Goal: Task Accomplishment & Management: Use online tool/utility

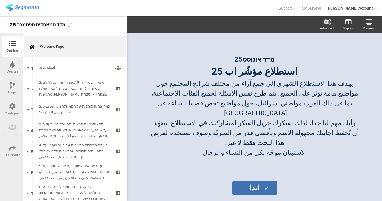
click at [368, 9] on div "[PERSON_NAME] Account" at bounding box center [349, 8] width 46 height 6
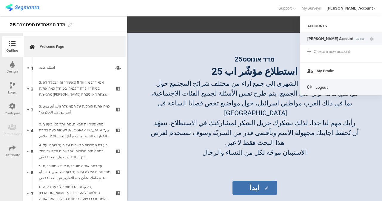
click at [325, 85] on span "Logout" at bounding box center [321, 87] width 12 height 6
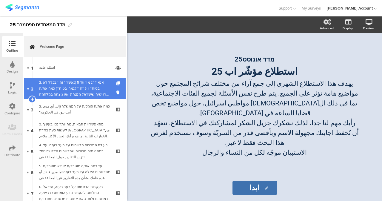
click at [88, 90] on div "2. אנא דרג מ-1 עד 5 (כאשר 1 זה ״בכלל לא בטוח״ ו-5 זה ״לגמרי בטוח״) כמה את/ה מרג…" at bounding box center [74, 88] width 71 height 18
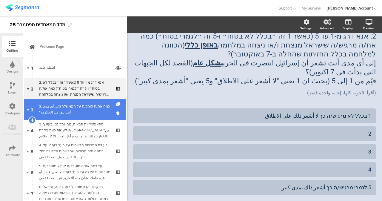
scroll to position [30, 0]
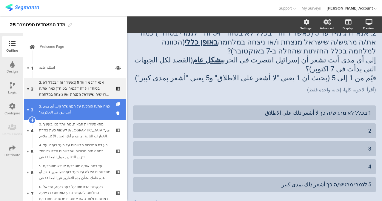
click at [77, 106] on div "2. כמה את/ה סומכ/ת על הממשלה?إلى أي مدى أنت تثق في الحكومة؟" at bounding box center [74, 109] width 71 height 12
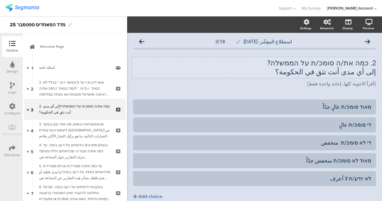
click at [307, 61] on div "2. כמה את/ה סומכ/ת על הממשלה? إلى أي مدى أنت تثق في الحكومة؟ 2. כמה את/ה סומכ/ת…" at bounding box center [254, 67] width 246 height 21
click at [309, 64] on p "2. כמה את/ה סומכ/ת על הממשלה?" at bounding box center [254, 62] width 243 height 9
click at [312, 63] on p "2. כמה את/ה סומכ/ת על הממשלה?" at bounding box center [254, 62] width 243 height 9
click at [309, 63] on p "2. כמה את/ה סומכ/ת על הממשלה?" at bounding box center [254, 62] width 243 height 9
click at [316, 74] on p "إلى أي مدى أنت تثق في الحكومة؟" at bounding box center [254, 71] width 243 height 9
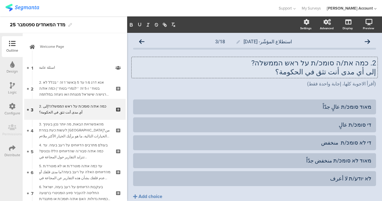
click at [316, 74] on p "إلى أي مدى أنت تثق في الحكومة؟" at bounding box center [254, 71] width 243 height 9
click at [318, 71] on p "إلى أي مدى أنت تثق في الحكومة؟" at bounding box center [254, 71] width 243 height 9
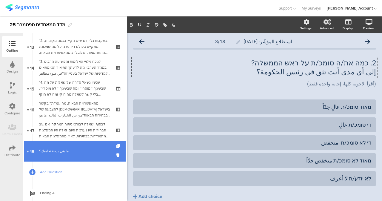
scroll to position [308, 0]
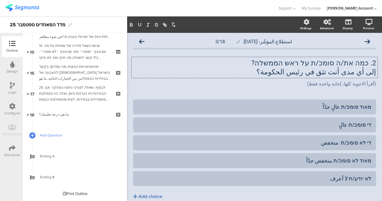
click at [53, 135] on span "Add Question" at bounding box center [78, 135] width 76 height 6
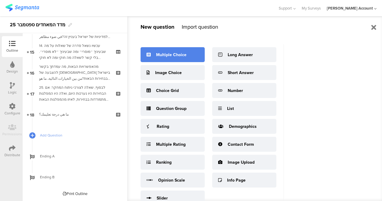
scroll to position [0, 0]
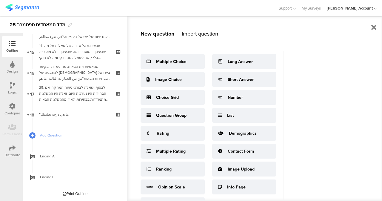
click at [205, 35] on div "Import question" at bounding box center [200, 34] width 36 height 8
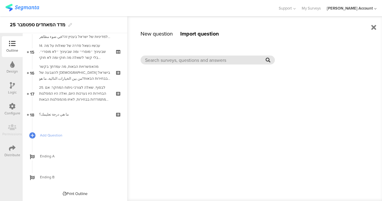
click at [201, 61] on input "text" at bounding box center [205, 60] width 120 height 7
type input "v"
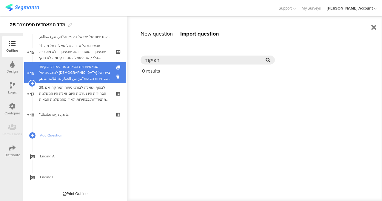
drag, startPoint x: 137, startPoint y: 62, endPoint x: 100, endPoint y: 66, distance: 36.8
click at [100, 66] on sg-editor-questions-list "New question Import question Multiple Choice Image Choice Choice Grid Question …" at bounding box center [75, 117] width 104 height 168
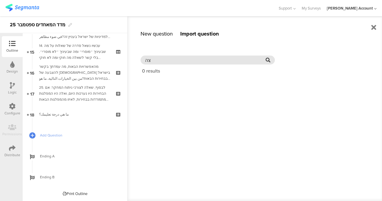
type input "צה"
click at [269, 60] on icon at bounding box center [267, 60] width 5 height 5
click at [268, 60] on icon at bounding box center [267, 60] width 5 height 5
click at [167, 60] on input "צה" at bounding box center [205, 60] width 120 height 7
click at [166, 35] on div "New question" at bounding box center [156, 34] width 32 height 8
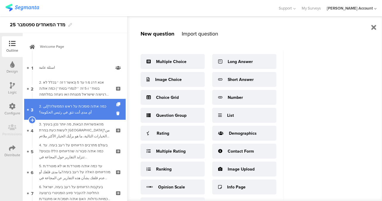
click at [84, 113] on div "2. כמה את/ה סומכ/ת על ראש הממשלה?إلى أي مدى أنت تثق في رئيس الحكومة؟" at bounding box center [74, 109] width 71 height 12
click at [116, 103] on icon at bounding box center [118, 104] width 5 height 4
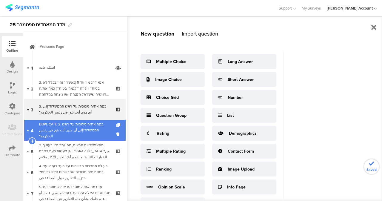
click at [88, 127] on div "DUPLICATE 2. כמה את/ה סומכ/ת על ראש הממשלה?إلى أي مدى أنت تثق في رئيس الحكومة؟" at bounding box center [74, 130] width 71 height 18
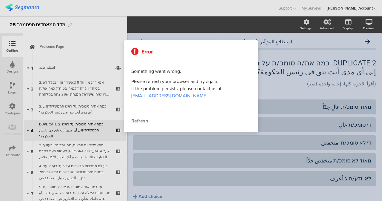
click at [320, 64] on div at bounding box center [191, 100] width 382 height 201
click at [146, 120] on div "Refresh" at bounding box center [190, 120] width 119 height 7
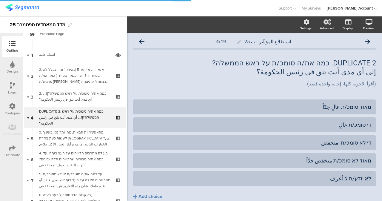
scroll to position [13, 0]
drag, startPoint x: 329, startPoint y: 66, endPoint x: 381, endPoint y: 61, distance: 52.0
click at [381, 61] on div "Settings Advanced Display [GEOGRAPHIC_DATA] استطلاع المؤشّر- اب 25 4/19" at bounding box center [254, 108] width 255 height 184
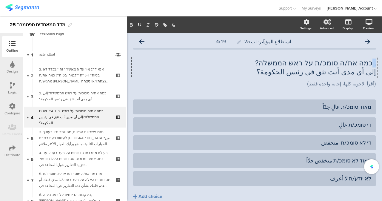
drag, startPoint x: 367, startPoint y: 63, endPoint x: 376, endPoint y: 66, distance: 9.6
click at [376, 66] on div "استطلاع المؤشّر- اب 25 4/19 . כמה את/ה סומכ/ת על ראש הממשלה? إلى أي مدى أنت تثق…" at bounding box center [254, 130] width 255 height 195
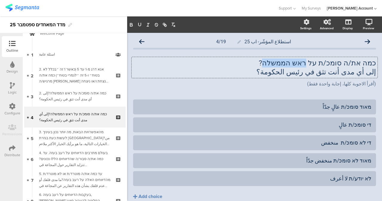
drag, startPoint x: 283, startPoint y: 64, endPoint x: 316, endPoint y: 66, distance: 32.5
click at [316, 66] on p "כמה את/ה סומכ/ת על ראש הממשלה?" at bounding box center [254, 62] width 243 height 9
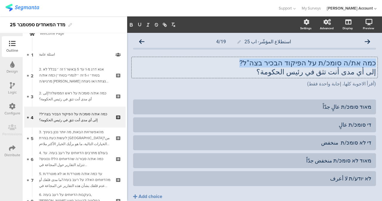
drag, startPoint x: 288, startPoint y: 63, endPoint x: 380, endPoint y: 63, distance: 92.4
click at [381, 63] on div "Settings Advanced Display [GEOGRAPHIC_DATA] استطلاع المؤشّر- اب 25 4/19" at bounding box center [254, 108] width 255 height 184
copy p "כמה את/ה סומכ/ת על הפיקוד הבכיר בצה"ל?"
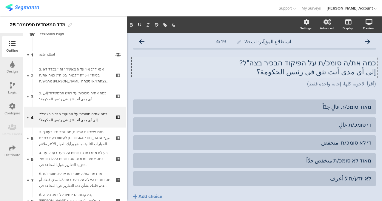
drag, startPoint x: 296, startPoint y: 67, endPoint x: 307, endPoint y: 67, distance: 11.6
click at [297, 68] on p "إلى أي مدى أنت تثق في رئيس الحكومة؟" at bounding box center [254, 71] width 243 height 9
drag, startPoint x: 308, startPoint y: 63, endPoint x: 267, endPoint y: 61, distance: 41.2
click at [267, 61] on p "כמה את/ה סומכ/ת על הפיקוד הבכיר בצה"ל?" at bounding box center [254, 62] width 243 height 9
copy p "הפיקוד הבכיר בצה"ל"
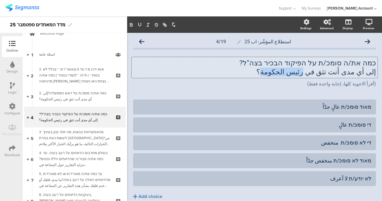
drag, startPoint x: 283, startPoint y: 71, endPoint x: 314, endPoint y: 74, distance: 31.7
click at [314, 74] on p "إلى أي مدى أنت تثق في رئيس الحكومة؟" at bounding box center [254, 71] width 243 height 9
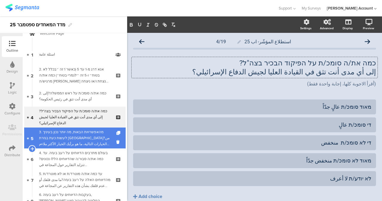
click at [81, 134] on div "3. מהאפשרויות הבאות, מה יותר נכון בעיניך לעשות כעת בגזרת [GEOGRAPHIC_DATA]?من ا…" at bounding box center [74, 138] width 71 height 18
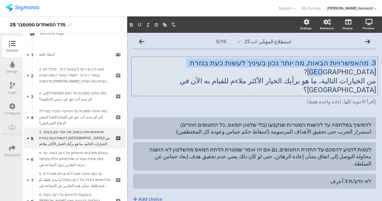
drag, startPoint x: 183, startPoint y: 73, endPoint x: 367, endPoint y: 68, distance: 184.0
click at [369, 64] on div "3. מהאפשרויות הבאות, מה יותר נכון בעיניך לעשות כעת בגזרת [GEOGRAPHIC_DATA]? من …" at bounding box center [254, 76] width 246 height 39
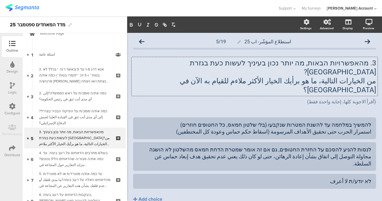
click at [367, 76] on p "من الخيارات التالية، ما هو برأيك الخيار الأكثر ملاءم للقيام به الآن في [GEOGRAP…" at bounding box center [254, 85] width 243 height 18
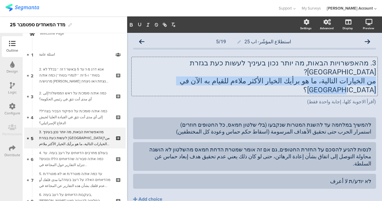
click at [367, 76] on p "من الخيارات التالية، ما هو برأيك الخيار الأكثر ملاءم للقيام به الآن في [GEOGRAP…" at bounding box center [254, 85] width 243 height 18
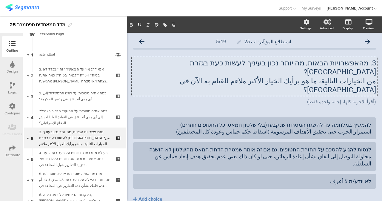
drag, startPoint x: 227, startPoint y: 65, endPoint x: 213, endPoint y: 69, distance: 14.1
click at [227, 66] on p "3. מהאפשרויות הבאות, מה יותר נכון בעיניך לעשות כעת בגזרת [GEOGRAPHIC_DATA]?" at bounding box center [254, 67] width 243 height 18
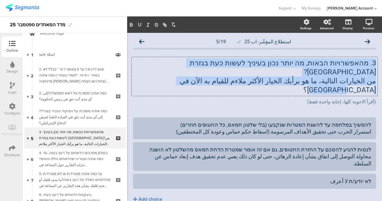
drag, startPoint x: 194, startPoint y: 76, endPoint x: 375, endPoint y: 63, distance: 181.5
click at [378, 61] on div "Settings Advanced Display [GEOGRAPHIC_DATA] استطلاع المؤشّر- اب 25 5/19" at bounding box center [254, 108] width 255 height 184
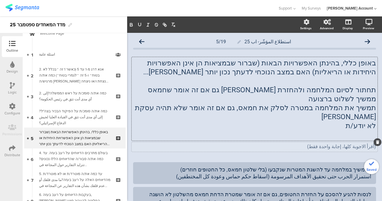
scroll to position [30, 0]
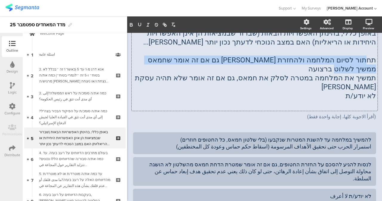
drag, startPoint x: 157, startPoint y: 58, endPoint x: 362, endPoint y: 57, distance: 205.4
click at [362, 57] on p "תחתור לסיום המלחמה ולהחזרת [PERSON_NAME] גם אם זה אומר שחמאס ממשיך לשלוט ברצועה" at bounding box center [254, 64] width 243 height 18
click at [363, 57] on p "תחתור לסיום המלחמה ולהחזרת [PERSON_NAME] גם אם זה אומר שחמאס ממשיך לשלוט ברצועה" at bounding box center [254, 64] width 243 height 18
click at [363, 58] on p "תחתור לסיום המלחמה ולהחזרת [PERSON_NAME] גם אם זה אומר שחמאס ממשיך לשלוט ברצועה" at bounding box center [254, 64] width 243 height 18
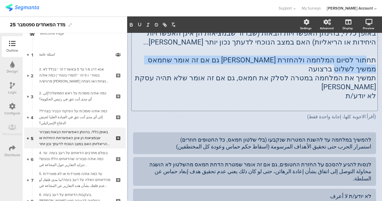
click at [363, 58] on p "תחתור לסיום המלחמה ולהחזרת [PERSON_NAME] גם אם זה אומר שחמאס ממשיך לשלוט ברצועה" at bounding box center [254, 64] width 243 height 18
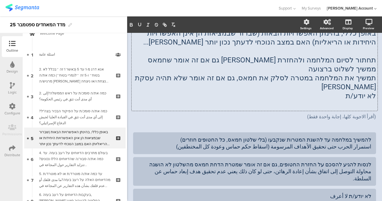
click at [361, 73] on p "תמשיך את המלחמה במטרה לסלק את חמאס, גם אם זה אומר שלא תהיה עסקת [PERSON_NAME]" at bounding box center [254, 82] width 243 height 18
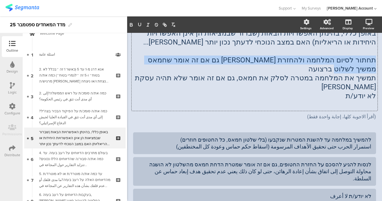
drag, startPoint x: 158, startPoint y: 59, endPoint x: 381, endPoint y: 60, distance: 223.3
click at [381, 60] on div "Settings Advanced Display [GEOGRAPHIC_DATA] استطلاع المؤشّر- اب 25 5/19" at bounding box center [254, 108] width 255 height 184
copy p "תחתור לסיום המלחמה ולהחזרת [PERSON_NAME] גם אם זה אומר שחמאס ממשיך לשלוט ברצועה"
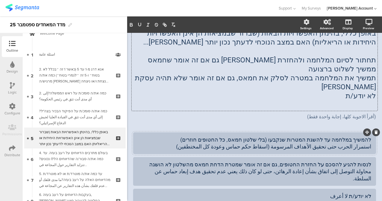
click at [340, 136] on div "להמשיך במלחמה עד להשגת המטרות שנקבעו (בלי שלטון חמאס, כל החטופים חוזרים) استمرا…" at bounding box center [254, 143] width 233 height 14
click at [341, 136] on div "להמשיך במלחמה עד להשגת המטרות שנקבעו (בלי שלטון חמאס, כל החטופים חוזרים) استمرا…" at bounding box center [254, 143] width 233 height 14
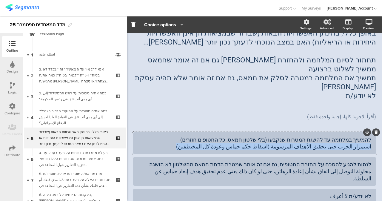
click at [341, 136] on div "להמשיך במלחמה עד להשגת המטרות שנקבעו (בלי שלטון חמאס, כל החטופים חוזרים) استمرا…" at bounding box center [254, 143] width 233 height 14
click at [233, 136] on div "להמשיך במלחמה עד להשגת המטרות שנקבעו (בלי שלטון חמאס, כל החטופים חוזרים) استمرا…" at bounding box center [254, 143] width 233 height 14
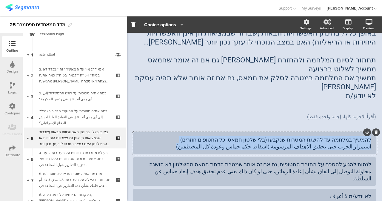
drag, startPoint x: 210, startPoint y: 128, endPoint x: 378, endPoint y: 117, distance: 169.1
click at [378, 117] on div "Pin in place Exclusive answer Allow commenting Choice options Settings Advanced…" at bounding box center [254, 108] width 255 height 184
paste div
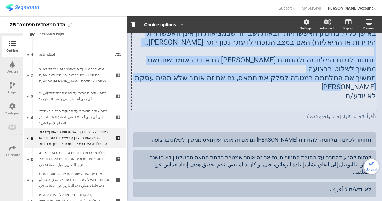
drag, startPoint x: 165, startPoint y: 68, endPoint x: 174, endPoint y: 68, distance: 8.7
click at [171, 68] on div "באופן כללי, בהינתן האפשרויות הבאות (שברור שבמציאות הן אינן האפשרויות היחידות או…" at bounding box center [254, 68] width 246 height 83
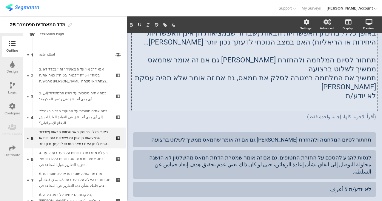
scroll to position [0, 0]
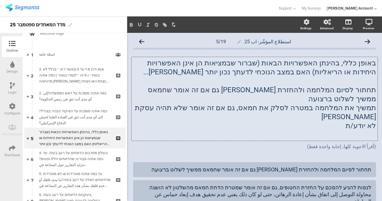
drag, startPoint x: 175, startPoint y: 68, endPoint x: 183, endPoint y: 66, distance: 8.5
click at [176, 68] on p "באופן כללי, בהינתן האפשרויות הבאות (שברור שבמציאות הן אינן האפשרויות היחידות או…" at bounding box center [254, 67] width 243 height 18
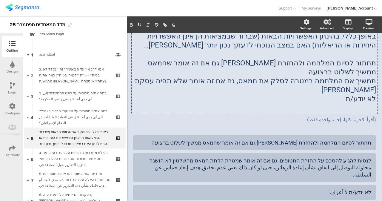
scroll to position [30, 0]
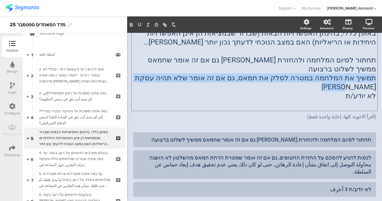
drag, startPoint x: 234, startPoint y: 76, endPoint x: 373, endPoint y: 69, distance: 139.1
click at [373, 69] on div "استطلاع المؤشّر- اب 25 5/19 באופן כללי, בהינתן האפשרויות הבאות (שברור שבמציאות …" at bounding box center [254, 120] width 255 height 235
copy p "תמשיך את המלחמה במטרה לסלק את חמאס, גם אם זה אומר שלא תהיה עסקת [PERSON_NAME]"
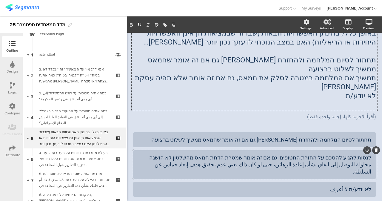
click at [320, 152] on div "לנסות להגיע להסכם על החזרת החטופים, גם אם זה אומר שמטרת הדחת חמאס מהשלטון לא הו…" at bounding box center [254, 164] width 233 height 24
drag, startPoint x: 188, startPoint y: 147, endPoint x: 178, endPoint y: 146, distance: 9.6
click at [185, 154] on div "לנסות להגיע להסכם על החזרת החטופים, גם אם זה אומר שמטרת הדחת חמאס מהשלטון לא הו…" at bounding box center [254, 164] width 233 height 21
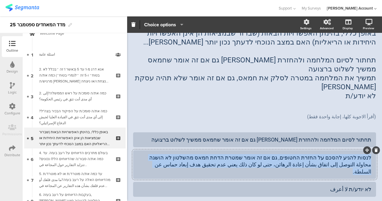
drag, startPoint x: 176, startPoint y: 146, endPoint x: 381, endPoint y: 139, distance: 205.9
click at [381, 139] on div "Pin in place Exclusive answer Allow commenting Choice options Settings Advanced…" at bounding box center [254, 108] width 255 height 184
paste div
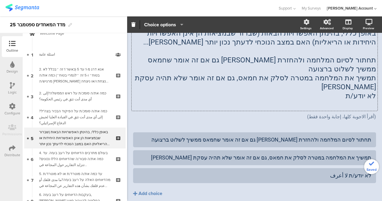
drag, startPoint x: 342, startPoint y: 81, endPoint x: 375, endPoint y: 81, distance: 32.5
click at [375, 81] on div "استطلاع المؤشّر- اب 25 5/19 באופן כללי, בהינתן האפשרויות הבאות (שברור שבמציאות …" at bounding box center [254, 114] width 255 height 222
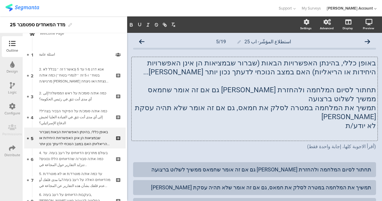
click at [358, 90] on p "תחתור לסיום המלחמה ולהחזרת [PERSON_NAME] גם אם זה אומר שחמאס ממשיך לשלוט ברצועה" at bounding box center [254, 94] width 243 height 18
drag, startPoint x: 359, startPoint y: 109, endPoint x: 370, endPoint y: 107, distance: 11.9
click at [370, 107] on div "באופן כללי, בהינתן האפשרויות הבאות (שברור שבמציאות הן אינן האפשרויות היחידות או…" at bounding box center [254, 98] width 243 height 81
copy p "לא יודע/ת"
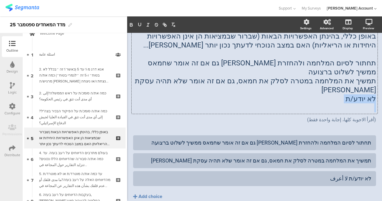
scroll to position [30, 0]
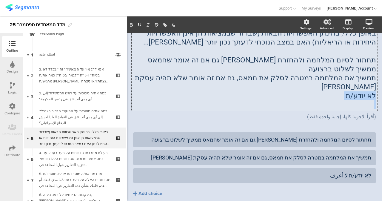
click at [336, 91] on p "לא יודע/ת" at bounding box center [254, 95] width 243 height 9
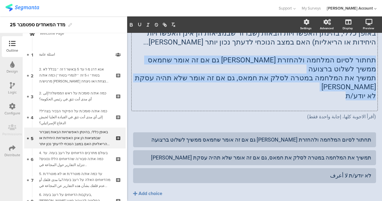
drag, startPoint x: 345, startPoint y: 82, endPoint x: 380, endPoint y: 64, distance: 39.6
click at [381, 63] on div "Settings Advanced Display [GEOGRAPHIC_DATA] استطلاع المؤشّر- اب 25 5/19" at bounding box center [254, 108] width 255 height 184
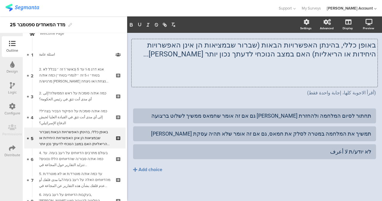
scroll to position [9, 0]
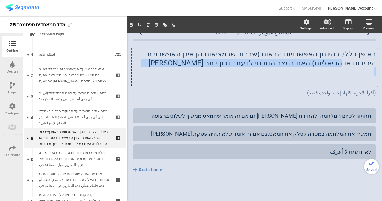
drag, startPoint x: 222, startPoint y: 69, endPoint x: 374, endPoint y: 63, distance: 152.5
click at [378, 63] on div "Settings Advanced Display [GEOGRAPHIC_DATA] استطلاع المؤشّر- اب 25 5/19" at bounding box center [254, 108] width 255 height 184
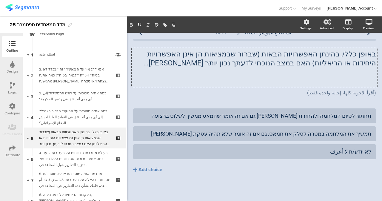
click at [287, 76] on p at bounding box center [254, 80] width 243 height 9
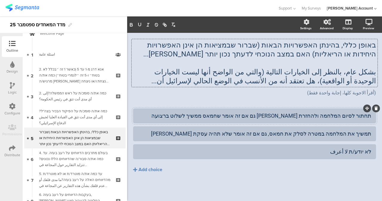
click at [206, 114] on div "תחתור לסיום המלחמה ולהחזרת [PERSON_NAME] גם אם זה אומר שחמאס ממשיך לשלוט ברצועה" at bounding box center [254, 115] width 233 height 7
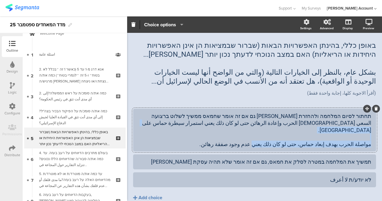
drag, startPoint x: 236, startPoint y: 137, endPoint x: 371, endPoint y: 136, distance: 134.8
click at [371, 136] on div "תחתור לסיום המלחמה ולהחזרת [PERSON_NAME] גם אם זה אומר שחמאס ממשיך לשלוט ברצועה…" at bounding box center [254, 130] width 243 height 43
copy div "مواصلة الحرب بهدف إبعاد حماس، حتى لو كان ذلك يعني عدم وجود صفقة رهائن."
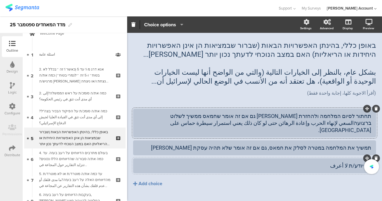
click at [205, 156] on div "תחתור לסיום המלחמה ולהחזרת [PERSON_NAME] גם אם זה אומר שחמאס ממשיך לשלוט ברצועה…" at bounding box center [254, 141] width 243 height 64
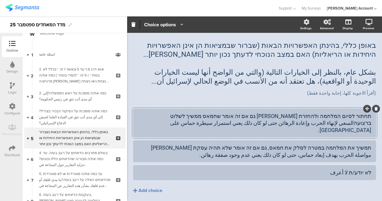
click at [210, 115] on div "תחתור לסיום המלחמה ולהחזרת [PERSON_NAME] גם אם זה אומר שחמאס ממשיך לשלוט ברצועה…" at bounding box center [254, 122] width 233 height 21
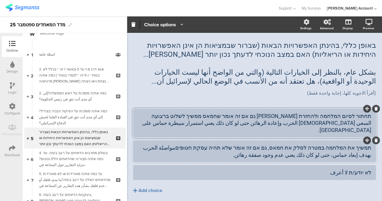
click at [211, 144] on div "תמשיך את המלחמה במטרה לסלק את חמאס, גם אם זה אומר שלא תהיה עסקת חטופיםمواصلة ال…" at bounding box center [254, 151] width 233 height 14
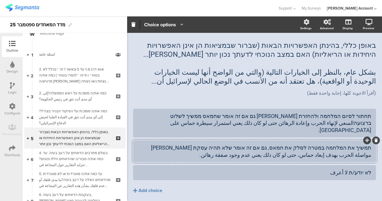
drag, startPoint x: 219, startPoint y: 124, endPoint x: 221, endPoint y: 131, distance: 7.4
click at [218, 125] on div "תחתור לסיום המלחמה ולהחזרת [PERSON_NAME] גם אם זה אומר שחמאס ממשיך לשלוט ברצועה…" at bounding box center [254, 122] width 233 height 21
click at [211, 144] on div "תמשיך את המלחמה במטרה לסלק את חמאס, גם אם זה אומר שלא תהיה עסקת חטופיםمواصلة ال…" at bounding box center [254, 151] width 233 height 14
click at [211, 117] on div "תחתור לסיום המלחמה ולהחזרת [PERSON_NAME] גם אם זה אומר שחמאס ממשיך לשלוט ברצועה…" at bounding box center [254, 122] width 233 height 21
click at [208, 117] on div "תחתור לסיום המלחמה ולהחזרת [PERSON_NAME] גם אם זה אומר שחמאס ממשיך לשלוט ברצועה…" at bounding box center [254, 122] width 233 height 21
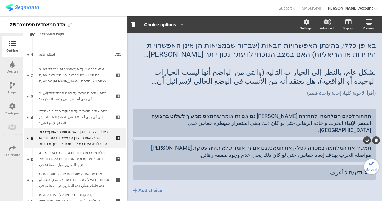
drag, startPoint x: 197, startPoint y: 132, endPoint x: 198, endPoint y: 140, distance: 7.5
click at [196, 131] on div "תחתור לסיום המלחמה ולהחזרת [PERSON_NAME] גם אם זה אומר שחמאס ממשיך לשלוט ברצועה…" at bounding box center [254, 144] width 243 height 71
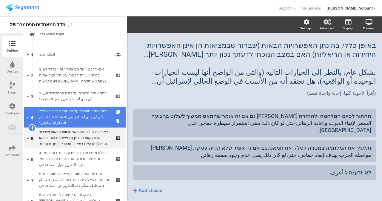
click at [67, 111] on div "כמה את/ה סומכ/ת על הפיקוד הבכיר בצה"ל?إلى أي مدى أنت تثق في القيادة العليا لجيش…" at bounding box center [74, 117] width 71 height 18
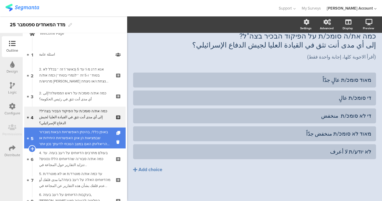
click at [79, 128] on link "5 באופן כללי, בהינתן האפשרויות הבאות (שברור שבמציאות הן אינן האפשרויות היחידות …" at bounding box center [74, 137] width 101 height 21
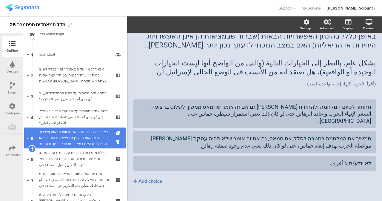
scroll to position [31, 0]
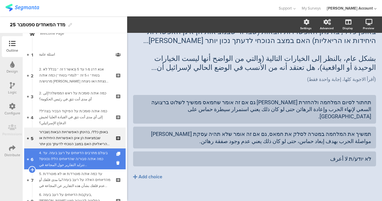
click at [83, 151] on div "4. בעולם מתרבים הדיווחים על רעב בעזה. עד כמה את/ה סבור/ה שהדיווחים הללו נכונים?…" at bounding box center [74, 159] width 71 height 18
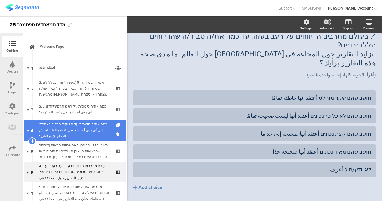
click at [92, 126] on div "כמה את/ה סומכ/ת על הפיקוד הבכיר בצה"ל?إلى أي مدى أنت تثق في القيادة العليا لجيش…" at bounding box center [74, 130] width 71 height 18
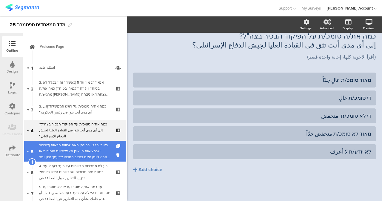
click at [95, 154] on div "באופן כללי, בהינתן האפשרויות הבאות (שברור שבמציאות הן אינן האפשרויות היחידות או…" at bounding box center [74, 151] width 71 height 18
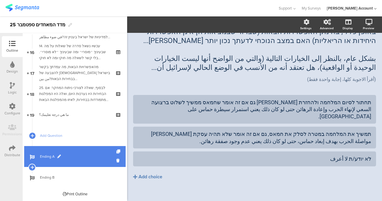
scroll to position [329, 0]
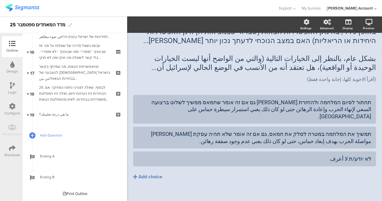
click at [58, 131] on link "Add Question" at bounding box center [74, 135] width 101 height 21
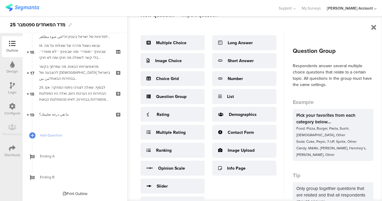
scroll to position [29, 0]
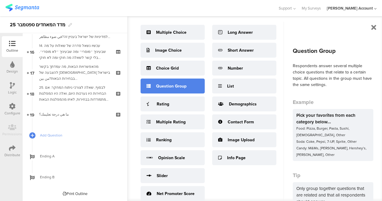
click at [186, 87] on div "Question Group" at bounding box center [172, 85] width 64 height 15
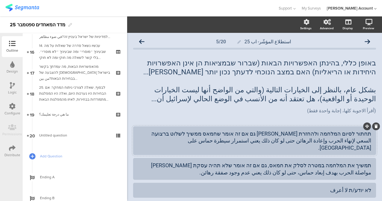
scroll to position [24, 0]
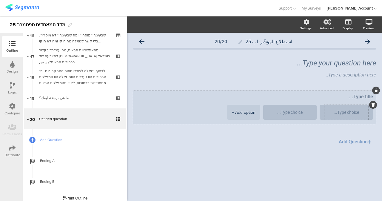
scroll to position [347, 0]
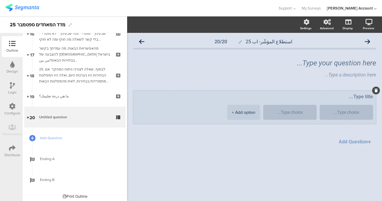
click at [243, 111] on div "+ Add option" at bounding box center [244, 112] width 24 height 15
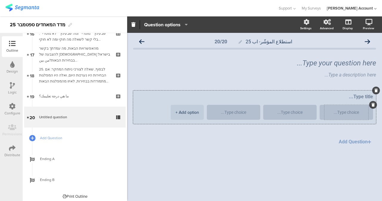
click at [337, 112] on textarea at bounding box center [346, 112] width 44 height 4
paste textarea "בשום תנאי לא מסכימ/ה לזה יכול להיות שמסכימ/ה לזה לטובת השגת מטרות אחרות באופן כ…"
drag, startPoint x: 329, startPoint y: 114, endPoint x: 366, endPoint y: 112, distance: 36.4
click at [366, 112] on textarea "בשום תנאי לא מסכימ/ה לזה יכול להיות שמסכימ/ה לזה לטובת השגת מטרות אחרות באופן כ…" at bounding box center [346, 109] width 44 height 22
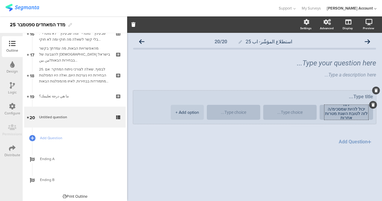
click at [358, 113] on textarea "בשום תנאי לא מסכימ/ה לזה יכול להיות שמסכימ/ה לזה לטובת השגת מטרות אחרות באופן כ…" at bounding box center [346, 109] width 44 height 22
drag, startPoint x: 359, startPoint y: 112, endPoint x: 357, endPoint y: 109, distance: 3.4
click at [359, 112] on textarea "בשום תנאי לא מסכימ/ה לזה יכול להיות שמסכימ/ה לזה לטובת השגת מטרות אחרות באופן כ…" at bounding box center [346, 109] width 44 height 22
click at [358, 107] on textarea "בשום תנאי לא מסכימ/ה לזה יכול להיות שמסכימ/ה לזה לטובתפ השגת מטרות אחרות באון כ…" at bounding box center [346, 109] width 44 height 22
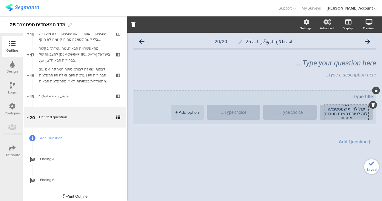
click at [359, 113] on textarea "בשום תנאי לא מסכימ/ה לזה יכול להיות שמסכימ/ה לזה לטובת השגת מטרות אחרות באופן כ…" at bounding box center [346, 109] width 44 height 22
drag, startPoint x: 361, startPoint y: 108, endPoint x: 360, endPoint y: 98, distance: 10.5
click at [360, 98] on div "בשום תנאי לא מסכימ/ה לזה יכול להיות שמסכימ/ה לזה לטובת השגת מטרות אחרות באופן כ…" at bounding box center [254, 106] width 243 height 33
click at [358, 111] on textarea "בשום תנאי לא מסכימ/ה לזה יכול להיות שמסכימ/ה לזה לטובת השגת מטרות אחרות באופן כ…" at bounding box center [346, 109] width 44 height 22
drag, startPoint x: 326, startPoint y: 113, endPoint x: 366, endPoint y: 113, distance: 40.0
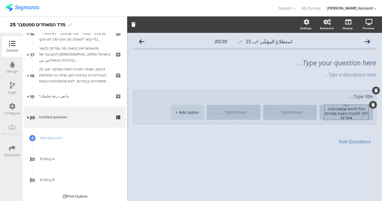
click at [366, 113] on textarea "בשום תנאי לא מסכימ/ה לזה יכול להיות שמסכימ/ה לזה לטובת השגת מטרות אחרות באופן כ…" at bounding box center [346, 109] width 44 height 22
click at [346, 114] on textarea "בשום תנאי לא מסכימ/ה לזה יכול להיות שמסכימ/ה לזה לטובת השגת מטרות אחרות באופן כ…" at bounding box center [346, 109] width 44 height 22
click at [352, 109] on textarea "בשום תנאי לא מסכימ/ה לזה יכול להיות שמסכימ/ה לזה לטובת השגת מטרות אחרות באופן כ…" at bounding box center [346, 109] width 44 height 22
click at [351, 107] on textarea "בשום תנאי לא מסכימ/ה לזה יכול להיות שמסכימ/ה לזה לטובת השגת מטרות אחרות באופן כ…" at bounding box center [346, 109] width 44 height 22
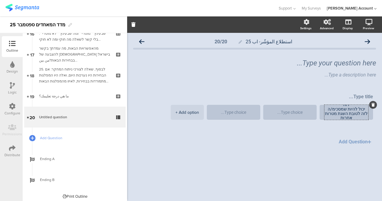
type textarea "בשום תנאי לא מסכימ/ה לזה יכול להיות שמסכימ/ה לזה לטובת השגת מטרות אחרות באופן כ…"
click at [316, 134] on span "בשום תנאי לא מסכימ/ה לזה יכול להיות שמסכימ/ה לזה לטובת השגת מטרות אחרות באופן כ…" at bounding box center [254, 112] width 243 height 45
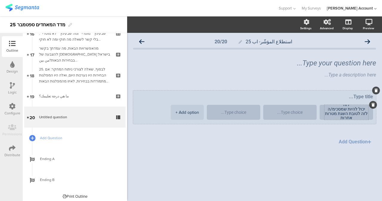
click at [334, 114] on textarea "בשום תנאי לא מסכימ/ה לזה יכול להיות שמסכימ/ה לזה לטובת השגת מטרות אחרות באופן כ…" at bounding box center [346, 109] width 44 height 22
click at [334, 115] on textarea "בשום תנאי לא מסכימ/ה לזה יכול להיות שמסכימ/ה לזה לטובת השגת מטרות אחרות באופן כ…" at bounding box center [346, 109] width 44 height 22
click at [340, 113] on textarea "בשום תנאי לא מסכימ/ה לזה יכול להיות שמסכימ/ה לזה לטובת השגת מטרות אחרות באופן כ…" at bounding box center [346, 109] width 44 height 22
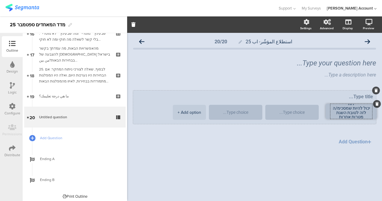
drag, startPoint x: 325, startPoint y: 113, endPoint x: 333, endPoint y: 115, distance: 7.7
drag, startPoint x: 329, startPoint y: 117, endPoint x: 369, endPoint y: 96, distance: 45.2
click at [369, 96] on div "בשום תנאי לא מסכימ/ה לזה יכול להיות שמסכימ/ה לזה לטובת השגת מטרות אחרות באופן כ…" at bounding box center [254, 106] width 243 height 33
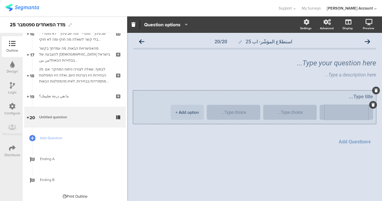
paste textarea "בשום תנאי לא מסכימ/ה לזה"
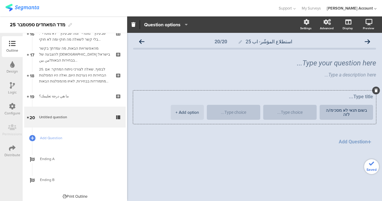
type textarea "בשום תנאי לא מסכימ/ה לזה"
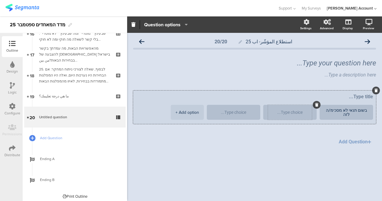
click at [286, 112] on textarea at bounding box center [290, 112] width 44 height 4
paste textarea "יכול להיות שמסכימ/ה לזה לטובת השגת מטרות אחרות"
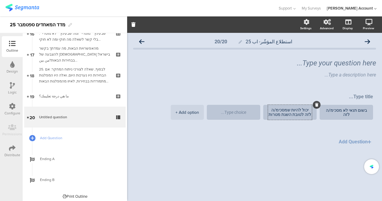
type textarea "יכול להיות שמסכימ/ה לזה לטובת השגת מטרות אחרות"
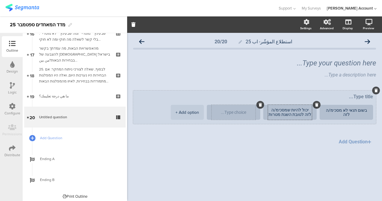
click at [229, 111] on textarea at bounding box center [233, 112] width 44 height 4
paste textarea "באופן כללי מסכימ/ה לזה"
paste textarea "أوافق على هذا بشكل عام."
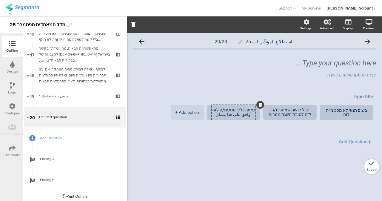
type textarea "באופן כללי מסכימ/ה לזה أوافق على هذا بشكل عام."
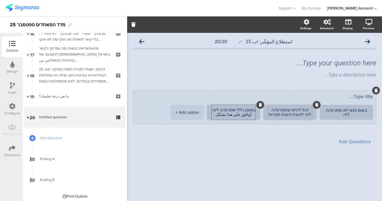
click at [273, 117] on div "יכול להיות שמסכימ/ה לזה לטובת השגת מטרות אחרות" at bounding box center [290, 112] width 44 height 15
click at [275, 116] on textarea "יכול להיות שמסכימ/ה לזה לטובת השגת מטרות אחרות" at bounding box center [290, 112] width 44 height 9
click at [273, 116] on textarea "יכול להיות שמסכימ/ה לזה לטובת השגת מטרות אחרות" at bounding box center [290, 112] width 44 height 9
paste textarea "قد أوافق على هذا لتحقيق أهداف أخرى."
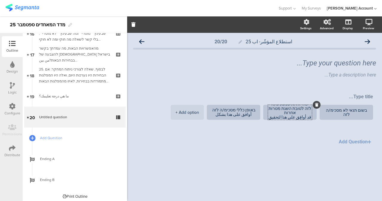
type textarea "יכול להיות שמסכימ/ה לזה לטובת השגת מטרות אחרות قد أوافق على هذا لتحقيق أهداف أخ…"
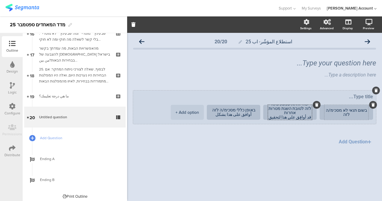
click at [335, 114] on textarea "בשום תנאי לא מסכימ/ה לזה" at bounding box center [346, 112] width 44 height 9
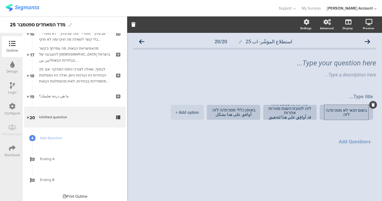
paste textarea "لا أوافق على هذا بأي حال من الأحوال."
type textarea "בשום תנאי לא מסכימ/ה לזה لا أوافق على هذا بأي حال من الأحوال."
click at [356, 142] on button "Add Question" at bounding box center [355, 142] width 40 height 12
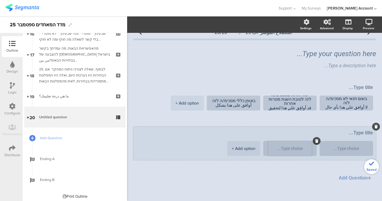
scroll to position [16, 0]
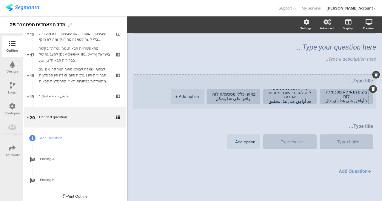
drag, startPoint x: 323, startPoint y: 102, endPoint x: 332, endPoint y: 99, distance: 9.4
click at [332, 99] on textarea "בשום תנאי לא מסכימ/ה לזה لا أوافق على هذا بأي حال من الأحوال." at bounding box center [346, 96] width 44 height 13
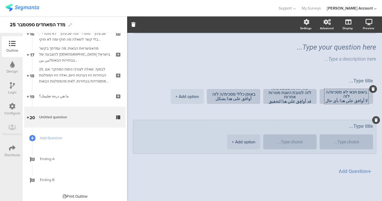
click at [241, 143] on div "+ Add option" at bounding box center [244, 141] width 24 height 15
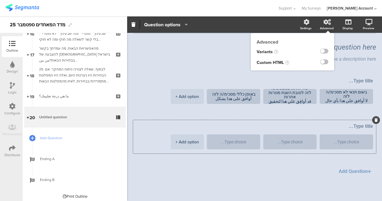
click at [320, 54] on ng-transclude at bounding box center [324, 51] width 8 height 7
click at [320, 50] on label at bounding box center [324, 51] width 8 height 5
click at [0, 0] on input "checkbox" at bounding box center [0, 0] width 0 height 0
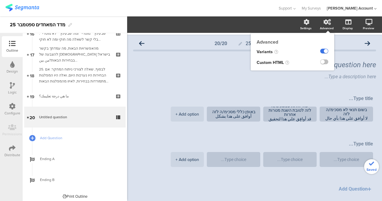
click at [320, 50] on label at bounding box center [324, 51] width 8 height 5
click at [0, 0] on input "checkbox" at bounding box center [0, 0] width 0 height 0
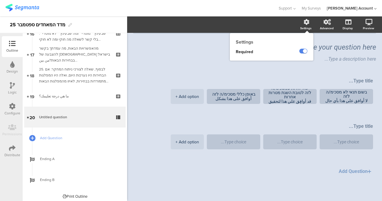
click at [250, 52] on div "Required" at bounding box center [257, 52] width 54 height 11
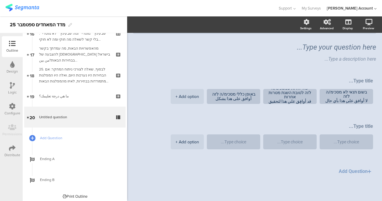
click at [272, 27] on section "Settings Advanced Display [GEOGRAPHIC_DATA]" at bounding box center [254, 24] width 255 height 16
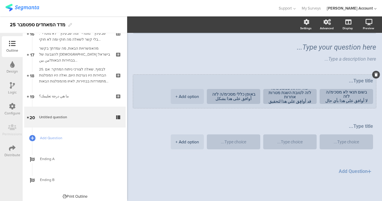
scroll to position [0, 0]
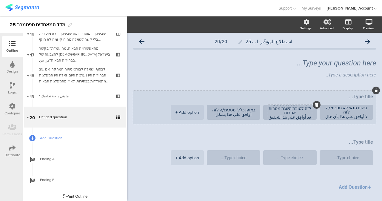
click at [298, 114] on textarea "יכול להיות שמסכימ/ה לזה לטובת השגת מטרות אחרות قد أوافق على هذا لتحقيق أهداف أخ…" at bounding box center [290, 111] width 44 height 18
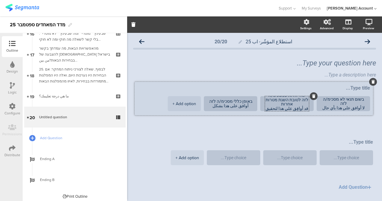
drag, startPoint x: 296, startPoint y: 104, endPoint x: 298, endPoint y: 99, distance: 5.2
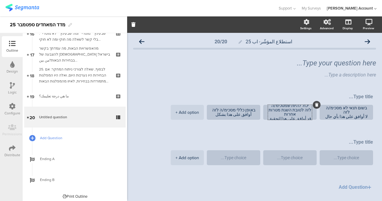
click at [45, 143] on link "Add Question" at bounding box center [74, 137] width 101 height 21
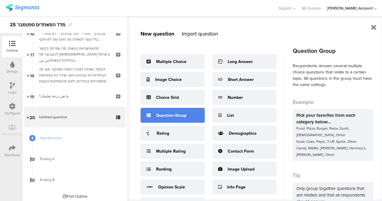
scroll to position [29, 0]
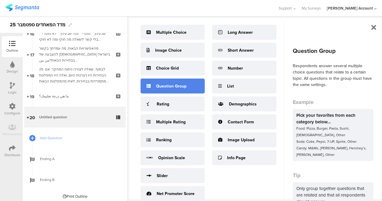
click at [147, 86] on icon at bounding box center [148, 86] width 4 height 4
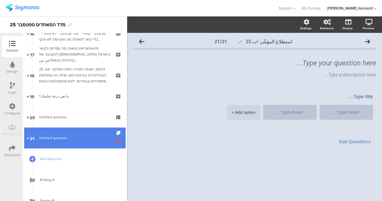
click at [116, 141] on icon at bounding box center [118, 142] width 5 height 6
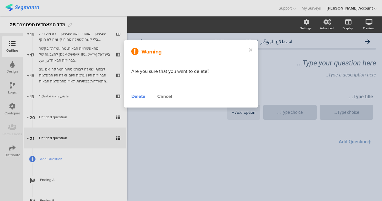
click at [139, 95] on div "Delete" at bounding box center [138, 96] width 14 height 7
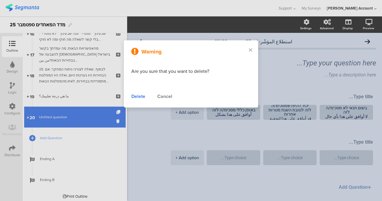
click at [75, 114] on span "Untitled question" at bounding box center [74, 117] width 71 height 6
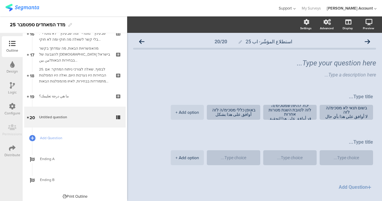
click at [295, 10] on div "Support" at bounding box center [286, 8] width 17 height 16
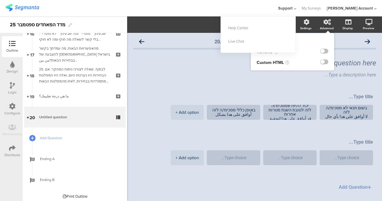
click at [323, 25] on div "Advanced" at bounding box center [329, 24] width 21 height 15
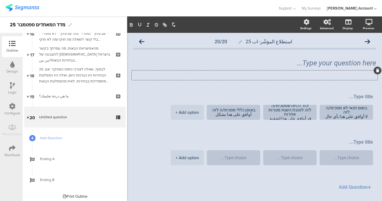
click at [249, 85] on div "استطلاع المؤشّر- اب 25 20/20 Type your question here... Type a description here…" at bounding box center [254, 125] width 243 height 178
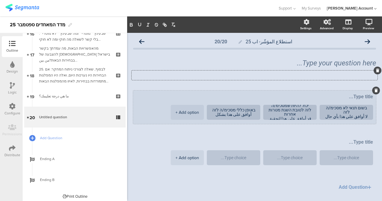
click at [321, 96] on textarea at bounding box center [254, 97] width 237 height 6
drag, startPoint x: 320, startPoint y: 96, endPoint x: 328, endPoint y: 96, distance: 8.1
click at [324, 96] on textarea at bounding box center [254, 97] width 237 height 6
click at [362, 98] on textarea at bounding box center [254, 97] width 237 height 6
drag, startPoint x: 362, startPoint y: 98, endPoint x: 358, endPoint y: 99, distance: 4.9
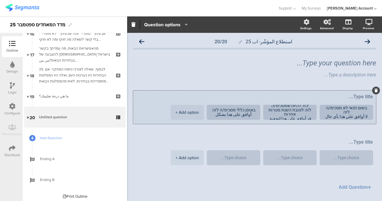
click at [360, 99] on div "בשום תנאי לא מסכימ/ה לזה لا أوافق على هذا [DEMOGRAPHIC_DATA] حال من الأحوال. יכ…" at bounding box center [254, 106] width 243 height 33
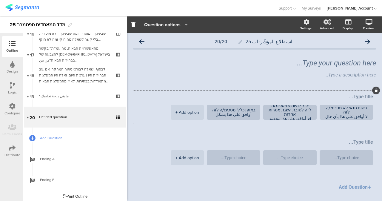
click at [160, 27] on span "Question options" at bounding box center [162, 24] width 36 height 7
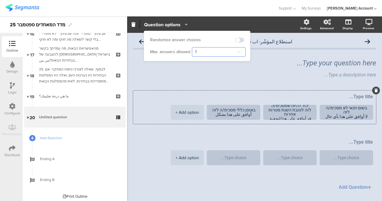
click at [228, 50] on input "1" at bounding box center [219, 52] width 54 height 10
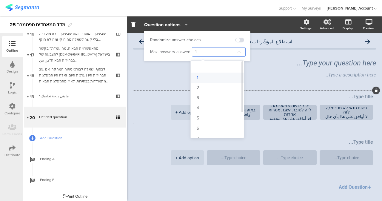
click at [204, 76] on li "1" at bounding box center [220, 77] width 58 height 10
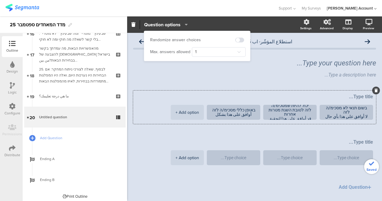
click at [165, 34] on div "Randomize answer choices [PERSON_NAME]. answers allowed 1" at bounding box center [197, 46] width 106 height 30
drag, startPoint x: 163, startPoint y: 28, endPoint x: 166, endPoint y: 27, distance: 3.3
click at [165, 27] on span "Question options" at bounding box center [162, 24] width 36 height 7
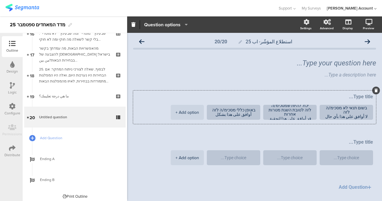
click at [168, 27] on span "Question options" at bounding box center [162, 24] width 36 height 7
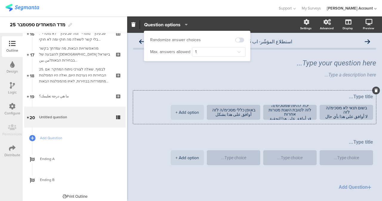
drag, startPoint x: 231, startPoint y: 41, endPoint x: 235, endPoint y: 41, distance: 4.2
click at [232, 41] on div "Randomize answer choices" at bounding box center [197, 39] width 94 height 9
click at [239, 41] on span at bounding box center [239, 40] width 9 height 5
drag, startPoint x: 202, startPoint y: 130, endPoint x: 200, endPoint y: 133, distance: 3.6
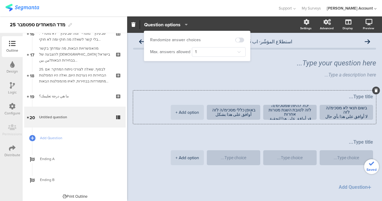
click at [202, 132] on span "בשום תנאי לא מסכימ/ה לזה لا أوافق على هذا [DEMOGRAPHIC_DATA] حال من الأحوال. יכ…" at bounding box center [254, 135] width 243 height 91
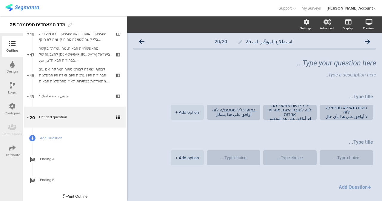
click at [350, 185] on button "Add Question" at bounding box center [355, 187] width 40 height 12
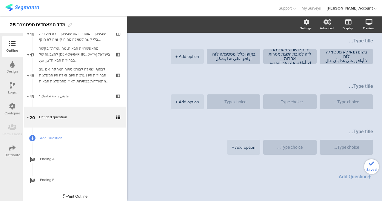
scroll to position [61, 0]
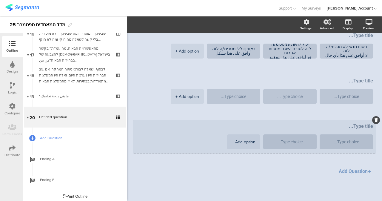
drag, startPoint x: 234, startPoint y: 141, endPoint x: 239, endPoint y: 142, distance: 5.2
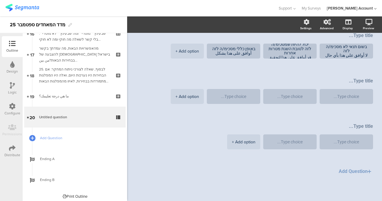
click at [13, 72] on div "Design" at bounding box center [12, 71] width 11 height 5
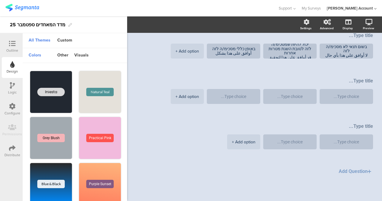
click at [10, 89] on div at bounding box center [12, 85] width 5 height 7
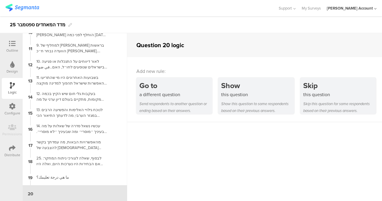
scroll to position [154, 0]
click at [12, 106] on icon at bounding box center [12, 106] width 7 height 7
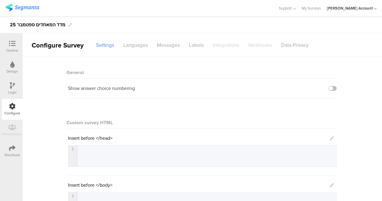
click at [15, 68] on div "Design" at bounding box center [12, 67] width 21 height 21
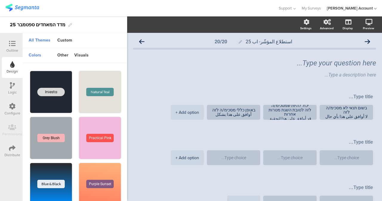
click at [16, 49] on div "Outline" at bounding box center [12, 50] width 12 height 5
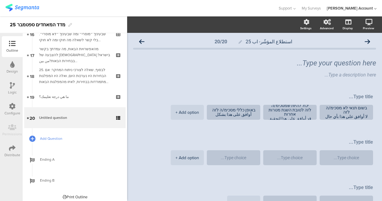
scroll to position [347, 0]
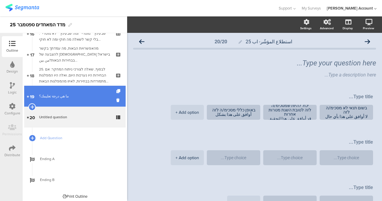
drag, startPoint x: 78, startPoint y: 114, endPoint x: 81, endPoint y: 118, distance: 5.3
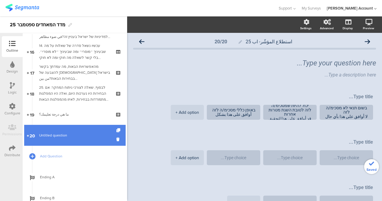
click at [74, 131] on link "20 [PERSON_NAME] question" at bounding box center [74, 135] width 101 height 21
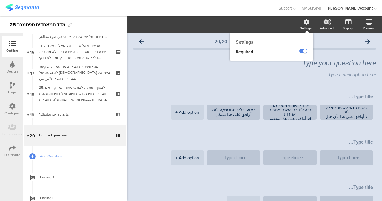
click at [301, 26] on div "Settings" at bounding box center [308, 24] width 21 height 15
click at [299, 52] on label at bounding box center [303, 51] width 8 height 5
click at [0, 0] on input "checkbox" at bounding box center [0, 0] width 0 height 0
click at [299, 52] on label at bounding box center [303, 51] width 8 height 5
click at [0, 0] on input "checkbox" at bounding box center [0, 0] width 0 height 0
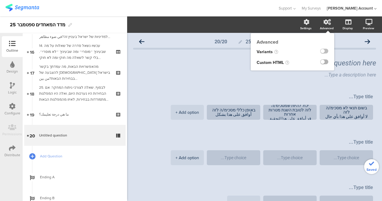
click at [320, 63] on label at bounding box center [324, 61] width 8 height 5
click at [0, 0] on input "checkbox" at bounding box center [0, 0] width 0 height 0
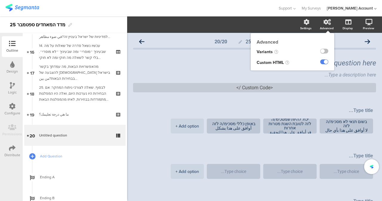
click at [320, 64] on div at bounding box center [324, 61] width 8 height 5
click at [322, 63] on label at bounding box center [324, 61] width 8 height 5
click at [0, 0] on input "checkbox" at bounding box center [0, 0] width 0 height 0
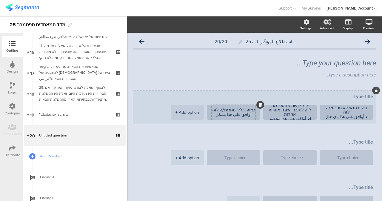
click at [244, 110] on textarea "באופן כללי מסכימ/ה לזה أوافق على هذا بشكل عام." at bounding box center [233, 112] width 44 height 9
click at [326, 91] on div "בשום תנאי לא מסכימ/ה לזה لا أوافق على هذا [DEMOGRAPHIC_DATA] حال من الأحوال. יכ…" at bounding box center [254, 106] width 243 height 33
drag, startPoint x: 343, startPoint y: 95, endPoint x: 339, endPoint y: 92, distance: 4.7
click at [342, 96] on textarea at bounding box center [254, 97] width 237 height 6
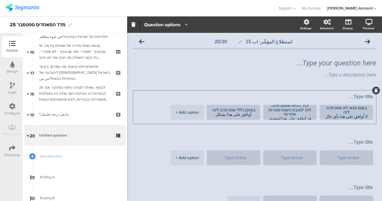
click at [188, 24] on button "Question options" at bounding box center [166, 24] width 44 height 13
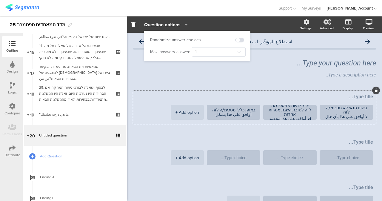
click at [219, 27] on div "Question options" at bounding box center [212, 24] width 171 height 9
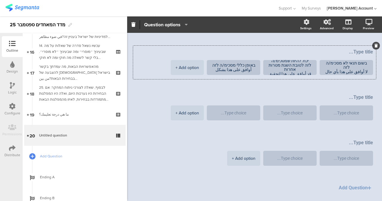
scroll to position [61, 0]
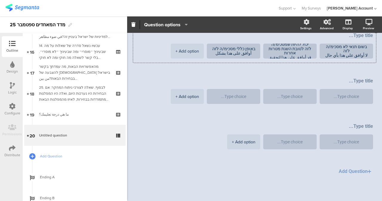
click at [13, 64] on icon at bounding box center [12, 64] width 4 height 7
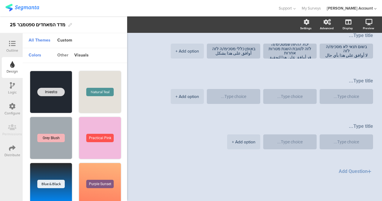
click at [65, 57] on div "other" at bounding box center [62, 55] width 17 height 10
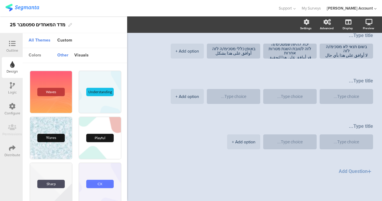
drag, startPoint x: 34, startPoint y: 57, endPoint x: 39, endPoint y: 57, distance: 4.8
click at [34, 58] on div "colors" at bounding box center [35, 55] width 18 height 10
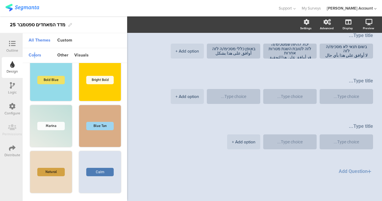
scroll to position [125, 0]
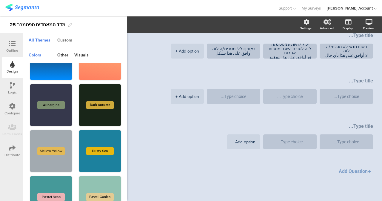
click at [69, 42] on div "Custom" at bounding box center [64, 40] width 21 height 10
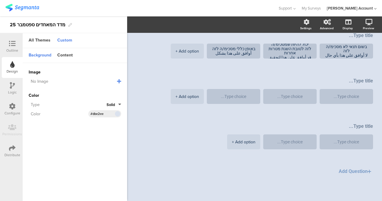
click at [9, 44] on icon at bounding box center [12, 43] width 7 height 7
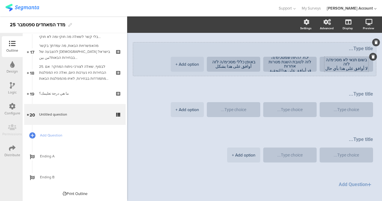
scroll to position [31, 0]
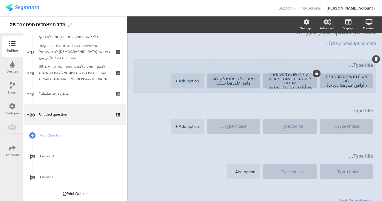
click at [294, 86] on textarea "יכול להיות שמסכימ/ה לזה לטובת השגת מטרות אחרות قد أوافق على هذا لتحقيق أهداف أخ…" at bounding box center [290, 81] width 44 height 18
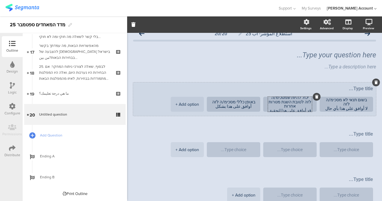
scroll to position [0, 0]
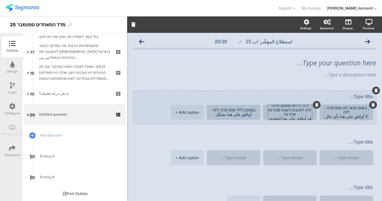
click at [344, 117] on textarea "בשום תנאי לא מסכימ/ה לזה لا أوافق على هذا بأي حال من الأحوال." at bounding box center [346, 112] width 44 height 13
click at [344, 118] on textarea "בשום תנאי לא מסכימ/ה לזה لا أوافق على هذا بأي حال من الأحوال." at bounding box center [346, 112] width 44 height 13
click at [335, 116] on textarea "בשום תנאי לא מסכימ/ה לזה لا أوافق على هذا بأي حال من الأحوال." at bounding box center [346, 112] width 44 height 13
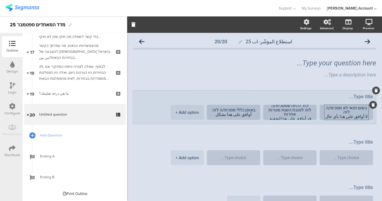
drag, startPoint x: 335, startPoint y: 116, endPoint x: 370, endPoint y: 103, distance: 37.3
click at [368, 105] on div "בשום תנאי לא מסכימ/ה לזה لا أوافق على هذا بأي حال من الأحوال." at bounding box center [346, 112] width 44 height 15
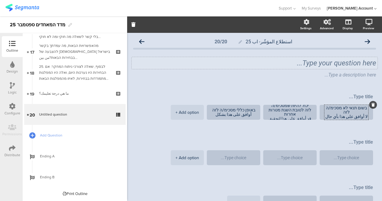
click at [332, 66] on div "Type your question here..." at bounding box center [254, 63] width 246 height 12
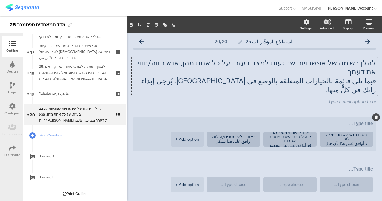
click at [352, 120] on textarea at bounding box center [254, 123] width 237 height 6
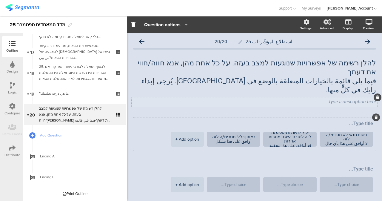
click at [319, 97] on div "Type a description here..." at bounding box center [254, 102] width 246 height 10
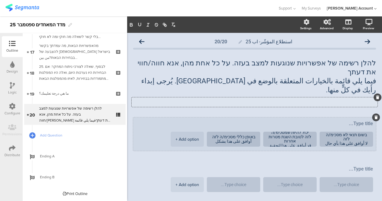
click at [346, 117] on div "בשום תנאי לא מסכימ/ה לזה لا أوافق على هذا [DEMOGRAPHIC_DATA] حال من الأحوال. יכ…" at bounding box center [254, 133] width 243 height 33
click at [346, 120] on textarea at bounding box center [254, 123] width 237 height 6
paste textarea "חמאס ימשיך לשלוט בעזה"
paste textarea "حماس ستستمر في السيطرة على [GEOGRAPHIC_DATA]"
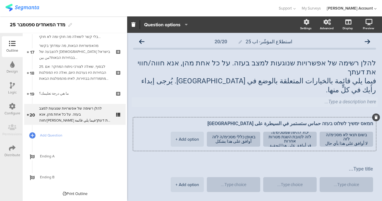
type textarea "חמאס ימשיך לשלוט בעזה حماس ستستمر في السيطرة على [GEOGRAPHIC_DATA]"
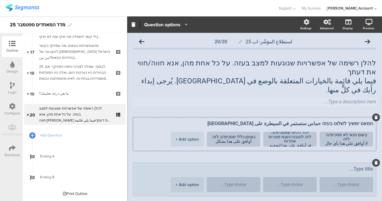
click at [335, 166] on textarea at bounding box center [254, 169] width 237 height 6
paste textarea "[PERSON_NAME] תשחרר בעסקת [PERSON_NAME] מחבלים שהשתתפו במתקפת [DATE]"
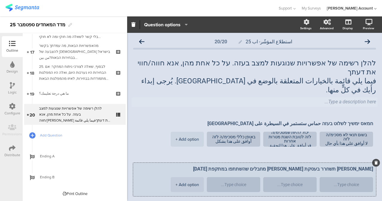
paste textarea "إسرائيل ستفرج عن رهائن إرهابيين شاركوا في هجوم 7 أكتوبر في [GEOGRAPHIC_DATA]"
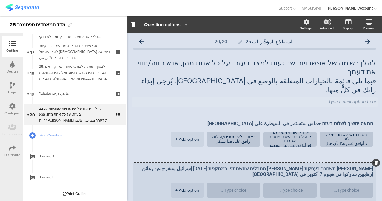
scroll to position [30, 0]
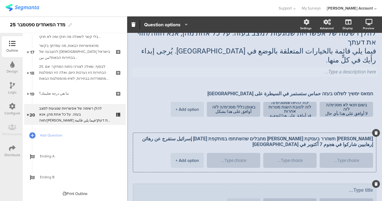
click at [251, 198] on div "+ Add option" at bounding box center [244, 205] width 24 height 15
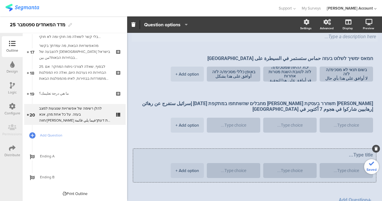
scroll to position [76, 0]
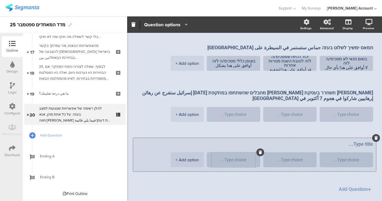
type textarea "[PERSON_NAME] תשחרר בעסקת [PERSON_NAME] מחבלים שהשתתפו במתקפת [DATE] إسرائيل ست…"
drag, startPoint x: 237, startPoint y: 138, endPoint x: 239, endPoint y: 145, distance: 7.5
click at [239, 152] on div at bounding box center [233, 159] width 44 height 15
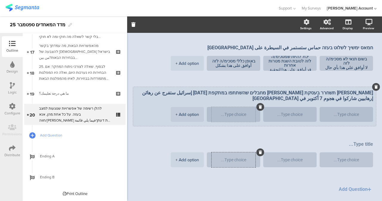
click at [248, 107] on div at bounding box center [233, 114] width 44 height 15
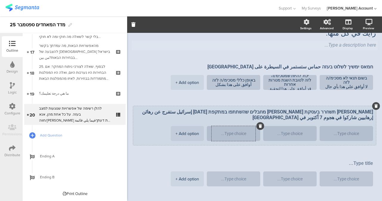
scroll to position [46, 0]
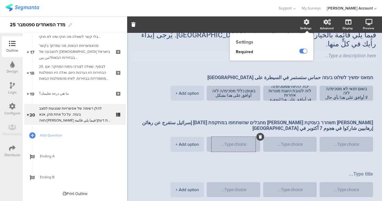
click at [303, 22] on icon at bounding box center [306, 22] width 6 height 6
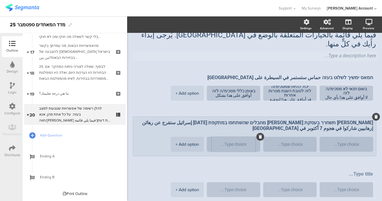
click at [230, 137] on div at bounding box center [233, 144] width 44 height 15
click at [290, 137] on div at bounding box center [290, 144] width 44 height 15
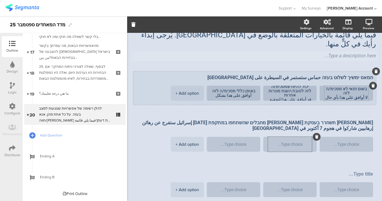
click at [336, 86] on textarea "בשום תנאי לא מסכימ/ה לזה لا أوافق على هذا بأي حال من الأحوال." at bounding box center [346, 92] width 44 height 13
click at [348, 86] on textarea "בשום תנאי לא מסכימ/ה לזה لا أوافق على هذا بأي حال من الأحوال." at bounding box center [346, 92] width 44 height 13
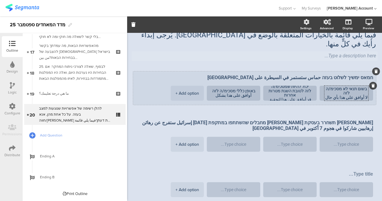
click at [319, 86] on li "בשום תנאי לא מסכימ/ה לזה لا أوافق على هذا بأي حال من الأحوال." at bounding box center [345, 93] width 53 height 15
click at [226, 89] on textarea "באופן כללי מסכימ/ה לזה أوافق على هذا بشكل عام." at bounding box center [233, 93] width 44 height 9
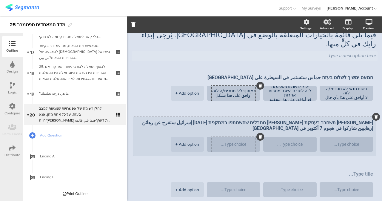
click at [236, 137] on div at bounding box center [233, 144] width 44 height 15
click at [241, 142] on textarea at bounding box center [233, 144] width 44 height 4
click at [303, 142] on textarea at bounding box center [290, 144] width 44 height 4
drag, startPoint x: 333, startPoint y: 125, endPoint x: 334, endPoint y: 129, distance: 3.3
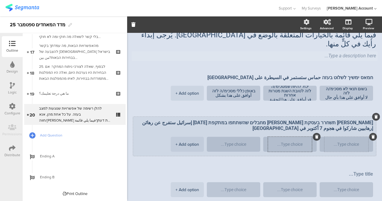
click at [333, 142] on textarea at bounding box center [346, 144] width 44 height 4
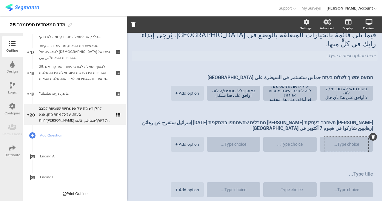
scroll to position [76, 0]
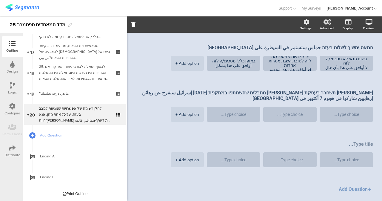
click at [348, 183] on button "Add Question" at bounding box center [355, 189] width 40 height 12
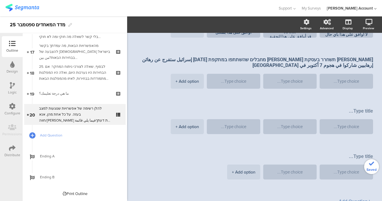
scroll to position [121, 0]
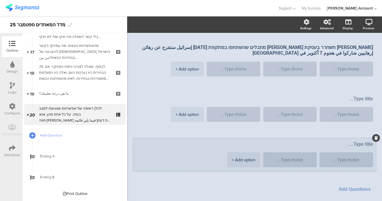
click at [254, 152] on div "+ Add option" at bounding box center [244, 159] width 24 height 15
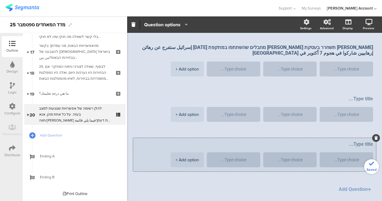
click at [374, 136] on icon at bounding box center [375, 138] width 3 height 4
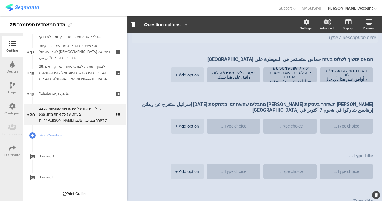
scroll to position [61, 0]
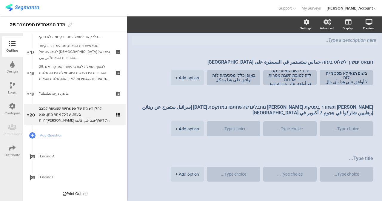
click at [133, 85] on div "استطلاع المؤشّر- اب 25 20/20 להלן רשימה של אפשרויות שנוגעות למצב בעזה. על כל אח…" at bounding box center [254, 101] width 255 height 261
click at [132, 82] on div "استطلاع المؤشّر- اب 25 20/20 להלן רשימה של אפשרויות שנוגעות למצב בעזה. על כל אח…" at bounding box center [254, 101] width 255 height 261
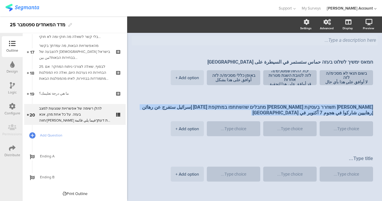
click at [132, 82] on div "استطلاع المؤشّر- اب 25 20/20 להלן רשימה של אפשרויות שנוגעות למצב בעזה. על כל אח…" at bounding box center [254, 101] width 255 height 261
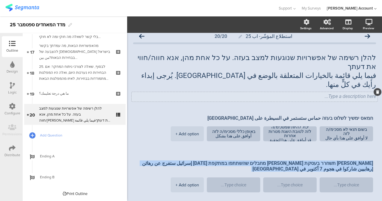
scroll to position [0, 0]
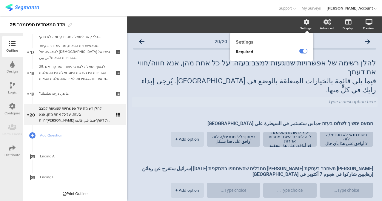
click at [305, 24] on div "Settings" at bounding box center [308, 24] width 21 height 15
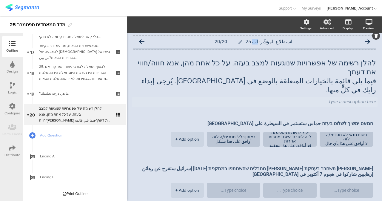
drag, startPoint x: 253, startPoint y: 43, endPoint x: 258, endPoint y: 44, distance: 4.8
click at [258, 44] on span "استطلاع المؤشّر- اب 25" at bounding box center [268, 42] width 47 height 6
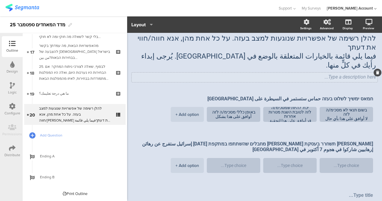
scroll to position [30, 0]
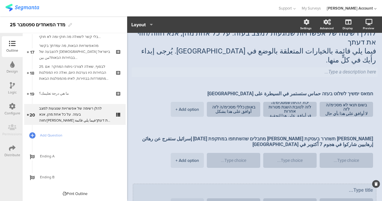
click at [337, 187] on textarea at bounding box center [254, 190] width 237 height 6
paste textarea "[PERSON_NAME] תיסוג לקו הגבול עם עזה, ולא תשמור על ״[PERSON_NAME]״ בטחוני בתוך …"
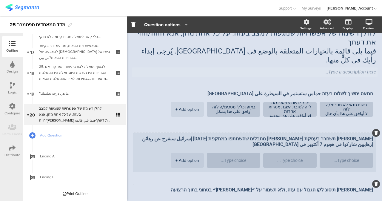
paste textarea "ستنسحب إسرائيل إلى الحدود مع غزة، ولن تحتفظ بـ"محيط" أمني داخل القطاع."
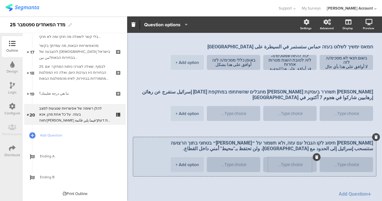
scroll to position [81, 0]
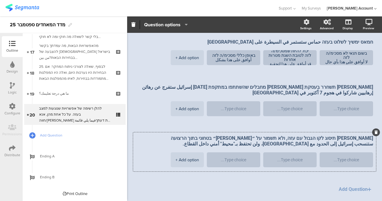
type textarea "[PERSON_NAME] תיסוג לקו הגבול עם עזה, ולא תשמור על ״[PERSON_NAME]״ בטחוני בתוך …"
click at [341, 183] on button "Add Question" at bounding box center [355, 189] width 40 height 12
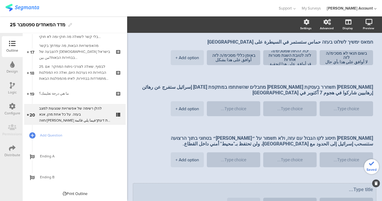
click at [346, 186] on textarea at bounding box center [254, 189] width 237 height 6
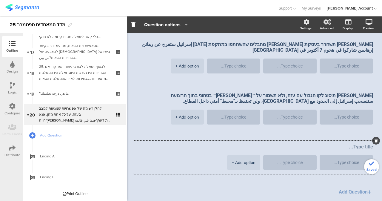
scroll to position [127, 0]
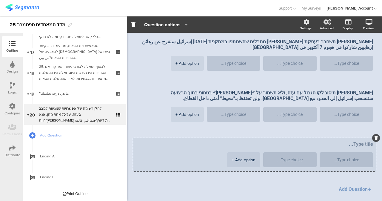
click at [253, 152] on div "+ Add option" at bounding box center [244, 159] width 24 height 15
click at [321, 141] on textarea at bounding box center [254, 144] width 237 height 6
paste textarea "[PERSON_NAME] תאפשר לרשות הפלשתינית לשלוט [GEOGRAPHIC_DATA]"
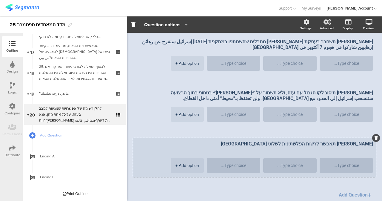
paste textarea "إسرائيل ستسمح للسلطة الفلسطينية بالسيطرة على [GEOGRAPHIC_DATA]"
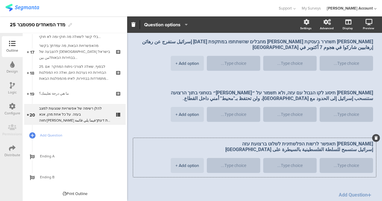
type textarea "[PERSON_NAME] תאפשר לרשות הפלשתינית לשלוט ברצועת עזה إسرائيل ستسمح للسلطة الفلس…"
drag, startPoint x: 343, startPoint y: 177, endPoint x: 340, endPoint y: 176, distance: 3.1
click at [343, 189] on button "Add Question" at bounding box center [355, 195] width 40 height 12
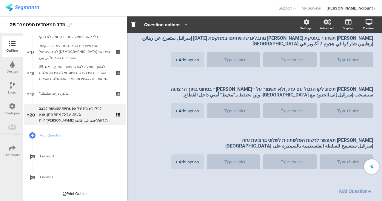
scroll to position [132, 0]
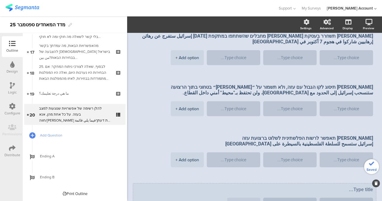
click at [337, 186] on textarea at bounding box center [254, 189] width 237 height 6
paste textarea "[PERSON_NAME] תכבוש את כל הרצועה, ותנהל אותה באמצעות צה״ל לפחות לכמה שנים"
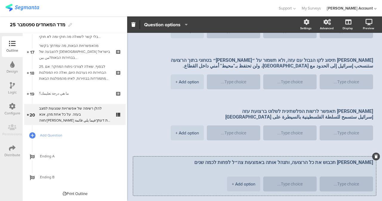
scroll to position [162, 0]
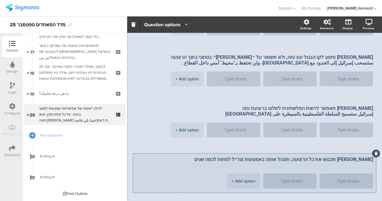
paste textarea "وستحتل إسرائيل القطاع بأكمله، وتديره من خلال جيش الدفاع الإسرائيلي لعدة سنوات ع…"
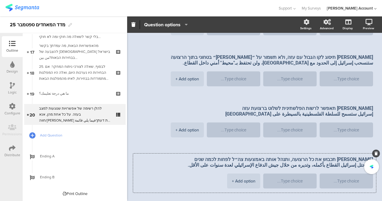
type textarea "[PERSON_NAME] תכבוש את כל הרצועה, ותנהל אותה באמצעות צה״ל לפחות לכמה שנים وستحت…"
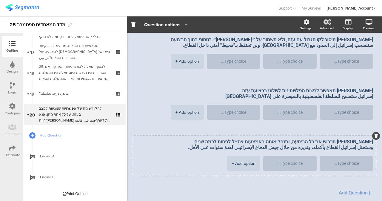
scroll to position [183, 0]
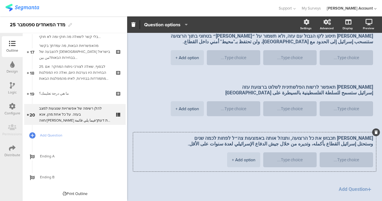
drag, startPoint x: 349, startPoint y: 175, endPoint x: 343, endPoint y: 170, distance: 8.1
click at [349, 183] on button "Add Question" at bounding box center [355, 189] width 40 height 12
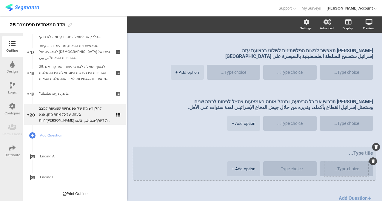
scroll to position [229, 0]
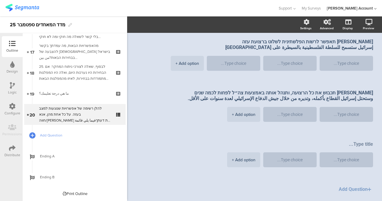
click at [346, 183] on button "Add Question" at bounding box center [355, 189] width 40 height 12
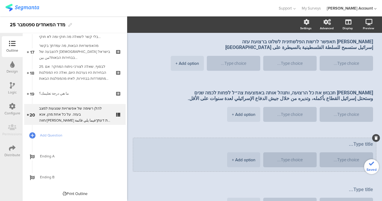
click at [346, 141] on textarea at bounding box center [254, 144] width 237 height 6
paste textarea "עוזרים ויועצים של ראש הממשלה קיבלו תשלום על סיוע לקידום תדמיתה של [PERSON_NAME]…"
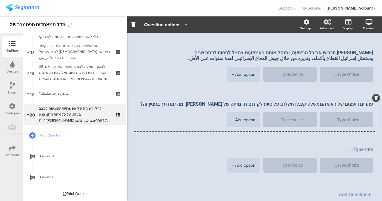
scroll to position [274, 0]
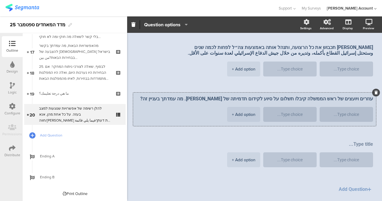
paste textarea "تلقى [PERSON_NAME] رئيس الوزراء أموالًا للمساعدة في تعزيز صورة قطر. ما موقفكم م…"
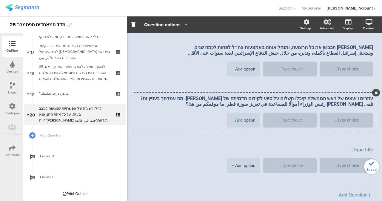
type textarea "עוזרים ויועצים של ראש הממשלה קיבלו תשלום על סיוע לקידום תדמיתה של [PERSON_NAME]…"
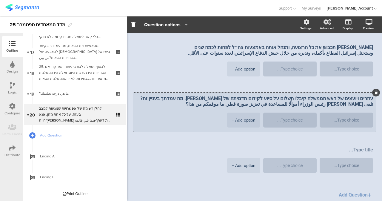
click at [372, 89] on div at bounding box center [376, 93] width 8 height 8
click at [374, 91] on icon at bounding box center [375, 93] width 3 height 4
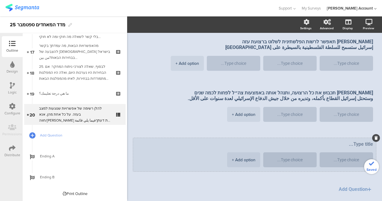
click at [372, 134] on div at bounding box center [376, 138] width 8 height 8
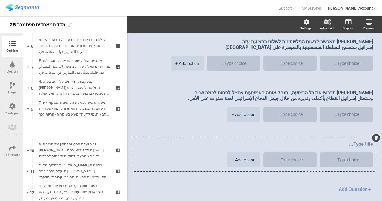
scroll to position [90, 0]
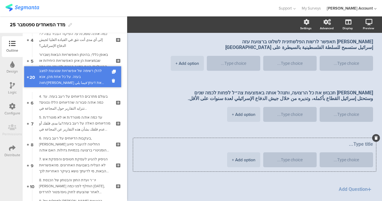
drag, startPoint x: 69, startPoint y: 117, endPoint x: 79, endPoint y: 84, distance: 34.0
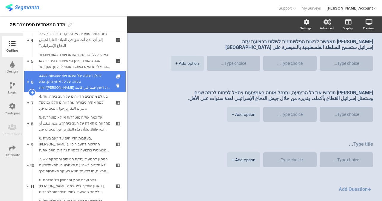
click at [85, 81] on div "להלן רשימה של אפשרויות שנוגעות למצב בעזה. על כל אחת מהן, אנא חווה/[PERSON_NAME]…" at bounding box center [74, 81] width 71 height 18
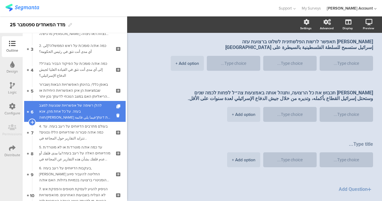
click at [88, 108] on div "להלן רשימה של אפשרויות שנוגעות למצב בעזה. על כל אחת מהן, אנא חווה/[PERSON_NAME]…" at bounding box center [74, 111] width 71 height 18
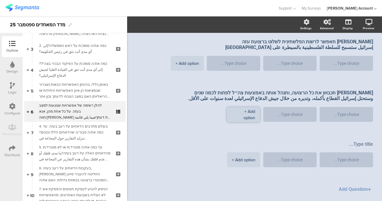
drag, startPoint x: 243, startPoint y: 96, endPoint x: 248, endPoint y: 111, distance: 15.7
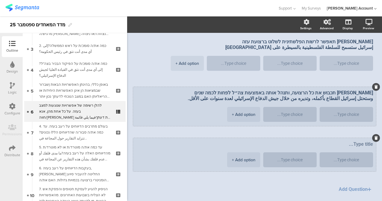
drag, startPoint x: 243, startPoint y: 90, endPoint x: 244, endPoint y: 93, distance: 3.3
click at [243, 107] on div "+ Add option" at bounding box center [244, 114] width 24 height 15
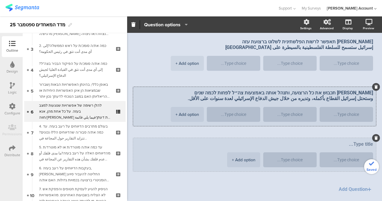
click at [244, 112] on textarea at bounding box center [233, 114] width 44 height 4
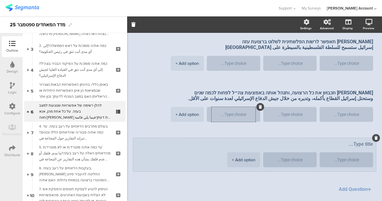
click at [239, 152] on div "+ Add option" at bounding box center [244, 159] width 24 height 15
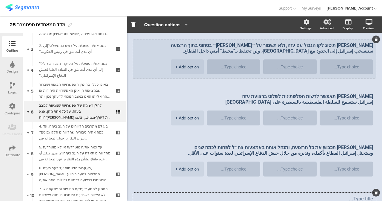
scroll to position [169, 0]
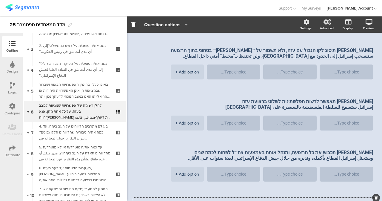
click at [176, 21] on span "Question options" at bounding box center [162, 24] width 36 height 7
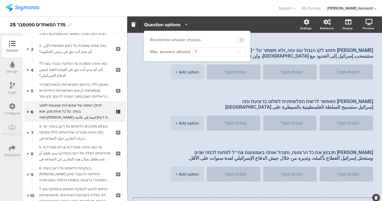
click at [185, 23] on icon "button" at bounding box center [185, 24] width 6 height 5
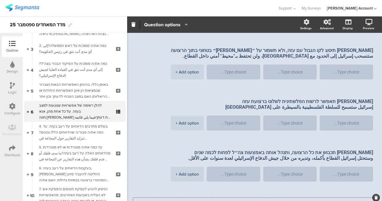
click at [186, 24] on icon "button" at bounding box center [185, 24] width 6 height 5
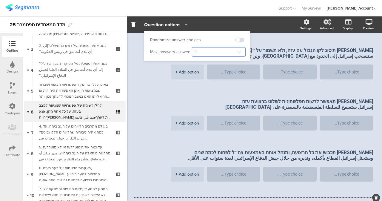
click at [210, 49] on input "1" at bounding box center [219, 52] width 54 height 10
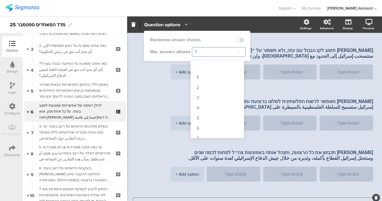
click at [211, 47] on input "1" at bounding box center [219, 52] width 54 height 10
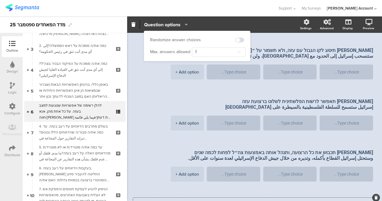
click at [202, 38] on div "Randomize answer choices" at bounding box center [197, 39] width 94 height 9
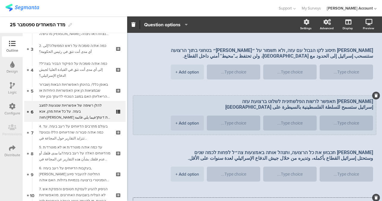
click at [227, 95] on div "[PERSON_NAME] תאפשר לרשות הפלשתינית לשלוט ברצועת עזה إسرائيل ستسمح للسلطة الفلس…" at bounding box center [254, 114] width 243 height 39
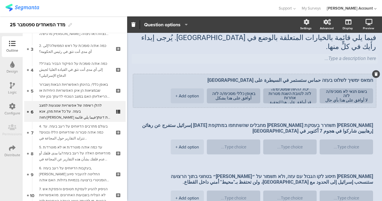
scroll to position [20, 0]
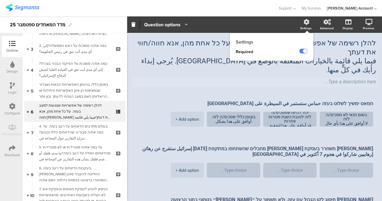
click at [298, 23] on div "Settings" at bounding box center [308, 24] width 21 height 15
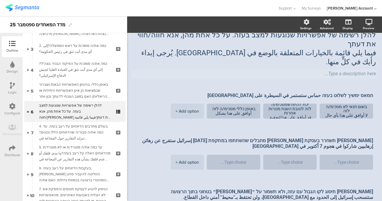
scroll to position [60, 0]
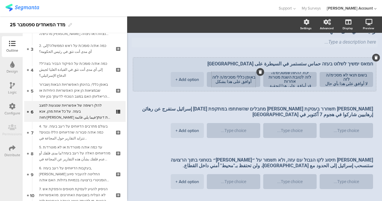
click at [247, 75] on textarea "באופן כללי מסכימ/ה לזה أوافق على هذا بشكل عام." at bounding box center [233, 79] width 44 height 9
click at [248, 75] on textarea "באופן כללי מסכימ/ה לזה أوافق على هذا بشكل عام." at bounding box center [233, 79] width 44 height 9
click at [219, 75] on textarea "באופן כללי מסכימ/ה לזה أوافق على هذا بشكل عام." at bounding box center [233, 79] width 44 height 9
drag, startPoint x: 216, startPoint y: 64, endPoint x: 275, endPoint y: 49, distance: 61.0
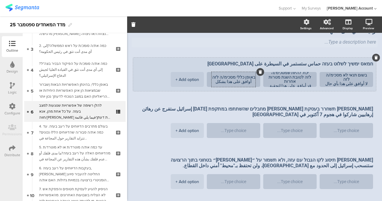
click at [274, 58] on div "חמאס ימשיך לשלוט בעזה حماس ستستمر في السيطرة على [GEOGRAPHIC_DATA] בשום תנאי לא…" at bounding box center [254, 74] width 243 height 33
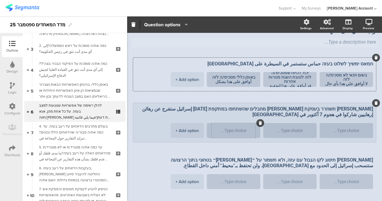
click at [231, 128] on textarea at bounding box center [233, 130] width 44 height 4
paste textarea "באופן כללי מסכימ/ה לזה أوافق على هذا بشكل عام."
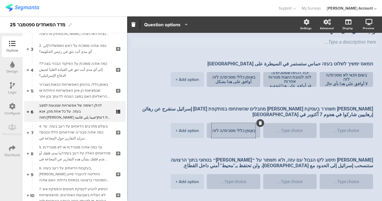
scroll to position [0, 0]
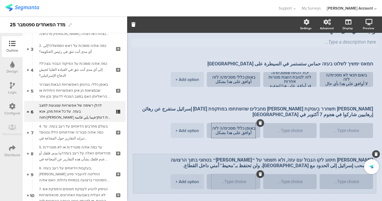
type textarea "באופן כללי מסכימ/ה לזה أوافق على هذا بشكل عام."
click at [233, 179] on textarea at bounding box center [233, 181] width 44 height 4
paste textarea "באופן כללי מסכימ/ה לזה أوافق على هذا بشكل عام."
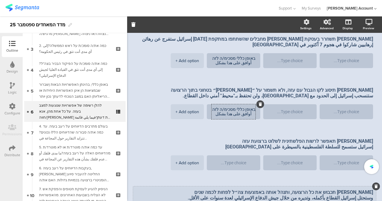
scroll to position [179, 0]
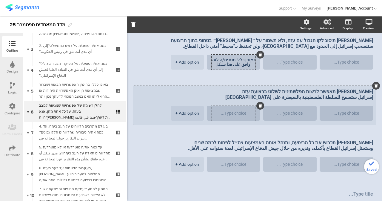
drag, startPoint x: 235, startPoint y: 88, endPoint x: 235, endPoint y: 92, distance: 3.6
type textarea "באופן כללי מסכימ/ה לזה أوافق على هذا بشكل عام."
click at [235, 111] on textarea at bounding box center [233, 113] width 44 height 4
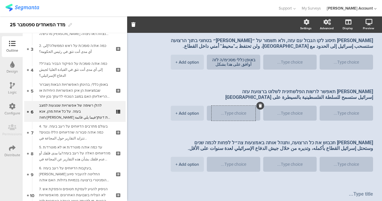
paste textarea "באופן כללי מסכימ/ה לזה أوافق على هذا بشكل عام."
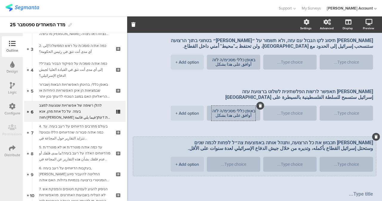
scroll to position [0, 0]
type textarea "באופן כללי מסכימ/ה לזה أوافق على هذا بشكل عام."
click at [233, 162] on textarea at bounding box center [233, 164] width 44 height 4
paste textarea "באופן כללי מסכימ/ה לזה أوافق على هذا بشكل عام."
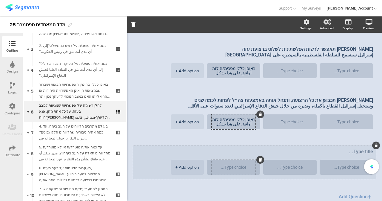
scroll to position [229, 0]
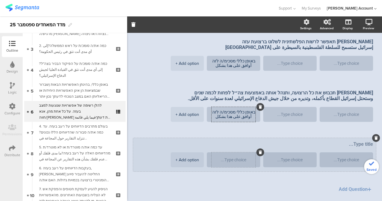
type textarea "באופן כללי מסכימ/ה לזה أوافق على هذا بشكل عام."
click at [233, 157] on textarea at bounding box center [233, 159] width 44 height 4
paste textarea "באופן כללי מסכימ/ה לזה أوافق على هذا بشكل عام."
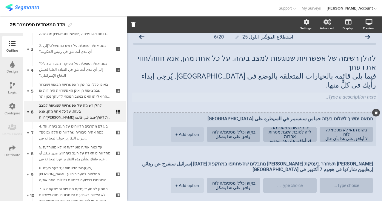
scroll to position [0, 0]
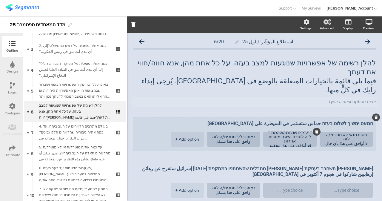
type textarea "באופן כללי מסכימ/ה לזה أوافق على هذا بشكل عام."
drag, startPoint x: 282, startPoint y: 128, endPoint x: 319, endPoint y: 106, distance: 42.8
click at [319, 117] on div "חמאס ימשיך לשלוט בעזה حماس ستستمر في السيطرة على [GEOGRAPHIC_DATA] בשום תנאי לא…" at bounding box center [254, 133] width 243 height 33
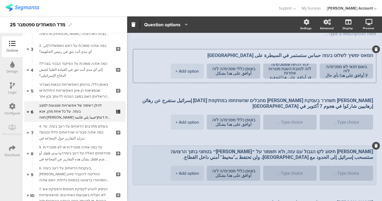
scroll to position [89, 0]
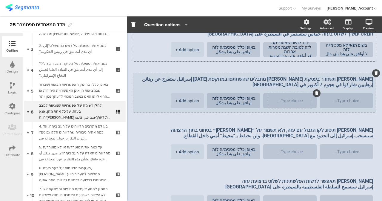
drag, startPoint x: 281, startPoint y: 81, endPoint x: 283, endPoint y: 87, distance: 6.1
click at [281, 98] on textarea at bounding box center [290, 100] width 44 height 4
paste textarea "יכול להיות שמסכימ/ה לזה לטובת השגת מטרות אחרות قد أوافق على هذا لتحقيق أهداف أخ…"
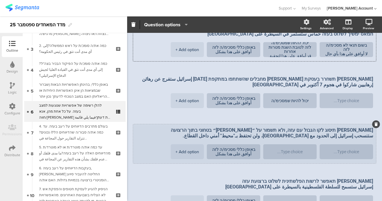
scroll to position [1, 0]
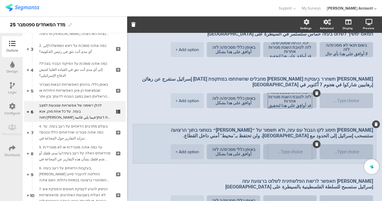
type textarea "יכול להיות שמסכימ/ה לזה לטובת השגת מטרות אחרות قد أوافق على هذا لتحقيق أهداف أخ…"
click at [289, 149] on textarea at bounding box center [290, 151] width 44 height 4
paste textarea "יכול להיות שמסכימ/ה לזה לטובת השגת מטרות אחרות قد أوافق على هذا لتحقيق أهداف أخ…"
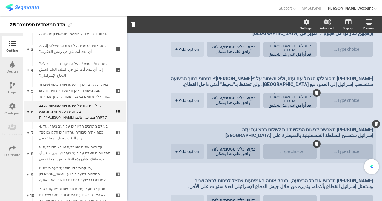
scroll to position [149, 0]
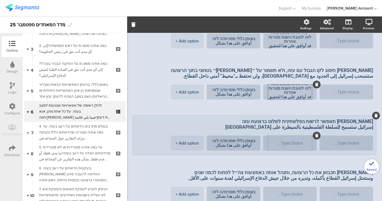
type textarea "יכול להיות שמסכימ/ה לזה לטובת השגת מטרות אחרות قد أوافق على هذا لتحقيق أهداف أخ…"
click at [288, 141] on textarea at bounding box center [290, 143] width 44 height 4
paste textarea "יכול להיות שמסכימ/ה לזה לטובת השגת מטרות אחרות قد أوافق على هذا لتحقيق أهداف أخ…"
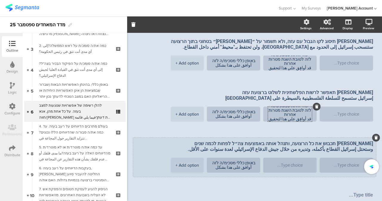
scroll to position [179, 0]
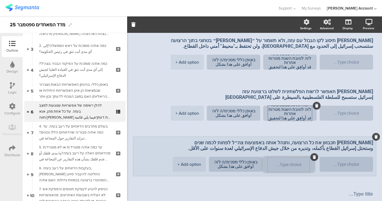
paste textarea "יכול להיות שמסכימ/ה לזה לטובת השגת מטרות אחרות قد أوافق على هذا لتحقيق أهداف أخ…"
type textarea "יכול להיות שמסכימ/ה לזה לטובת השגת מטרות אחרות قد أوافق على هذا لتحقيق أهداف أخ…"
click at [287, 162] on textarea at bounding box center [290, 164] width 44 height 4
paste textarea "יכול להיות שמסכימ/ה לזה לטובת השגת מטרות אחרות قد أوافق على هذا لتحقيق أهداف أخ…"
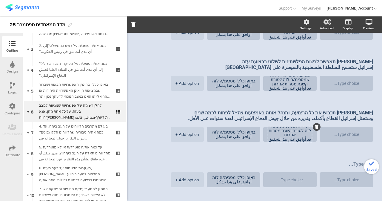
scroll to position [229, 0]
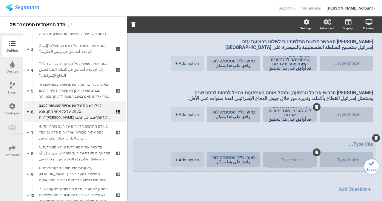
type textarea "יכול להיות שמסכימ/ה לזה לטובת השגת מטרות אחרות قد أوافق على هذا لتحقيق أهداف أخ…"
click at [288, 157] on textarea at bounding box center [290, 159] width 44 height 4
paste textarea "יכול להיות שמסכימ/ה לזה לטובת השגת מטרות אחרות قد أوافق على هذا لتحقيق أهداف أخ…"
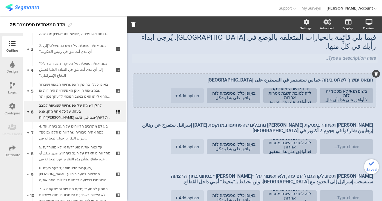
scroll to position [0, 0]
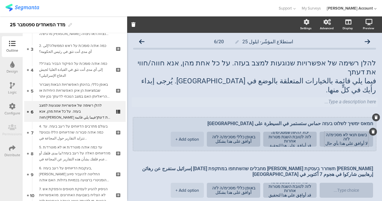
type textarea "יכול להיות שמסכימ/ה לזה לטובת השגת מטרות אחרות قد أوافق على هذا لتحقيق أهداف أخ…"
drag, startPoint x: 337, startPoint y: 123, endPoint x: 355, endPoint y: 120, distance: 18.5
click at [355, 132] on textarea "בשום תנאי לא מסכימ/ה לזה لا أوافق على هذا بأي حال من الأحوال." at bounding box center [346, 138] width 44 height 13
drag, startPoint x: 333, startPoint y: 128, endPoint x: 366, endPoint y: 112, distance: 36.4
click at [366, 131] on div "בשום תנאי לא מסכימ/ה לזה لا أوافق على هذا بأي حال من الأحوال." at bounding box center [346, 138] width 44 height 15
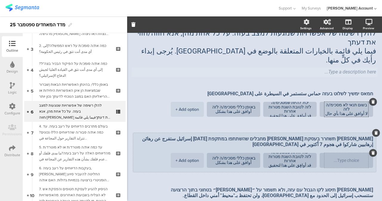
click at [344, 158] on textarea at bounding box center [346, 160] width 44 height 4
paste textarea "בשום תנאי לא מסכימ/ה לזה لا أوافق على هذا بأي حال من الأحوال."
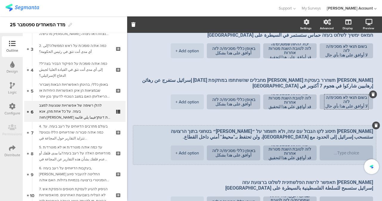
scroll to position [89, 0]
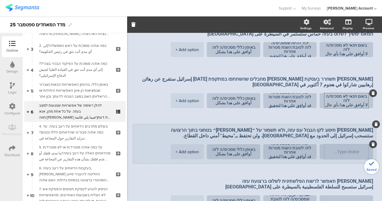
click at [342, 144] on div at bounding box center [346, 151] width 44 height 15
type textarea "בשום תנאי לא מסכימ/ה לזה لا أوافق على هذا بأي حال من الأحوال."
click at [342, 149] on textarea at bounding box center [346, 151] width 44 height 4
paste textarea "בשום תנאי לא מסכימ/ה לזה لا أوافق على هذا بأي حال من الأحوال."
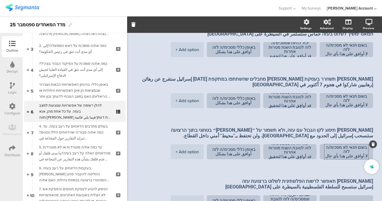
scroll to position [149, 0]
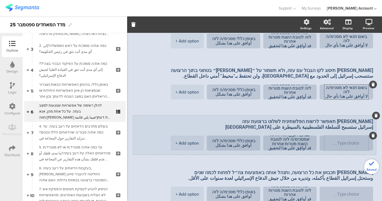
type textarea "בשום תנאי לא מסכימ/ה לזה لا أوافق على هذا بأي حال من الأحوال."
click at [340, 141] on textarea at bounding box center [346, 143] width 44 height 4
paste textarea "בשום תנאי לא מסכימ/ה לזה لا أوافق على هذا بأي حال من الأحوال."
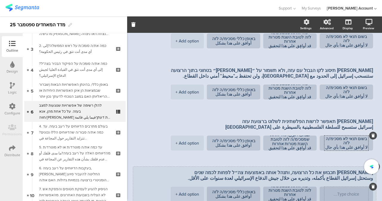
type textarea "בשום תנאי לא מסכימ/ה לזה لا أوافق على هذا بأي حال من الأحوال."
click at [339, 192] on textarea at bounding box center [346, 194] width 44 height 4
paste textarea "בשום תנאי לא מסכימ/ה לזה لا أوافق على هذا بأي حال من الأحوال."
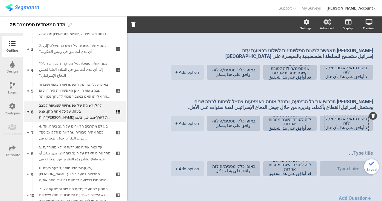
scroll to position [229, 0]
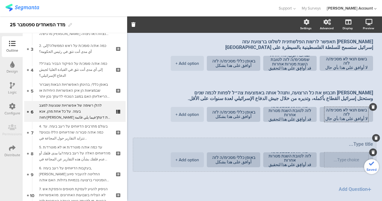
type textarea "בשום תנאי לא מסכימ/ה לזה لا أوافق على هذا بأي حال من الأحوال."
paste textarea "בשום תנאי לא מסכימ/ה לזה لا أوافق على هذا بأي حال من الأحوال."
click at [337, 157] on textarea at bounding box center [346, 159] width 44 height 4
type textarea "בשום תנאי לא מסכימ/ה לזה لا أوافق على هذا بأي حال من الأحوال."
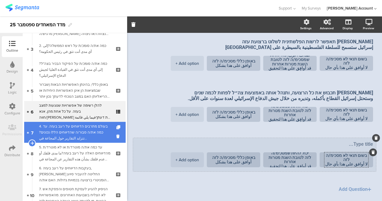
drag, startPoint x: 83, startPoint y: 125, endPoint x: 85, endPoint y: 129, distance: 3.8
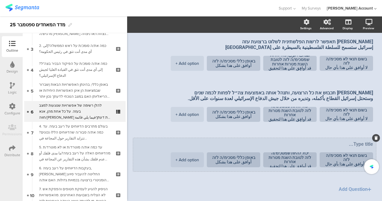
click at [85, 129] on div "4. בעולם מתרבים הדיווחים על רעב בעזה. עד כמה את/ה סבור/ה שהדיווחים הללו נכונים?…" at bounding box center [74, 132] width 71 height 18
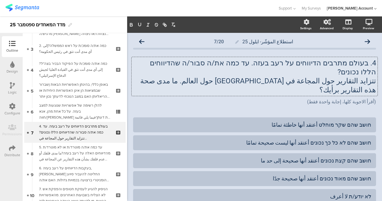
drag, startPoint x: 252, startPoint y: 78, endPoint x: 196, endPoint y: 65, distance: 57.2
click at [196, 65] on div "4. בעולם מתרבים הדיווחים על רעב בעזה. עד כמה את/ה סבור/ה שהדיווחים הללו נכונים?…" at bounding box center [254, 76] width 246 height 39
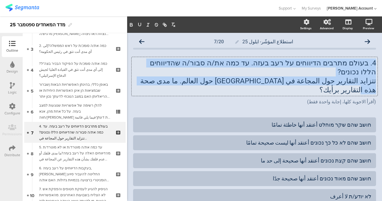
drag, startPoint x: 181, startPoint y: 75, endPoint x: 381, endPoint y: 60, distance: 200.9
click at [381, 60] on div "Settings Advanced Display [GEOGRAPHIC_DATA] استطلاع المؤشّر- ايلول 25 7/20" at bounding box center [254, 108] width 255 height 184
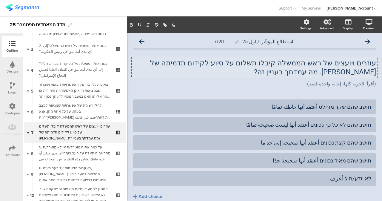
click at [324, 71] on p "עוזרים ויועצים של ראש הממשלה קיבלו תשלום על סיוע לקידום תדמיתה של [PERSON_NAME]…" at bounding box center [254, 67] width 243 height 18
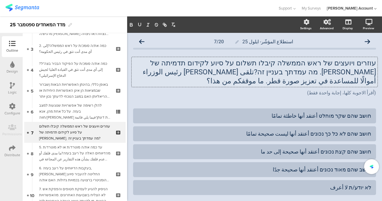
click at [346, 73] on p "עוזרים ויועצים של ראש הממשלה קיבלו תשלום על סיוע לקידום תדמיתה של [PERSON_NAME]…" at bounding box center [254, 71] width 243 height 27
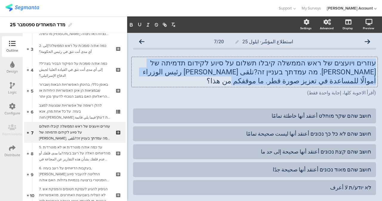
drag, startPoint x: 342, startPoint y: 83, endPoint x: 381, endPoint y: 52, distance: 50.0
click at [381, 52] on div "Settings Advanced Display [GEOGRAPHIC_DATA] استطلاع المؤشّر- ايلول 25 7/20" at bounding box center [254, 108] width 255 height 184
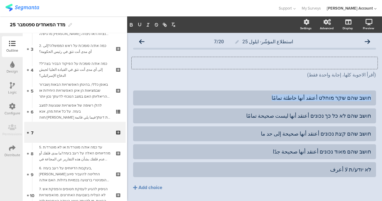
drag, startPoint x: 287, startPoint y: 96, endPoint x: 379, endPoint y: 100, distance: 91.6
click at [379, 100] on div "Settings Advanced Display [GEOGRAPHIC_DATA] استطلاع المؤشّر- ايلول 25 7/20" at bounding box center [254, 108] width 255 height 184
copy div "חושב שהם שקר מוחלט أعتقد أنها خاطئة تمامًا"
click at [294, 64] on p at bounding box center [254, 62] width 243 height 9
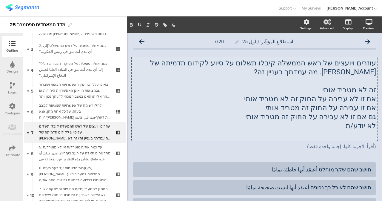
click at [326, 130] on p at bounding box center [254, 134] width 243 height 9
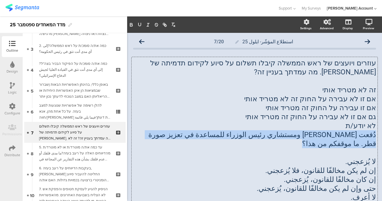
drag, startPoint x: 147, startPoint y: 133, endPoint x: 375, endPoint y: 135, distance: 228.1
click at [375, 134] on div "استطلاع المؤشّر- ايلول 25 7/20 עוזרים ויועצים של ראש הממשלה קיבלו תשלום על סיוע…" at bounding box center [254, 193] width 255 height 320
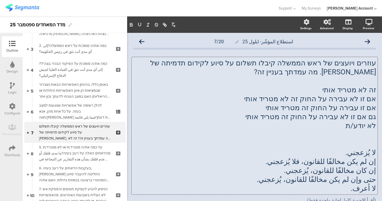
click at [343, 71] on p "עוזרים ויועצים של ראש הממשלה קיבלו תשלום על סיוע לקידום תדמיתה של [PERSON_NAME]…" at bounding box center [254, 67] width 243 height 18
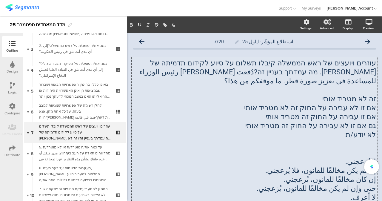
click at [346, 75] on p "עוזרים ויועצים של ראש הממשלה קיבלו תשלום על סיוע לקידום תדמיתה של [PERSON_NAME]…" at bounding box center [254, 71] width 243 height 27
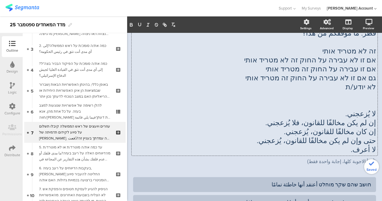
scroll to position [60, 0]
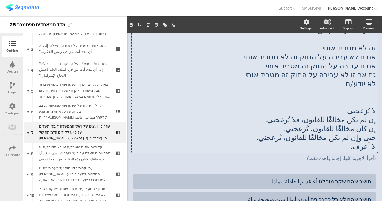
drag, startPoint x: 343, startPoint y: 100, endPoint x: 346, endPoint y: 103, distance: 3.4
click at [346, 106] on p "لا يُزعجني." at bounding box center [254, 110] width 243 height 9
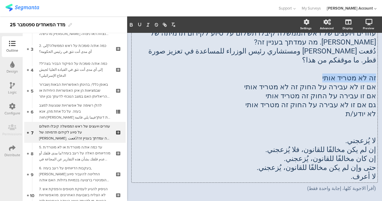
drag, startPoint x: 361, startPoint y: 72, endPoint x: 381, endPoint y: 72, distance: 20.3
click at [381, 72] on div "Settings Advanced Display [GEOGRAPHIC_DATA] استطلاع المؤشّر- ايلول 25 7/20" at bounding box center [254, 108] width 255 height 184
click at [348, 136] on p "لا يُزعجني." at bounding box center [254, 140] width 243 height 9
drag, startPoint x: 342, startPoint y: 135, endPoint x: 374, endPoint y: 131, distance: 32.2
click at [374, 131] on div "استطلاع المؤشّر- ايلول 25 7/20 עוזרים ויועצים של ראש הממשלה קיבלו תשלום על סיוע…" at bounding box center [254, 167] width 255 height 329
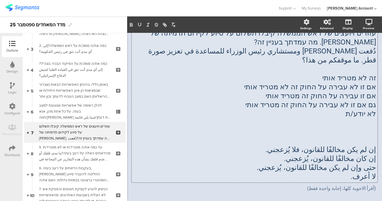
click at [317, 65] on div "עוזרים ויועצים של ראש הממשלה קיבלו תשלום על סיוע לקידום תדמיתה של [PERSON_NAME]…" at bounding box center [254, 105] width 243 height 152
click at [320, 73] on p "זה לא מטריד אותי" at bounding box center [254, 77] width 243 height 9
drag, startPoint x: 352, startPoint y: 170, endPoint x: 376, endPoint y: 168, distance: 24.2
click at [376, 168] on div "استطلاع المؤشّر- ايلول 25 7/20 עוזרים ויועצים של ראש הממשלה קיבלו תשלום על סיוע…" at bounding box center [254, 167] width 255 height 329
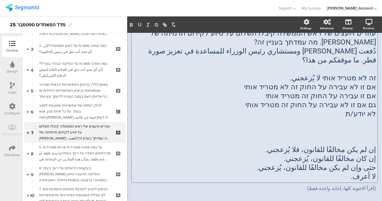
click at [345, 172] on p "لا ​​أعرف." at bounding box center [254, 176] width 243 height 9
drag, startPoint x: 352, startPoint y: 170, endPoint x: 372, endPoint y: 168, distance: 20.1
click at [372, 168] on div "עוזרים ויועצים של ראש הממשלה קיבלו תשלום על סיוע לקידום תדמיתה של [PERSON_NAME]…" at bounding box center [254, 104] width 246 height 155
click at [309, 109] on p "לא יודע/ת" at bounding box center [254, 113] width 243 height 9
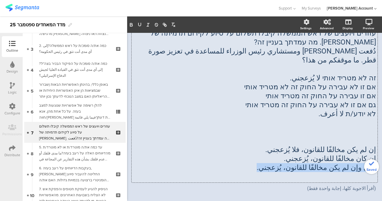
drag, startPoint x: 274, startPoint y: 159, endPoint x: 372, endPoint y: 157, distance: 98.1
click at [372, 157] on div "עוזרים ויועצים של ראש הממשלה קיבלו תשלום על סיוע לקידום תדמיתה של [PERSON_NAME]…" at bounding box center [254, 104] width 246 height 155
copy p "حتى وإن لم يكن مخالفًا للقانون، يُزعجني."
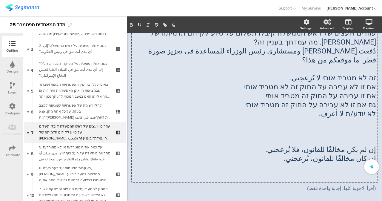
click at [253, 100] on p "גם אם זו לא עבירה על החוק זה מטריד אותי" at bounding box center [254, 104] width 243 height 9
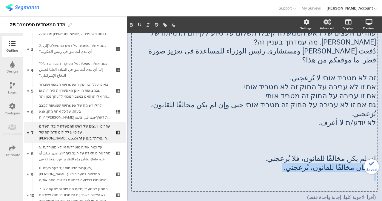
drag, startPoint x: 308, startPoint y: 153, endPoint x: 375, endPoint y: 146, distance: 67.7
click at [375, 146] on div "استطلاع المؤشّر- ايلول 25 7/20 עוזרים ויועצים של ראש הממשלה קיבלו תשלום על סיוע…" at bounding box center [254, 172] width 255 height 338
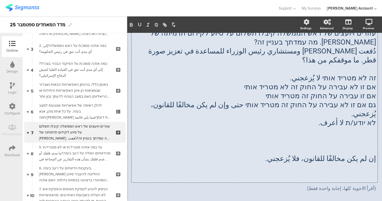
click at [270, 91] on p "אם זו עבירה על החוק זה מטריד אותי" at bounding box center [254, 95] width 243 height 9
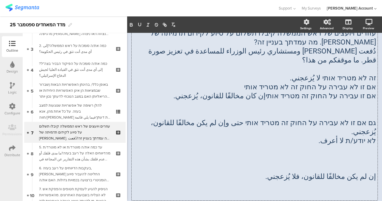
click at [282, 91] on p "אם זו עבירה על החוק זה מטריד אותיإن كان مخالفًا للقانون، يُزعجني." at bounding box center [254, 95] width 243 height 9
click at [349, 118] on p "גם אם זו לא עבירה על החוק זה מטריד אותי حتى وإن لم يكن مخالفًا للقانون، يُزعجني." at bounding box center [254, 127] width 243 height 18
click at [360, 118] on p "גם אם זו לא עבירה על החוק זה מטריד אותי حتى وإن لم يكن مخالفًا للقانون، يُزعجني." at bounding box center [254, 127] width 243 height 18
click at [361, 109] on div "עוזרים ויועצים של ראש הממשלה קיבלו תשלום על סיוע לקידום תדמיתה של [PERSON_NAME]…" at bounding box center [254, 114] width 243 height 170
click at [363, 109] on p at bounding box center [254, 113] width 243 height 9
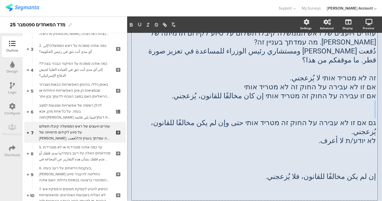
drag, startPoint x: 364, startPoint y: 105, endPoint x: 370, endPoint y: 95, distance: 11.6
click at [370, 95] on div "עוזרים ויועצים של ראש הממשלה קיבלו תשלום על סיוע לקידום תדמיתה של [PERSON_NAME]…" at bounding box center [254, 114] width 243 height 170
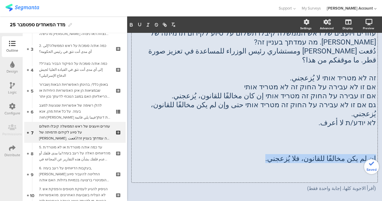
drag, startPoint x: 298, startPoint y: 140, endPoint x: 381, endPoint y: 138, distance: 83.5
click at [381, 138] on div "Settings Advanced Display [GEOGRAPHIC_DATA] استطلاع المؤشّر- ايلول 25 7/20" at bounding box center [254, 108] width 255 height 184
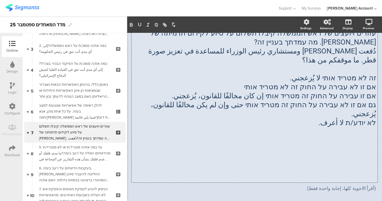
click at [259, 82] on p "אם זו לא עבירה על החוק זה לא מטריד אותי" at bounding box center [254, 86] width 243 height 9
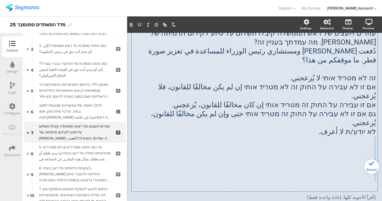
drag, startPoint x: 356, startPoint y: 152, endPoint x: 364, endPoint y: 116, distance: 36.7
click at [364, 116] on div "עוזרים ויועצים של ראש הממשלה קיבלו תשלום על סיוע לקידום תדמיתה של [PERSON_NAME]…" at bounding box center [254, 109] width 243 height 161
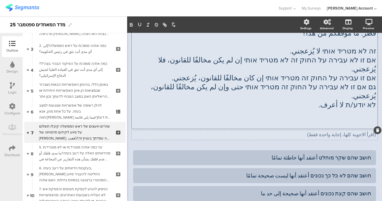
scroll to position [60, 0]
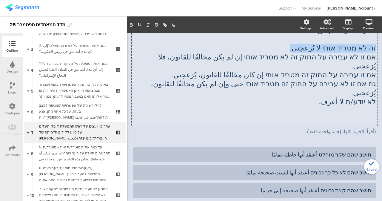
drag, startPoint x: 297, startPoint y: 42, endPoint x: 370, endPoint y: 38, distance: 73.7
click at [372, 38] on div "עוזרים ויועצים של ראש הממשלה קיבלו תשלום על סיוע לקידום תדמיתה של [PERSON_NAME]…" at bounding box center [254, 61] width 246 height 128
click at [367, 44] on p "זה לא מטריד אותי لا يُزعجني." at bounding box center [254, 48] width 243 height 9
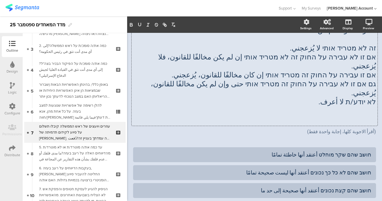
click at [368, 44] on p "זה לא מטריד אותי لا يُزعجني." at bounding box center [254, 48] width 243 height 9
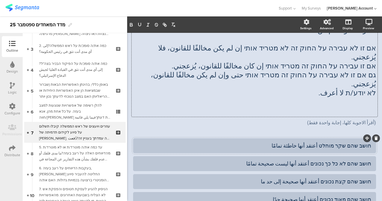
click at [341, 142] on div "חושב שהם שקר מוחלט أعتقد أنها خاطئة تمامًا" at bounding box center [254, 145] width 233 height 7
click at [341, 140] on div "חושב שהם שקר מוחלט أعتقد أنها خاطئة تمامًا" at bounding box center [254, 145] width 233 height 10
drag, startPoint x: 270, startPoint y: 116, endPoint x: 381, endPoint y: 126, distance: 111.9
click at [381, 126] on div "Pin in place Exclusive answer Allow commenting Choice options Settings Advanced…" at bounding box center [254, 108] width 255 height 184
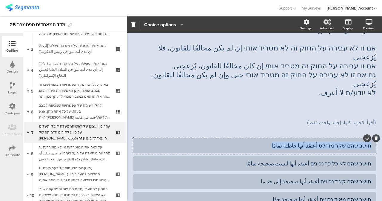
paste div
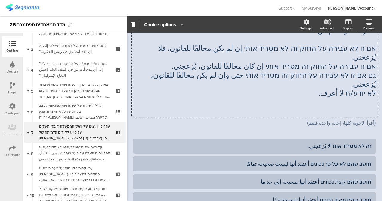
scroll to position [0, 0]
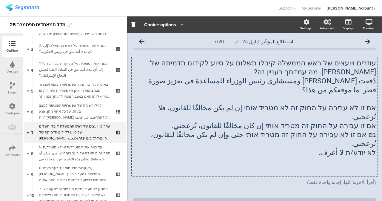
drag, startPoint x: 177, startPoint y: 41, endPoint x: 379, endPoint y: 51, distance: 202.4
click at [380, 50] on div "Pin in place Exclusive answer Allow commenting Choice options Settings Advanced…" at bounding box center [254, 108] width 255 height 184
click at [318, 94] on p at bounding box center [254, 98] width 243 height 9
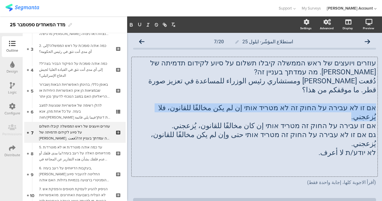
drag, startPoint x: 165, startPoint y: 98, endPoint x: 375, endPoint y: 97, distance: 209.9
click at [375, 97] on div "استطلاع المؤشّر- ايلول 25 7/20 עוזרים ויועצים של ראש הממשלה קיבלו תשלום על סיוע…" at bounding box center [254, 179] width 255 height 293
copy p "אם זו לא עבירה על החוק זה לא מטריד אותי إن لم يكن مخالفًا للقانون، فلا يُزعجني."
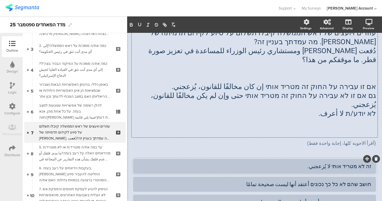
scroll to position [60, 0]
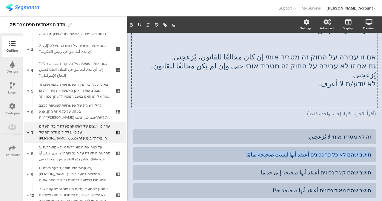
drag, startPoint x: 273, startPoint y: 137, endPoint x: 381, endPoint y: 140, distance: 108.6
click at [381, 140] on div "Settings Advanced Display [GEOGRAPHIC_DATA] استطلاع المؤشّر- ايلول 25 7/20" at bounding box center [254, 108] width 255 height 184
paste div
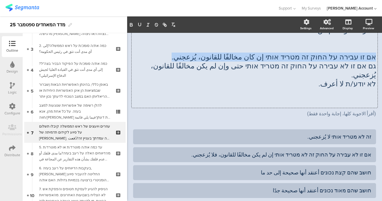
drag, startPoint x: 211, startPoint y: 49, endPoint x: 375, endPoint y: 50, distance: 164.0
click at [375, 50] on div "استطلاع المؤشّر- ايلول 25 7/20 עוזרים ויועצים של ראש הממשלה קיבלו תשלום על סיוע…" at bounding box center [254, 115] width 255 height 284
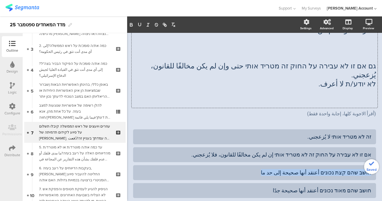
drag, startPoint x: 272, startPoint y: 154, endPoint x: 375, endPoint y: 157, distance: 102.9
click at [375, 157] on div "استطلاع المؤشّر- ايلول 25 7/20 עוזרים ויועצים של ראש הממשלה קיבלו תשלום על סיוע…" at bounding box center [254, 115] width 255 height 284
paste div
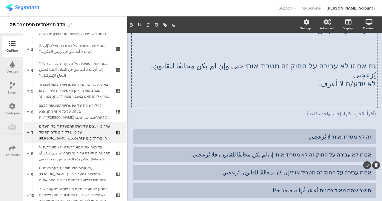
click at [300, 169] on div "אם זו עבירה על החוק זה מטריד אותי إن كان مخالفًا للقانون، يُزعجني." at bounding box center [254, 172] width 233 height 7
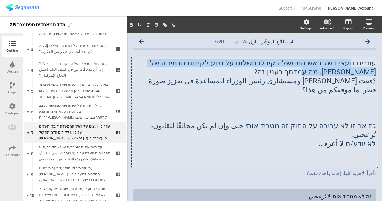
drag, startPoint x: 173, startPoint y: 57, endPoint x: 359, endPoint y: 80, distance: 187.8
click at [360, 77] on div "עוזרים ויועצים של ראש הממשלה קיבלו תשלום על סיוע לקידום תדמיתה של [PERSON_NAME]…" at bounding box center [254, 112] width 246 height 110
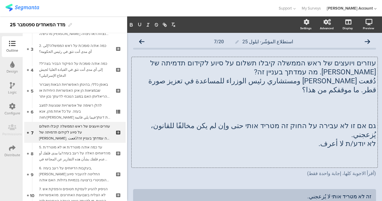
click at [347, 121] on p "גם אם זו לא עבירה על החוק זה מטריד אותי حتى وإن لم يكن مخالفًا للقانون، يُزعجني." at bounding box center [254, 130] width 243 height 18
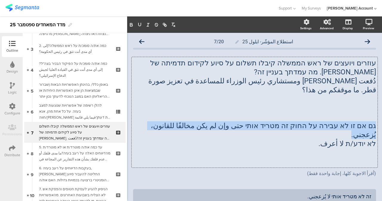
drag, startPoint x: 176, startPoint y: 117, endPoint x: 372, endPoint y: 116, distance: 196.8
click at [372, 116] on div "עוזרים ויועצים של ראש הממשלה קיבלו תשלום על סיוע לקידום תדמיתה של [PERSON_NAME]…" at bounding box center [254, 112] width 246 height 110
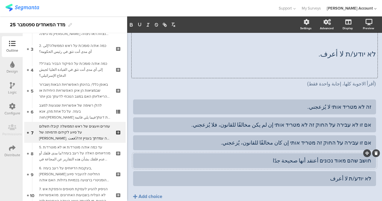
scroll to position [89, 0]
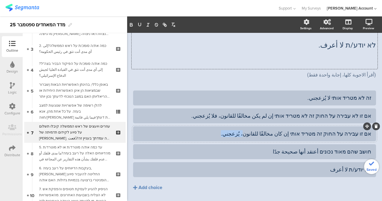
drag, startPoint x: 239, startPoint y: 124, endPoint x: 264, endPoint y: 127, distance: 25.3
click at [264, 130] on div "אם זו עבירה על החוק זה מטריד אותי إن كان مخالفًا للقانون، يُزعجني." at bounding box center [254, 133] width 233 height 7
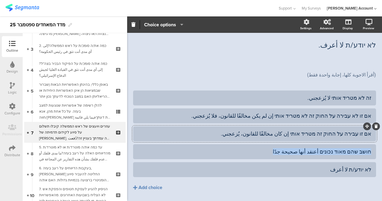
drag, startPoint x: 276, startPoint y: 142, endPoint x: 381, endPoint y: 147, distance: 105.7
click at [381, 147] on div "Pin in place Exclusive answer Allow commenting Choice options Settings Advanced…" at bounding box center [254, 108] width 255 height 184
paste div
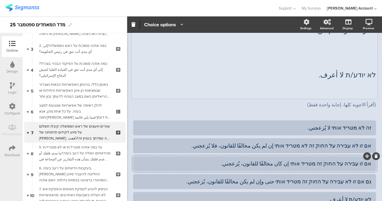
scroll to position [0, 0]
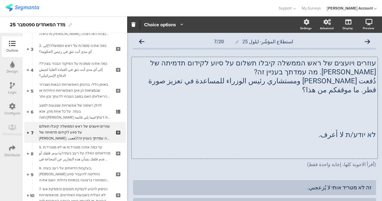
drag, startPoint x: 317, startPoint y: 67, endPoint x: 372, endPoint y: 77, distance: 56.7
click at [380, 68] on div "Pin in place Exclusive answer Allow commenting Choice options Settings Advanced…" at bounding box center [254, 108] width 255 height 184
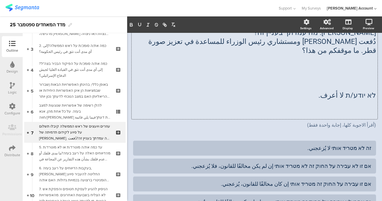
scroll to position [39, 0]
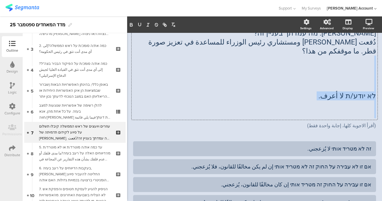
drag, startPoint x: 366, startPoint y: 105, endPoint x: 373, endPoint y: 53, distance: 52.0
click at [373, 53] on div "استطلاع المؤشّر- ايلول 25 7/20 עוזרים ויועצים של ראש הממשלה קיבלו תשלום על סיוע…" at bounding box center [254, 131] width 255 height 275
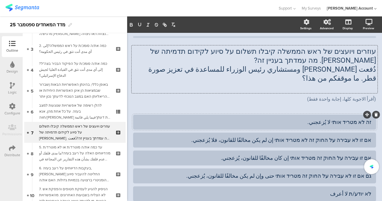
scroll to position [9, 0]
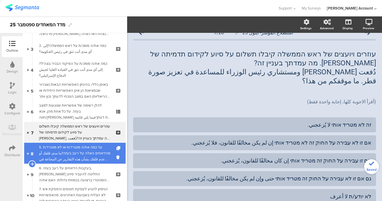
click at [88, 148] on div "5. עד כמה את/ה מוטרד/ת או לא מוטרד/ת מהדיווחים האלה על רעב בעזה?ما مدى قلقك أو …" at bounding box center [74, 153] width 71 height 18
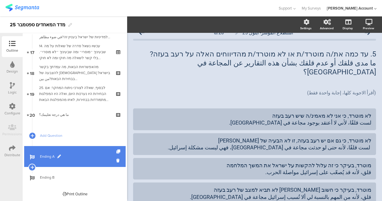
scroll to position [350, 0]
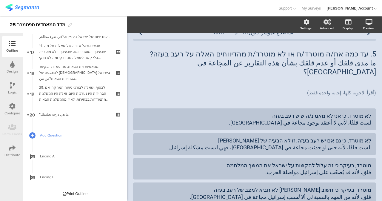
click at [51, 134] on span "Add Question" at bounding box center [78, 135] width 76 height 6
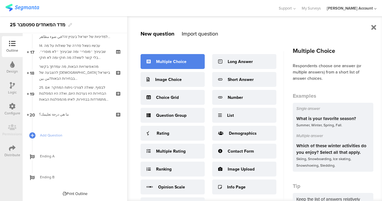
click at [185, 67] on div "Multiple Choice" at bounding box center [172, 61] width 64 height 15
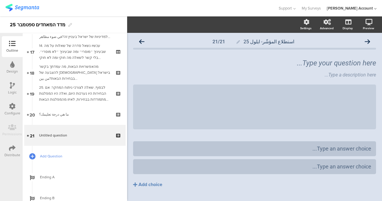
click at [69, 154] on span "Add Question" at bounding box center [78, 156] width 76 height 6
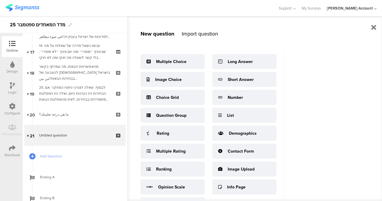
click at [197, 34] on div "Import question" at bounding box center [200, 34] width 36 height 8
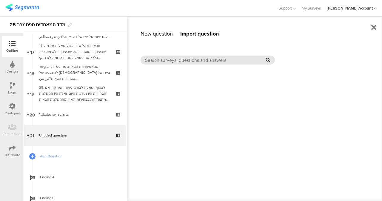
click at [188, 62] on input "text" at bounding box center [205, 60] width 120 height 7
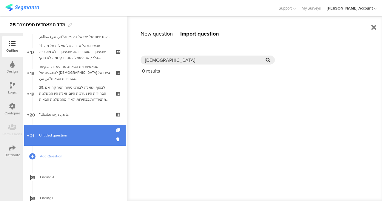
click at [61, 139] on link "21 [PERSON_NAME] question" at bounding box center [74, 135] width 101 height 21
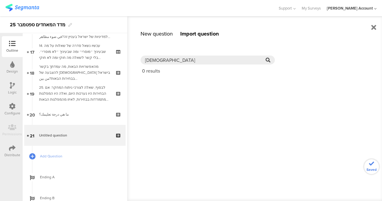
type input "[DEMOGRAPHIC_DATA]"
click at [147, 36] on div "New question" at bounding box center [156, 34] width 32 height 8
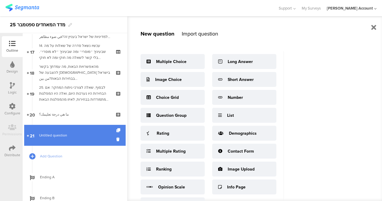
click at [70, 140] on link "21 [PERSON_NAME] question" at bounding box center [74, 135] width 101 height 21
click at [116, 138] on icon at bounding box center [118, 139] width 5 height 6
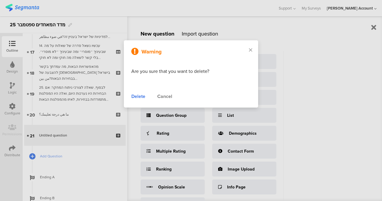
click at [139, 95] on div "Delete" at bounding box center [138, 96] width 14 height 7
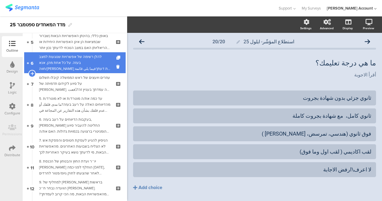
scroll to position [81, 0]
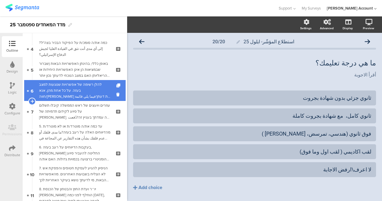
click at [87, 92] on div "להלן רשימה של אפשרויות שנוגעות למצב בעזה. על כל אחת מהן, אנא חווה/[PERSON_NAME]…" at bounding box center [74, 90] width 71 height 18
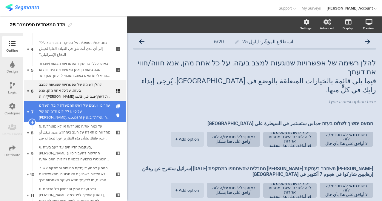
click at [84, 109] on div "עוזרים ויועצים של ראש הממשלה קיבלו תשלום על סיוע לקידום תדמיתה של [PERSON_NAME]…" at bounding box center [74, 111] width 71 height 18
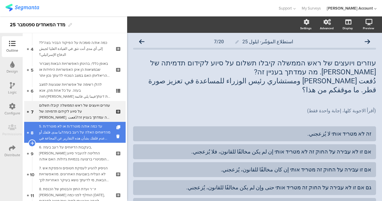
click at [83, 129] on div "5. עד כמה את/ה מוטרד/ת או לא מוטרד/ת מהדיווחים האלה על רעב בעזה?ما مدى قلقك أو …" at bounding box center [74, 132] width 71 height 18
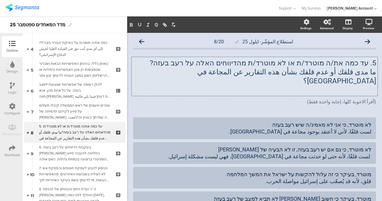
drag, startPoint x: 212, startPoint y: 72, endPoint x: 372, endPoint y: 61, distance: 161.1
click at [381, 58] on div "Settings Advanced Display [GEOGRAPHIC_DATA] استطلاع المؤشّر- ايلول 25 8/20" at bounding box center [254, 108] width 255 height 184
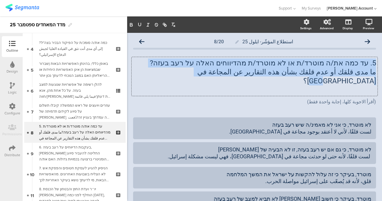
drag, startPoint x: 220, startPoint y: 75, endPoint x: 379, endPoint y: 64, distance: 159.9
click at [380, 63] on div "Settings Advanced Display [GEOGRAPHIC_DATA] استطلاع المؤشّر- ايلول 25 8/20" at bounding box center [254, 108] width 255 height 184
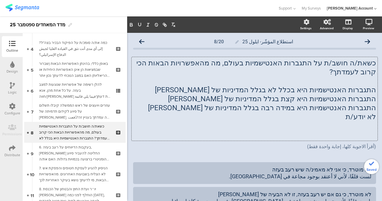
scroll to position [30, 0]
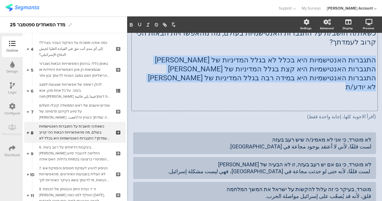
drag, startPoint x: 346, startPoint y: 75, endPoint x: 375, endPoint y: 49, distance: 37.8
click at [375, 49] on div "استطلاع المؤشّر- ايلول 25 8/20 כשאת/ה חושב/ת על התגברות האנטישמיות בעולם, מה מה…" at bounding box center [254, 145] width 255 height 284
copy div "התגברות האנטישמיות היא בכלל לא בגלל המדיניות של [PERSON_NAME] התגברות האנטישמיו…"
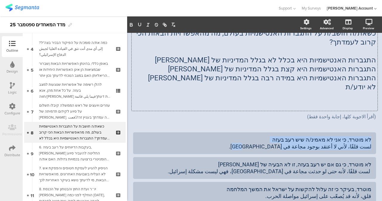
drag, startPoint x: 273, startPoint y: 139, endPoint x: 379, endPoint y: 124, distance: 107.5
click at [379, 124] on div "Settings Advanced Display [GEOGRAPHIC_DATA] استطلاع المؤشّر- ايلول 25 8/20" at bounding box center [254, 108] width 255 height 184
paste div
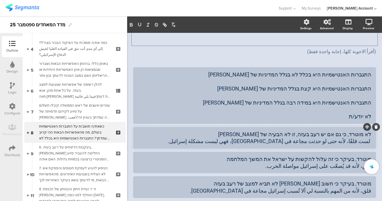
scroll to position [119, 0]
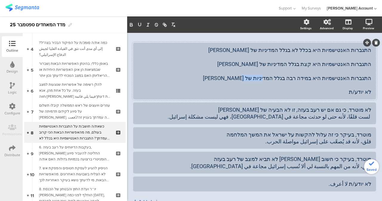
drag, startPoint x: 346, startPoint y: 81, endPoint x: 367, endPoint y: 78, distance: 21.4
click at [367, 78] on div "התגברות האנטישמיות היא בכלל לא בגלל המדיניות של [PERSON_NAME] התגברות האנטישמיו…" at bounding box center [254, 71] width 243 height 57
click at [358, 81] on div "התגברות האנטישמיות היא בכלל לא בגלל המדיניות של [PERSON_NAME] התגברות האנטישמיו…" at bounding box center [254, 71] width 233 height 49
drag, startPoint x: 348, startPoint y: 83, endPoint x: 367, endPoint y: 81, distance: 19.8
click at [370, 82] on div "התגברות האנטישמיות היא בכלל לא בגלל המדיניות של [PERSON_NAME] התגברות האנטישמיו…" at bounding box center [254, 71] width 243 height 57
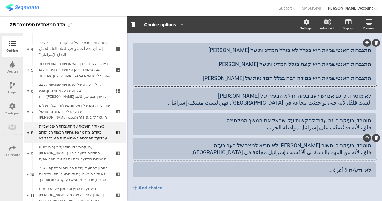
click at [370, 138] on div "מוטרד, בעיקר כי חשוב [PERSON_NAME] לא תביא למצב של רעב בעזה قلق، لأنه من المهم …" at bounding box center [254, 149] width 243 height 22
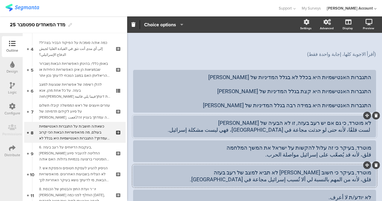
scroll to position [89, 0]
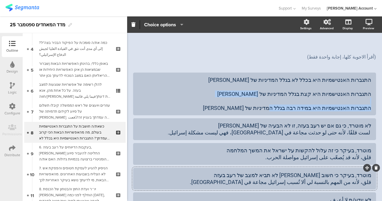
drag, startPoint x: 235, startPoint y: 99, endPoint x: 381, endPoint y: 110, distance: 146.5
click at [381, 110] on div "Pin in place Exclusive answer Allow commenting Choice options Settings Advanced…" at bounding box center [254, 108] width 255 height 184
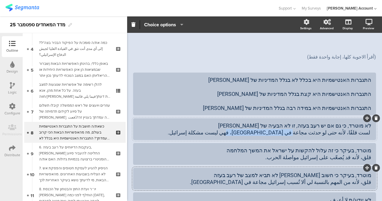
drag, startPoint x: 265, startPoint y: 127, endPoint x: 288, endPoint y: 128, distance: 23.0
click at [288, 128] on div "לא מוטרד, כי גם אם יש רעב בעזה, זו לא הבעיה של [PERSON_NAME] لست قلقًا، لأنه حت…" at bounding box center [254, 128] width 233 height 17
click at [249, 151] on div "מוטרד, בעיקר כי זה עלול להקשות על ישראל את המשך המלחמה قلق، لأنه قد يُصعّب على …" at bounding box center [254, 154] width 233 height 14
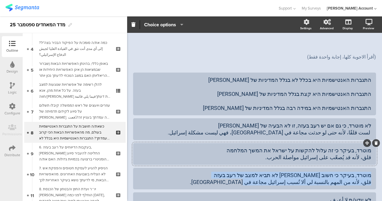
drag, startPoint x: 287, startPoint y: 171, endPoint x: 378, endPoint y: 162, distance: 91.4
click at [378, 162] on div "Pin in place Exclusive answer Allow commenting Choice options Settings Advanced…" at bounding box center [254, 108] width 255 height 184
paste div
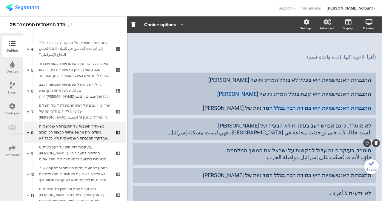
drag, startPoint x: 305, startPoint y: 105, endPoint x: 380, endPoint y: 105, distance: 75.1
click at [380, 105] on div "Pin in place Exclusive answer Allow commenting Choice options Settings Advanced…" at bounding box center [254, 108] width 255 height 184
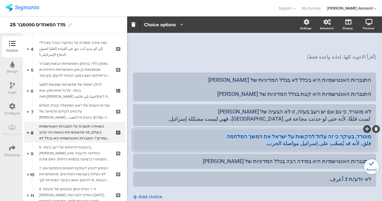
drag, startPoint x: 357, startPoint y: 144, endPoint x: 381, endPoint y: 123, distance: 32.4
click at [381, 123] on div "Pin in place Exclusive answer Allow commenting Choice options Settings Advanced…" at bounding box center [254, 108] width 255 height 184
paste div
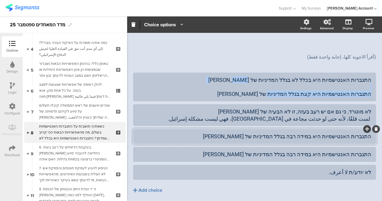
drag, startPoint x: 251, startPoint y: 81, endPoint x: 381, endPoint y: 90, distance: 130.6
click at [381, 90] on div "Pin in place Exclusive answer Allow commenting Choice options Settings Advanced…" at bounding box center [254, 108] width 255 height 184
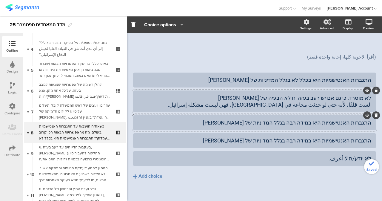
scroll to position [87, 0]
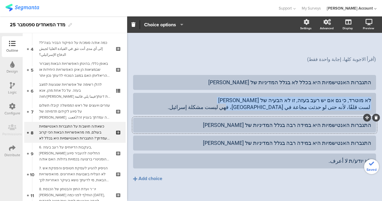
drag, startPoint x: 233, startPoint y: 109, endPoint x: 380, endPoint y: 89, distance: 148.3
click at [380, 89] on div "Pin in place Exclusive answer Allow commenting Choice options Settings Advanced…" at bounding box center [254, 108] width 255 height 184
paste div
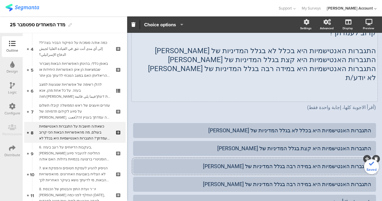
scroll to position [0, 0]
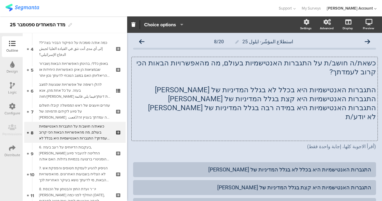
drag, startPoint x: 339, startPoint y: 105, endPoint x: 376, endPoint y: 88, distance: 41.0
click at [377, 88] on div "Pin in place Exclusive answer Allow commenting Choice options Settings Advanced…" at bounding box center [254, 108] width 255 height 184
click at [355, 103] on p "התגברות האנטישמיות היא במידה רבה בגלל המדיניות של [PERSON_NAME]" at bounding box center [254, 107] width 243 height 9
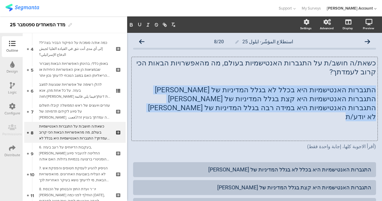
drag, startPoint x: 339, startPoint y: 111, endPoint x: 376, endPoint y: 80, distance: 48.5
click at [376, 80] on div "استطلاع المؤشّر- ايلول 25 8/20 כשאת/ה חושב/ת על התגברות האנטישמיות בעולם, מה מה…" at bounding box center [254, 161] width 255 height 257
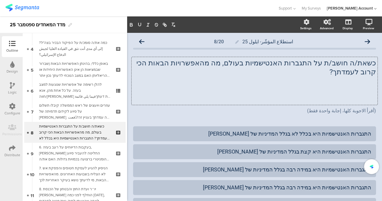
drag, startPoint x: 355, startPoint y: 95, endPoint x: 356, endPoint y: 91, distance: 4.3
click at [355, 95] on div "כשאת/ה חושב/ת על התגברות האנטישמיות בעולם, מה מהאפשרויות הבאות הכי קרוב לעמדתך?…" at bounding box center [254, 81] width 246 height 48
click at [358, 94] on p at bounding box center [254, 98] width 243 height 9
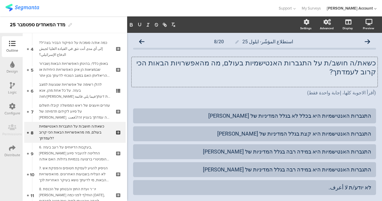
click at [324, 76] on p at bounding box center [254, 80] width 243 height 9
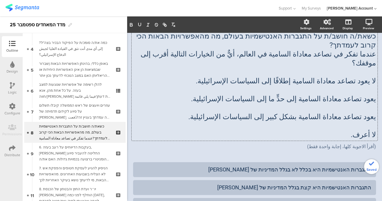
scroll to position [30, 0]
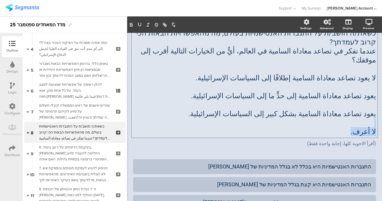
drag, startPoint x: 356, startPoint y: 113, endPoint x: 372, endPoint y: 106, distance: 17.7
click at [372, 106] on div "כשאת/ה חושב/ת על התגברות האנטישמיות בעולם, מה מהאפשרויות הבאות הכי קרוב לעמדתך?…" at bounding box center [254, 82] width 246 height 110
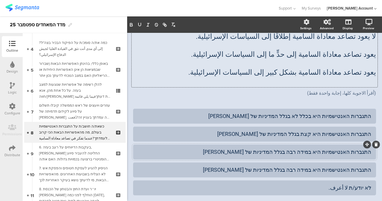
scroll to position [89, 0]
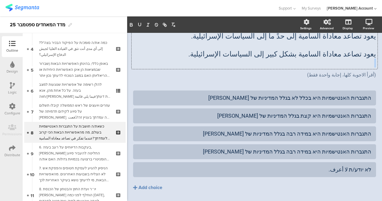
drag, startPoint x: 252, startPoint y: 42, endPoint x: 369, endPoint y: 41, distance: 116.9
click at [370, 41] on div "כשאת/ה חושב/ת על התגברות האנטישמיות בעולם, מה מהאפשרויות הבאות הכי קרוב לעמדתך?…" at bounding box center [254, 18] width 243 height 98
click at [341, 49] on p "يعود تصاعد معاداة السامية بشكل كبير إلى السياسات الإسرائيلية." at bounding box center [254, 53] width 243 height 9
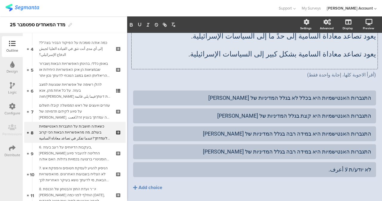
click at [270, 49] on p "يعود تصاعد معاداة السامية بشكل كبير إلى السياسات الإسرائيلية." at bounding box center [254, 53] width 243 height 9
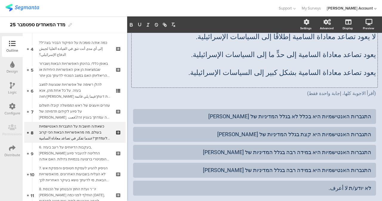
scroll to position [60, 0]
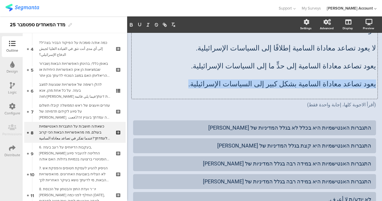
drag, startPoint x: 217, startPoint y: 67, endPoint x: 375, endPoint y: 66, distance: 158.6
click at [375, 66] on div "استطلاع المؤشّر- ايلول 25 8/20 כשאת/ה חושב/ת על התגברות האנטישמיות בעולם, מה מה…" at bounding box center [254, 110] width 255 height 275
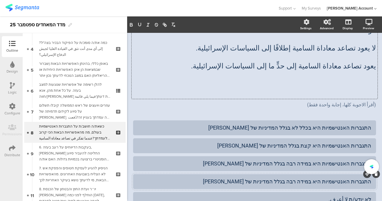
click at [230, 178] on div "התגברות האנטישמיות היא במידה רבה בגלל המדיניות של [PERSON_NAME]" at bounding box center [254, 181] width 233 height 7
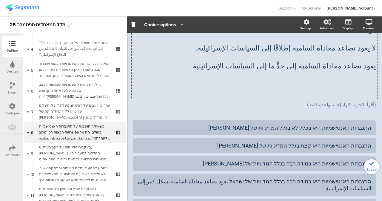
scroll to position [0, 0]
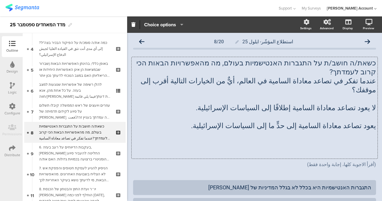
drag, startPoint x: 238, startPoint y: 49, endPoint x: 378, endPoint y: 64, distance: 140.7
click at [379, 64] on div "Pin in place Exclusive answer Allow commenting Choice options Settings Advanced…" at bounding box center [254, 108] width 255 height 184
click at [349, 112] on p at bounding box center [254, 116] width 243 height 9
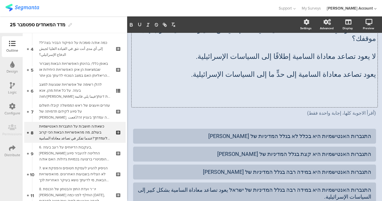
scroll to position [30, 0]
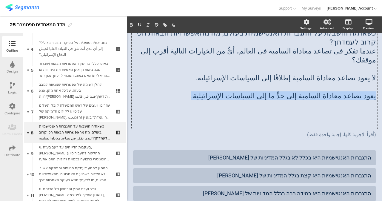
drag, startPoint x: 227, startPoint y: 80, endPoint x: 381, endPoint y: 80, distance: 154.2
click at [381, 80] on div "Settings Advanced Display [GEOGRAPHIC_DATA] استطلاع المؤشّر- ايلول 25 8/20" at bounding box center [254, 108] width 255 height 184
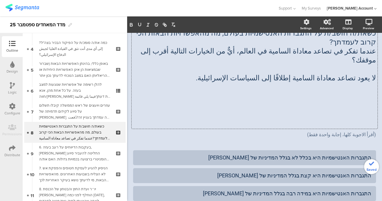
scroll to position [60, 0]
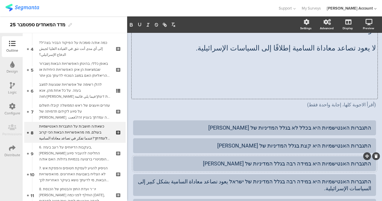
click at [372, 152] on div at bounding box center [376, 156] width 8 height 8
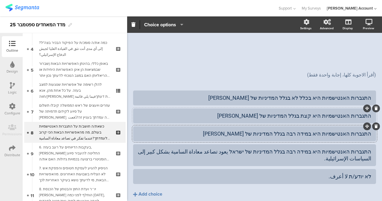
click at [248, 112] on div "התגברות האנטישמיות היא קצת בגלל המדיניות של [PERSON_NAME]" at bounding box center [254, 115] width 233 height 7
click at [243, 130] on div "התגברות האנטישמיות היא במידה רבה בגלל המדיניות של [PERSON_NAME]" at bounding box center [254, 133] width 233 height 7
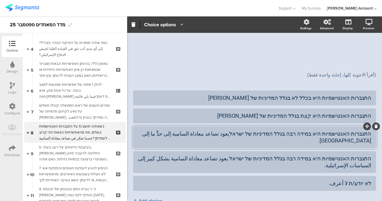
drag, startPoint x: 249, startPoint y: 115, endPoint x: 138, endPoint y: 118, distance: 111.3
click at [138, 130] on div "התגברות האנטישמיות היא במידה רבה בגלל המדיניות של ישראלيعود تصاعد معاداة السامي…" at bounding box center [254, 137] width 233 height 14
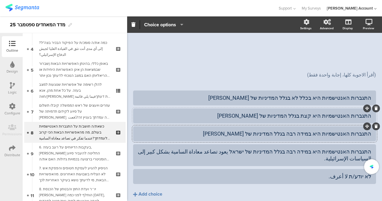
click at [213, 112] on div "התגברות האנטישמיות היא קצת בגלל המדיניות של [PERSON_NAME]" at bounding box center [254, 115] width 233 height 7
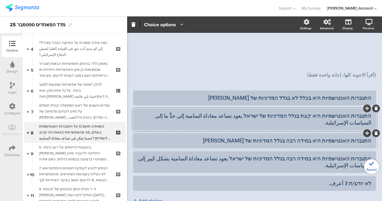
click at [374, 131] on icon at bounding box center [375, 133] width 3 height 4
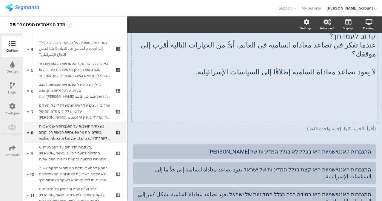
scroll to position [12, 0]
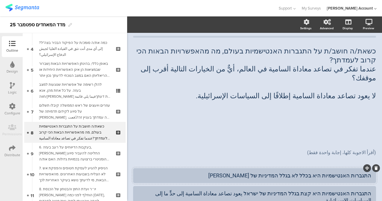
click at [241, 172] on div "התגברות האנטישמיות היא בכלל לא בגלל המדיניות של [PERSON_NAME]" at bounding box center [254, 175] width 233 height 7
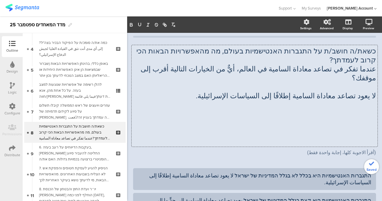
drag, startPoint x: 225, startPoint y: 78, endPoint x: 371, endPoint y: 77, distance: 146.1
click at [378, 77] on div "Settings Advanced Display [GEOGRAPHIC_DATA] استطلاع المؤشّر- ايلول 25 8/20" at bounding box center [254, 108] width 255 height 184
drag, startPoint x: 371, startPoint y: 77, endPoint x: 367, endPoint y: 80, distance: 4.6
click at [370, 78] on div "כשאת/ה חושב/ת על התגברות האנטישמיות בעולם, מה מהאפשרויות הבאות הכי קרוב לעמדתך?…" at bounding box center [254, 95] width 246 height 101
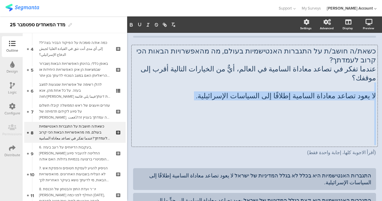
drag, startPoint x: 353, startPoint y: 126, endPoint x: 376, endPoint y: 69, distance: 60.6
click at [374, 68] on div "استطلاع المؤشّر- ايلول 25 8/20 כשאת/ה חושב/ת על התגברות האנטישמיות בעולם, מה מה…" at bounding box center [254, 160] width 255 height 278
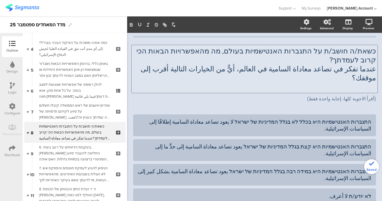
scroll to position [9, 0]
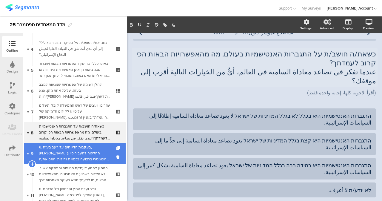
click at [85, 152] on div "6. בעקבות הדיווחים על רעב בעזה, [PERSON_NAME] החליטה להעביר סיוע הומניטרי ברצוע…" at bounding box center [74, 153] width 71 height 18
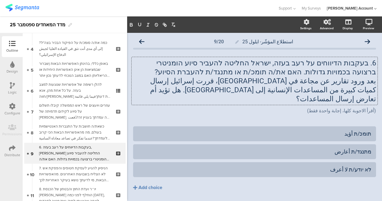
drag, startPoint x: 265, startPoint y: 78, endPoint x: 377, endPoint y: 56, distance: 114.7
click at [377, 55] on div "Settings Advanced Display [GEOGRAPHIC_DATA] استطلاع المؤشّر- ايلول 25 9/20" at bounding box center [254, 108] width 255 height 184
click at [360, 69] on p "6. בעקבות הדיווחים על רעב בעזה, ישראל החליטה להעביר סיוע הומניטרי ברצועה בכמויו…" at bounding box center [254, 67] width 243 height 18
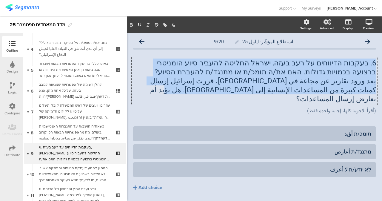
drag, startPoint x: 272, startPoint y: 90, endPoint x: 381, endPoint y: 57, distance: 114.2
click at [381, 57] on div "Settings Advanced Display [GEOGRAPHIC_DATA] استطلاع المؤشّر- ايلول 25 9/20" at bounding box center [254, 108] width 255 height 184
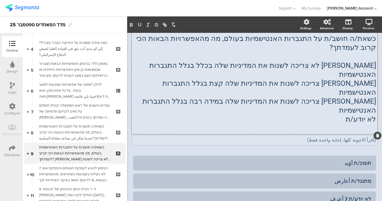
scroll to position [30, 0]
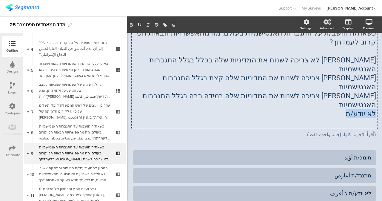
drag, startPoint x: 342, startPoint y: 79, endPoint x: 377, endPoint y: 80, distance: 34.6
click at [377, 80] on div "استطلاع المؤشّر- ايلول 25 9/20 כשאת/ה חושב/ת על התגברות האנטישמיות בעולם, מה מה…" at bounding box center [254, 122] width 255 height 239
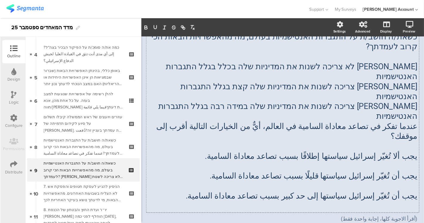
scroll to position [0, 0]
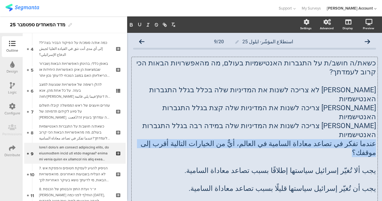
drag, startPoint x: 168, startPoint y: 105, endPoint x: 380, endPoint y: 108, distance: 212.0
click at [380, 109] on div "Settings Advanced Display [GEOGRAPHIC_DATA] استطلاع المؤشّر- ايلول 25 9/20" at bounding box center [254, 108] width 255 height 184
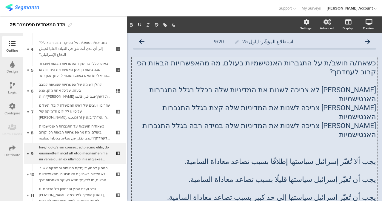
click at [327, 76] on p at bounding box center [254, 80] width 243 height 9
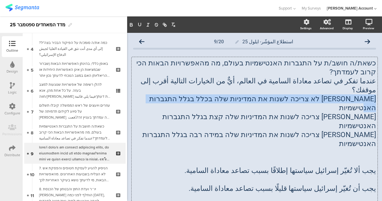
drag, startPoint x: 183, startPoint y: 80, endPoint x: 377, endPoint y: 80, distance: 193.2
click at [377, 80] on div "استطلاع المؤشّر- ايلول 25 9/20 כשאת/ה חושב/ת על התגברות האנטישמיות בעולם, מה מה…" at bounding box center [254, 184] width 255 height 302
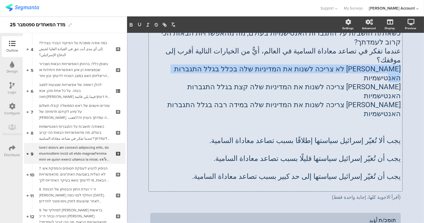
scroll to position [33, 0]
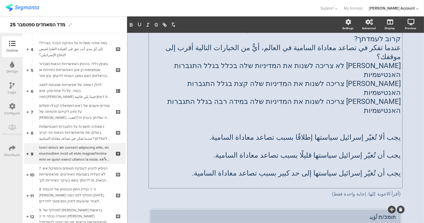
click at [362, 200] on div "תומכ/ת أؤيد" at bounding box center [275, 216] width 241 height 7
paste div
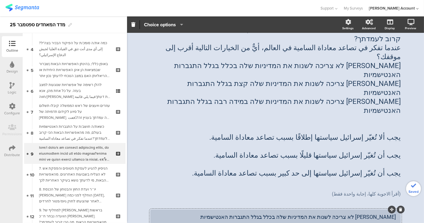
click at [300, 55] on div "כשאת/ה חושב/ת על התגברות האנטישמיות בעולם, מה מהאפשרויות הבאות הכי קרוב לעמדתך?…" at bounding box center [275, 111] width 250 height 184
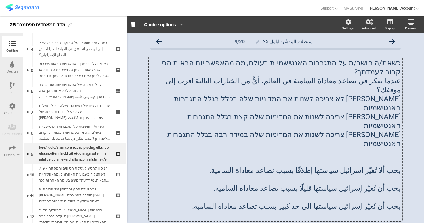
click at [300, 56] on div "כשאת/ה חושב/ת על התגברות האנטישמיות בעולם, מה מהאפשרויות הבאות הכי קרוב לעמדתך?…" at bounding box center [275, 144] width 250 height 184
click at [295, 130] on p "[PERSON_NAME] צריכה לשנות את המדיניות שלה במידה רבה בגלל התגברות האנטישמיות" at bounding box center [275, 139] width 250 height 18
click at [294, 112] on p "[PERSON_NAME] צריכה לשנות את המדיניות שלה קצת בגלל התגברות האנטישמיות" at bounding box center [275, 121] width 250 height 18
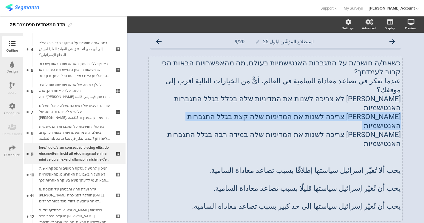
click at [294, 112] on p "[PERSON_NAME] צריכה לשנות את המדיניות שלה קצת בגלל התגברות האנטישמיות" at bounding box center [275, 121] width 250 height 18
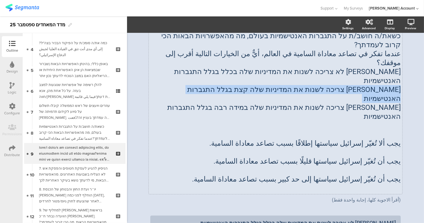
scroll to position [33, 0]
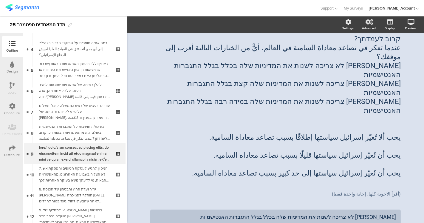
paste div
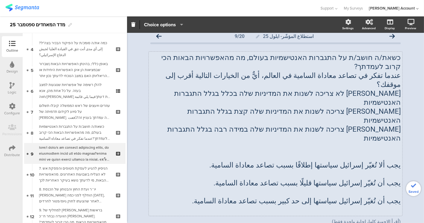
scroll to position [0, 0]
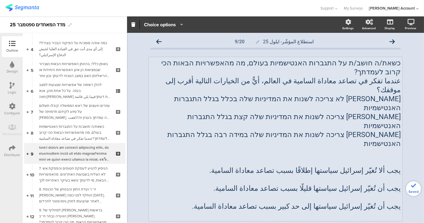
click at [315, 130] on p "[PERSON_NAME] צריכה לשנות את המדיניות שלה במידה רבה בגלל התגברות האנטישמיות" at bounding box center [275, 139] width 250 height 18
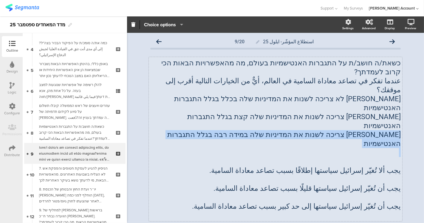
click at [315, 130] on p "[PERSON_NAME] צריכה לשנות את המדיניות שלה במידה רבה בגלל התגברות האנטישמיות" at bounding box center [275, 139] width 250 height 18
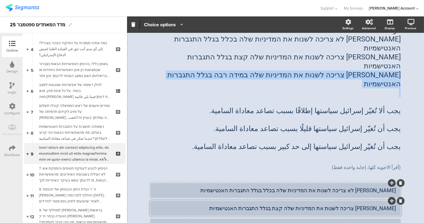
scroll to position [66, 0]
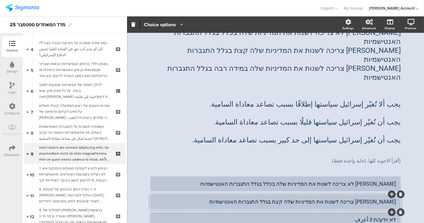
click at [371, 200] on div "לא יודע/ת لا أعرف" at bounding box center [275, 219] width 241 height 7
drag, startPoint x: 150, startPoint y: 198, endPoint x: 161, endPoint y: 175, distance: 25.1
click at [157, 177] on div "[PERSON_NAME] לא צריכה לשנות את המדיניות שלה בכלל בגלל התגברות האנטישמיות [PERS…" at bounding box center [275, 210] width 250 height 69
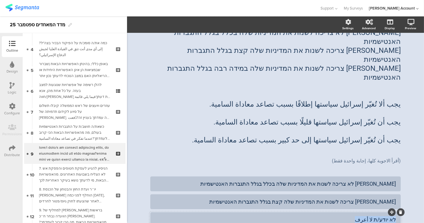
scroll to position [84, 0]
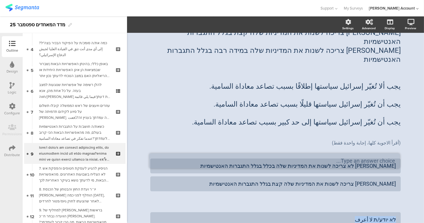
drag, startPoint x: 388, startPoint y: 184, endPoint x: 388, endPoint y: 150, distance: 34.6
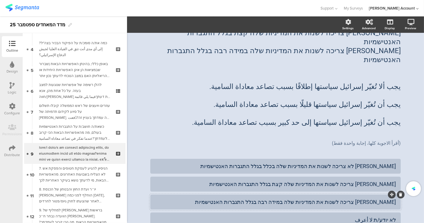
scroll to position [51, 0]
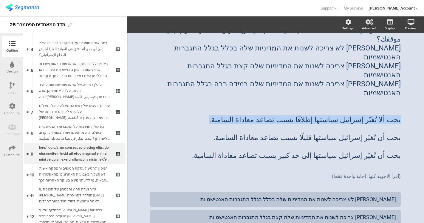
drag, startPoint x: 248, startPoint y: 76, endPoint x: 403, endPoint y: 75, distance: 155.4
click at [381, 75] on div "استطلاع المؤشّر- ايلول 25 9/20 כשאת/ה חושב/ת על התגברות האנטישמיות בעולם, מה מה…" at bounding box center [275, 142] width 262 height 320
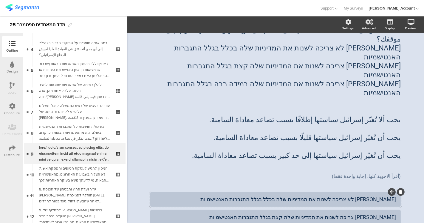
click at [240, 196] on div "[PERSON_NAME] לא צריכה לשנות את המדיניות שלה בכלל בגלל התגברות האנטישמיות" at bounding box center [275, 199] width 241 height 7
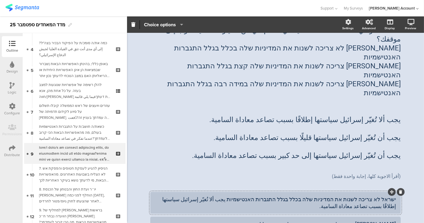
click at [255, 196] on div "ישראל לא צריכה לשנות את המדיניות שלה בכלל בגלל התגברות האנטישמיות يجب ألا تُغيّ…" at bounding box center [275, 203] width 241 height 14
drag, startPoint x: 247, startPoint y: 88, endPoint x: 382, endPoint y: 91, distance: 135.4
click at [381, 91] on div "כשאת/ה חושב/ת על התגברות האנטישמיות בעולם, מה מהאפשרויות הבאות הכי קרוב לעמדתך?…" at bounding box center [275, 88] width 250 height 161
click at [381, 133] on p "يجب أن تُغيّر إسرائيل سياستها قليلًا بسبب تصاعد معاداة السامية." at bounding box center [275, 137] width 250 height 9
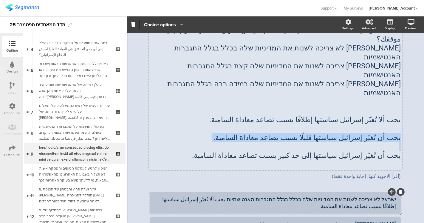
click at [381, 133] on p "يجب أن تُغيّر إسرائيل سياستها قليلًا بسبب تصاعد معاداة السامية." at bounding box center [275, 137] width 250 height 9
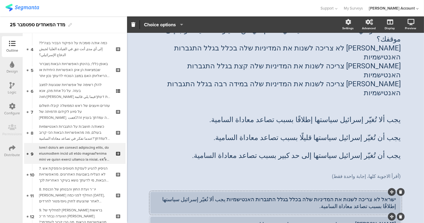
click at [260, 200] on div "[PERSON_NAME] צריכה לשנות את המדיניות שלה קצת בגלל התגברות האנטישמיות" at bounding box center [275, 223] width 241 height 7
click at [262, 200] on div "ישראל צריכה לשנות את המדיניות שלה קצת בגלל התגברות האנטישמיות يجب أن تُغيّر إسر…" at bounding box center [275, 227] width 241 height 14
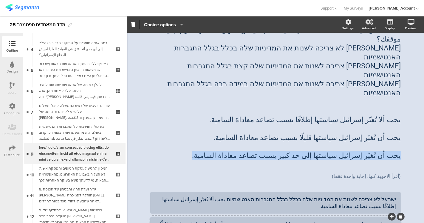
drag, startPoint x: 235, startPoint y: 112, endPoint x: 402, endPoint y: 109, distance: 167.6
click at [381, 109] on div "استطلاع المؤشّر- ايلول 25 9/20 כשאת/ה חושב/ת על התגברות האנטישמיות בעולם, מה מה…" at bounding box center [275, 149] width 262 height 334
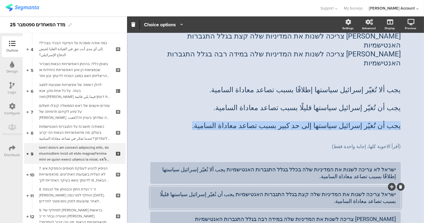
scroll to position [84, 0]
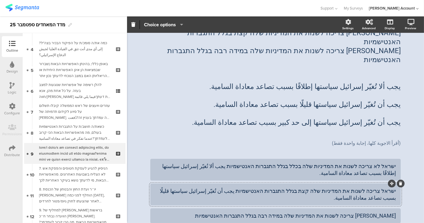
click at [245, 200] on div "[PERSON_NAME] צריכה לשנות את המדיניות שלה במידה רבה בגלל התגברות האנטישמיות" at bounding box center [275, 215] width 241 height 7
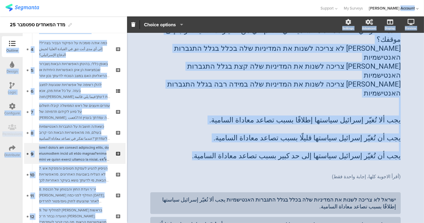
scroll to position [0, 0]
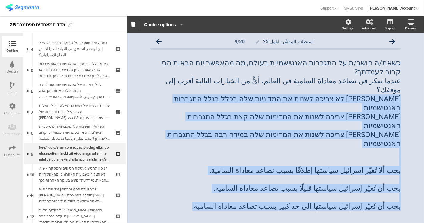
drag, startPoint x: 250, startPoint y: 107, endPoint x: 402, endPoint y: 78, distance: 154.7
click at [381, 78] on div "استطلاع المؤشّر- ايلول 25 9/20 כשאת/ה חושב/ת על התגברות האנטישמיות בעולם, מה מה…" at bounding box center [275, 203] width 262 height 340
click at [228, 193] on p at bounding box center [275, 197] width 250 height 9
drag, startPoint x: 230, startPoint y: 163, endPoint x: 400, endPoint y: 82, distance: 188.4
click at [381, 81] on div "כשאת/ה חושב/ת על התגברות האנטישמיות בעולם, מה מהאפשרויות הבאות הכי קרוב לעמדתך?…" at bounding box center [275, 139] width 253 height 164
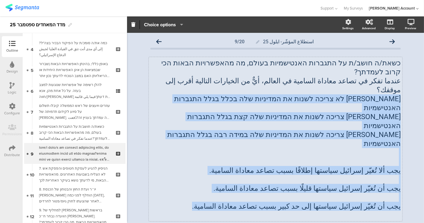
click at [241, 200] on p "يجب أن تُغيّر إسرائيل سياستها إلى حد كبير بسبب تصاعد معاداة السامية." at bounding box center [275, 206] width 250 height 9
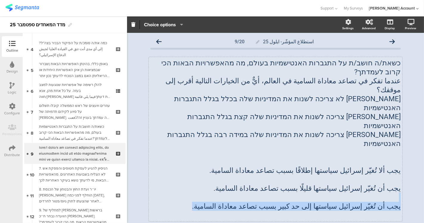
drag, startPoint x: 232, startPoint y: 163, endPoint x: 310, endPoint y: 157, distance: 78.7
click at [315, 156] on div "כשאת/ה חושב/ת על התגברות האנטישמיות בעולם, מה מהאפשרויות הבאות הכי קרוב לעמדתך?…" at bounding box center [275, 138] width 250 height 161
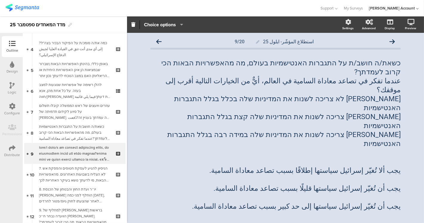
drag, startPoint x: 330, startPoint y: 213, endPoint x: 328, endPoint y: 205, distance: 8.0
click at [230, 200] on p "يجب أن تُغيّر إسرائيل سياستها إلى حد كبير بسبب تصاعد معاداة السامية." at bounding box center [275, 206] width 250 height 9
click at [236, 193] on p at bounding box center [275, 197] width 250 height 9
drag, startPoint x: 236, startPoint y: 159, endPoint x: 239, endPoint y: 160, distance: 3.7
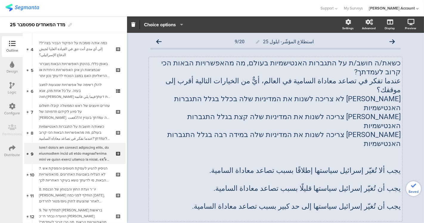
click at [237, 200] on p "يجب أن تُغيّر إسرائيل سياستها إلى حد كبير بسبب تصاعد معاداة السامية." at bounding box center [275, 206] width 250 height 9
click at [240, 200] on p "يجب أن تُغيّر إسرائيل سياستها إلى حد كبير بسبب تصاعد معاداة السامية." at bounding box center [275, 206] width 250 height 9
drag, startPoint x: 254, startPoint y: 140, endPoint x: 266, endPoint y: 133, distance: 13.4
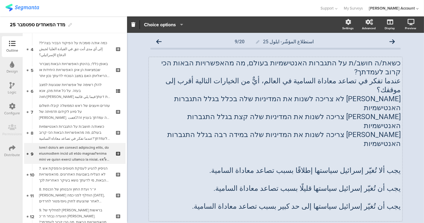
click at [261, 136] on div "כשאת/ה חושב/ת על התגברות האנטישמיות בעולם, מה מהאפשרויות הבאות הכי קרוב לעמדתך?…" at bounding box center [275, 138] width 250 height 161
click at [256, 130] on p "[PERSON_NAME] צריכה לשנות את המדיניות שלה במידה רבה בגלל התגברות האנטישמיות" at bounding box center [275, 139] width 250 height 18
click at [267, 148] on p at bounding box center [275, 152] width 250 height 9
click at [314, 157] on p at bounding box center [275, 161] width 250 height 9
click at [322, 148] on p at bounding box center [275, 152] width 250 height 9
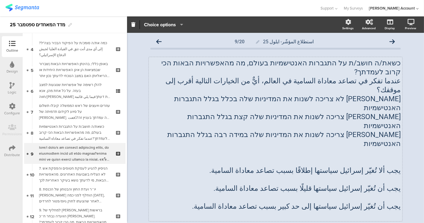
click at [322, 148] on p at bounding box center [275, 152] width 250 height 9
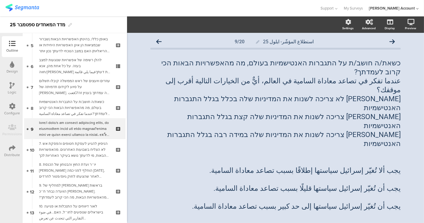
scroll to position [106, 0]
drag, startPoint x: 236, startPoint y: 158, endPoint x: 394, endPoint y: 119, distance: 162.2
click at [394, 119] on div "כשאת/ה חושב/ת על התגברות האנטישמיות בעולם, מה מהאפשרויות הבאות הכי קרוב לעמדתך?…" at bounding box center [275, 139] width 253 height 164
click at [385, 175] on p at bounding box center [275, 179] width 250 height 9
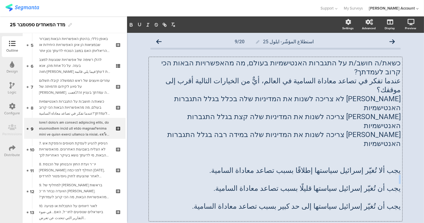
click at [385, 175] on p at bounding box center [275, 179] width 250 height 9
drag, startPoint x: 385, startPoint y: 136, endPoint x: 391, endPoint y: 127, distance: 11.1
click at [387, 175] on p at bounding box center [275, 179] width 250 height 9
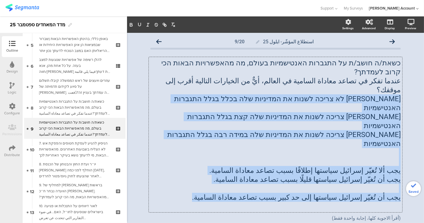
drag, startPoint x: 250, startPoint y: 156, endPoint x: 402, endPoint y: 76, distance: 171.4
click at [402, 76] on div "استطلاع المؤشّر- ايلول 25 9/20 כשאת/ה חושב/ת על התגברות האנטישמיות בעולם, מה מה…" at bounding box center [275, 198] width 262 height 331
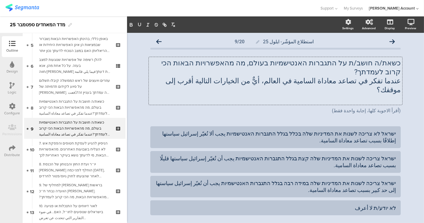
click at [394, 94] on p at bounding box center [275, 98] width 250 height 9
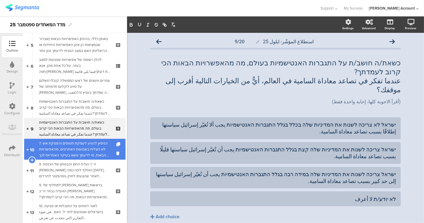
click at [78, 147] on div "7. הניסיון להגיע לעסקת חטופים והפסקת אש לא הצליח בשבועות האחרונים. מהאפשרויות ה…" at bounding box center [74, 149] width 71 height 18
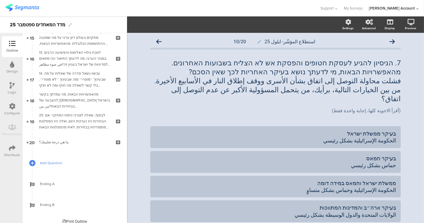
scroll to position [327, 0]
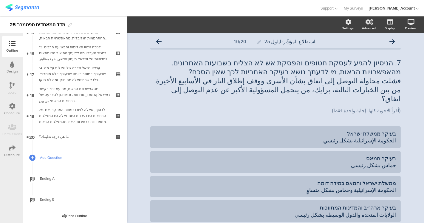
click at [56, 157] on span "Add Question" at bounding box center [78, 157] width 76 height 6
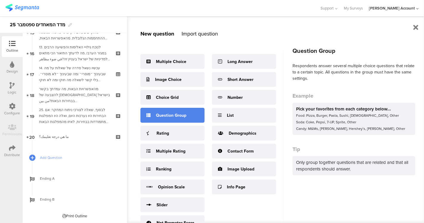
click at [176, 114] on div "Question Group" at bounding box center [171, 115] width 30 height 6
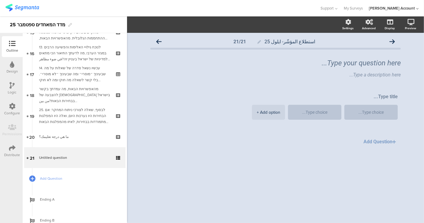
click at [375, 138] on button "Add Question" at bounding box center [380, 142] width 40 height 12
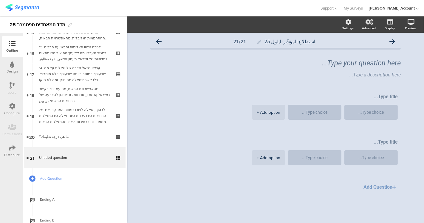
click at [384, 186] on button "Add Question" at bounding box center [380, 187] width 40 height 12
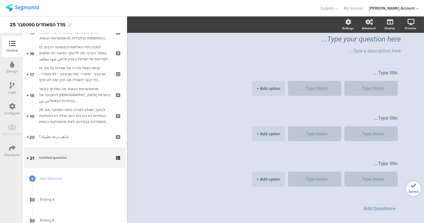
scroll to position [39, 0]
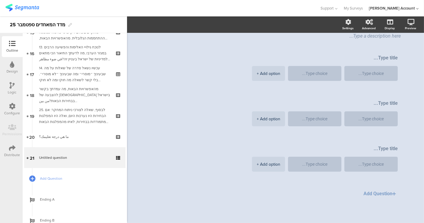
click at [377, 191] on button "Add Question" at bounding box center [380, 194] width 40 height 12
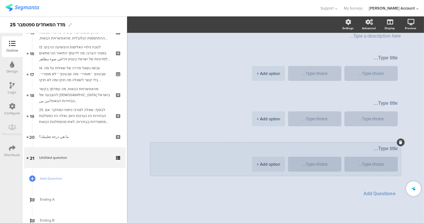
click at [261, 165] on div "+ Add option" at bounding box center [269, 164] width 24 height 15
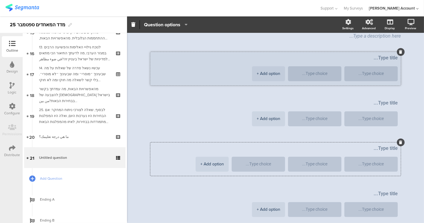
drag, startPoint x: 269, startPoint y: 74, endPoint x: 270, endPoint y: 84, distance: 9.6
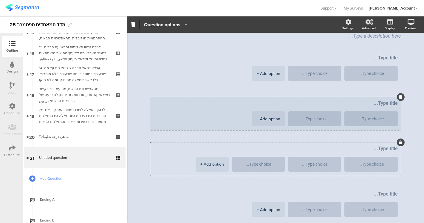
click at [269, 119] on div "+ Add option" at bounding box center [269, 118] width 24 height 15
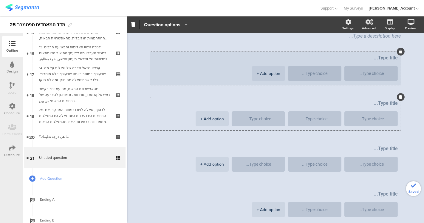
click at [270, 74] on div "+ Add option" at bounding box center [269, 73] width 24 height 15
click at [223, 73] on div "+ Add option" at bounding box center [212, 73] width 24 height 15
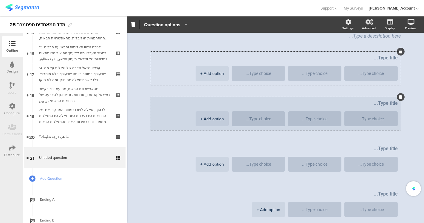
click at [222, 106] on textarea at bounding box center [275, 103] width 244 height 6
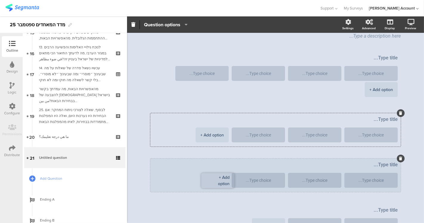
drag, startPoint x: 219, startPoint y: 182, endPoint x: 219, endPoint y: 177, distance: 4.2
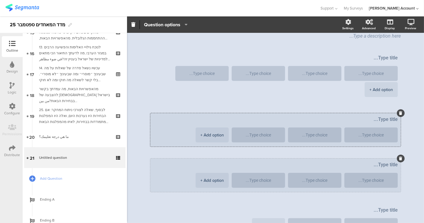
click at [218, 134] on div "+ Add option" at bounding box center [212, 134] width 24 height 15
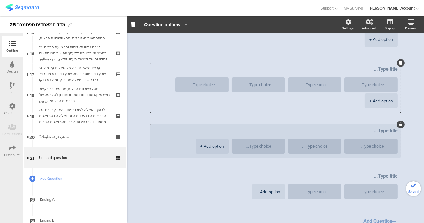
scroll to position [100, 0]
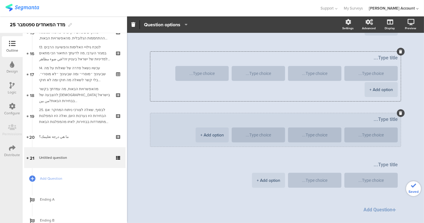
drag, startPoint x: 219, startPoint y: 133, endPoint x: 224, endPoint y: 144, distance: 12.1
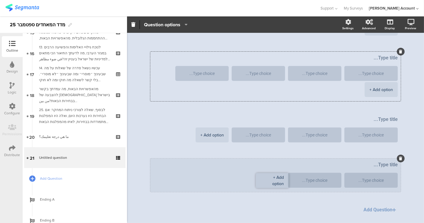
drag, startPoint x: 267, startPoint y: 181, endPoint x: 249, endPoint y: 179, distance: 18.7
click at [266, 180] on div "+ Add option" at bounding box center [269, 180] width 24 height 15
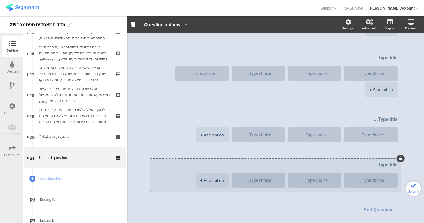
click at [211, 179] on div "+ Add option" at bounding box center [212, 180] width 24 height 15
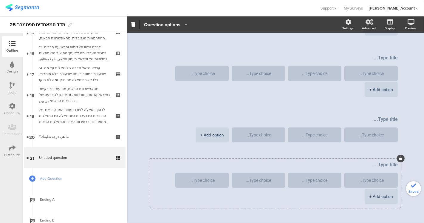
click at [220, 135] on div "+ Add option" at bounding box center [212, 134] width 24 height 15
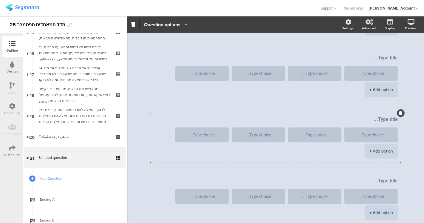
click at [378, 150] on div "+ Add option" at bounding box center [381, 150] width 24 height 15
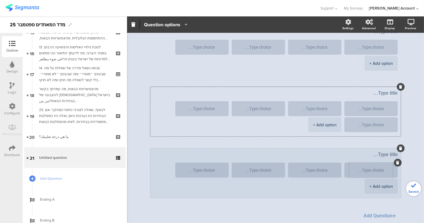
scroll to position [133, 0]
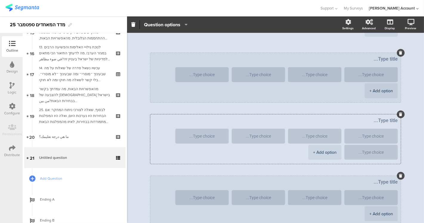
click at [377, 95] on div "+ Add option" at bounding box center [381, 90] width 24 height 15
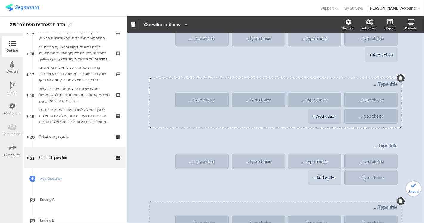
scroll to position [66, 0]
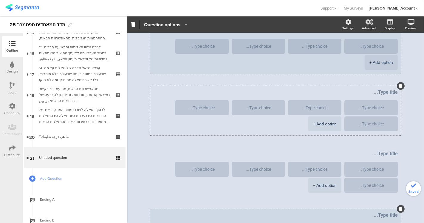
click at [381, 65] on div "+ Add option" at bounding box center [381, 62] width 24 height 15
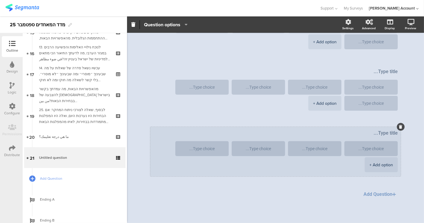
scroll to position [148, 0]
click at [373, 165] on div "+ Add option" at bounding box center [381, 164] width 24 height 15
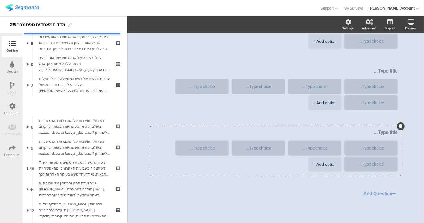
scroll to position [84, 0]
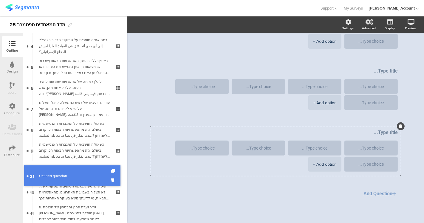
drag, startPoint x: 72, startPoint y: 154, endPoint x: 74, endPoint y: 172, distance: 18.3
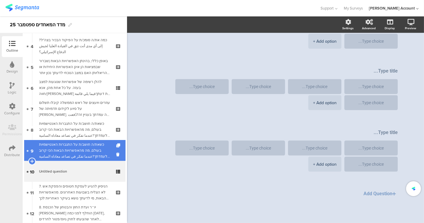
click at [77, 148] on div "כשאת/ה חושב/ת על התגברות האנטישמיות בעולם, מה מהאפשרויות הבאות הכי קרוב לעמדתך?…" at bounding box center [74, 150] width 71 height 18
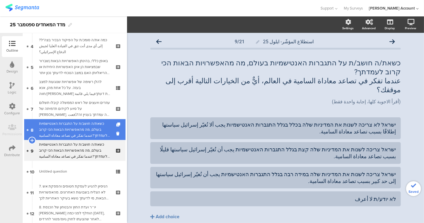
click at [80, 126] on div "כשאת/ה חושב/ת על התגברות האנטישמיות בעולם, מה מהאפשרויות הבאות הכי קרוב לעמדתך?…" at bounding box center [74, 129] width 71 height 18
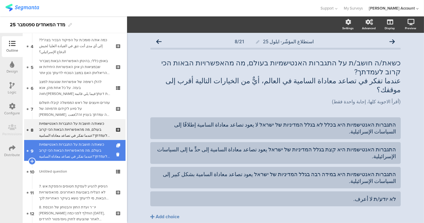
click at [81, 145] on div "כשאת/ה חושב/ת על התגברות האנטישמיות בעולם, מה מהאפשרויות הבאות הכי קרוב לעמדתך?…" at bounding box center [74, 150] width 71 height 18
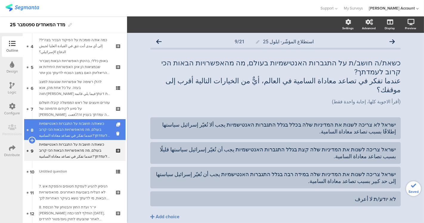
click at [83, 134] on div "כשאת/ה חושב/ת על התגברות האנטישמיות בעולם, מה מהאפשרויות הבאות הכי קרוב לעמדתך?…" at bounding box center [74, 129] width 71 height 18
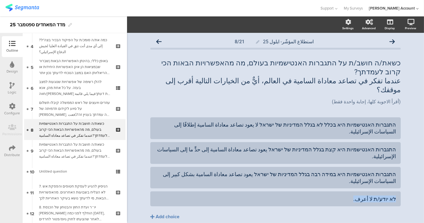
drag, startPoint x: 355, startPoint y: 159, endPoint x: 404, endPoint y: 162, distance: 48.7
click at [404, 162] on div "استطلاع المؤشّر- ايلول 25 8/21 כשאת/ה חושב/ת על התגברות האנטישמיות בעולם, מה מה…" at bounding box center [275, 140] width 262 height 215
copy div "לא יודע/ת لا أعرف."
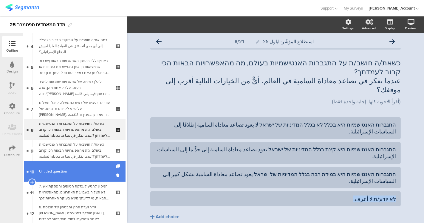
drag, startPoint x: 81, startPoint y: 171, endPoint x: 86, endPoint y: 170, distance: 5.4
click at [81, 171] on span "Untitled question" at bounding box center [74, 171] width 71 height 6
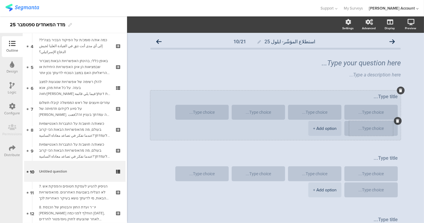
drag, startPoint x: 366, startPoint y: 133, endPoint x: 368, endPoint y: 128, distance: 6.0
click at [368, 127] on textarea at bounding box center [371, 128] width 44 height 4
paste textarea "לא יודע/ת لا أعرف."
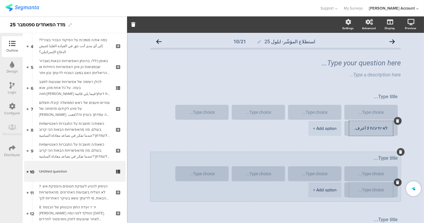
type textarea "לא יודע/ת لا أعرف."
click at [369, 189] on textarea at bounding box center [371, 190] width 44 height 4
paste textarea "לא יודע/ת لا أعرف."
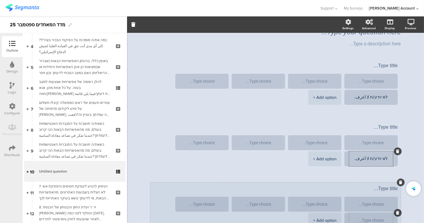
scroll to position [66, 0]
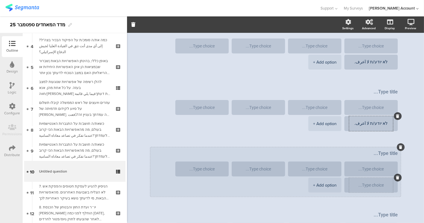
type textarea "לא יודע/ת لا أعرف."
click at [372, 186] on textarea at bounding box center [371, 185] width 44 height 4
paste textarea "לא יודע/ת لا أعرف."
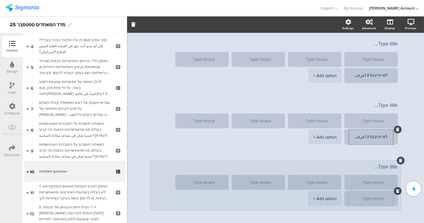
scroll to position [132, 0]
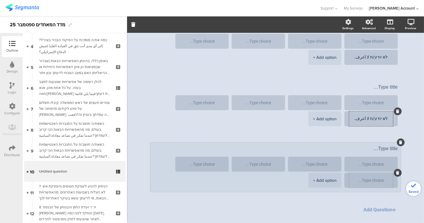
type textarea "לא יודע/ת لا أعرف."
click at [374, 180] on textarea at bounding box center [371, 180] width 44 height 4
paste textarea "לא יודע/ת لا أعرف."
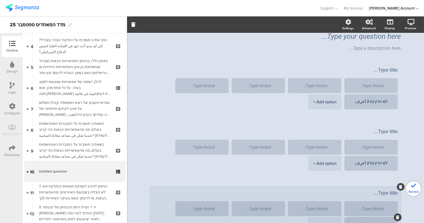
scroll to position [16, 0]
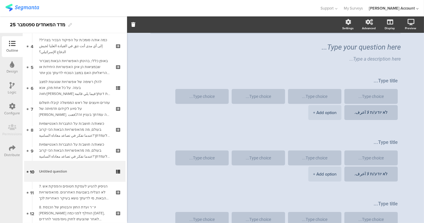
type textarea "לא יודע/ת لا أعرف."
click at [370, 45] on div "Type your question here..." at bounding box center [275, 47] width 253 height 12
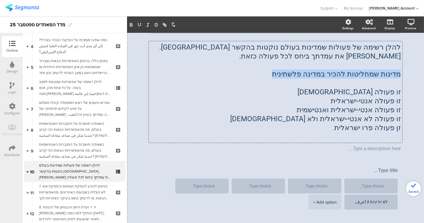
drag, startPoint x: 317, startPoint y: 74, endPoint x: 414, endPoint y: 74, distance: 97.8
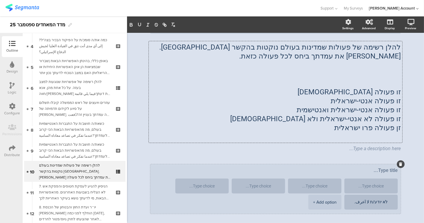
click at [380, 170] on textarea at bounding box center [275, 170] width 244 height 6
paste textarea "מדינות שמחליטות להכיר במדינה פלשתינית"
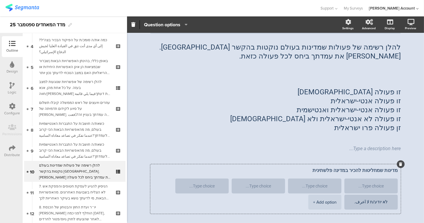
type textarea "מדינות שמחליטות להכיר במדינה פלשתינית"
click at [397, 113] on div "להלן רשימה של פעולות שמדינות בעולם נוקטות בהקשר לישראל. אנא סמן את עמדתך ביחס ל…" at bounding box center [275, 91] width 253 height 101
click at [397, 113] on p "זו פעולה אנטי-ישראלית ואנטישמית" at bounding box center [275, 109] width 250 height 9
drag, startPoint x: 342, startPoint y: 130, endPoint x: 345, endPoint y: 131, distance: 3.3
click at [345, 131] on p "זן פעולה פרו ישראלית" at bounding box center [275, 127] width 250 height 9
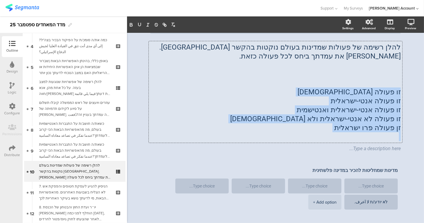
drag, startPoint x: 345, startPoint y: 134, endPoint x: 407, endPoint y: 89, distance: 76.7
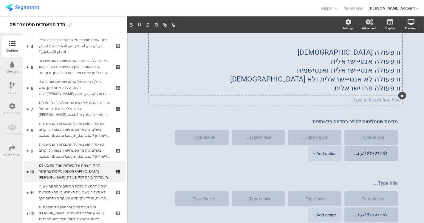
scroll to position [49, 0]
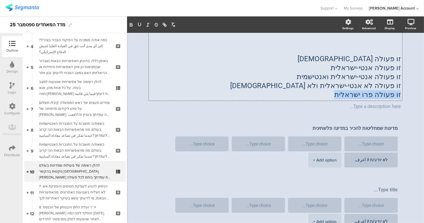
drag, startPoint x: 341, startPoint y: 97, endPoint x: 415, endPoint y: 92, distance: 75.0
click at [415, 92] on div "استطلاع المؤشّر- ايلول 25 10/21 להלן רשימה של פעולות שמדינות בעולם נוקטות בהקשר…" at bounding box center [275, 193] width 297 height 419
copy p "זו פעולה פרו ישראלית"
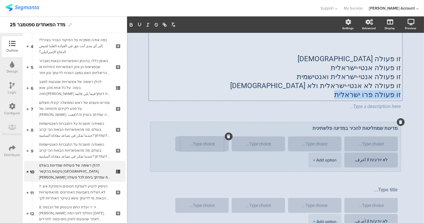
click at [202, 146] on div at bounding box center [202, 143] width 44 height 15
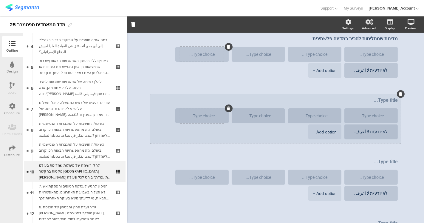
scroll to position [39, 0]
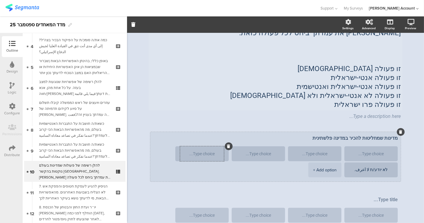
click at [214, 153] on textarea at bounding box center [202, 153] width 44 height 4
paste textarea "זו פעולה פרו ישראלית"
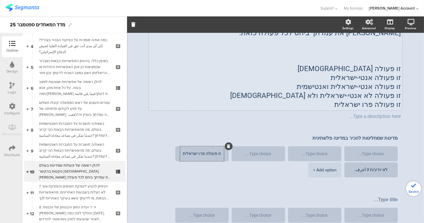
type textarea "זו פעולה פרו ישראלית"
drag, startPoint x: 341, startPoint y: 106, endPoint x: 401, endPoint y: 100, distance: 59.7
click at [401, 100] on div "استطلاع المؤشّر- ايلول 25 10/21 להלן רשימה של פעולות שמדינות בעולם נוקטות בהקשר…" at bounding box center [275, 203] width 262 height 419
click at [398, 100] on p "זו פעולה פרו ישראלית" at bounding box center [275, 104] width 250 height 9
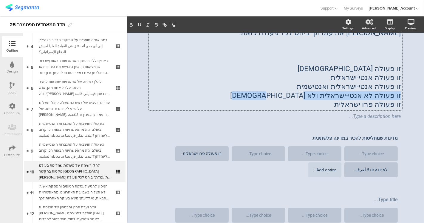
drag, startPoint x: 289, startPoint y: 97, endPoint x: 406, endPoint y: 97, distance: 116.3
click at [406, 97] on div "استطلاع المؤشّر- ايلول 25 10/21 להלן רשימה של פעולות שמדינות בעולם נוקטות בהקשר…" at bounding box center [275, 203] width 297 height 419
copy p "זו פעולה לא אנטי-ישראלית ולא אנטישמית"
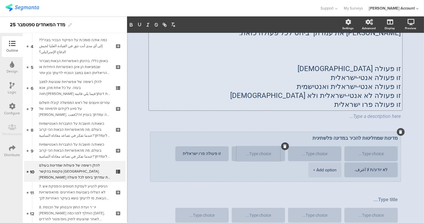
click at [254, 155] on textarea at bounding box center [258, 153] width 44 height 4
paste textarea "זו פעולה לא אנטי-ישראלית ולא אנטישמית"
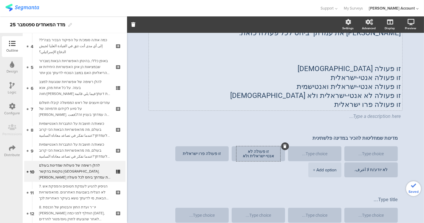
type textarea "זו פעולה לא אנטי-ישראלית ולא אנטישמית"
drag, startPoint x: 313, startPoint y: 85, endPoint x: 395, endPoint y: 88, distance: 82.0
click at [397, 89] on div "להלן רשימה של פעולות שמדינות בעולם נוקטות בהקשר לישראל. אנא סמן את עמדתך ביחס ל…" at bounding box center [275, 64] width 253 height 92
click at [399, 87] on div "להלן רשימה של פעולות שמדינות בעולם נוקטות בהקשר לישראל. אנא סמן את עמדתך ביחס ל…" at bounding box center [275, 64] width 253 height 92
drag, startPoint x: 399, startPoint y: 87, endPoint x: 367, endPoint y: 85, distance: 31.4
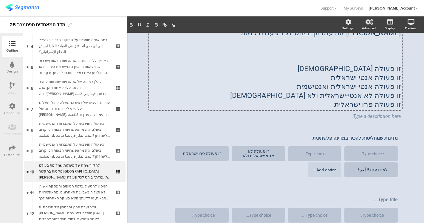
click at [370, 85] on div "להלן רשימה של פעולות שמדינות בעולם נוקטות בהקשר לישראל. אנא סמן את עמדתך ביחס ל…" at bounding box center [275, 64] width 253 height 92
click at [365, 85] on p "זו פעולה אנטי-ישראלית ואנטישמית" at bounding box center [275, 86] width 250 height 9
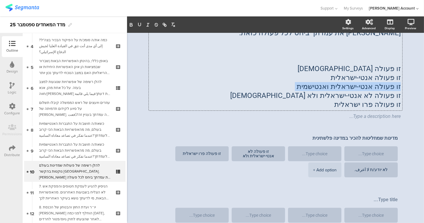
click at [365, 85] on p "זו פעולה אנטי-ישראלית ואנטישמית" at bounding box center [275, 86] width 250 height 9
copy p "זו פעולה אנטי-ישראלית ואנטישמית"
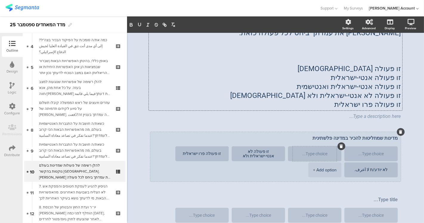
click at [307, 154] on textarea at bounding box center [315, 153] width 44 height 4
paste textarea "זו פעולה אנטי-ישראלית ואנטישמית"
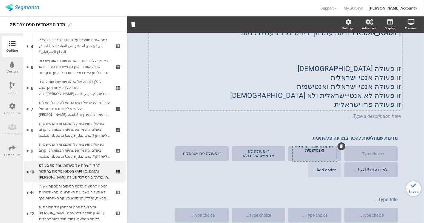
type textarea "זו פעולה אנטי-ישראלית ואנטישמית"
drag, startPoint x: 341, startPoint y: 79, endPoint x: 399, endPoint y: 78, distance: 58.4
click at [399, 78] on div "להלן רשימה של פעולות שמדינות בעולם נוקטות בהקשר לישראל. אנא סמן את עמדתך ביחס ל…" at bounding box center [275, 64] width 253 height 92
click at [397, 79] on p "זו פעולה אנטי-ישראלית" at bounding box center [275, 77] width 250 height 9
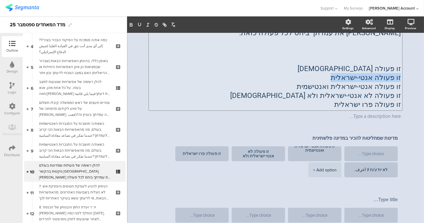
drag, startPoint x: 342, startPoint y: 77, endPoint x: 398, endPoint y: 78, distance: 56.1
click at [398, 78] on div "להלן רשימה של פעולות שמדינות בעולם נוקטות בהקשר לישראל. אנא סמן את עמדתך ביחס ל…" at bounding box center [275, 64] width 253 height 92
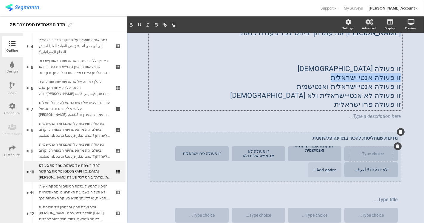
copy p "זו פעולה אנטי-ישראלית"
click at [364, 154] on textarea at bounding box center [371, 153] width 44 height 4
paste textarea "זו פעולה אנטי-ישראלית"
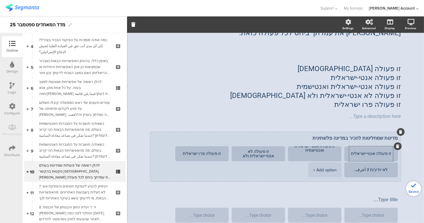
click at [321, 167] on div "+ Add option" at bounding box center [325, 169] width 24 height 15
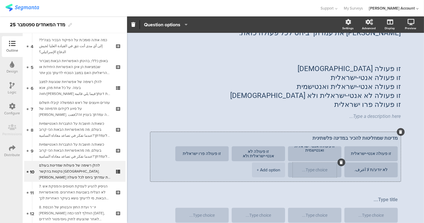
type textarea "זו פעולה אנטי-ישראלית"
drag, startPoint x: 323, startPoint y: 171, endPoint x: 298, endPoint y: 168, distance: 25.5
click at [323, 171] on textarea at bounding box center [315, 170] width 44 height 4
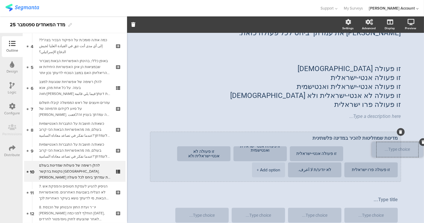
drag, startPoint x: 290, startPoint y: 166, endPoint x: 358, endPoint y: 149, distance: 70.4
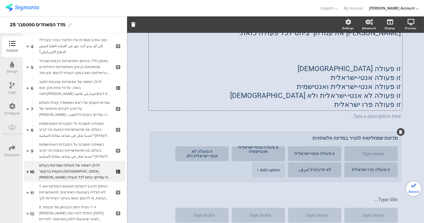
drag, startPoint x: 359, startPoint y: 71, endPoint x: 400, endPoint y: 70, distance: 41.2
click at [400, 70] on div "استطلاع المؤشّر- ايلول 25 10/21 להלן רשימה של פעולות שמדינות בעולם נוקטות בהקשר…" at bounding box center [275, 203] width 262 height 419
click at [399, 70] on div "להלן רשימה של פעולות שמדינות בעולם נוקטות בהקשר לישראל. אנא סמן את עמדתך ביחס ל…" at bounding box center [275, 64] width 253 height 92
click at [394, 69] on p "זו פעולה אנטישמית" at bounding box center [275, 68] width 250 height 9
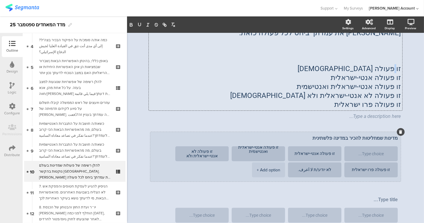
click at [394, 69] on p "זו פעולה אנטישמית" at bounding box center [275, 68] width 250 height 9
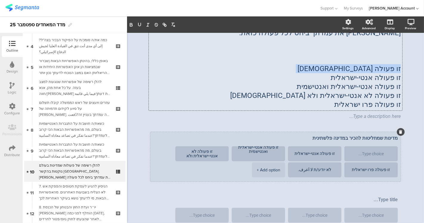
click at [394, 69] on p "זו פעולה אנטישמית" at bounding box center [275, 68] width 250 height 9
copy p "זו פעולה אנטישמית"
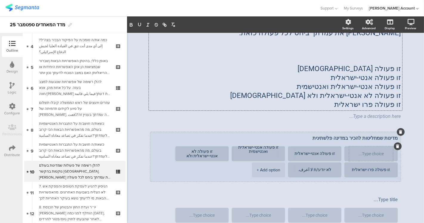
click at [363, 155] on textarea at bounding box center [371, 153] width 44 height 4
paste textarea "זו פעולה אנטישמית"
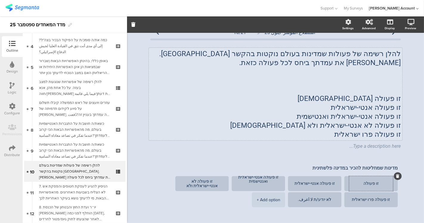
scroll to position [6, 0]
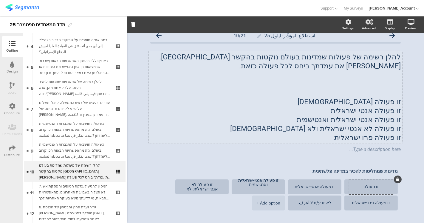
type textarea "זו פעולה אנטישמית"
drag, startPoint x: 336, startPoint y: 137, endPoint x: 399, endPoint y: 115, distance: 67.1
drag, startPoint x: 399, startPoint y: 116, endPoint x: 396, endPoint y: 118, distance: 3.6
click at [398, 117] on div "להלן רשימה של פעולות שמדינות בעולם נוקטות בהקשר לישראל. אנא סמן את עמדתך ביחס ל…" at bounding box center [275, 97] width 253 height 92
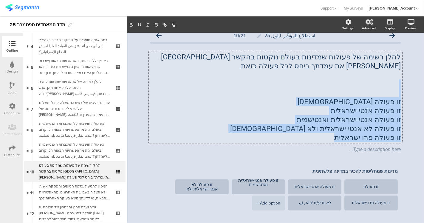
drag, startPoint x: 365, startPoint y: 130, endPoint x: 400, endPoint y: 84, distance: 58.1
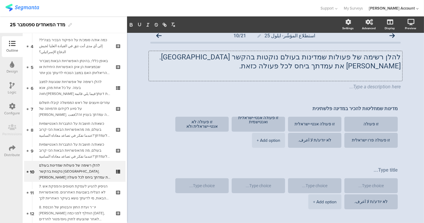
click at [358, 71] on p at bounding box center [275, 74] width 250 height 9
paste div
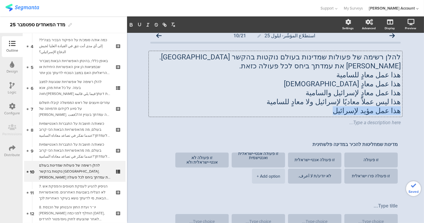
drag, startPoint x: 360, startPoint y: 108, endPoint x: 410, endPoint y: 107, distance: 49.8
click at [410, 107] on div "استطلاع المؤشّر- ايلول 25 10/21 להלן רשימה של פעולות שמדינות בעולם נוקטות בהקשר…" at bounding box center [275, 223] width 297 height 392
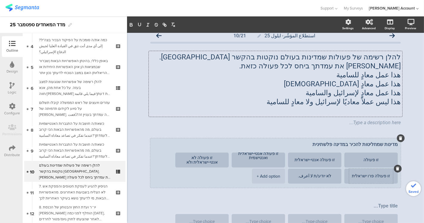
click at [353, 174] on textarea "זו פעולה פרו ישראלית" at bounding box center [371, 176] width 44 height 5
paste textarea "هذا عمل مؤيد لإسرائيل"
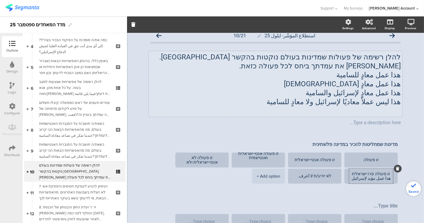
type textarea "זו פעולה פרו ישראלית هذا عمل مؤيد لإسرائيل"
drag, startPoint x: 286, startPoint y: 101, endPoint x: 403, endPoint y: 103, distance: 117.8
click at [408, 104] on div "استطلاع المؤشّر- ايلول 25 10/21 להלן רשימה של פעולות שמדינות בעולם נוקטות בהקשר…" at bounding box center [275, 223] width 297 height 392
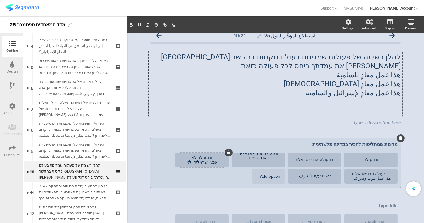
click at [192, 162] on textarea "זו פעולה לא אנטי-ישראלית ולא אנטישמית" at bounding box center [202, 159] width 44 height 9
paste textarea "هذا ليس عملاً معاديًا لإسرائيل ولا معادٍ للسامية"
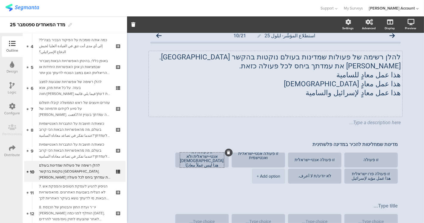
type textarea "זו פעולה לא אנטי-ישראלית ולא אנטישמית هذا ليس عملاً معاديًا لإسرائيل ولا معادٍ …"
drag, startPoint x: 323, startPoint y: 94, endPoint x: 406, endPoint y: 96, distance: 83.2
click at [409, 97] on div "استطلاع المؤشّر- ايلول 25 10/21 להלן רשימה של פעולות שמדינות בעולם נוקטות בהקשר…" at bounding box center [275, 223] width 297 height 392
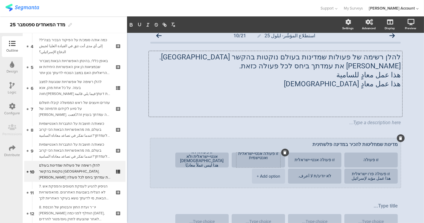
click at [267, 162] on textarea "זו פעולה אנטי-ישראלית ואנטישמית" at bounding box center [258, 160] width 44 height 18
paste textarea "هذا عمل معادٍ لإسرائيل والسامية"
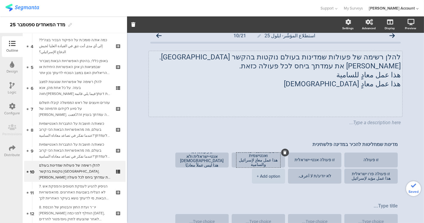
type textarea "זו פעולה אנטי-ישראלית ואנטישמית هذا عمل معادٍ لإسرائيل والسامية"
drag, startPoint x: 342, startPoint y: 86, endPoint x: 398, endPoint y: 83, distance: 56.4
click at [398, 83] on div "להלן רשימה של פעולות שמדינות בעולם נוקטות בהקשר לישראל. אנא סמן את עמדתך ביחס ל…" at bounding box center [275, 84] width 253 height 66
click at [397, 84] on p "هذا عمل معادٍ لإسرائيل" at bounding box center [275, 83] width 250 height 9
click at [397, 85] on p "هذا عمل معادٍ لإسرائيل" at bounding box center [275, 83] width 250 height 9
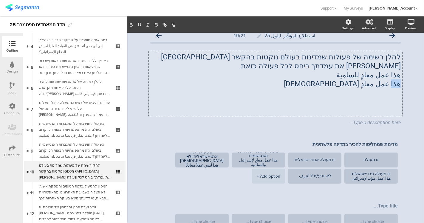
click at [397, 85] on p "هذا عمل معادٍ لإسرائيل" at bounding box center [275, 83] width 250 height 9
click at [397, 86] on p "هذا عمل معادٍ لإسرائيل" at bounding box center [275, 83] width 250 height 9
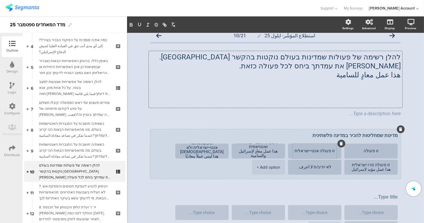
click at [299, 153] on textarea "זו פעולה אנטי-ישראלית" at bounding box center [315, 150] width 44 height 5
paste textarea "هذا عمل معادٍ لإسرائيل"
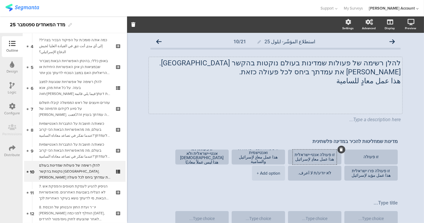
type textarea "זו פעולה אנטי-ישראלית هذا عمل معادٍ لإسرائيل"
drag, startPoint x: 345, startPoint y: 84, endPoint x: 400, endPoint y: 81, distance: 55.0
click at [403, 81] on div "استطلاع المؤشّر- ايلول 25 10/21 להלן רשימה של פעולות שמדינות בעולם נוקטות בהקשר…" at bounding box center [275, 224] width 262 height 383
click at [398, 81] on p "هذا عمل معادٍ للسامية" at bounding box center [275, 80] width 250 height 9
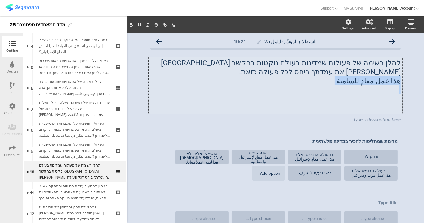
click at [398, 81] on p "هذا عمل معادٍ للسامية" at bounding box center [275, 80] width 250 height 9
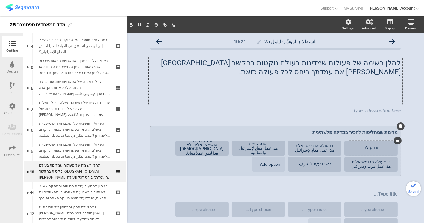
click at [354, 146] on textarea "זו פעולה אנטישמית" at bounding box center [371, 148] width 44 height 5
paste textarea "هذا عمل معادٍ للسامية"
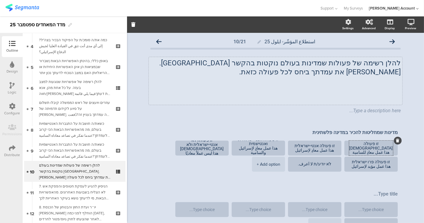
type textarea "זו פעולה אנטישמית هذا عمل معادٍ للسامية"
drag, startPoint x: 386, startPoint y: 73, endPoint x: 398, endPoint y: 63, distance: 15.7
click at [403, 64] on div "استطلاع المؤشّر- ايلول 25 10/21 להלן רשימה של פעולות שמדינות בעולם נוקטות בהקשר…" at bounding box center [275, 220] width 262 height 375
click at [375, 70] on p "להלן רשימה של פעולות שמדינות בעולם נוקטות בהקשר לישראל. אנא סמן את עמדתך ביחס ל…" at bounding box center [275, 67] width 250 height 18
click at [377, 71] on p "להלן רשימה של פעולות שמדינות בעולם נוקטות בהקשר לישראל. אנא סמן את עמדתך ביחס ל…" at bounding box center [275, 67] width 250 height 18
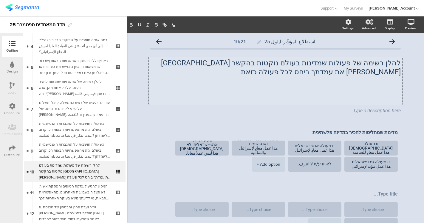
click at [377, 71] on p "להלן רשימה של פעולות שמדינות בעולם נוקטות בהקשר לישראל. אנא סמן את עמדתך ביחס ל…" at bounding box center [275, 67] width 250 height 18
click at [378, 71] on p "להלן רשימה של פעולות שמדינות בעולם נוקטות בהקשר לישראל. אנא סמן את עמדתך ביחס ל…" at bounding box center [275, 67] width 250 height 18
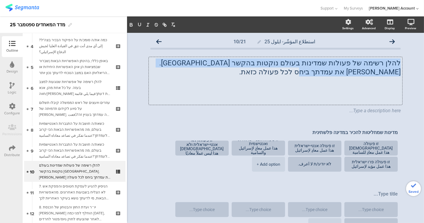
drag, startPoint x: 383, startPoint y: 72, endPoint x: 402, endPoint y: 60, distance: 22.7
click at [402, 60] on div "استطلاع المؤشّر- ايلول 25 10/21 להלן רשימה של פעולות שמדינות בעולם נוקטות בהקשר…" at bounding box center [275, 220] width 262 height 375
copy p "להלן רשימה של פעולות שמדינות בעולם נוקטות בהקשר לישראל. אנא סמן את עמדתך ביחס ל…"
click at [346, 73] on p "להלן רשימה של פעולות שמדינות בעולם נוקטות בהקשר לישראל. אנא סמן את עמדתך ביחס ל…" at bounding box center [275, 67] width 250 height 18
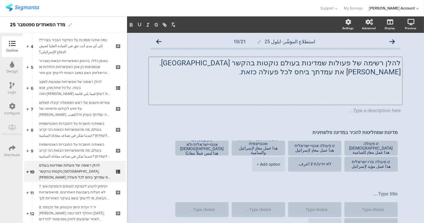
click at [362, 78] on p at bounding box center [275, 80] width 250 height 9
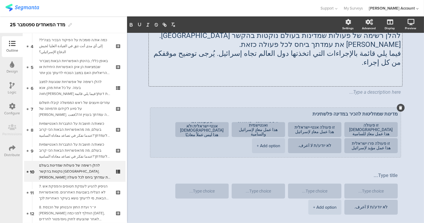
scroll to position [33, 0]
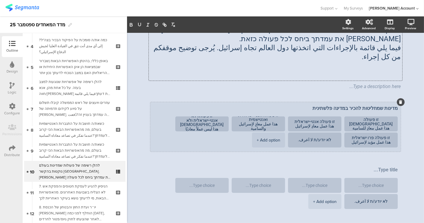
click at [315, 105] on textarea "מדינות שמחליטות להכיר במדינה פלשתינית" at bounding box center [275, 108] width 244 height 6
paste textarea "الدول التي تقرر الاعتراف بالدولة الفلسطينية"
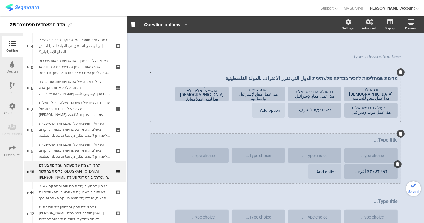
scroll to position [66, 0]
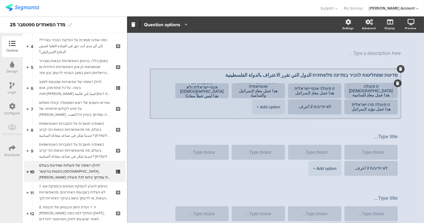
type textarea "מדינות שמחליטות להכיר במדינה פלשתינית الدول التي تقرر الاعتراف بالدولة الفلسطين…"
click at [365, 84] on textarea "זו פעולה אנטישמית هذا عمل معادٍ للسامية" at bounding box center [371, 90] width 44 height 13
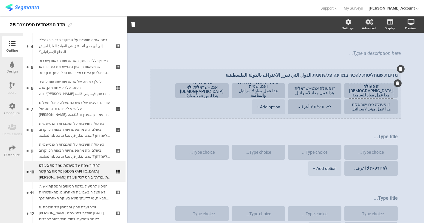
click at [365, 84] on textarea "זו פעולה אנטישמית هذا عمل معادٍ للسامية" at bounding box center [371, 90] width 44 height 13
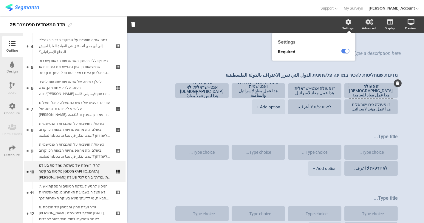
click at [346, 24] on icon at bounding box center [349, 22] width 6 height 6
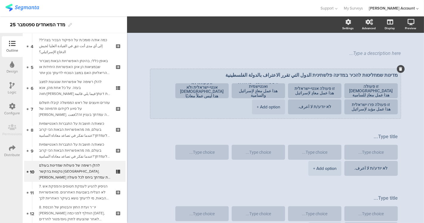
click at [233, 88] on ul "זו פעולה אנטישמית هذا عمل معادٍ للسامية זו פעולה אנטי-ישראלית هذا عمل معادٍ لإس…" at bounding box center [273, 99] width 247 height 32
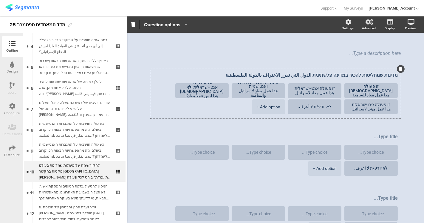
click at [184, 26] on icon "button" at bounding box center [185, 24] width 6 height 5
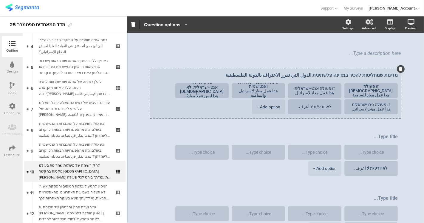
click at [162, 101] on ul "זו פעולה אנטישמית هذا عمل معادٍ للسامية זו פעולה אנטי-ישראלית هذا عمل معادٍ لإس…" at bounding box center [273, 99] width 247 height 32
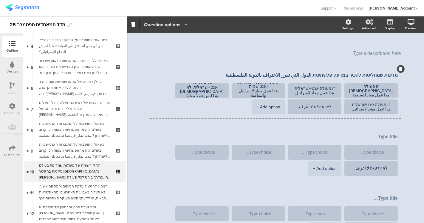
click at [164, 25] on span "Question options" at bounding box center [162, 24] width 36 height 7
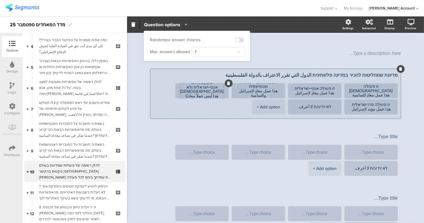
click at [212, 81] on textarea "זו פעולה לא אנטי-ישראלית ולא אנטישמית هذا ليس عملاً معاديًا لإسرائيل ولا معادٍ …" at bounding box center [202, 90] width 44 height 18
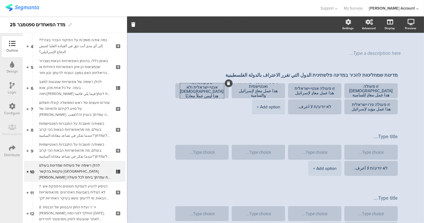
click at [150, 23] on div at bounding box center [233, 24] width 213 height 9
click at [153, 24] on div at bounding box center [233, 24] width 213 height 9
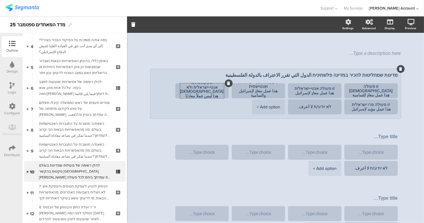
click at [279, 99] on div "+ Add option" at bounding box center [269, 106] width 24 height 15
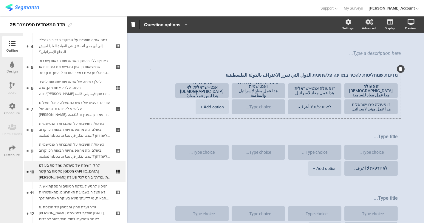
click at [177, 29] on section "Randomize answer choices Max. answers allowed 1 1 2 3 4 5 6 7 8 9 10 Question o…" at bounding box center [275, 24] width 297 height 16
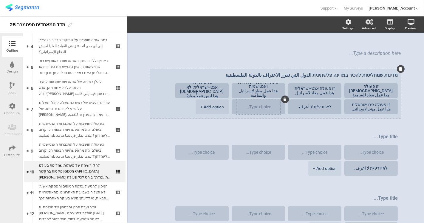
click at [264, 99] on div at bounding box center [258, 106] width 44 height 15
click at [270, 99] on div at bounding box center [258, 106] width 44 height 15
click at [286, 98] on icon at bounding box center [285, 100] width 3 height 4
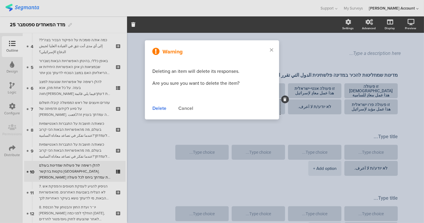
click at [160, 110] on div "Delete" at bounding box center [159, 108] width 14 height 7
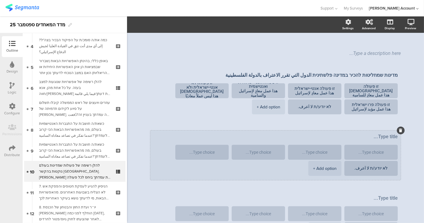
click at [374, 134] on textarea at bounding box center [275, 137] width 244 height 6
paste textarea "מדינות שאוסרות על כניסת ח״כים או שרים מסוימים מישראל"
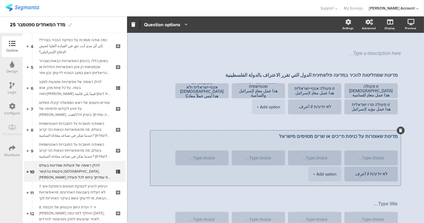
drag, startPoint x: 286, startPoint y: 127, endPoint x: 292, endPoint y: 131, distance: 6.7
click at [289, 133] on textarea "מדינות שאוסרות על כניסת ח״כים או שרים מסוימים מישראל" at bounding box center [275, 139] width 244 height 12
click at [378, 135] on textarea "מדינות שאוסרות על כניסת ח״כים או שרים מסוימים מישראל" at bounding box center [275, 139] width 244 height 12
paste textarea "الدول التي تمنع دخول بعض أعضاء الكنيست أو الوزراء من إسرائيل"
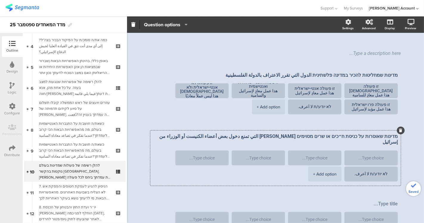
type textarea "מדינות שאוסרות על כניסת ח״כים או שרים מסוימים מישראל الدول التي تمنع دخول بعض أ…"
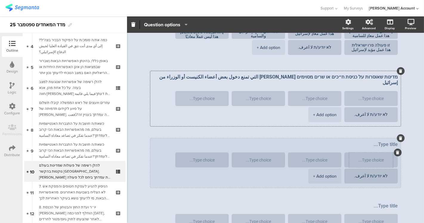
scroll to position [132, 0]
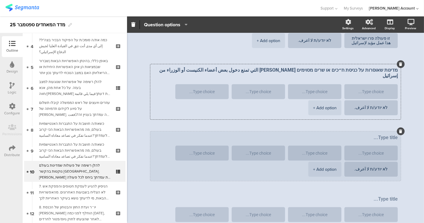
click at [363, 134] on textarea at bounding box center [275, 137] width 244 height 6
paste textarea "מדינות שקוראות לצעדי ענישה נגד ישראל בגלל המצב ההומניטרי בעזה"
paste textarea "دول تدعو إلى اتخاذ إجراءات عقابية ضد إسرائيل بسبب الوضع الإنساني في غزة"
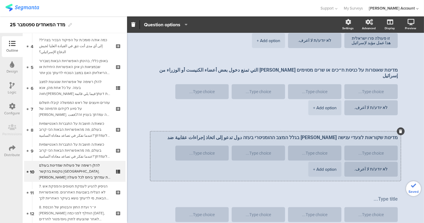
click at [274, 134] on textarea "מדינות שקוראות לצעדי ענישה נגד ישראל בגלל המצב ההומניטרי בעזה دول تدعو إلى اتخا…" at bounding box center [275, 137] width 244 height 6
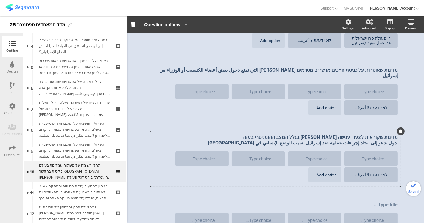
type textarea "מדינות שקוראות לצעדי ענישה נגד ישראל בגלל המצב ההומניטרי בעזה دول تدعو إلى اتخا…"
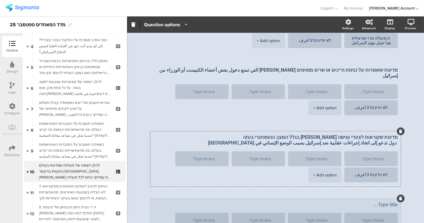
click at [368, 202] on textarea at bounding box center [275, 205] width 244 height 6
paste textarea "מדינות שמאפשרות למוסדות אקדמיים להטיל חרם אקדמי על ישראל"
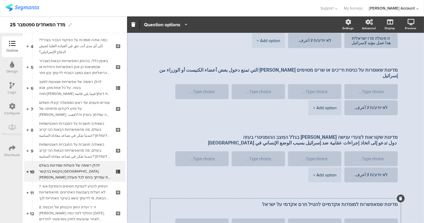
paste textarea "الدول التي تسمح للمؤسسات الأكاديمية بفرض مقاطعة أكاديمية على إسرائيل"
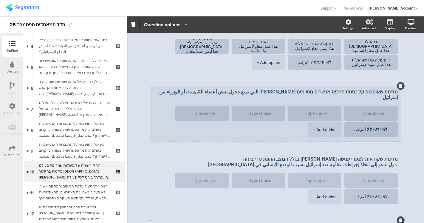
scroll to position [66, 0]
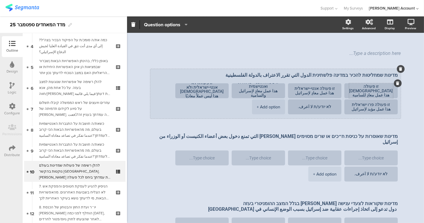
type textarea "מדינות שמאפשרות למוסדות אקדמיים להטיל חרם אקדמי על ישראל الدول التي تسمح للمؤسس…"
click at [354, 84] on textarea "זו פעולה אנטישמית هذا عمل معادٍ للسامية" at bounding box center [371, 90] width 44 height 13
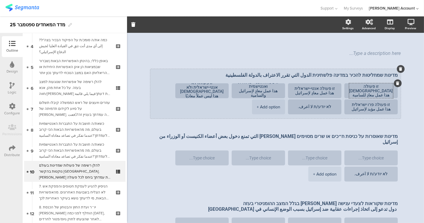
click at [359, 84] on textarea "זו פעולה אנטישמית هذا عمل معادٍ للسامية" at bounding box center [371, 90] width 44 height 13
drag, startPoint x: 345, startPoint y: 80, endPoint x: 349, endPoint y: 81, distance: 4.9
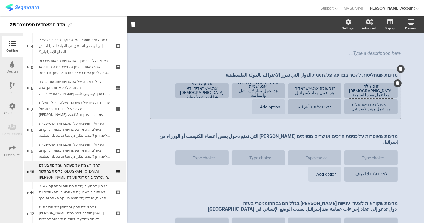
click at [352, 84] on textarea "זו פעולה אנטישמית هذا عمل معادٍ للسامية" at bounding box center [371, 90] width 44 height 13
drag, startPoint x: 352, startPoint y: 83, endPoint x: 395, endPoint y: 75, distance: 43.8
click at [393, 83] on div "זו פעולה אנטישמית هذا عمل معادٍ للسامية" at bounding box center [371, 90] width 44 height 15
click at [396, 81] on icon at bounding box center [397, 83] width 3 height 4
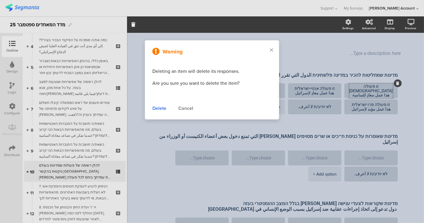
click at [374, 83] on div at bounding box center [212, 111] width 424 height 223
drag, startPoint x: 366, startPoint y: 81, endPoint x: 284, endPoint y: 69, distance: 83.2
click at [366, 82] on div at bounding box center [212, 111] width 424 height 223
click at [273, 51] on icon at bounding box center [271, 49] width 3 height 5
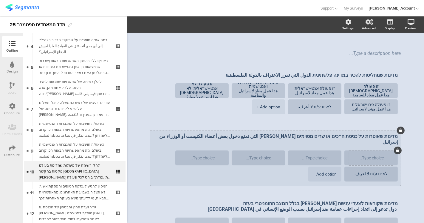
click at [361, 156] on textarea at bounding box center [371, 158] width 44 height 4
paste textarea "זו פעולה אנטישמית هذا عمل معادٍ للسامية"
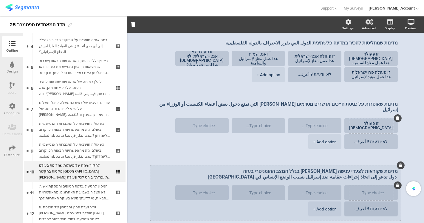
scroll to position [132, 0]
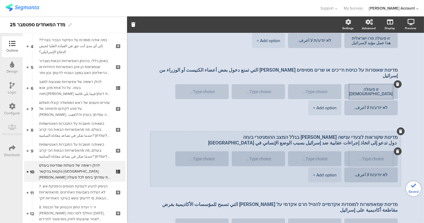
type textarea "זו פעולה אנטישמית هذا عمل معادٍ للسامية"
click at [368, 152] on div at bounding box center [371, 158] width 44 height 15
paste textarea "זו פעולה אנטישמית هذا عمل معادٍ للسامية"
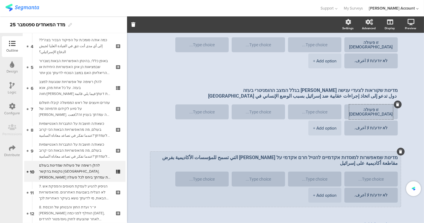
scroll to position [199, 0]
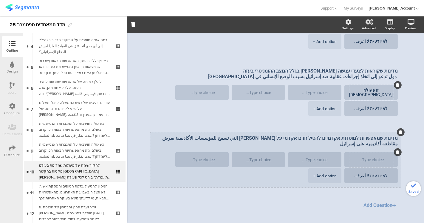
type textarea "זו פעולה אנטישמית هذا عمل معادٍ للسامية"
click at [371, 157] on textarea at bounding box center [371, 159] width 44 height 4
paste textarea "זו פעולה אנטישמית هذا عمل معادٍ للسامية"
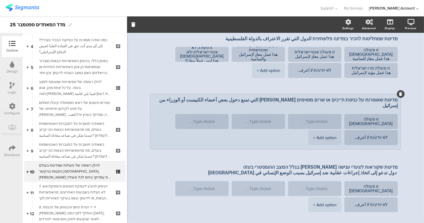
scroll to position [99, 0]
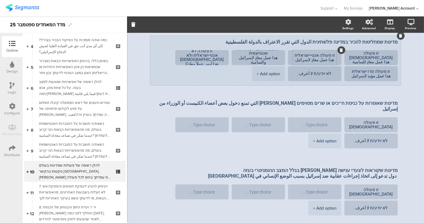
type textarea "זו פעולה אנטישמית هذا عمل معادٍ للسامية"
drag, startPoint x: 298, startPoint y: 50, endPoint x: 334, endPoint y: 45, distance: 36.1
click at [334, 53] on textarea "זו פעולה אנטי-ישראלית هذا عمل معادٍ لإسرائيل" at bounding box center [315, 57] width 44 height 9
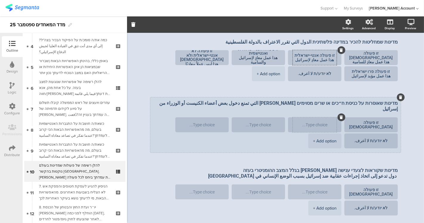
click at [317, 123] on textarea at bounding box center [315, 125] width 44 height 4
paste textarea "זו פעולה אנטי-ישראלית هذا عمل معادٍ لإسرائيل"
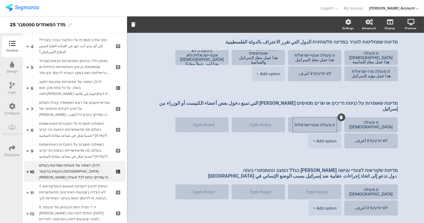
scroll to position [0, 0]
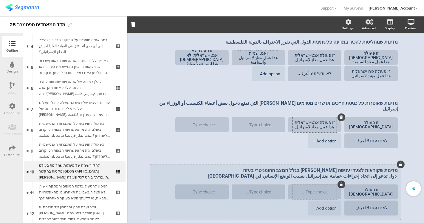
type textarea "זו פעולה אנטי-ישראלית هذا عمل معادٍ لإسرائيل"
click at [315, 190] on textarea at bounding box center [315, 192] width 44 height 4
paste textarea "זו פעולה אנטי-ישראלית هذا عمل معادٍ لإسرائيل"
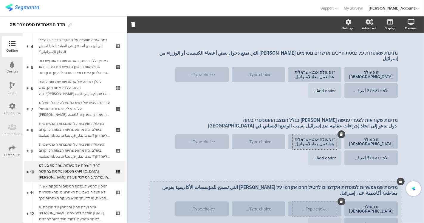
scroll to position [165, 0]
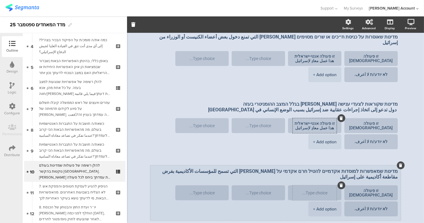
type textarea "זו פעולה אנטי-ישראלית هذا عمل معادٍ لإسرائيل"
click at [318, 191] on textarea at bounding box center [315, 193] width 44 height 4
paste textarea "זו פעולה אנטי-ישראלית هذا عمل معادٍ لإسرائيل"
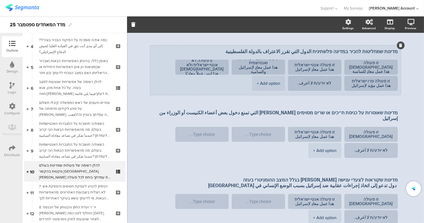
scroll to position [66, 0]
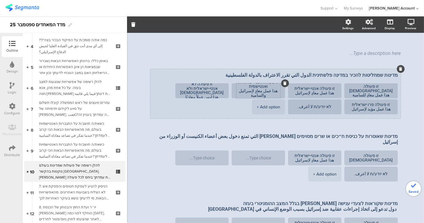
type textarea "זו פעולה אנטי-ישראלית هذا عمل معادٍ لإسرائيل"
drag, startPoint x: 265, startPoint y: 86, endPoint x: 280, endPoint y: 69, distance: 22.9
click at [280, 69] on div "מדינות שמחליטות להכיר במדינה פלשתינית الدول التي تقرر الاعتراف بالدولة الفلسطين…" at bounding box center [275, 93] width 250 height 49
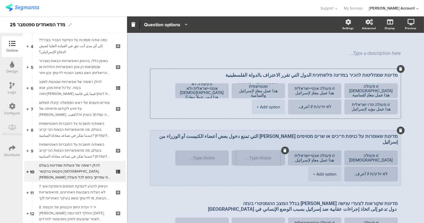
click at [259, 153] on div at bounding box center [258, 157] width 44 height 15
click at [261, 156] on textarea at bounding box center [258, 158] width 44 height 4
paste textarea "זו פעולה אנטי-ישראלית ואנטישמית هذا عمل معادٍ لإسرائيل والسامية"
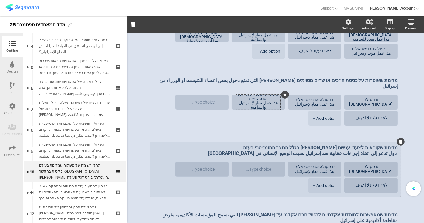
scroll to position [132, 0]
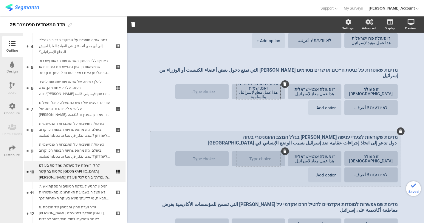
type textarea "זו פעולה אנטי-ישראלית ואנטישמית هذا عمل معادٍ لإسرائيل والسامية"
click at [264, 157] on textarea at bounding box center [258, 159] width 44 height 4
paste textarea "זו פעולה אנטי-ישראלית ואנטישמית هذا عمل معادٍ لإسرائيل والسامية"
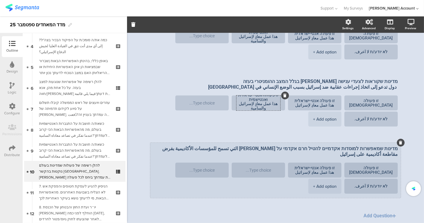
scroll to position [199, 0]
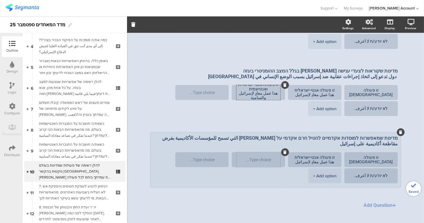
type textarea "זו פעולה אנטי-ישראלית ואנטישמית هذا عمل معادٍ لإسرائيل والسامية"
click at [263, 157] on textarea at bounding box center [258, 159] width 44 height 4
paste textarea "זו פעולה אנטי-ישראלית ואנטישמית هذا عمل معادٍ لإسرائيل والسامية"
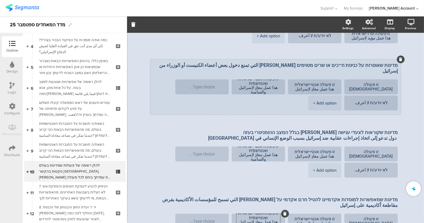
scroll to position [99, 0]
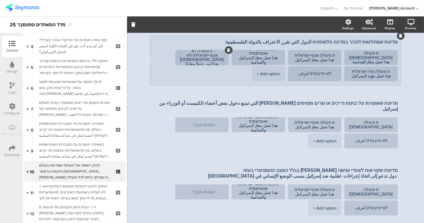
type textarea "זו פעולה אנטי-ישראלית ואנטישמית هذا عمل معادٍ لإسرائيل والسامية"
drag, startPoint x: 199, startPoint y: 55, endPoint x: 229, endPoint y: 36, distance: 36.2
click at [229, 36] on div "מדינות שמחליטות להכיר במדינה פלשתינית الدول التي تقرر الاعتراف بالدولة الفلسطين…" at bounding box center [275, 60] width 250 height 49
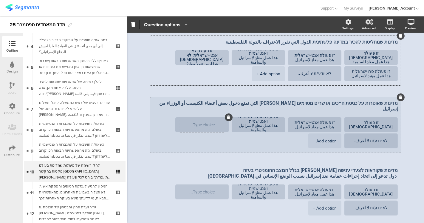
click at [205, 123] on textarea at bounding box center [202, 125] width 44 height 4
paste textarea "זו פעולה לא אנטי-ישראלית ולא אנטישמית هذا ليس عملاً معاديًا لإسرائيل ولا معادٍ …"
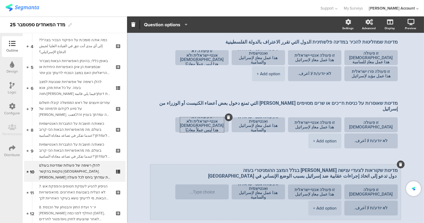
scroll to position [132, 0]
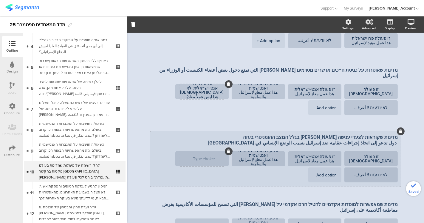
type textarea "זו פעולה לא אנטי-ישראלית ולא אנטישמית هذا ليس عملاً معاديًا لإسرائيل ولا معادٍ …"
click at [208, 157] on textarea at bounding box center [202, 159] width 44 height 4
paste textarea "זו פעולה לא אנטי-ישראלית ולא אנטישמית هذا ليس عملاً معاديًا لإسرائيل ولا معادٍ …"
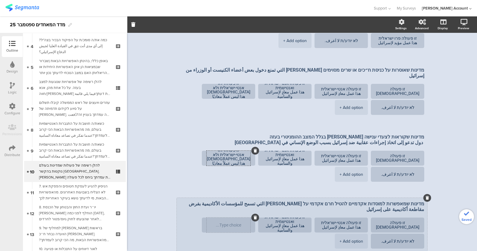
scroll to position [0, 0]
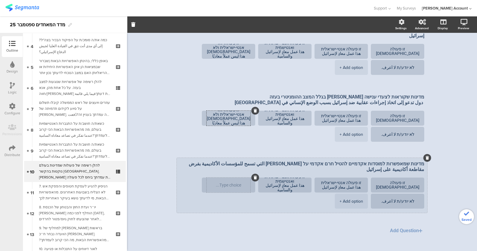
click at [230, 179] on div at bounding box center [229, 184] width 44 height 15
paste textarea "זו פעולה לא אנטי-ישראלית ולא אנטישמית هذا ليس عملاً معاديًا لإسرائيل ولا معادٍ …"
type textarea "זו פעולה לא אנטי-ישראלית ולא אנטישמית هذا ليس عملاً معاديًا لإسرائيل ولا معادٍ …"
click at [231, 183] on textarea at bounding box center [229, 185] width 44 height 4
paste textarea "זו פעולה לא אנטי-ישראלית ולא אנטישמית هذا ليس عملاً معاديًا لإسرائيل ولا معادٍ …"
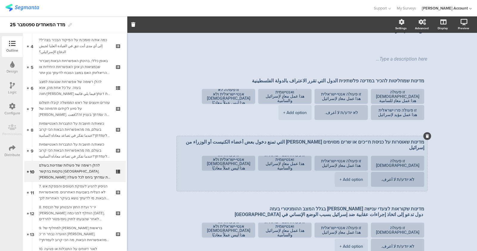
click at [356, 172] on div "+ Add option" at bounding box center [352, 179] width 24 height 15
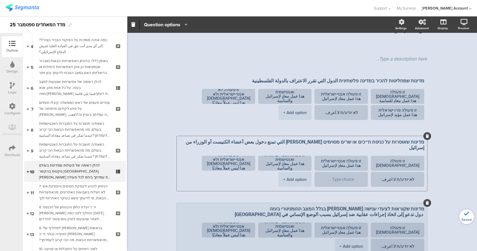
click at [351, 222] on div "+ Add option" at bounding box center [352, 246] width 24 height 15
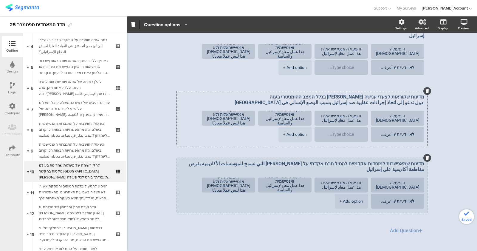
click at [352, 194] on div "+ Add option" at bounding box center [352, 201] width 24 height 15
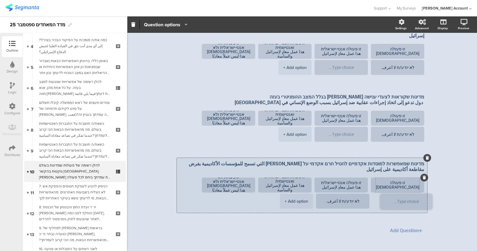
drag, startPoint x: 350, startPoint y: 185, endPoint x: 403, endPoint y: 181, distance: 52.7
type textarea "זו פעולה לא אנטי-ישראלית ולא אנטישמית هذا ليس عملاً معاديًا لإسرائيل ولا معادٍ …"
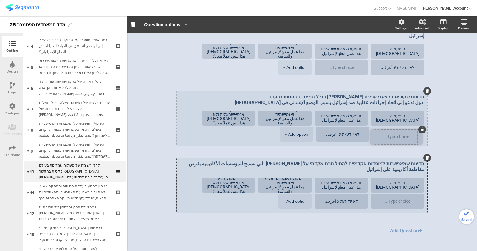
drag, startPoint x: 351, startPoint y: 118, endPoint x: 401, endPoint y: 117, distance: 50.1
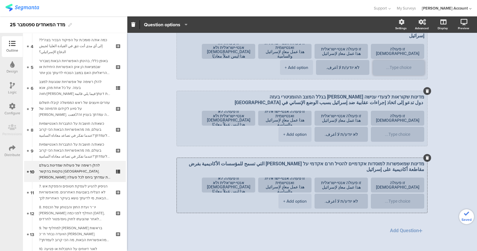
drag, startPoint x: 356, startPoint y: 51, endPoint x: 411, endPoint y: 51, distance: 55.2
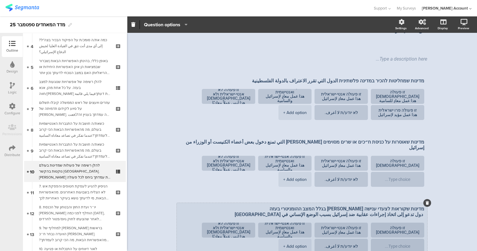
click at [185, 27] on icon "button" at bounding box center [185, 24] width 6 height 5
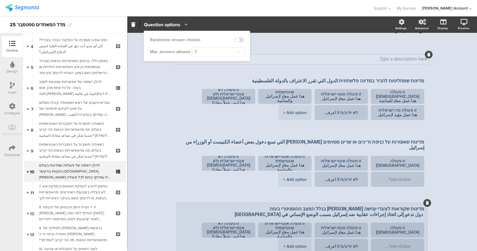
click at [289, 56] on div "Type a description here..." at bounding box center [302, 59] width 250 height 6
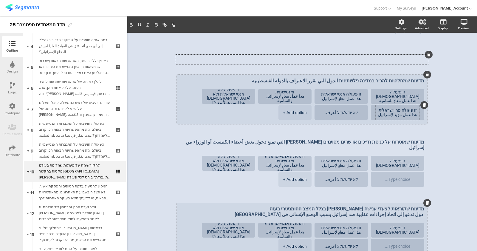
click at [387, 108] on textarea "זו פעולה פרו ישראלית هذا عمل مؤيد لإسرائيل" at bounding box center [398, 112] width 44 height 9
click at [380, 108] on textarea "זו פעולה פרו ישראלית هذا عمل مؤيد لإسرائيل" at bounding box center [398, 112] width 44 height 9
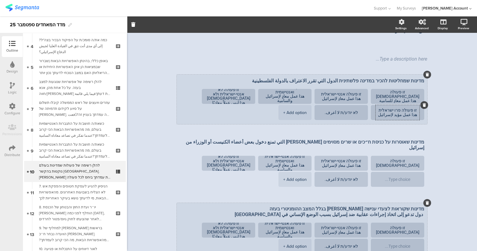
drag, startPoint x: 379, startPoint y: 104, endPoint x: 419, endPoint y: 95, distance: 41.4
click at [419, 105] on div "זו פעולה פרו ישראלית هذا عمل مؤيد لإسرائيل" at bounding box center [398, 112] width 44 height 15
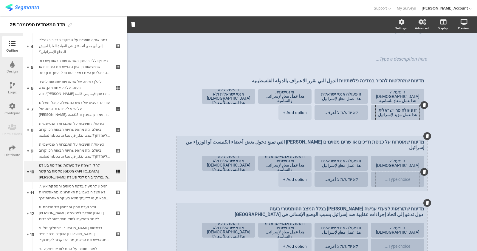
click at [398, 177] on textarea at bounding box center [398, 179] width 44 height 4
paste textarea "זו פעולה פרו ישראלית هذا عمل مؤيد لإسرائيل"
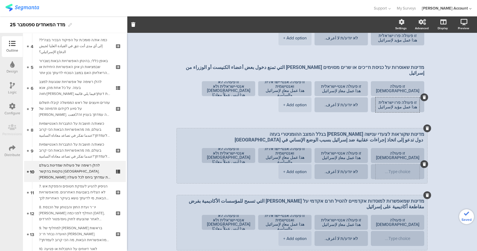
type textarea "זו פעולה פרו ישראלית هذا عمل مؤيد لإسرائيل"
click at [395, 169] on textarea at bounding box center [398, 171] width 44 height 4
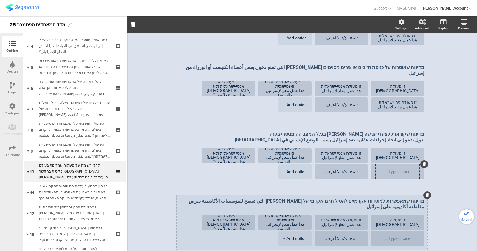
paste textarea "זו פעולה פרו ישראלית هذا عمل مؤيد لإسرائيل"
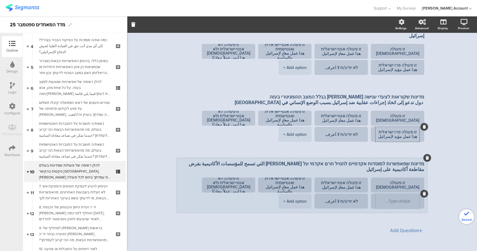
type textarea "זו פעולה פרו ישראלית هذا عمل مؤيد لإسرائيل"
click at [398, 199] on textarea at bounding box center [398, 201] width 44 height 4
paste textarea "זו פעולה פרו ישראלית هذا عمل مؤيد لإسرائيل"
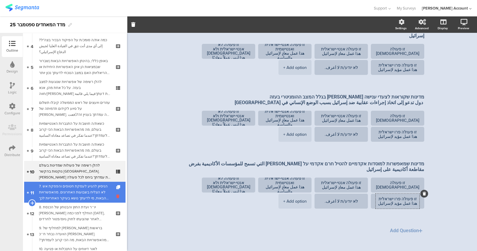
click at [116, 197] on icon at bounding box center [118, 196] width 5 height 6
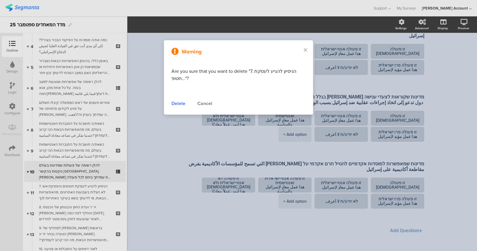
type textarea "זו פעולה פרו ישראלית هذا عمل مؤيد لإسرائيل"
click at [179, 105] on div "Delete" at bounding box center [178, 103] width 14 height 7
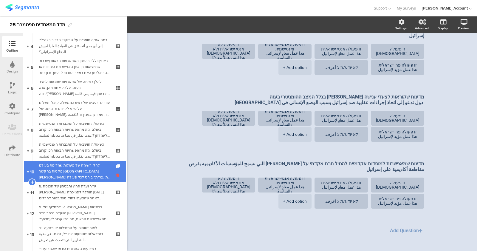
click at [116, 177] on icon at bounding box center [118, 175] width 5 height 6
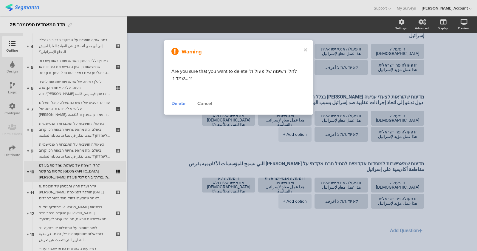
click at [182, 103] on div "Delete" at bounding box center [178, 103] width 14 height 7
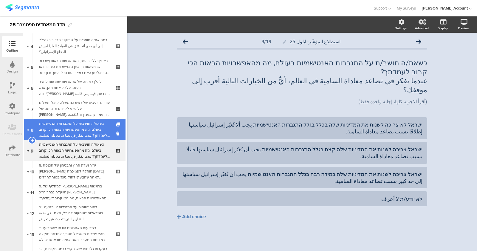
click at [95, 132] on div "כשאת/ה חושב/ת על התגברות האנטישמיות בעולם, מה מהאפשרויות הבאות הכי קרוב לעמדתך?…" at bounding box center [74, 129] width 71 height 18
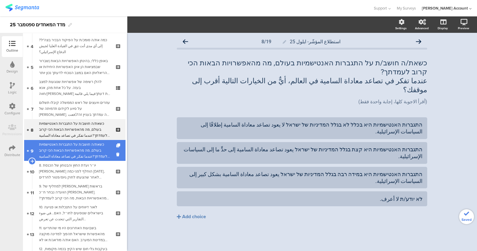
click at [91, 147] on div "כשאת/ה חושב/ת על התגברות האנטישמיות בעולם, מה מהאפשרויות הבאות הכי קרוב לעמדתך?…" at bounding box center [74, 150] width 71 height 18
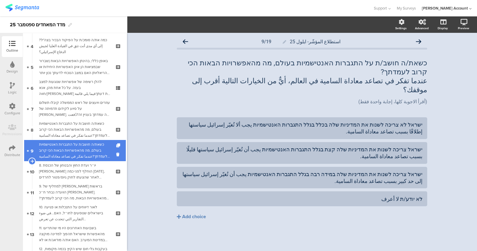
click at [89, 150] on div "כשאת/ה חושב/ת על התגברות האנטישמיות בעולם, מה מהאפשרויות הבאות הכי קרוב לעמדתך?…" at bounding box center [74, 150] width 71 height 18
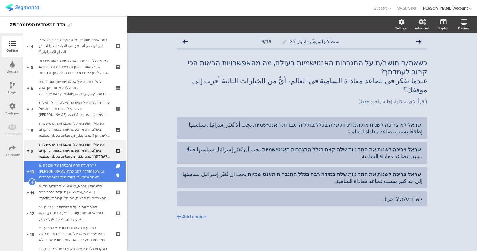
click at [82, 169] on div "8. יו״ר ועדת החוץ והבטחון של הכנסת [PERSON_NAME] הוחלף לפני כמה [DATE], לאחר שה…" at bounding box center [74, 171] width 71 height 18
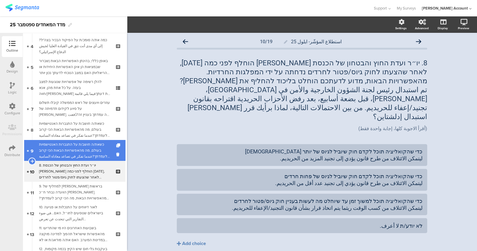
click at [85, 149] on div "כשאת/ה חושב/ת על התגברות האנטישמיות בעולם, מה מהאפשרויות הבאות הכי קרוב לעמדתך?…" at bounding box center [74, 150] width 71 height 18
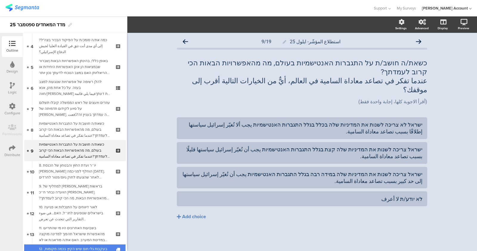
scroll to position [159, 0]
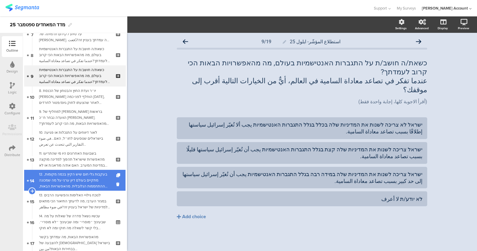
click at [75, 173] on div "12. בעקבות גלי חום שיש הקיץ בכמה מקומות, מתקיים בעולם דיון ערני על מה שמכונה הה…" at bounding box center [74, 180] width 71 height 18
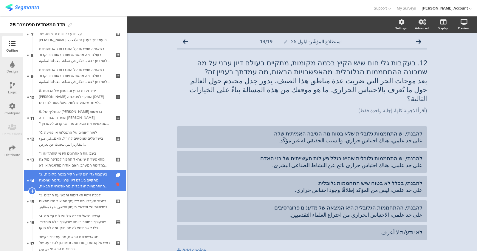
click at [116, 182] on icon at bounding box center [118, 184] width 5 height 6
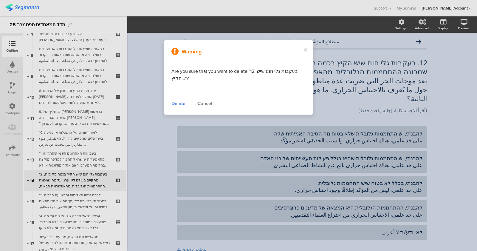
click at [177, 103] on div "Delete" at bounding box center [178, 103] width 14 height 7
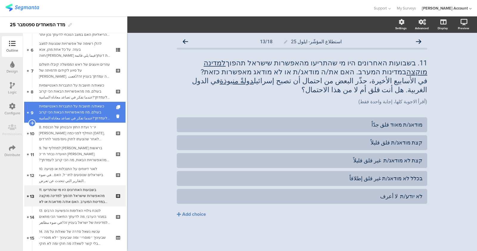
scroll to position [121, 0]
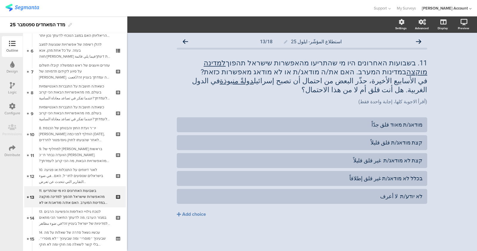
click at [17, 109] on div "Configure" at bounding box center [12, 109] width 21 height 21
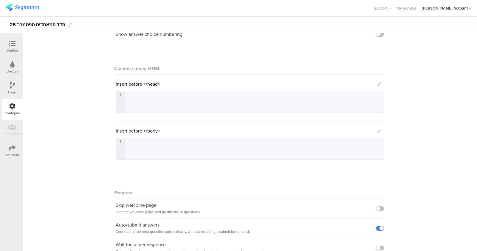
scroll to position [48, 0]
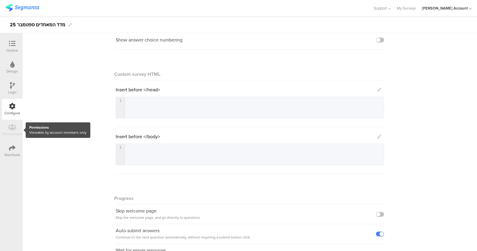
drag, startPoint x: 17, startPoint y: 131, endPoint x: 17, endPoint y: 125, distance: 6.0
click at [17, 131] on div at bounding box center [11, 130] width 23 height 21
click at [14, 45] on icon at bounding box center [12, 43] width 7 height 7
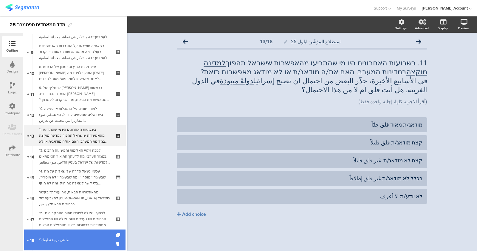
scroll to position [258, 0]
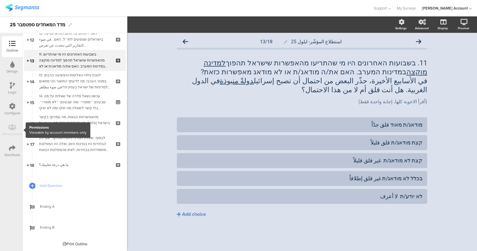
click at [14, 130] on div at bounding box center [11, 130] width 23 height 21
click at [15, 112] on div "Configure" at bounding box center [12, 112] width 16 height 5
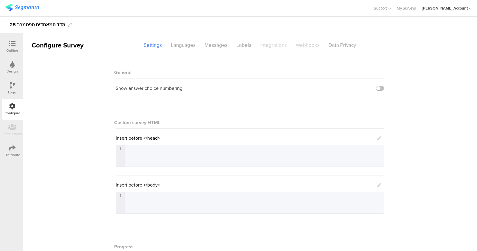
click at [16, 89] on div "Logic" at bounding box center [12, 91] width 9 height 5
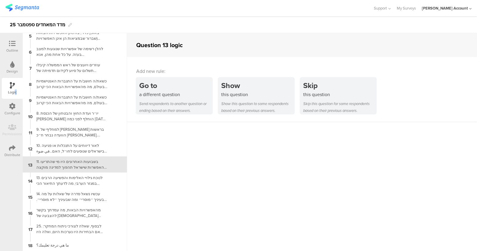
scroll to position [72, 0]
click at [13, 67] on icon at bounding box center [12, 64] width 4 height 7
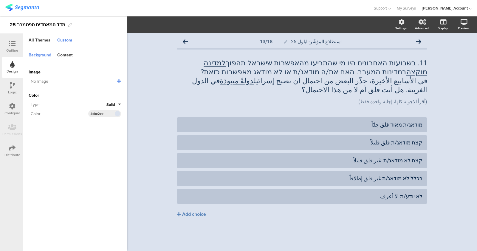
click at [16, 43] on div at bounding box center [12, 43] width 12 height 7
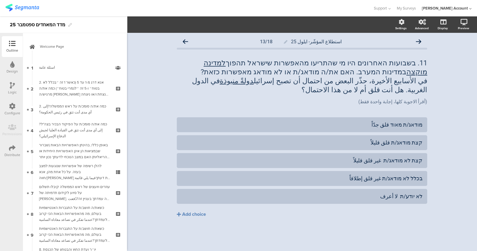
click at [14, 151] on icon at bounding box center [12, 148] width 7 height 7
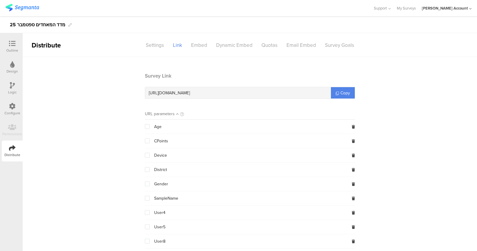
click at [14, 106] on icon at bounding box center [12, 106] width 7 height 7
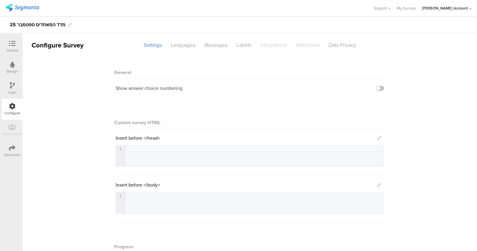
click at [11, 40] on icon at bounding box center [12, 43] width 7 height 7
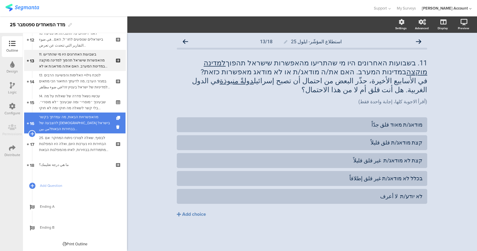
scroll to position [220, 0]
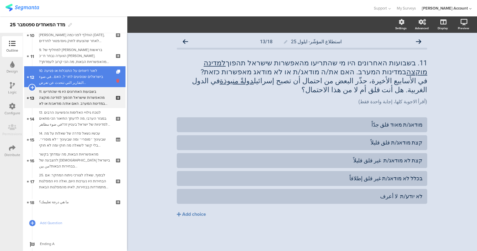
click at [116, 80] on icon at bounding box center [118, 81] width 5 height 6
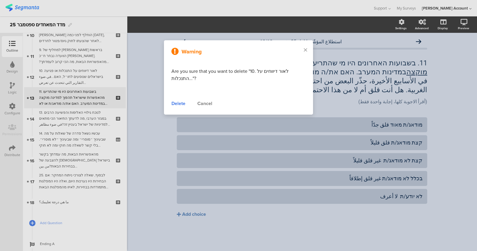
click at [178, 103] on div "Delete" at bounding box center [178, 103] width 14 height 7
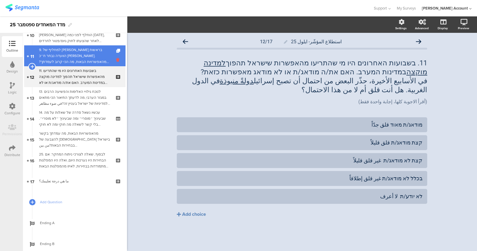
click at [116, 61] on icon at bounding box center [118, 60] width 5 height 6
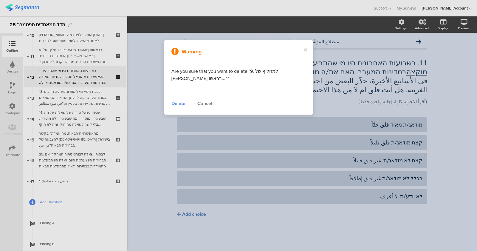
click at [180, 103] on div "Delete" at bounding box center [178, 103] width 14 height 7
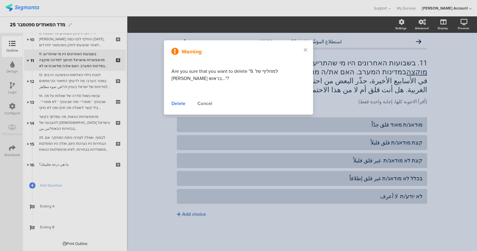
scroll to position [216, 0]
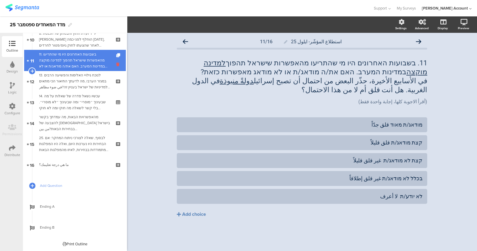
click at [116, 63] on icon at bounding box center [118, 64] width 5 height 6
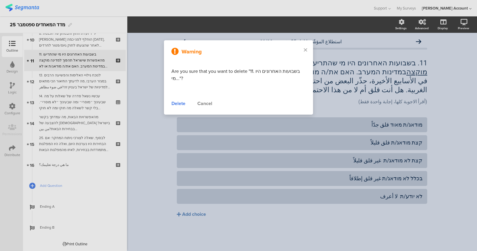
click at [181, 103] on div "Delete" at bounding box center [178, 103] width 14 height 7
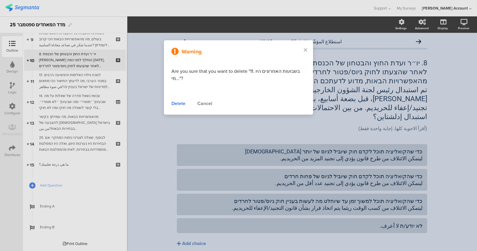
scroll to position [195, 0]
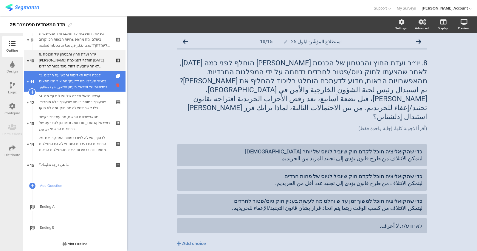
click at [116, 86] on icon at bounding box center [118, 85] width 5 height 6
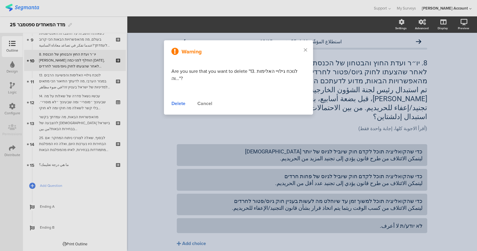
click at [10, 113] on div at bounding box center [238, 125] width 477 height 251
click at [202, 101] on div "Cancel" at bounding box center [204, 103] width 15 height 7
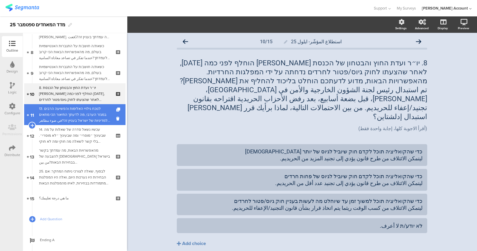
scroll to position [158, 0]
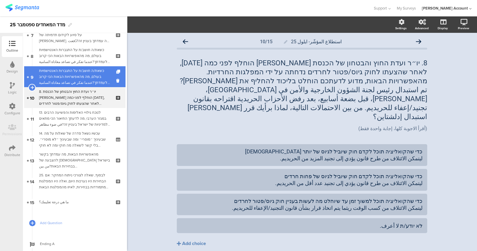
click at [89, 79] on div "כשאת/ה חושב/ת על התגברות האנטישמיות בעולם, מה מהאפשרויות הבאות הכי קרוב לעמדתך?…" at bounding box center [74, 77] width 71 height 18
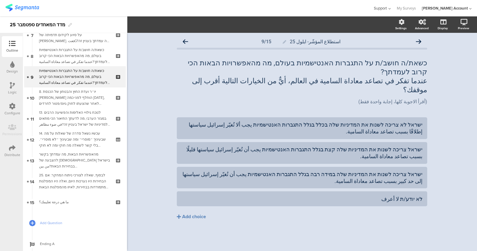
click at [391, 7] on icon at bounding box center [389, 9] width 4 height 4
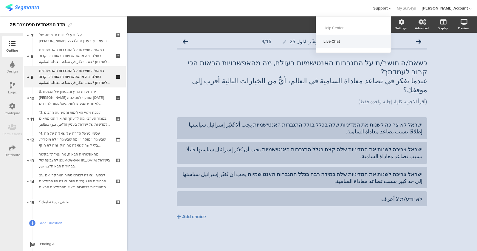
click at [341, 42] on div "Live Chat" at bounding box center [353, 41] width 75 height 13
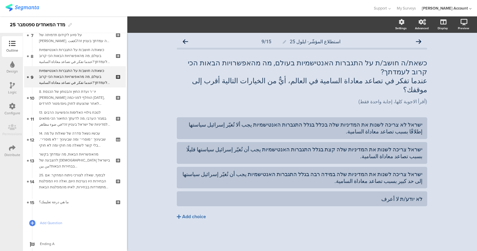
drag, startPoint x: 312, startPoint y: 188, endPoint x: 316, endPoint y: 192, distance: 6.1
click at [315, 209] on button "Add choice" at bounding box center [302, 216] width 250 height 15
drag, startPoint x: 314, startPoint y: 226, endPoint x: 329, endPoint y: 218, distance: 16.6
click at [317, 222] on div "استطلاع المؤشّر- ايلول 25 9/15 כשאת/ה חושב/ת על התגברות האנטישמיות בעולם, מה מה…" at bounding box center [302, 142] width 350 height 218
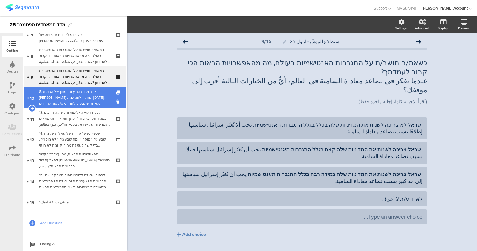
click at [83, 97] on div "8. יו״ר ועדת החוץ והבטחון של הכנסת [PERSON_NAME] הוחלף לפני כמה [DATE], לאחר שה…" at bounding box center [74, 98] width 71 height 18
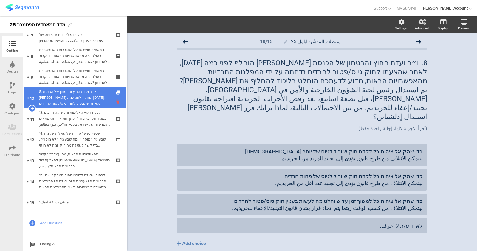
click at [116, 101] on icon at bounding box center [118, 102] width 5 height 6
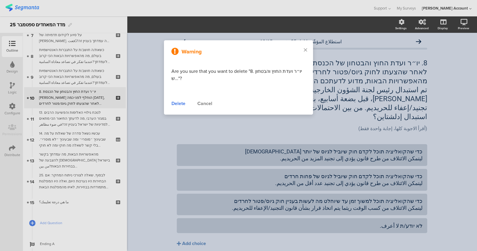
click at [185, 103] on div "Delete" at bounding box center [178, 103] width 14 height 7
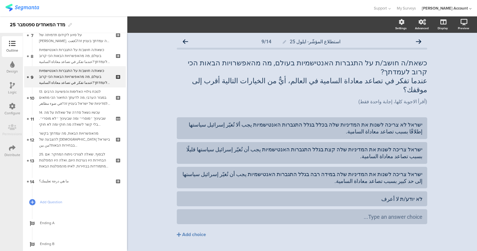
click at [323, 221] on div "ישראל לא צריכה לשנות את המדיניות שלה בכלל בגלל התגברות האנטישמיות يجب ألا تُغيّ…" at bounding box center [302, 190] width 250 height 146
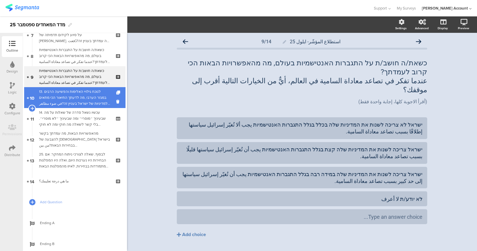
click at [68, 92] on div "13. לנוכח גילויי האלימות והפשיעה הרבים במגזר הערבי, מה לדעתך התיאור הכי מתאים ל…" at bounding box center [74, 98] width 71 height 18
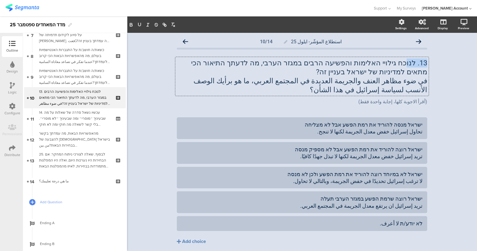
drag, startPoint x: 401, startPoint y: 92, endPoint x: 437, endPoint y: 66, distance: 44.9
click at [424, 66] on div "استطلاع المؤشّر- ايلول 25 10/14 13. לנוכח גילויי האלימות והפשיעה הרבים במגזר הע…" at bounding box center [302, 153] width 350 height 240
click at [391, 89] on p "في ضوء مظاهر العنف والجريمة العديدة في المجتمع العربي، ما هو برأيك الوصف الأنسب…" at bounding box center [302, 85] width 250 height 18
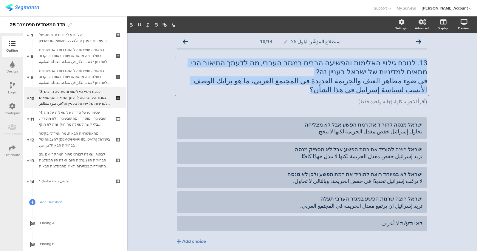
drag, startPoint x: 391, startPoint y: 89, endPoint x: 428, endPoint y: 57, distance: 49.0
click at [424, 57] on div "استطلاع المؤشّر- ايلول 25 10/14 13. לנוכח גילויי האלימות והפשיעה הרבים במגזר הע…" at bounding box center [302, 153] width 262 height 240
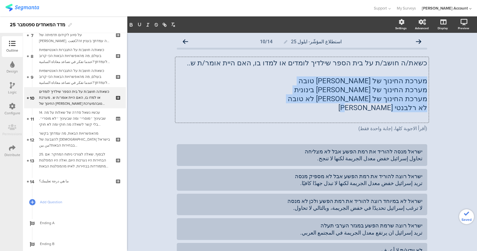
drag, startPoint x: 405, startPoint y: 108, endPoint x: 428, endPoint y: 82, distance: 34.6
click at [424, 82] on div "استطلاع المؤشّر- ايلول 25 10/14 כשאת/ה חושב/ת על בית הספר שילדיך לומדים או למדו…" at bounding box center [302, 166] width 262 height 267
copy div "מערכת החינוך של ישראל טובה מערכת החינוך של ישראל בינונית מערכת החינוך של ישראל …"
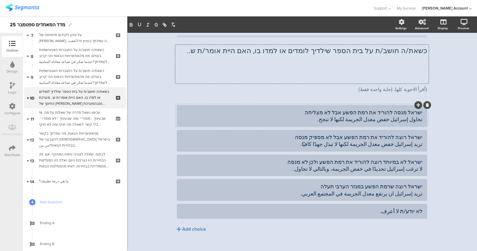
scroll to position [21, 0]
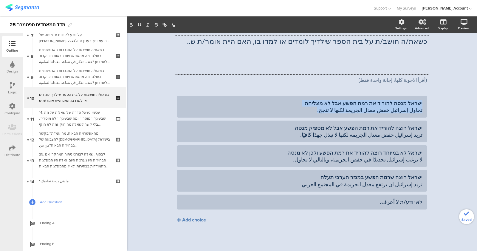
drag, startPoint x: 329, startPoint y: 109, endPoint x: 431, endPoint y: 100, distance: 102.7
click at [424, 100] on div "استطلاع المؤشّر- ايلول 25 10/14 כשאת/ה חושב/ת על בית הספר שילדיך לומדים או למדו…" at bounding box center [302, 131] width 350 height 240
paste div
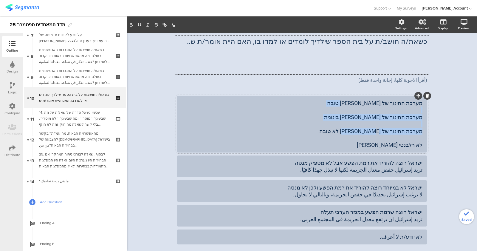
drag, startPoint x: 396, startPoint y: 149, endPoint x: 419, endPoint y: 115, distance: 41.3
click at [418, 115] on div "מערכת החינוך של ישראל טובה מערכת החינוך של ישראל בינונית מערכת החינוך של ישראל …" at bounding box center [302, 124] width 241 height 49
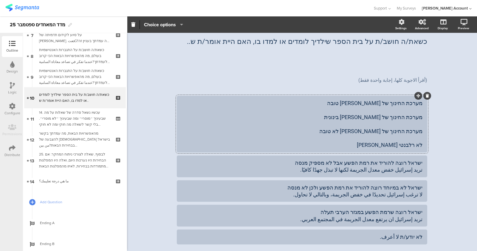
click at [420, 122] on div at bounding box center [302, 124] width 250 height 57
drag, startPoint x: 395, startPoint y: 148, endPoint x: 420, endPoint y: 114, distance: 42.1
click at [420, 114] on div "מערכת החינוך של ישראל טובה מערכת החינוך של ישראל בינונית מערכת החינוך של ישראל …" at bounding box center [302, 124] width 250 height 57
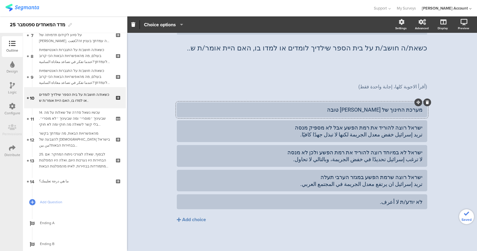
scroll to position [15, 0]
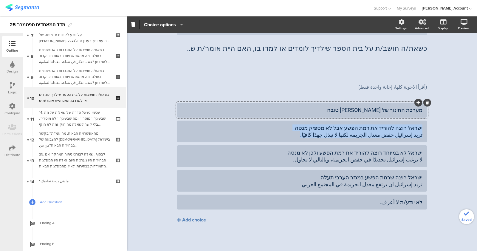
drag, startPoint x: 354, startPoint y: 142, endPoint x: 434, endPoint y: 124, distance: 82.0
click at [424, 124] on div "استطلاع المؤشّر- ايلول 25 10/14 כשאת/ה חושב/ת על בית הספר שילדיך לומדים או למדו…" at bounding box center [302, 134] width 350 height 233
paste div
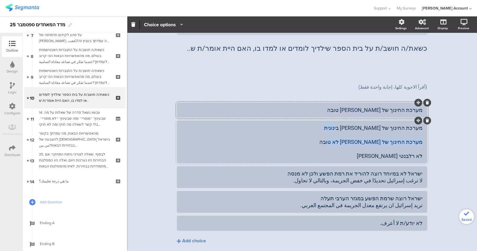
drag, startPoint x: 393, startPoint y: 157, endPoint x: 421, endPoint y: 140, distance: 32.1
click at [421, 140] on div "מערכת החינוך של ישראל בינונית מערכת החינוך של ישראל לא טובה לא רלבנטי לי" at bounding box center [302, 141] width 250 height 43
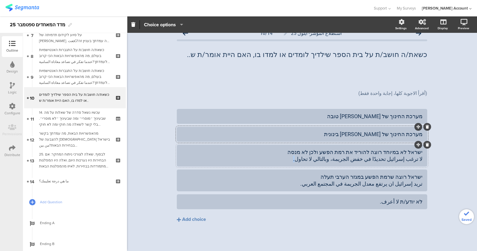
scroll to position [8, 0]
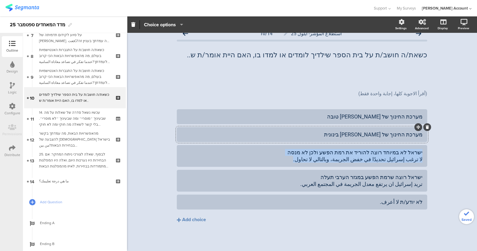
drag, startPoint x: 348, startPoint y: 166, endPoint x: 425, endPoint y: 148, distance: 79.6
click at [424, 148] on div "استطلاع المؤشّر- ايلول 25 10/14 כשאת/ה חושב/ת על בית הספר שילדיך לומדים או למדו…" at bounding box center [302, 138] width 262 height 226
paste div
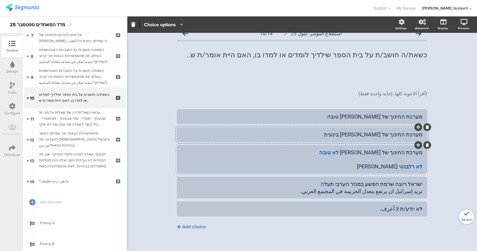
drag, startPoint x: 394, startPoint y: 168, endPoint x: 420, endPoint y: 163, distance: 26.1
click at [420, 163] on div "מערכת החינוך של ישראל לא טובה לא רלבנטי לי" at bounding box center [302, 159] width 241 height 21
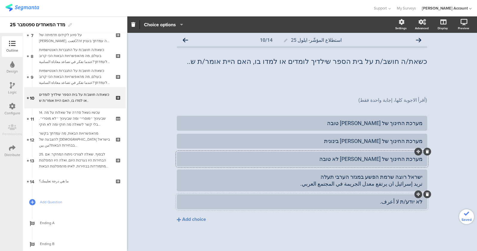
scroll to position [1, 0]
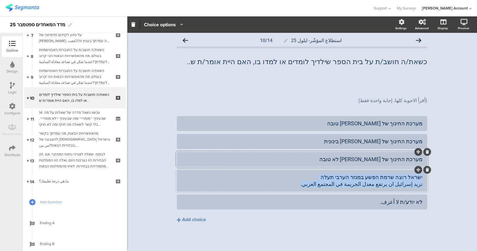
drag, startPoint x: 332, startPoint y: 194, endPoint x: 420, endPoint y: 174, distance: 91.2
click at [420, 174] on div "ישראל רוצה שרמת הפשע במגזר הערבי תעלה تريد إسرائيل ان يرتفع معدل الجريمة في الم…" at bounding box center [302, 181] width 250 height 22
paste div
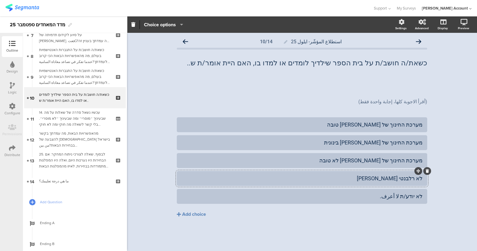
scroll to position [0, 0]
drag, startPoint x: 382, startPoint y: 77, endPoint x: 389, endPoint y: 74, distance: 8.1
click at [384, 76] on div "כשאת/ה חושב/ת על בית הספר שילדיך לומדים או למדו בו, האם היית אומר/ת ש.." at bounding box center [302, 76] width 250 height 36
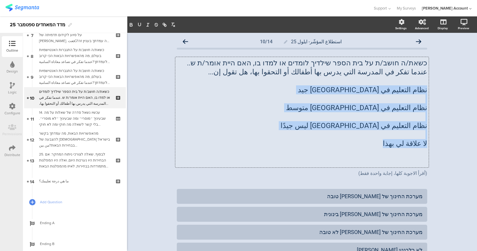
drag, startPoint x: 387, startPoint y: 147, endPoint x: 425, endPoint y: 89, distance: 69.8
click at [424, 89] on div "כשאת/ה חושב/ת על בית הספר שילדיך לומדים או למדו בו, האם היית אומר/ת ש.. عندما ت…" at bounding box center [301, 112] width 253 height 110
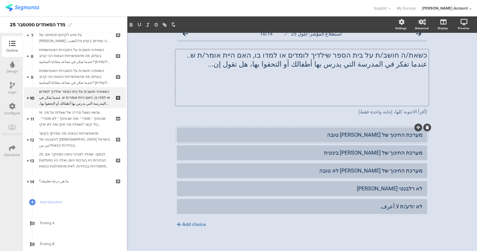
scroll to position [12, 0]
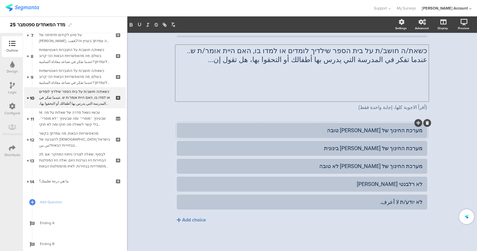
click at [351, 128] on div "מערכת החינוך של ישראל טובה" at bounding box center [302, 130] width 241 height 7
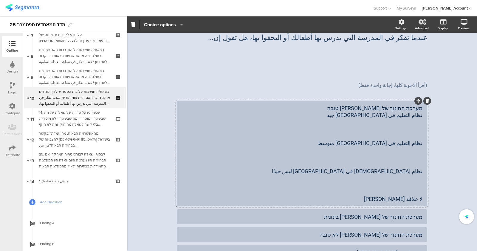
scroll to position [49, 0]
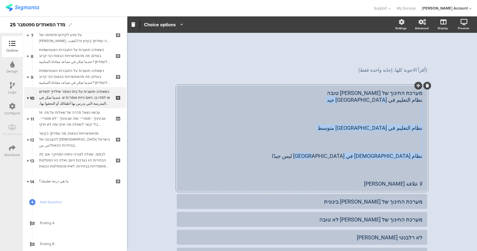
drag, startPoint x: 384, startPoint y: 189, endPoint x: 429, endPoint y: 126, distance: 77.4
click at [424, 126] on div "استطلاع المؤشّر- ايلول 25 10/14 כשאת/ה חושב/ת על בית הספר שילדיך לומדים או למדו…" at bounding box center [302, 143] width 262 height 321
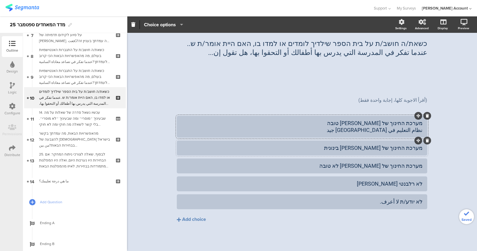
click at [353, 150] on div "מערכת החינוך של ישראל בינונית" at bounding box center [302, 147] width 241 height 7
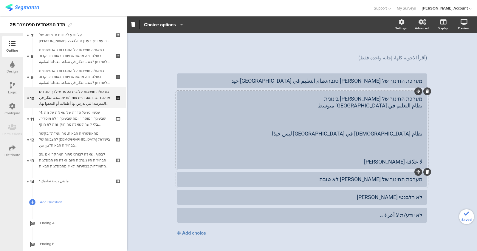
scroll to position [75, 0]
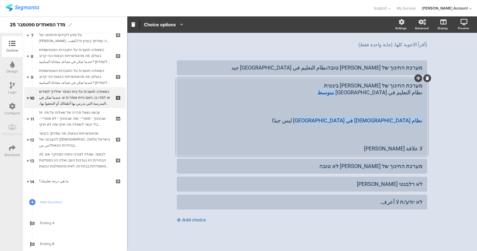
drag, startPoint x: 389, startPoint y: 146, endPoint x: 430, endPoint y: 116, distance: 50.1
click at [424, 116] on div "استطلاع المؤشّر- ايلول 25 10/14 כשאת/ה חושב/ת על בית הספר שילדיך לומדים או למדו…" at bounding box center [302, 104] width 262 height 293
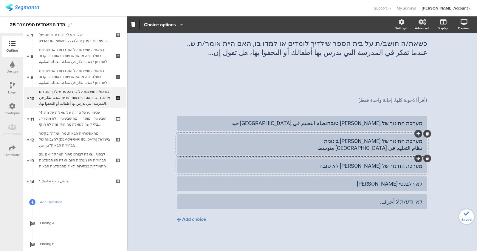
click at [349, 169] on div "מערכת החינוך של ישראל לא טובה" at bounding box center [302, 165] width 241 height 7
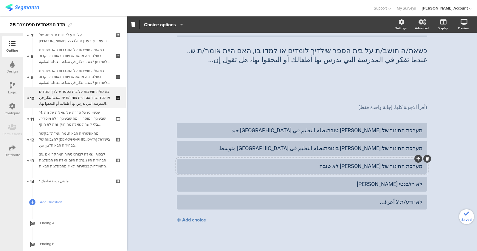
scroll to position [12, 0]
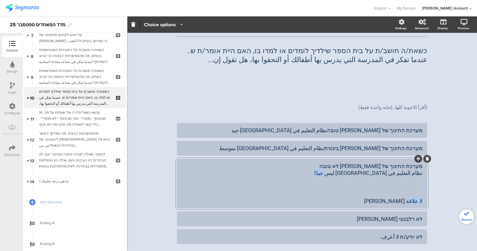
drag, startPoint x: 383, startPoint y: 210, endPoint x: 424, endPoint y: 203, distance: 41.4
click at [424, 203] on div "מערכת החינוך של ישראל לא טובה نظام التعليم في إسرائيل ليس جيدًا لا علاقة لي بهذا" at bounding box center [302, 183] width 250 height 49
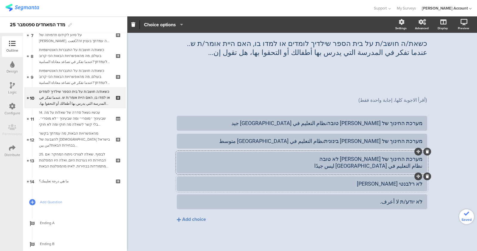
click at [389, 185] on div "לא רלבנטי לי" at bounding box center [302, 183] width 241 height 7
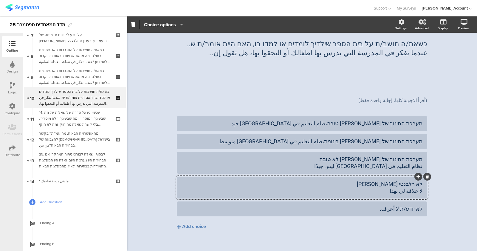
scroll to position [19, 0]
click at [349, 175] on div "מערכת החינוך של ישראל טובהنظام التعليم في إسرائيل جيد מערכת החינוך של ישראל בינ…" at bounding box center [302, 166] width 250 height 100
click at [361, 142] on div "מערכת החינוך של ישראל בינוניתنظام التعليم في إسرائيل متوسط" at bounding box center [302, 141] width 241 height 7
click at [365, 146] on div at bounding box center [302, 141] width 250 height 15
click at [359, 143] on div "מערכת החינוך של ישראל בינוניתنظام التعليم في إسرائيل متوسط" at bounding box center [302, 141] width 241 height 7
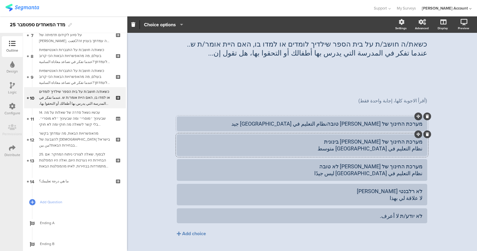
click at [363, 125] on div "מערכת החינוך של ישראל טובהنظام التعليم في إسرائيل جيد" at bounding box center [302, 123] width 241 height 7
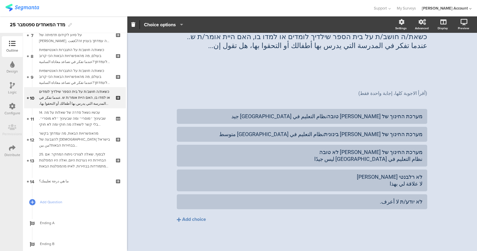
click at [424, 174] on div "استطلاع المؤشّر- ايلول 25 10/14 כשאת/ה חושב/ת על בית הספר שילדיך לומדים או למדו…" at bounding box center [302, 129] width 350 height 244
click at [358, 135] on div "מערכת החינוך של ישראל בינוניתنظام التعليم في إسرائيل متوسط" at bounding box center [302, 134] width 241 height 7
drag, startPoint x: 364, startPoint y: 115, endPoint x: 368, endPoint y: 130, distance: 14.9
click at [364, 115] on div "מערכת החינוך של ישראל טובהنظام التعليم في إسرائيل جيد" at bounding box center [302, 116] width 241 height 7
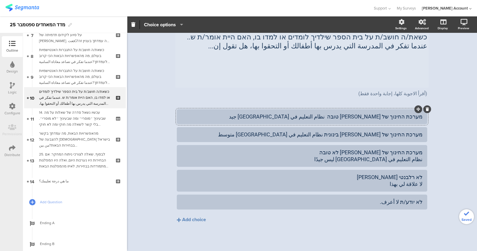
click at [343, 60] on div "כשאת/ה חושב/ת על בית הספר שילדיך לומדים או למדו בו, האם היית אומר/ת ש.. عندما ت…" at bounding box center [301, 59] width 253 height 57
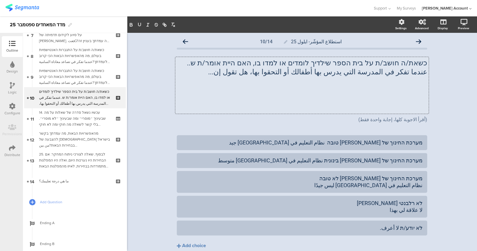
click at [417, 105] on p at bounding box center [302, 107] width 250 height 9
click at [420, 107] on p at bounding box center [302, 107] width 250 height 9
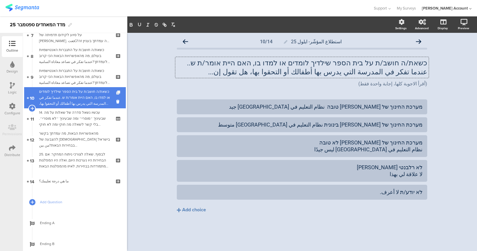
click at [116, 91] on icon at bounding box center [118, 93] width 5 height 4
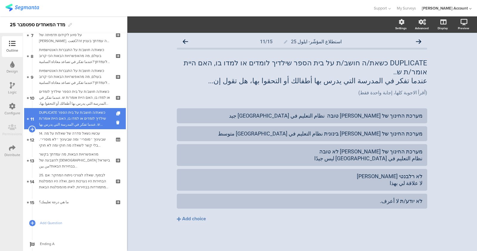
click at [92, 109] on link "11 DUPLICATE כשאת/ה חושב/ת על בית הספר שילדיך לומדים או למדו בו, האם היית אומר/…" at bounding box center [74, 118] width 101 height 21
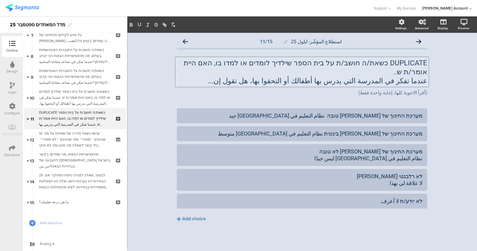
drag, startPoint x: 257, startPoint y: 74, endPoint x: 428, endPoint y: 60, distance: 171.4
click at [424, 60] on div "DUPLICATE כשאת/ה חושב/ת על בית הספר שילדיך לומדים או למדו בו, האם היית אומר/ת ש…" at bounding box center [301, 72] width 253 height 30
click at [411, 76] on p "عندما تفكر في المدرسة التي يدرس بها أطفالك أو التحقوا بها، هل تقول إن..." at bounding box center [302, 80] width 250 height 9
click at [412, 76] on p "عندما تفكر في المدرسة التي يدرس بها أطفالك أو التحقوا بها، هل تقول إن..." at bounding box center [302, 80] width 250 height 9
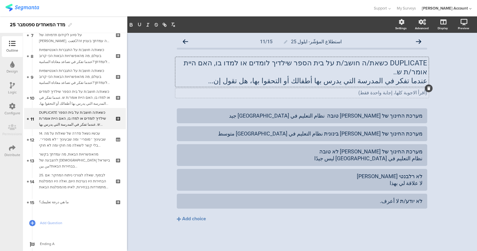
click at [300, 88] on div "(أقرأ الاجوبة كلها، إجابة واحدة فقط) (أقرأ الاجوبة كلها، إجابة واحدة فقط)" at bounding box center [301, 93] width 253 height 10
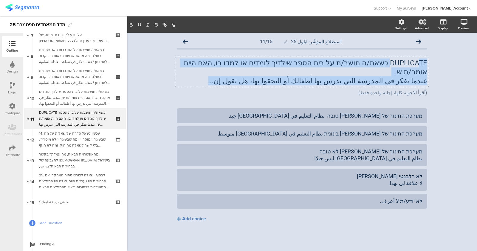
drag, startPoint x: 255, startPoint y: 71, endPoint x: 411, endPoint y: 66, distance: 156.6
click at [417, 66] on div "DUPLICATE כשאת/ה חושב/ת על בית הספר שילדיך לומדים או למדו בו, האם היית אומר/ת ש…" at bounding box center [301, 72] width 253 height 30
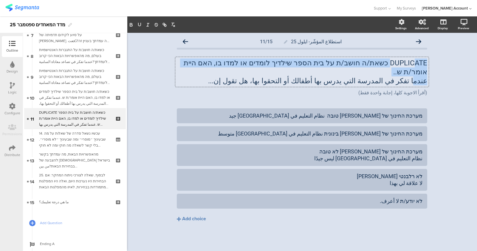
drag, startPoint x: 417, startPoint y: 67, endPoint x: 402, endPoint y: 72, distance: 15.5
click at [417, 70] on div "DUPLICATE כשאת/ה חושב/ת על בית הספר שילדיך לומדים או למדו בו, האם היית אומר/ת ש…" at bounding box center [302, 71] width 250 height 27
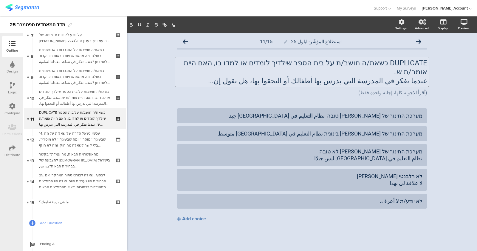
click at [283, 77] on div "DUPLICATE כשאת/ה חושב/ת על בית הספר שילדיך לומדים או למדו בו, האם היית אומר/ת ש…" at bounding box center [301, 72] width 253 height 30
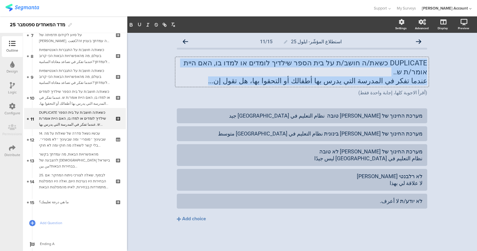
drag, startPoint x: 255, startPoint y: 72, endPoint x: 430, endPoint y: 62, distance: 175.9
click at [424, 62] on div "استطلاع المؤشّر- ايلول 25 11/15 DUPLICATE כשאת/ה חושב/ת על בית הספר שילדיך לומד…" at bounding box center [302, 141] width 262 height 217
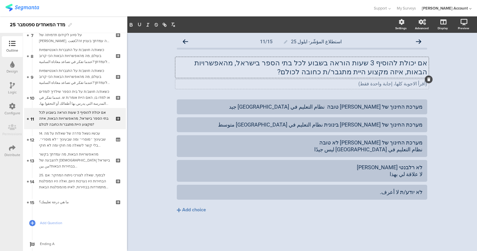
click at [355, 80] on span "אם יכולת להוסיף 3 שעות הוראה בשבוע לכל בתי הספר בישראל, מהאפשרויות הבאות, איזה …" at bounding box center [302, 72] width 250 height 29
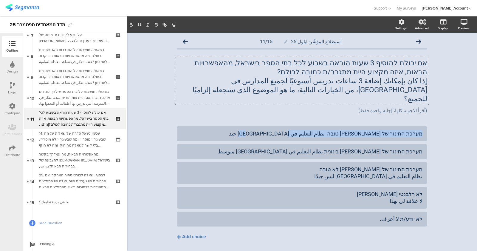
drag, startPoint x: 312, startPoint y: 128, endPoint x: 439, endPoint y: 127, distance: 127.3
click at [424, 127] on div "استطلاع المؤشّر- ايلول 25 11/15 אם יכולת להוסיף 3 שעות הוראה בשבוע לכל בתי הספר…" at bounding box center [302, 150] width 350 height 235
paste div
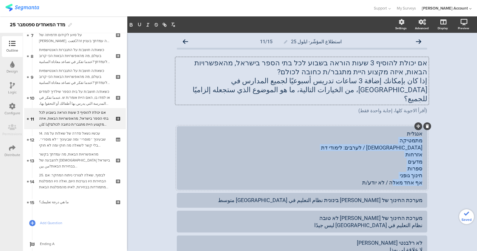
drag, startPoint x: 368, startPoint y: 175, endPoint x: 421, endPoint y: 133, distance: 67.5
click at [421, 133] on div "אנגלית מתמטיקה יהדות / לערבים: לימודי דת אזרחות מדעים ספרות חינוך גופני אף אחד …" at bounding box center [302, 158] width 250 height 64
copy div "מתמטיקה יהדות / לערבים: לימודי דת אזרחות מדעים ספרות חינוך גופני אף אחד מאלה / …"
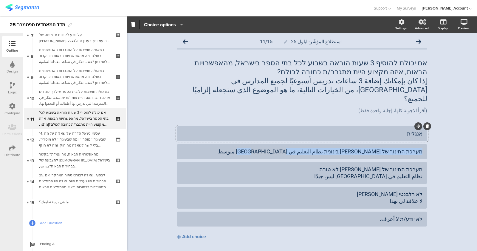
drag, startPoint x: 298, startPoint y: 152, endPoint x: 429, endPoint y: 140, distance: 131.7
click at [424, 141] on div "استطلاع المؤشّر- ايلول 25 11/15 אם יכולת להוסיף 3 שעות הוראה בשבוע לכל בתי הספר…" at bounding box center [302, 150] width 262 height 235
paste div
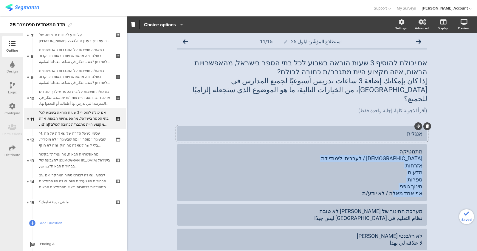
drag, startPoint x: 370, startPoint y: 184, endPoint x: 427, endPoint y: 148, distance: 67.8
click at [424, 148] on div "استطلاع المؤشّر- ايلول 25 11/15 אם יכולת להוסיף 3 שעות הוראה בשבוע לכל בתי הספר…" at bounding box center [302, 171] width 262 height 277
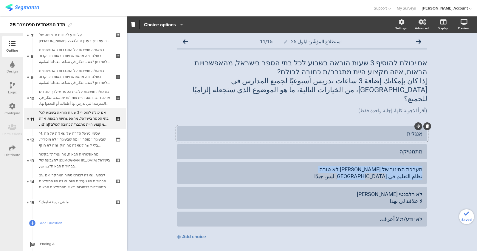
drag, startPoint x: 360, startPoint y: 175, endPoint x: 435, endPoint y: 151, distance: 78.7
click at [424, 151] on div "استطلاع المؤشّر- ايلول 25 11/15 אם יכולת להוסיף 3 שעות הוראה בשבוע לכל בתי הספר…" at bounding box center [302, 150] width 350 height 235
paste div
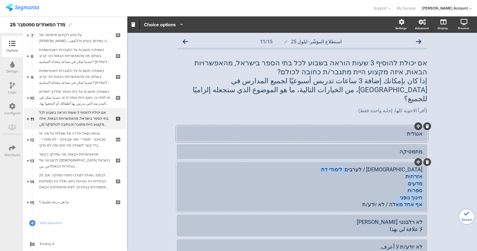
drag, startPoint x: 367, startPoint y: 194, endPoint x: 421, endPoint y: 167, distance: 60.3
click at [421, 167] on div "יהדות / לערבים: לימודי דת אזרחות מדעים ספרות חינוך גופני אף אחד מאלה / לא יודע/ת" at bounding box center [302, 186] width 250 height 49
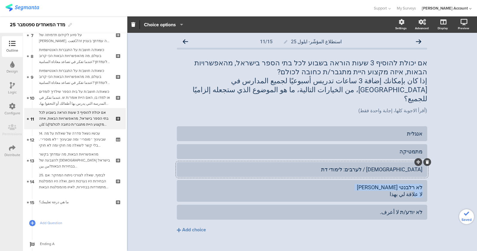
drag, startPoint x: 391, startPoint y: 191, endPoint x: 425, endPoint y: 176, distance: 37.6
click at [424, 176] on div "استطلاع المؤشّر- ايلول 25 11/15 אם יכולת להוסיף 3 שעות הוראה בשבוע לכל בתי הספר…" at bounding box center [302, 147] width 262 height 228
paste div
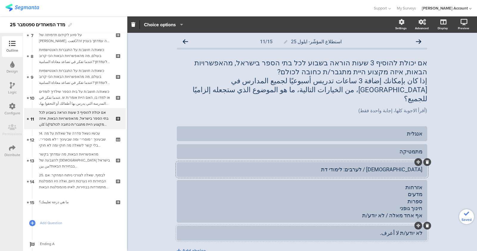
scroll to position [22, 0]
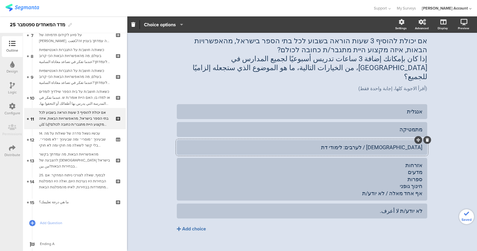
click at [200, 222] on div "Add choice" at bounding box center [194, 229] width 24 height 6
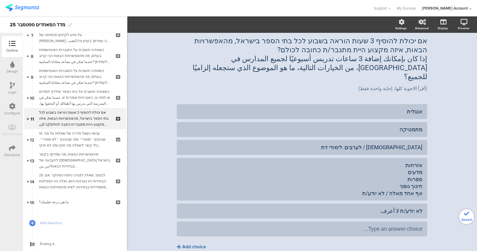
scroll to position [40, 0]
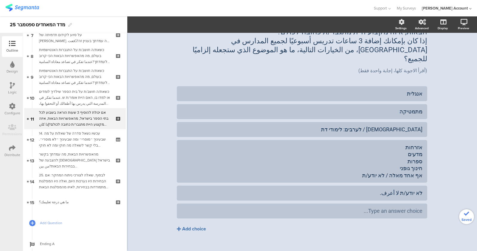
click at [194, 222] on div "Add choice" at bounding box center [194, 229] width 24 height 6
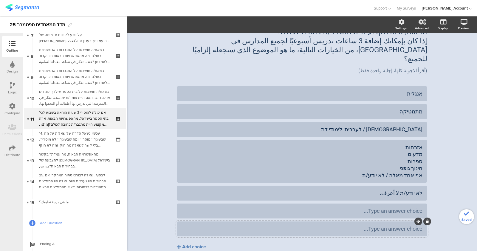
click at [195, 222] on div at bounding box center [302, 228] width 250 height 15
click at [192, 222] on button "Add choice" at bounding box center [302, 246] width 250 height 15
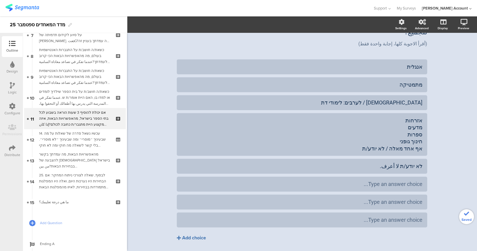
scroll to position [76, 0]
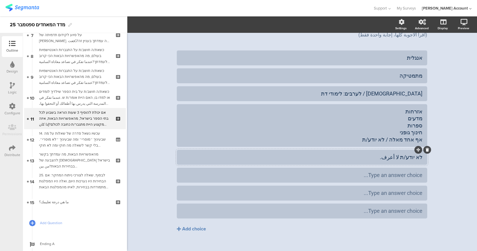
click at [424, 148] on icon at bounding box center [427, 150] width 3 height 4
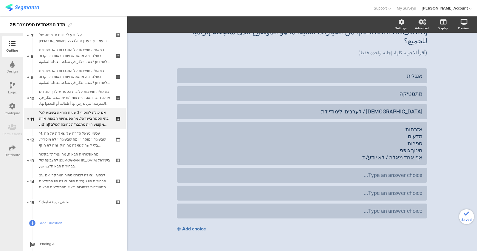
click at [195, 222] on div "Add choice" at bounding box center [194, 229] width 24 height 6
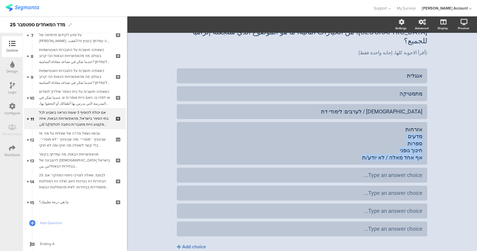
drag, startPoint x: 394, startPoint y: 146, endPoint x: 440, endPoint y: 128, distance: 49.0
click at [424, 128] on div "استطلاع المؤشّر- ايلول 25 11/15 אם יכולת להוסיף 3 שעות הוראה בשבוע לכל בתי הספר…" at bounding box center [302, 126] width 350 height 303
copy div "מדעים ספרות חינוך גופני אף אחד מאלה / לא יודע/ת"
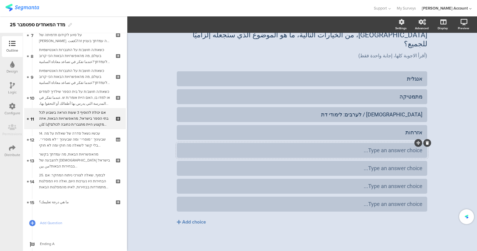
click at [400, 151] on div "Type an answer choice..." at bounding box center [302, 150] width 241 height 7
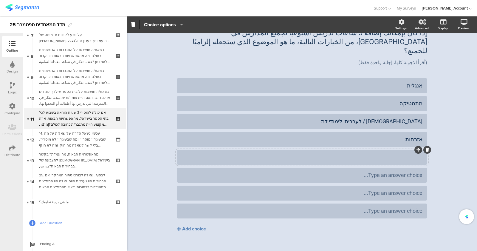
scroll to position [48, 0]
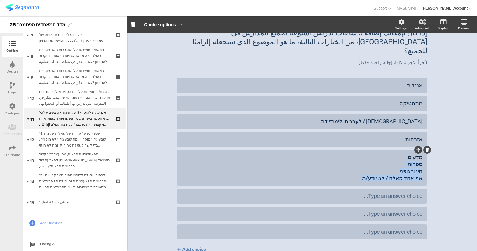
drag, startPoint x: 369, startPoint y: 171, endPoint x: 421, endPoint y: 154, distance: 54.9
click at [421, 154] on div "מדעים ספרות חינוך גופני אף אחד מאלה / לא יודע/ת" at bounding box center [302, 168] width 250 height 36
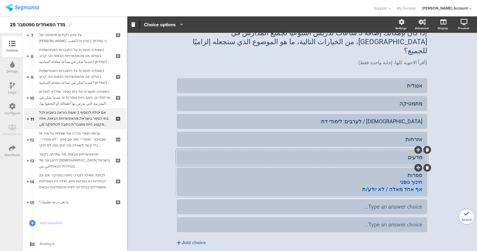
drag, startPoint x: 367, startPoint y: 182, endPoint x: 422, endPoint y: 174, distance: 55.7
click at [422, 174] on div "ספרות חינוך גופני אף אחד מאלה / לא יודע/ת" at bounding box center [302, 182] width 250 height 29
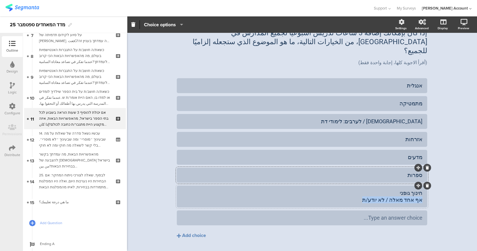
drag, startPoint x: 364, startPoint y: 192, endPoint x: 421, endPoint y: 189, distance: 56.4
click at [421, 189] on div "חינוך גופני אף אחד מאלה / לא יודע/ת" at bounding box center [302, 196] width 250 height 22
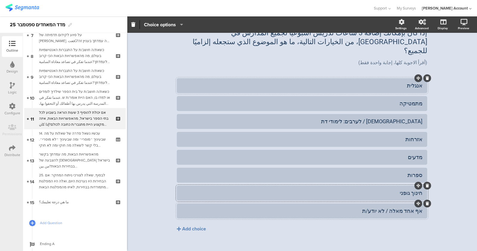
click at [386, 82] on div "אנגלית" at bounding box center [302, 85] width 241 height 7
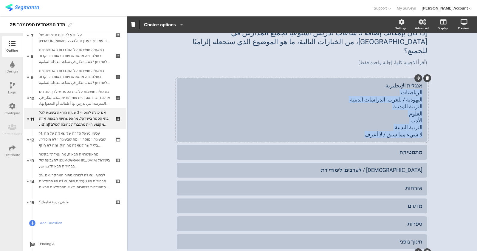
drag, startPoint x: 403, startPoint y: 126, endPoint x: 426, endPoint y: 83, distance: 48.7
click at [424, 83] on div "استطلاع المؤشّر- ايلول 25 11/15 אם יכולת להוסיף 3 שעות הוראה בשבוע לכל בתי הספר…" at bounding box center [302, 147] width 262 height 324
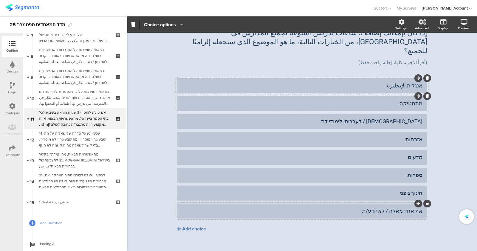
click at [402, 102] on div "אנגלית الإنجليزية מתמטיקה יהדות / לערבים: לימודי דת אזרחות" at bounding box center [302, 148] width 250 height 140
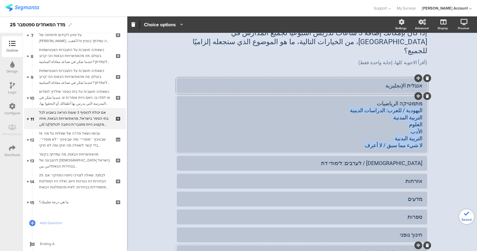
drag, startPoint x: 389, startPoint y: 137, endPoint x: 423, endPoint y: 100, distance: 49.0
click at [423, 100] on div "מתמטיקה الرياضيات اليهودية / للعرب: الدراسات الدينية التربية المدنية العلوم الأ…" at bounding box center [302, 124] width 250 height 57
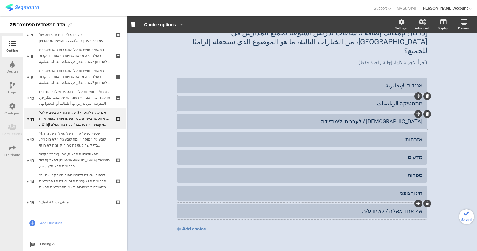
click at [359, 120] on div "אנגלית الإنجليزية מתמטיקה الرياضيات יהדות / לערבים: לימודי דת" at bounding box center [302, 148] width 250 height 140
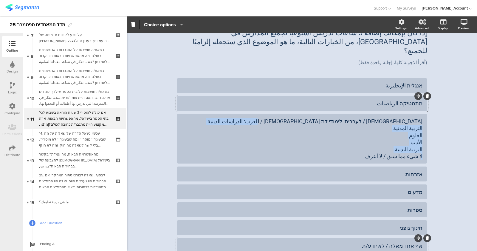
drag, startPoint x: 372, startPoint y: 148, endPoint x: 425, endPoint y: 121, distance: 59.7
click at [424, 121] on div "استطلاع المؤشّر- ايلول 25 11/15 אם יכולת להוסיף 3 שעות הוראה בשבוע לכל בתי הספר…" at bounding box center [302, 140] width 262 height 310
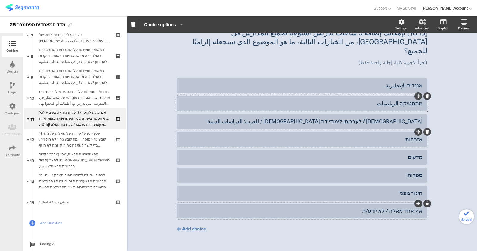
click at [397, 137] on div "אנגלית الإنجليزية מתמטיקה الرياضيات יהדות / לערבים: לימודי דת اليهودية / للعرب:…" at bounding box center [302, 148] width 250 height 140
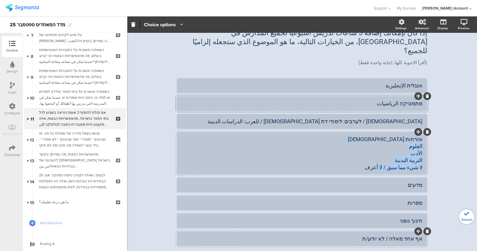
drag, startPoint x: 376, startPoint y: 161, endPoint x: 421, endPoint y: 137, distance: 51.2
click at [421, 137] on div "אזרחות التربية المدنية العلوم الأدب التربية البدنية لا شيء مما سبق / لا أعرف" at bounding box center [302, 153] width 250 height 43
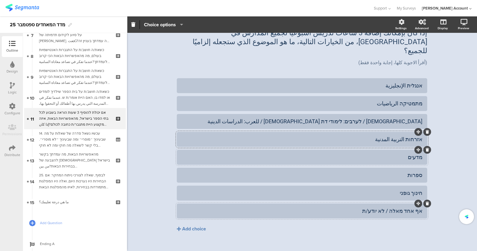
click at [397, 154] on div "מדעים" at bounding box center [302, 157] width 250 height 15
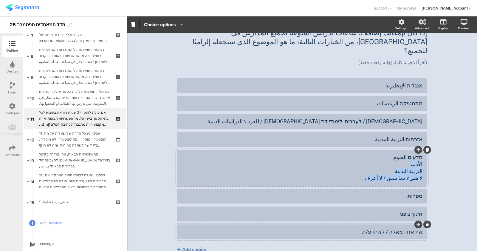
drag, startPoint x: 370, startPoint y: 170, endPoint x: 425, endPoint y: 156, distance: 56.4
click at [424, 156] on div "استطلاع المؤشّر- ايلول 25 11/15 אם יכולת להוסיף 3 שעות הוראה בשבוע לכל בתי הספר…" at bounding box center [302, 133] width 262 height 296
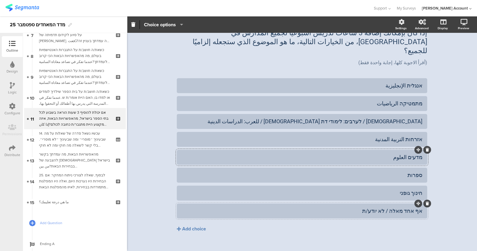
click at [399, 172] on div "ספרות" at bounding box center [302, 175] width 250 height 15
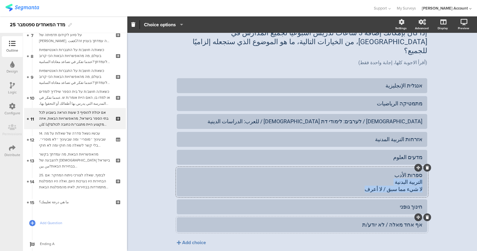
drag, startPoint x: 378, startPoint y: 182, endPoint x: 420, endPoint y: 174, distance: 43.6
click at [421, 174] on div "ספרות الأدب التربية البدنية لا شيء مما سبق / لا أعرف" at bounding box center [302, 182] width 250 height 29
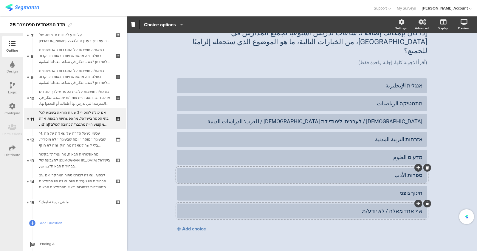
click at [394, 189] on div "חינוך גופני" at bounding box center [302, 192] width 250 height 15
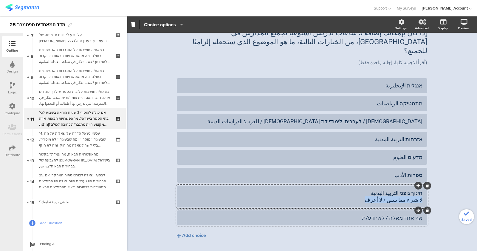
drag, startPoint x: 380, startPoint y: 193, endPoint x: 425, endPoint y: 189, distance: 45.5
click at [424, 189] on div "استطلاع المؤشّر- ايلول 25 11/15 אם יכולת להוסיף 3 שעות הוראה בשבוע לכל בתי הספר…" at bounding box center [302, 126] width 262 height 282
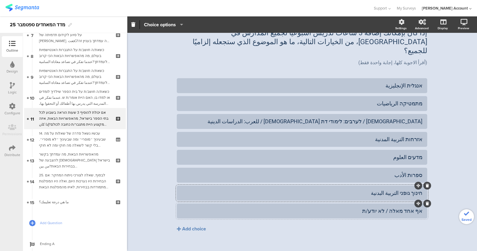
click at [358, 208] on div "אף אחד מאלה / לא יודע/ת" at bounding box center [302, 210] width 250 height 15
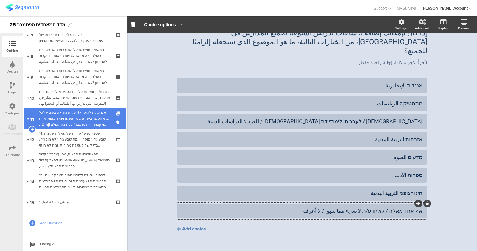
click at [116, 112] on icon at bounding box center [118, 114] width 5 height 4
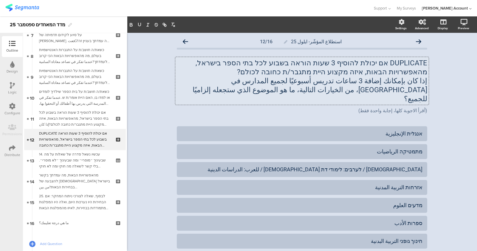
click at [316, 75] on div "DUPLICATE אם יכולת להוסיף 3 שעות הוראה בשבוע לכל בתי הספר בישראל, מהאפשרויות הב…" at bounding box center [301, 81] width 253 height 48
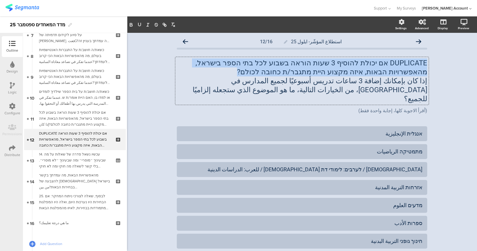
drag, startPoint x: 320, startPoint y: 70, endPoint x: 438, endPoint y: 57, distance: 118.8
click at [424, 57] on div "استطلاع المؤشّر- ايلول 25 12/16 DUPLICATE אם יכולת להוסיף 3 שעות הוראה בשבוע לכ…" at bounding box center [302, 170] width 350 height 275
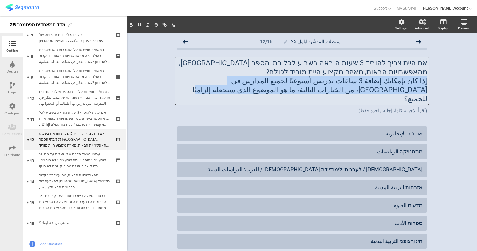
drag, startPoint x: 329, startPoint y: 92, endPoint x: 433, endPoint y: 80, distance: 104.7
click at [424, 80] on div "استطلاع المؤشّر- ايلول 25 12/16 אם היית צריך להוריד 3 שעות הוראה בשבוע לכל בתי …" at bounding box center [302, 170] width 350 height 275
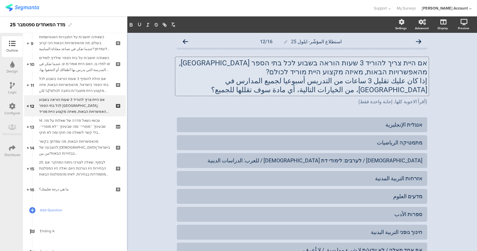
scroll to position [195, 0]
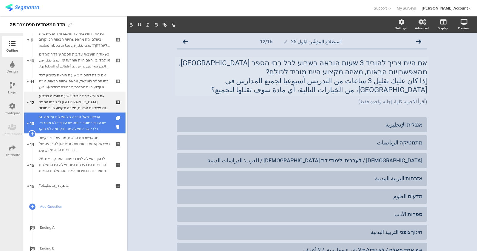
click at [73, 118] on div "14. עכשיו נשאל סדרה של שאלות על מה שבעיניך ״מוסרי״ ומה שבעיניך ״לא מוסרי״. בלי …" at bounding box center [74, 123] width 71 height 18
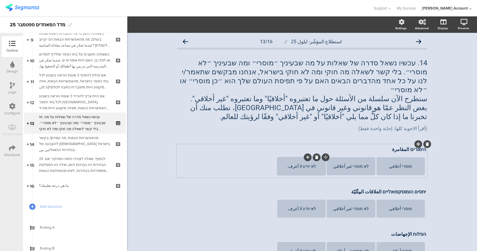
click at [306, 155] on icon at bounding box center [307, 157] width 3 height 4
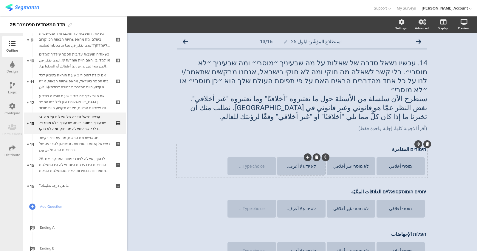
click at [293, 157] on div "לא יודע لا أعرف." at bounding box center [301, 166] width 47 height 18
click at [182, 26] on icon "button" at bounding box center [180, 24] width 6 height 5
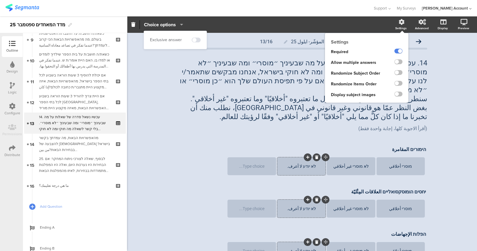
click at [399, 25] on div "Settings" at bounding box center [404, 24] width 21 height 15
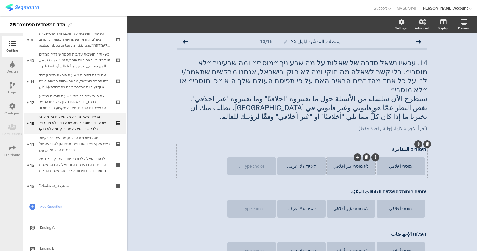
click at [355, 164] on div "לא מוסרי غير أخلاقي" at bounding box center [351, 166] width 47 height 5
click at [182, 26] on icon "button" at bounding box center [180, 24] width 6 height 5
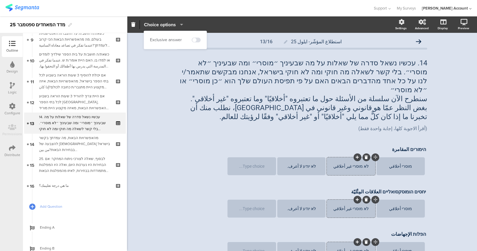
click at [175, 23] on span "Choice options" at bounding box center [160, 24] width 32 height 7
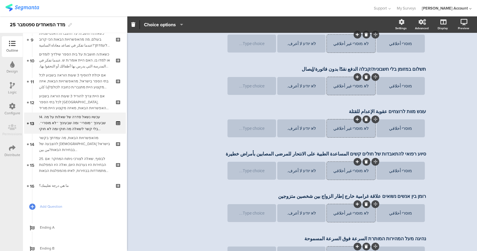
scroll to position [341, 0]
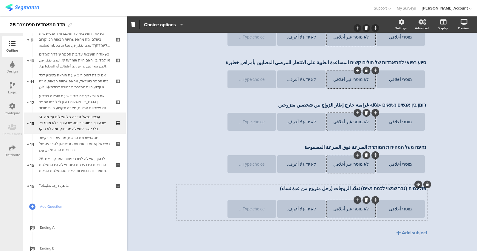
drag, startPoint x: 425, startPoint y: 175, endPoint x: 424, endPoint y: 172, distance: 3.7
click at [424, 182] on icon at bounding box center [427, 184] width 3 height 4
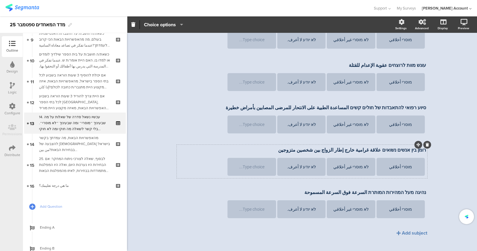
click at [424, 143] on icon at bounding box center [427, 145] width 3 height 4
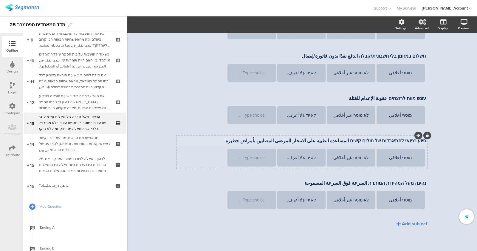
scroll to position [253, 0]
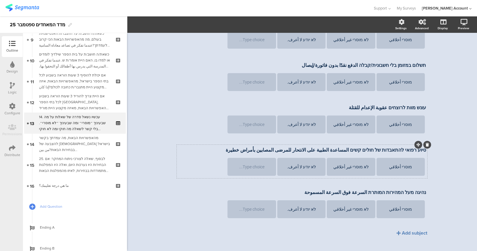
click at [424, 141] on div at bounding box center [427, 145] width 8 height 8
click at [424, 143] on icon at bounding box center [427, 145] width 3 height 4
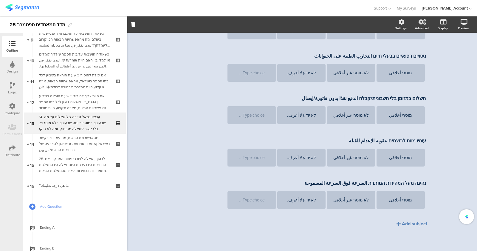
scroll to position [211, 0]
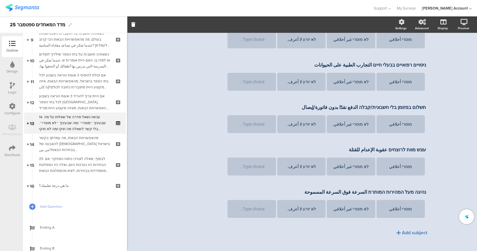
click at [424, 133] on div "استطلاع المؤشّر- ايلول 25 13/16 14. עכשיו נשאל סדרה של שאלות על מה שבעיניך ״מוס…" at bounding box center [302, 40] width 262 height 438
click at [424, 100] on icon at bounding box center [427, 102] width 3 height 4
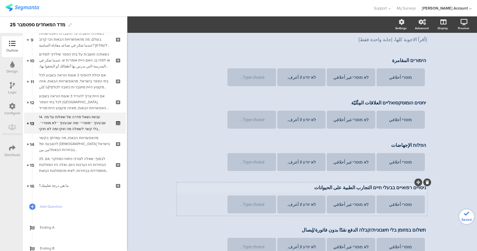
scroll to position [62, 0]
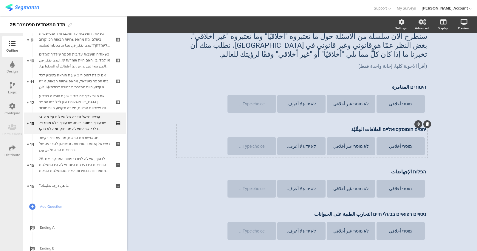
click at [424, 122] on icon at bounding box center [427, 124] width 3 height 4
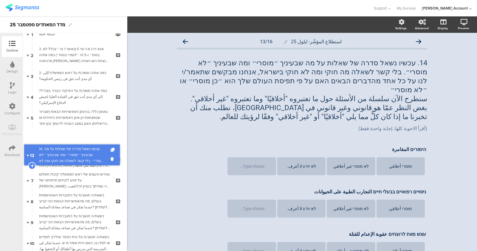
scroll to position [37, 0]
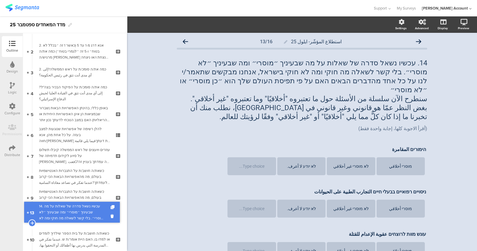
drag, startPoint x: 67, startPoint y: 126, endPoint x: 81, endPoint y: 215, distance: 90.0
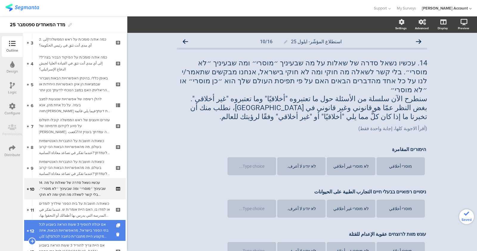
scroll to position [74, 0]
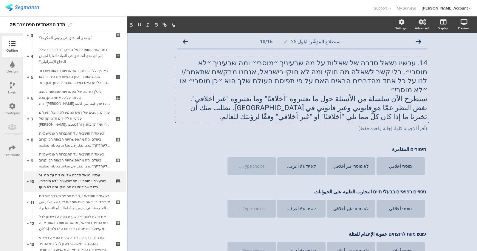
drag, startPoint x: 387, startPoint y: 107, endPoint x: 450, endPoint y: 67, distance: 75.2
click at [424, 67] on div "استطلاع المؤشّر- ايلول 25 10/16 14. עכשיו נשאל סדרה של שאלות על מה שבעיניך ״מוס…" at bounding box center [302, 188] width 350 height 311
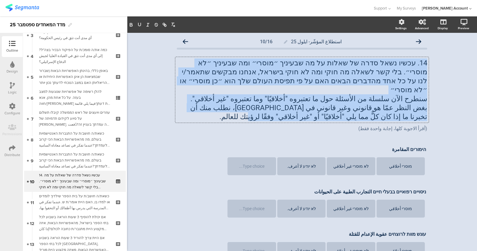
drag, startPoint x: 393, startPoint y: 106, endPoint x: 431, endPoint y: 58, distance: 61.4
click at [424, 58] on div "استطلاع المؤشّر- ايلول 25 10/16 14. עכשיו נשאל סדרה של שאלות על מה שבעיניך ״מוס…" at bounding box center [302, 188] width 350 height 311
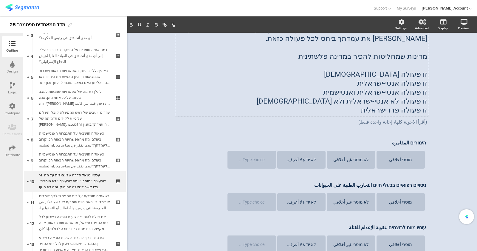
scroll to position [37, 0]
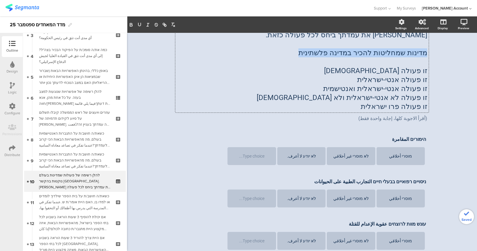
drag, startPoint x: 322, startPoint y: 52, endPoint x: 448, endPoint y: 54, distance: 126.7
click at [424, 54] on div "استطلاع المؤشّر- ايلول 25 10/16 להלן רשימה של פעולות שמדינות בעולם נוקטות בהקשר…" at bounding box center [302, 165] width 350 height 338
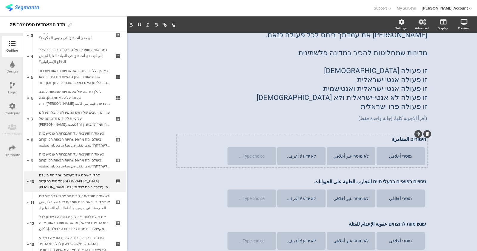
scroll to position [36, 0]
drag, startPoint x: 393, startPoint y: 139, endPoint x: 428, endPoint y: 135, distance: 35.4
click at [424, 135] on div "استطلاع المؤشّر- ايلول 25 10/16 להלן רשימה של פעולות שמדינות בעולם נוקטות בהקשר…" at bounding box center [302, 166] width 262 height 338
click at [408, 141] on p "הימורים المقامرة" at bounding box center [302, 140] width 248 height 6
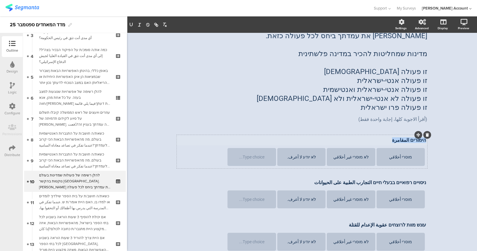
click at [408, 141] on p "הימורים المقامرة" at bounding box center [302, 140] width 248 height 6
drag, startPoint x: 367, startPoint y: 107, endPoint x: 426, endPoint y: 85, distance: 62.6
click at [424, 81] on div "استطلاع المؤشّر- ايلول 25 10/16 להלן רשימה של פעולות שמדינות בעולם נוקטות בהקשר…" at bounding box center [302, 166] width 262 height 338
click at [424, 86] on div "להלן רשימה של פעולות שמדינות בעולם נוקטות בהקשר לישראל. אנא סמן את עמדתך ביחס ל…" at bounding box center [301, 67] width 253 height 92
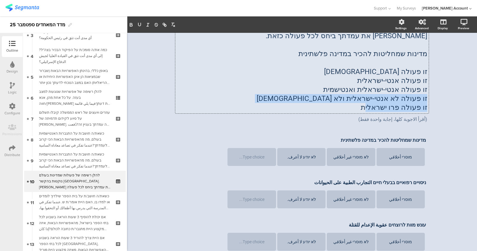
drag, startPoint x: 372, startPoint y: 110, endPoint x: 430, endPoint y: 95, distance: 59.7
click at [424, 95] on div "استطلاع المؤشّر- ايلول 25 10/16 להלן רשימה של פעולות שמדינות בעולם נוקטות בהקשר…" at bounding box center [302, 166] width 262 height 338
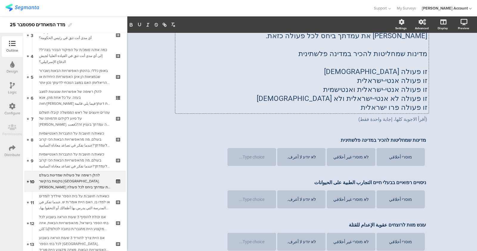
click at [424, 97] on div "استطلاع المؤشّر- ايلول 25 10/16 להלן רשימה של פעולות שמדינות בעולם נוקטות בהקשר…" at bounding box center [302, 166] width 262 height 338
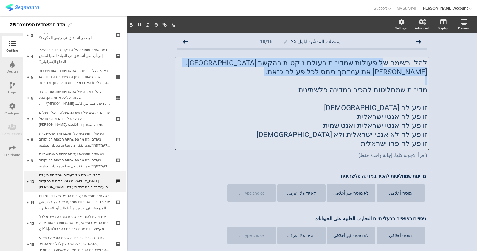
drag, startPoint x: 389, startPoint y: 73, endPoint x: 420, endPoint y: 89, distance: 35.9
click at [424, 86] on div "להלן רשימה של פעולות שמדינות בעולם נוקטות בהקשר לישראל. אנא סמן את עמדתך ביחס ל…" at bounding box center [301, 103] width 253 height 92
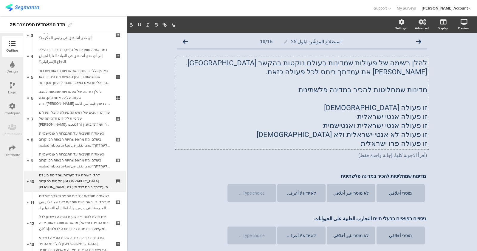
drag, startPoint x: 409, startPoint y: 106, endPoint x: 407, endPoint y: 103, distance: 3.6
click at [408, 106] on p "זו פעולה אנטישמית" at bounding box center [302, 107] width 250 height 9
click at [393, 112] on p "זו פעולה אנטישמית" at bounding box center [302, 107] width 250 height 9
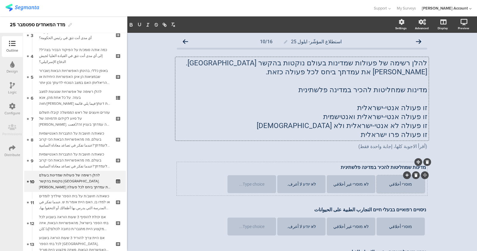
click at [396, 185] on div "מוסרי أخلاقي" at bounding box center [400, 184] width 47 height 5
click at [395, 185] on div "מוסרי أخلاقي" at bounding box center [400, 184] width 47 height 5
paste div
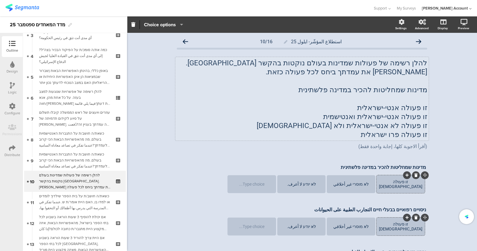
click at [387, 106] on span "זו פעולה אנטי-ישראלית" at bounding box center [392, 107] width 70 height 8
click at [387, 106] on p "זו פעולה אנטי-ישראלית" at bounding box center [302, 107] width 250 height 9
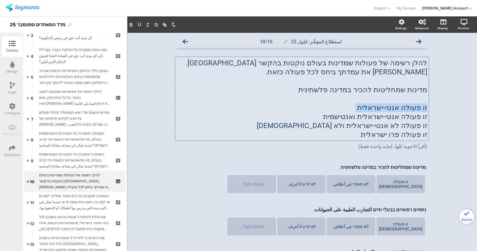
click at [387, 106] on p "זו פעולה אנטי-ישראלית" at bounding box center [302, 107] width 250 height 9
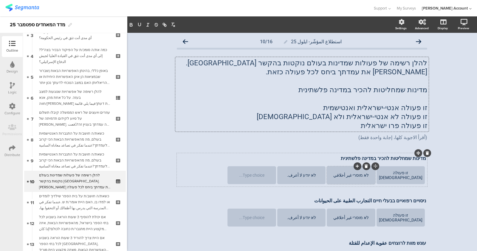
click at [347, 175] on div "לא מוסרי غير أخلاقي" at bounding box center [351, 175] width 47 height 5
click at [347, 174] on div "לא מוסרי غير أخلاقي" at bounding box center [351, 175] width 47 height 5
click at [348, 174] on div "לא מוסרי غير أخلاقي" at bounding box center [351, 175] width 47 height 5
paste div
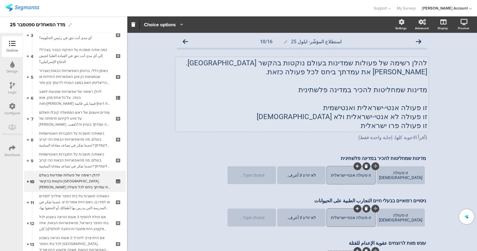
click at [377, 111] on span "זו פעולה אנטי-ישראלית ואנטישמית" at bounding box center [375, 107] width 104 height 8
click at [377, 111] on p "זו פעולה אנטי-ישראלית ואנטישמית" at bounding box center [302, 107] width 250 height 9
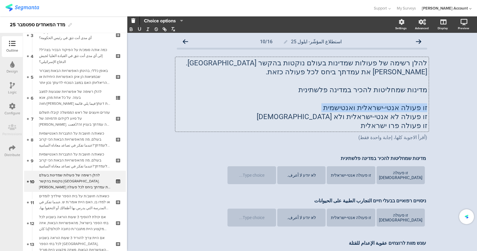
click at [377, 111] on p "זו פעולה אנטי-ישראלית ואנטישמית" at bounding box center [302, 107] width 250 height 9
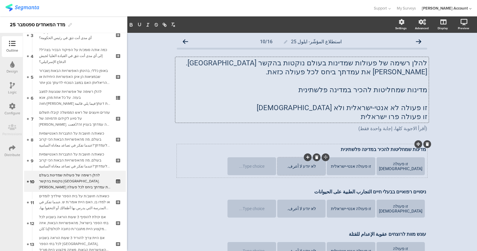
click at [303, 165] on div "לא יודע لا أعرف." at bounding box center [301, 166] width 47 height 5
paste div
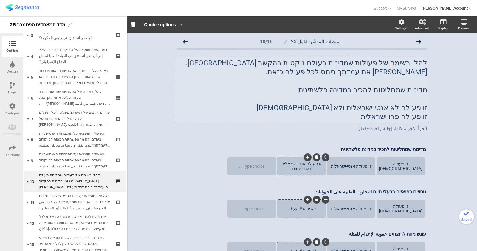
click at [364, 110] on span "זו פעולה לא אנטי-ישראלית ולא אנטישמית" at bounding box center [342, 107] width 171 height 8
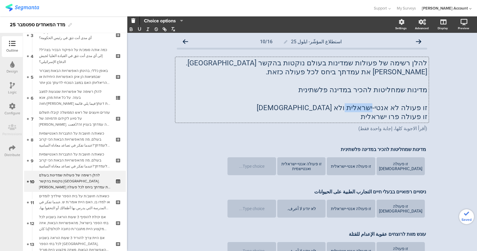
click at [364, 110] on p "זו פעולה לא אנטי-ישראלית ולא אנטישמית" at bounding box center [302, 107] width 250 height 9
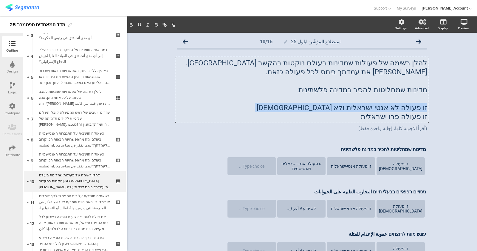
click at [364, 111] on p "זו פעולה לא אנטי-ישראלית ולא אנטישמית" at bounding box center [302, 107] width 250 height 9
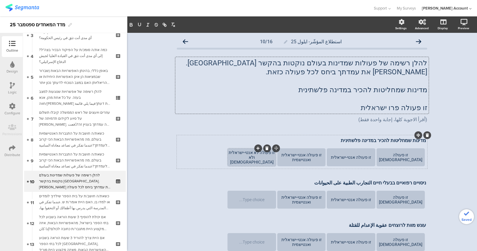
click at [254, 149] on div at bounding box center [258, 148] width 8 height 8
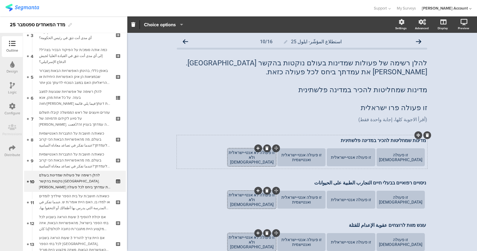
click at [256, 148] on icon at bounding box center [257, 148] width 3 height 4
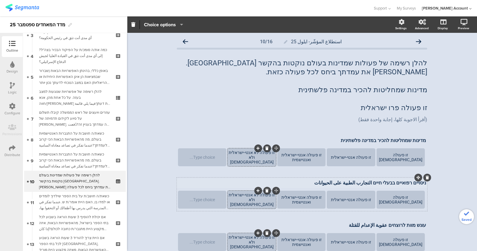
click at [290, 179] on div "ניסויים רפואיים בבעלי חיים التجارب الطبية على الحيوانات ניסויים רפואיים בבעלי ח…" at bounding box center [302, 183] width 251 height 10
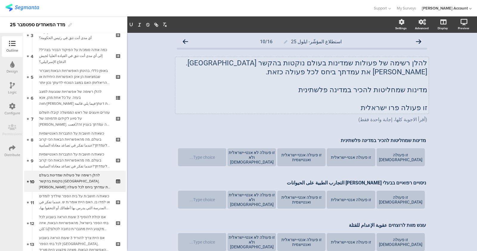
click at [393, 111] on div "להלן רשימה של פעולות שמדינות בעולם נוקטות בהקשר לישראל. אנא סמן את עמדתך ביחס ל…" at bounding box center [301, 85] width 253 height 57
click at [393, 111] on span "זו פעולה פרו ישראלית" at bounding box center [394, 107] width 66 height 8
click at [393, 111] on p "זו פעולה פרו ישראלית" at bounding box center [302, 107] width 250 height 9
click at [204, 166] on section "זו פעולה אנטישמית זו פעולה אנטי-ישראלית זו פעולה אנטי-ישראלית ואנטישמית זו פעול…" at bounding box center [302, 157] width 248 height 19
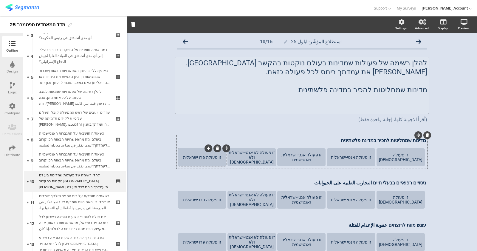
click at [388, 101] on div "להלן רשימה של פעולות שמדינות בעולם נוקטות בהקשר לישראל. אנא סמן את עמדתך ביחס ל…" at bounding box center [301, 85] width 253 height 57
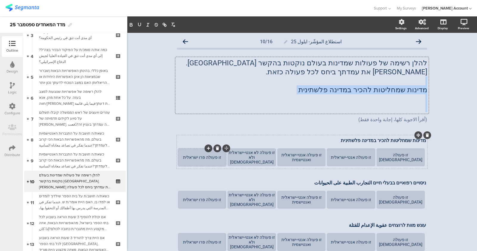
drag, startPoint x: 414, startPoint y: 108, endPoint x: 431, endPoint y: 82, distance: 30.4
click at [424, 82] on div "استطلاع المؤشّر- ايلول 25 10/16 להלן רשימה של פעולות שמדינות בעולם נוקטות בהקשר…" at bounding box center [302, 184] width 350 height 302
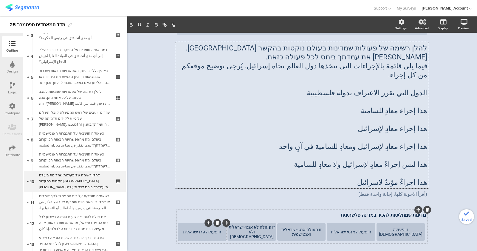
scroll to position [37, 0]
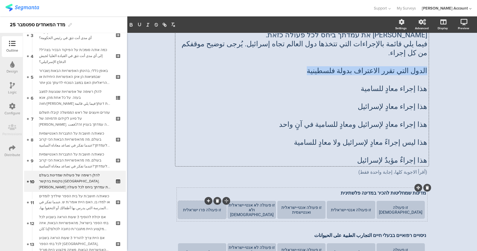
drag, startPoint x: 331, startPoint y: 60, endPoint x: 447, endPoint y: 64, distance: 116.3
click at [424, 64] on div "استطلاع المؤشّر- ايلول 25 10/16 להלן רשימה של פעולות שמדינות בעולם נוקטות בהקשר…" at bounding box center [302, 192] width 350 height 392
click at [343, 188] on div "מדינות שמחליטות להכיר במדינה פלשתינית מדינות שמחליטות להכיר במדינה פלשתינית" at bounding box center [302, 193] width 251 height 10
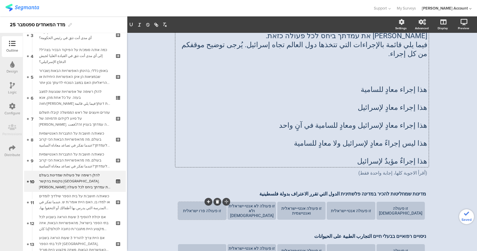
scroll to position [0, 0]
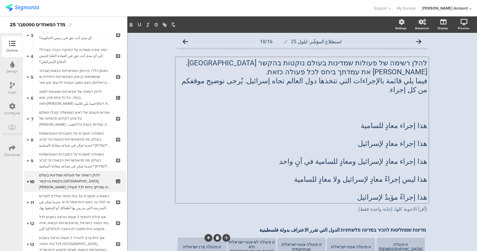
drag, startPoint x: 369, startPoint y: 153, endPoint x: 436, endPoint y: 148, distance: 67.8
click at [424, 148] on div "استطلاع المؤشّر- ايلول 25 10/16 להלן רשימה של פעולות שמדינות בעולם נוקטות בהקשר…" at bounding box center [302, 229] width 350 height 392
click at [413, 157] on p "هذا إجراء معادٍ لإسرائيل ومعادٍ للسامية في آنٍ واحد" at bounding box center [302, 161] width 250 height 9
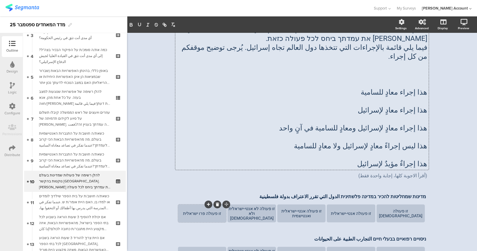
scroll to position [37, 0]
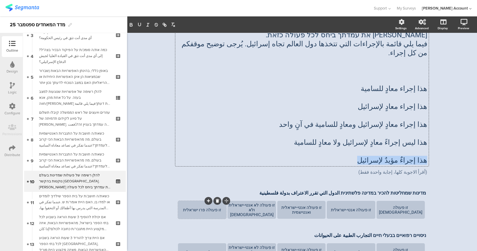
drag, startPoint x: 377, startPoint y: 153, endPoint x: 431, endPoint y: 151, distance: 54.3
click at [424, 151] on div "استطلاع المؤشّر- ايلول 25 10/16 להלן רשימה של פעולות שמדינות בעולם נוקטות בהקשר…" at bounding box center [302, 192] width 350 height 392
click at [184, 207] on div "זו פעולה פרו ישראלית" at bounding box center [202, 209] width 47 height 5
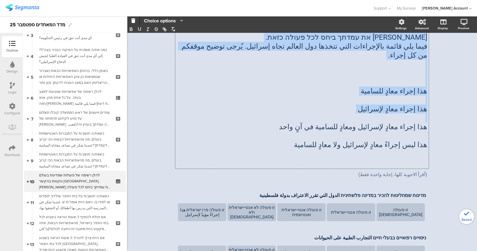
scroll to position [0, 0]
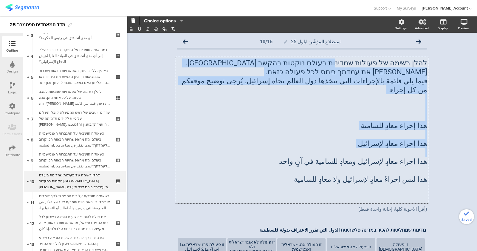
drag, startPoint x: 326, startPoint y: 136, endPoint x: 423, endPoint y: 154, distance: 98.1
click at [423, 154] on div "להלן רשימה של פעולות שמדינות בעולם נוקטות בהקשר לישראל. אנא סמן את עמדתך ביחס ל…" at bounding box center [301, 130] width 253 height 146
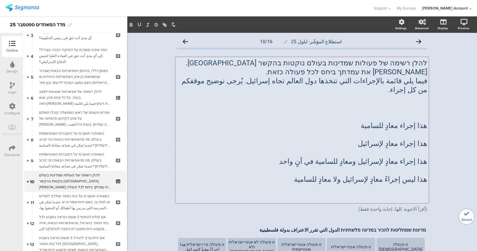
click at [415, 166] on p at bounding box center [302, 170] width 250 height 9
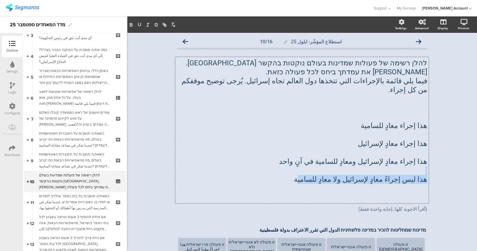
drag, startPoint x: 323, startPoint y: 170, endPoint x: 425, endPoint y: 165, distance: 102.1
click at [424, 165] on div "להלן רשימה של פעולות שמדינות בעולם נוקטות בהקשר לישראל. אנא סמן את עמדתך ביחס ל…" at bounding box center [301, 130] width 253 height 146
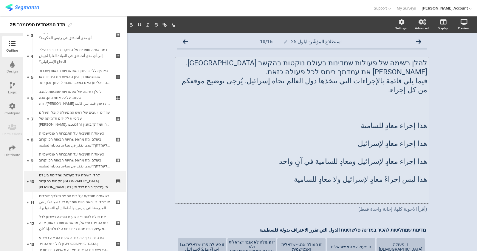
click at [424, 165] on div "להלן רשימה של פעולות שמדינות בעולם נוקטות בהקשר לישראל. אנא סמן את עמדתך ביחס ל…" at bounding box center [301, 130] width 253 height 146
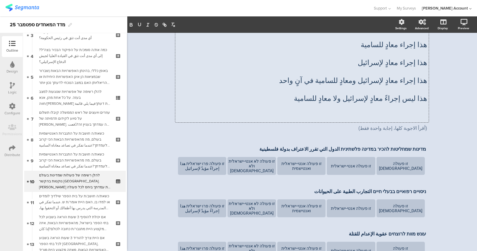
scroll to position [74, 0]
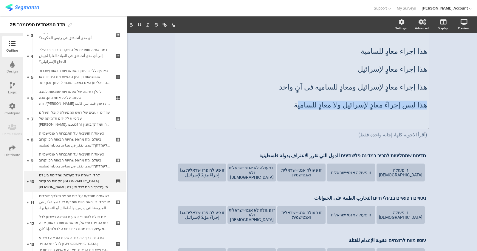
drag, startPoint x: 417, startPoint y: 100, endPoint x: 457, endPoint y: 96, distance: 39.6
click at [424, 96] on div "استطلاع المؤشّر- ايلول 25 10/16 להלן רשימה של פעולות שמדינות בעולם נוקטות בהקשר…" at bounding box center [302, 155] width 350 height 392
click at [375, 100] on p "هذا ليس إجراءً معادٍ لإسرائيل ولا معادٍ للسامية" at bounding box center [302, 104] width 250 height 9
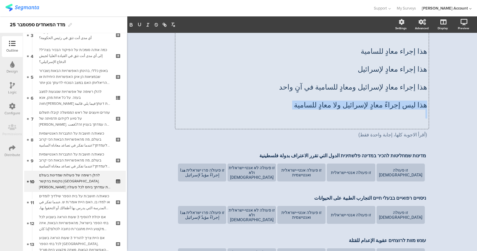
click at [375, 100] on p "هذا ليس إجراءً معادٍ لإسرائيل ولا معادٍ للسامية" at bounding box center [302, 104] width 250 height 9
click at [236, 167] on div "זו פעולה לא אנטי-ישראלית ולא אנטישמית" at bounding box center [251, 172] width 47 height 14
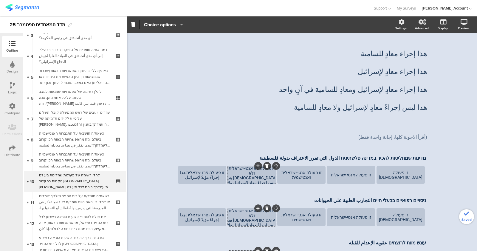
scroll to position [0, 0]
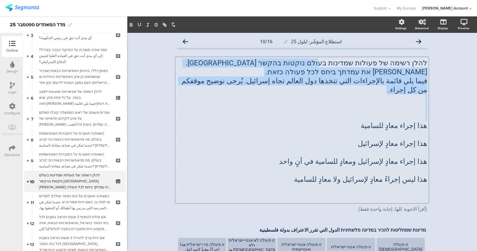
drag, startPoint x: 316, startPoint y: 97, endPoint x: 413, endPoint y: 136, distance: 104.4
click at [424, 116] on div "استطلاع المؤشّر- ايلول 25 10/16 להלן רשימה של פעולות שמדינות בעולם נוקטות בהקשר…" at bounding box center [302, 229] width 350 height 392
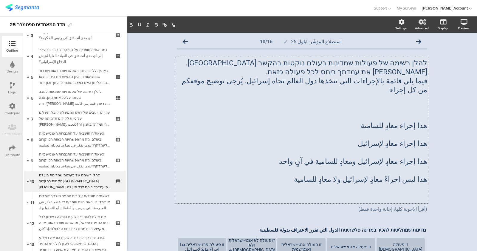
click at [383, 175] on p "هذا ليس إجراءً معادٍ لإسرائيل ولا معادٍ للسامية" at bounding box center [302, 179] width 250 height 9
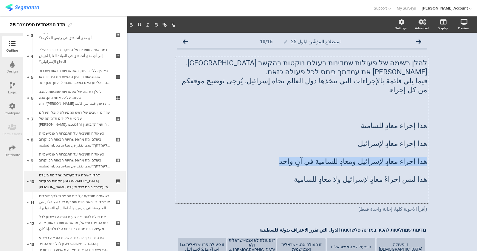
drag, startPoint x: 388, startPoint y: 157, endPoint x: 458, endPoint y: 151, distance: 70.0
click at [424, 151] on div "استطلاع المؤشّر- ايلول 25 10/16 להלן רשימה של פעולות שמדינות בעולם נוקטות בהקשר…" at bounding box center [302, 229] width 350 height 392
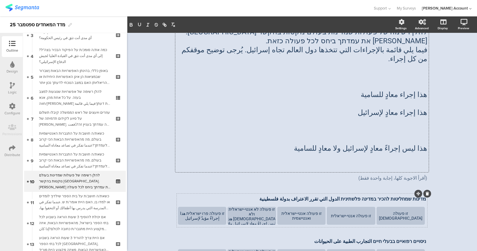
scroll to position [74, 0]
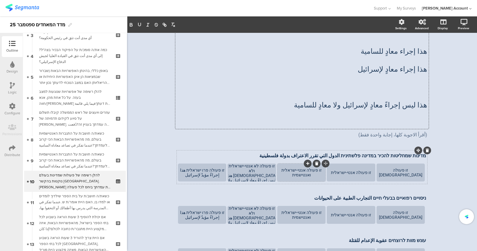
click at [290, 168] on div "זו פעולה אנטי-ישראלית ואנטישמית" at bounding box center [301, 173] width 47 height 10
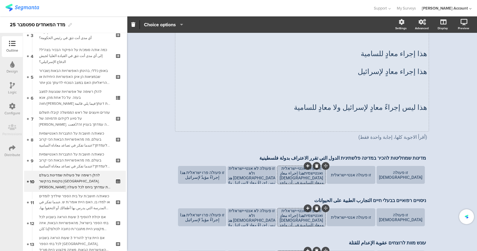
scroll to position [35, 0]
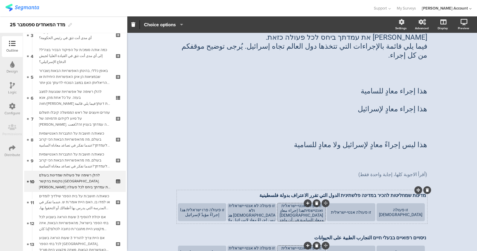
click at [301, 203] on div "זו פעולה אנטי-ישראלית ואנטישמיתهذا إجراء معادٍ لإسرائيل ومعادٍ للسامية في آنٍ و…" at bounding box center [301, 212] width 47 height 19
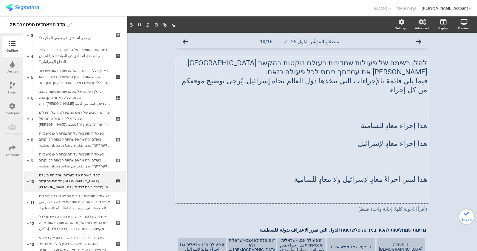
drag, startPoint x: 367, startPoint y: 101, endPoint x: 411, endPoint y: 116, distance: 46.2
click at [424, 98] on div "استطلاع المؤشّر- ايلول 25 10/16 להלן רשימה של פעולות שמדינות בעולם נוקטות בהקשר…" at bounding box center [302, 229] width 350 height 392
click at [393, 130] on p at bounding box center [302, 134] width 250 height 9
drag, startPoint x: 366, startPoint y: 135, endPoint x: 426, endPoint y: 131, distance: 60.4
click at [424, 131] on div "استطلاع المؤشّر- ايلول 25 10/16 להלן רשימה של פעולות שמדינות בעולם נוקטות בהקשר…" at bounding box center [302, 229] width 262 height 392
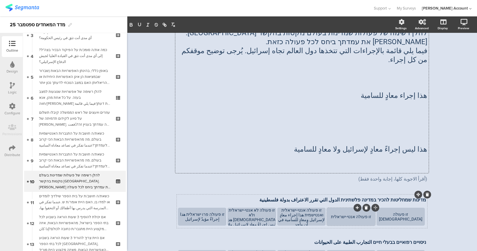
scroll to position [37, 0]
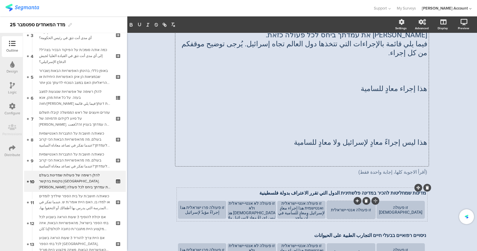
click at [356, 204] on div "זו פעולה אנטי-ישראלית" at bounding box center [351, 210] width 47 height 18
drag, startPoint x: 329, startPoint y: 199, endPoint x: 331, endPoint y: 201, distance: 3.2
click at [331, 207] on div "זו פעולה אנטי-ישראלית" at bounding box center [351, 209] width 47 height 5
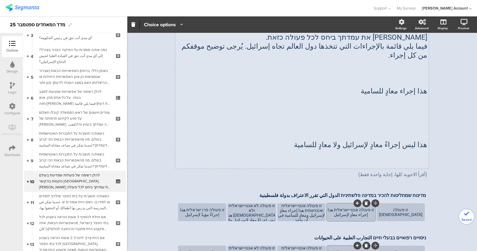
scroll to position [0, 0]
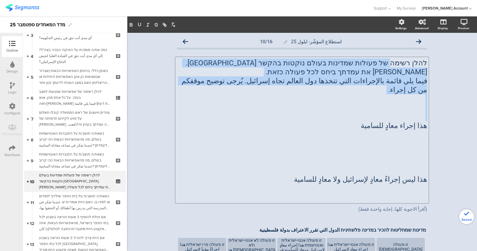
drag, startPoint x: 377, startPoint y: 79, endPoint x: 422, endPoint y: 108, distance: 52.6
click at [423, 108] on div "להלן רשימה של פעולות שמדינות בעולם נוקטות בהקשר לישראל. אנא סמן את עמדתך ביחס ל…" at bounding box center [301, 130] width 253 height 146
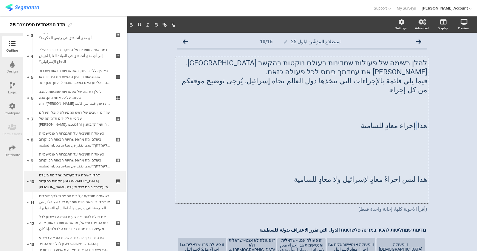
click at [416, 121] on p "هذا إجراء معادٍ للسامية" at bounding box center [302, 125] width 250 height 9
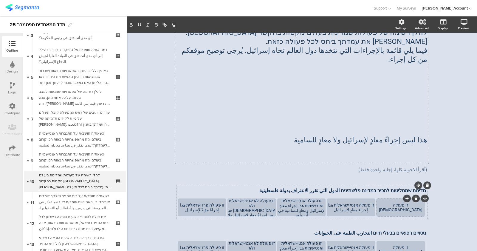
scroll to position [37, 0]
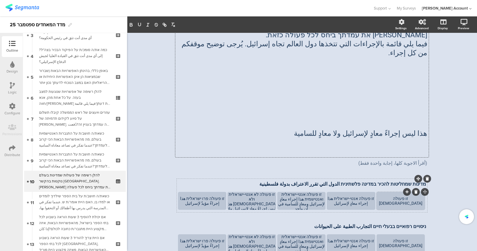
click at [383, 196] on div "זו פעולה אנטישמית" at bounding box center [400, 201] width 47 height 10
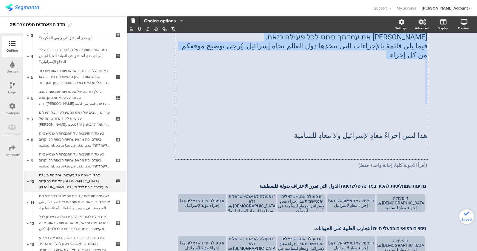
scroll to position [0, 0]
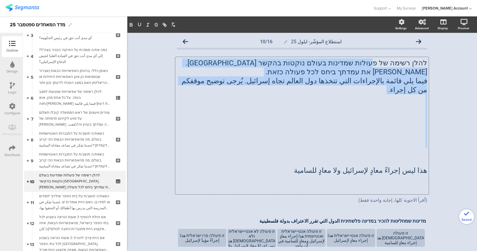
drag, startPoint x: 379, startPoint y: 130, endPoint x: 427, endPoint y: 139, distance: 48.8
click at [424, 138] on div "استطلاع المؤشّر- ايلول 25 10/16 להלן רשימה של פעולות שמדינות בעולם נוקטות בהקשר…" at bounding box center [302, 224] width 262 height 383
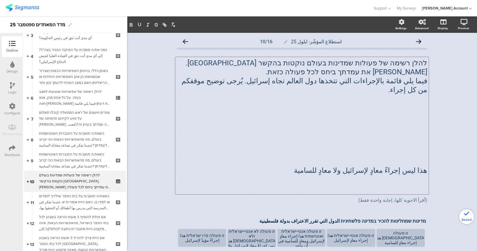
click at [424, 139] on div "استطلاع المؤشّر- ايلول 25 10/16 להלן רשימה של פעולות שמדינות בעולם נוקטות בהקשר…" at bounding box center [302, 224] width 262 height 383
drag, startPoint x: 310, startPoint y: 161, endPoint x: 435, endPoint y: 151, distance: 126.2
click at [424, 148] on div "استطلاع المؤشّر- ايلول 25 10/16 להלן רשימה של פעולות שמדינות בעולם נוקטות בהקשר…" at bounding box center [302, 224] width 350 height 383
click at [355, 157] on p at bounding box center [302, 161] width 250 height 9
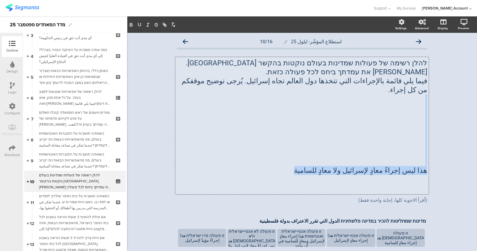
drag, startPoint x: 315, startPoint y: 164, endPoint x: 420, endPoint y: 91, distance: 128.5
click at [420, 91] on div "להלן רשימה של פעולות שמדינות בעולם נוקטות בהקשר לישראל. אנא סמן את עמדתך ביחס ל…" at bounding box center [302, 125] width 250 height 134
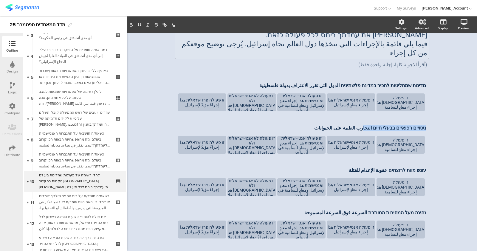
scroll to position [36, 0]
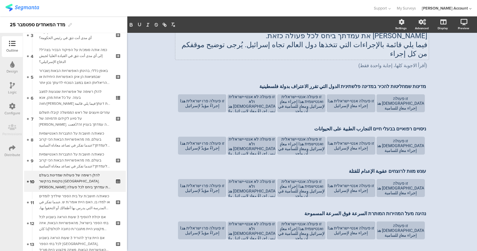
drag, startPoint x: 329, startPoint y: 120, endPoint x: 433, endPoint y: 122, distance: 104.4
click at [424, 122] on div "استطلاع المؤشّر- ايلول 25 10/16 להלן רשימה של פעולות שמדינות בעולם נוקטות בהקשר…" at bounding box center [302, 139] width 350 height 284
drag, startPoint x: 322, startPoint y: 121, endPoint x: 432, endPoint y: 117, distance: 110.7
click at [424, 117] on div "استطلاع المؤشّر- ايلول 25 10/16 להלן רשימה של פעולות שמדינות בעולם נוקטות בהקשר…" at bounding box center [302, 139] width 350 height 284
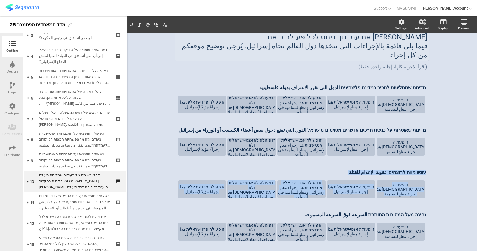
drag, startPoint x: 355, startPoint y: 162, endPoint x: 467, endPoint y: 162, distance: 111.5
click at [424, 162] on div "استطلاع المؤشّر- ايلول 25 10/16 להלן רשימה של פעולות שמדינות בעולם נוקטות בהקשר…" at bounding box center [302, 140] width 350 height 284
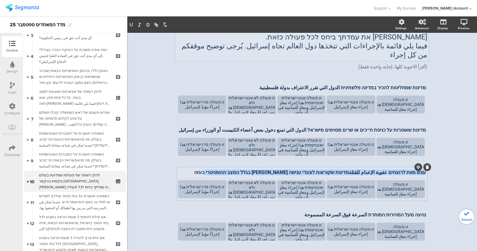
drag, startPoint x: 236, startPoint y: 164, endPoint x: 424, endPoint y: 165, distance: 187.9
click at [424, 168] on div "עונש מוות לרוצחים عقوبة الإعدام للقتلةמדינות שקוראות לצעדי ענישה נגד ישראל בגלל…" at bounding box center [302, 173] width 251 height 10
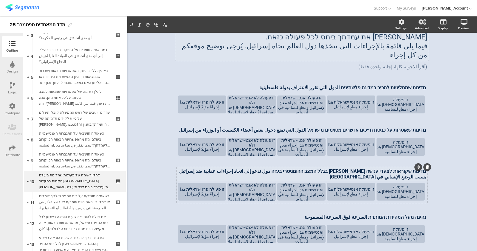
click at [302, 168] on p "מדינות שקוראות לצעדי ענישה נגד ישראל בגלל המצב ההומניטרי בעזה دول تدعو إلى اتخا…" at bounding box center [302, 173] width 248 height 11
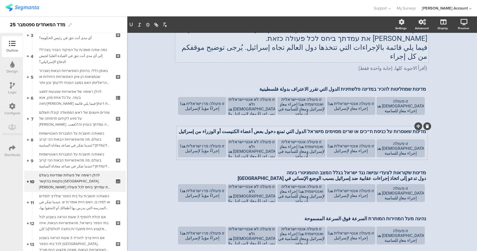
click at [320, 127] on div "מדינות שאוסרות על כניסת ח״כים או שרים מסוימים מישראל الدول التي تمنع دخول بعض أ…" at bounding box center [302, 132] width 251 height 10
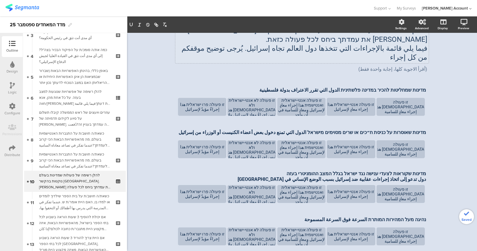
scroll to position [31, 0]
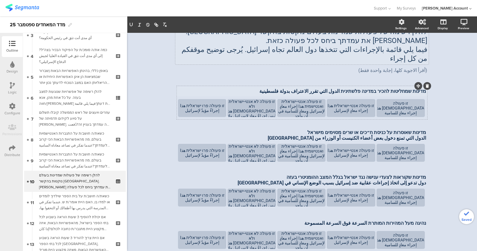
click at [347, 87] on div "מדינות שמחליטות להכיר במדינה פלשתינית الدول التي تقرر الاعتراف بدولة فلسطينية מ…" at bounding box center [302, 92] width 251 height 10
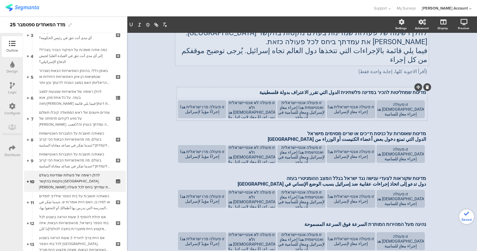
click at [349, 89] on p "מדינות שמחליטות להכיר במדינה פלשתינית الدول التي تقرر الاعتراف بدولة فلسطينية" at bounding box center [302, 92] width 248 height 6
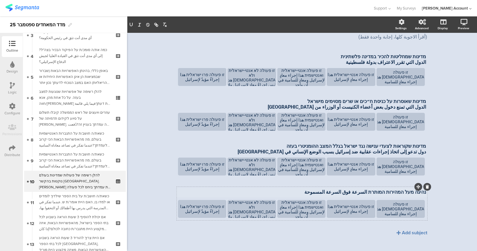
scroll to position [64, 0]
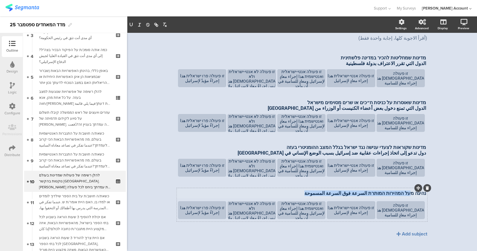
drag, startPoint x: 322, startPoint y: 182, endPoint x: 404, endPoint y: 181, distance: 82.3
click at [408, 189] on div "נהיגה מעל המהירות המותרת السرعة فوق السرعة المسموحة נהיגה מעל המהירות המותרת ال…" at bounding box center [302, 194] width 251 height 10
click at [403, 190] on p "נהיגה מעל המהירות המותרת السرعة فوق السرعة المسموحة" at bounding box center [302, 193] width 248 height 6
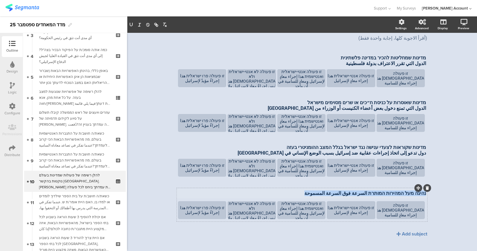
click at [404, 190] on p "נהיגה מעל המהירות המותרת السرعة فوق السرعة المسموحة" at bounding box center [302, 193] width 248 height 6
click at [423, 190] on p "الدول التي تسمح للمؤسسات الأكاديمية بفرض مقاطعة أكاديمية على إسرائيل" at bounding box center [302, 193] width 248 height 6
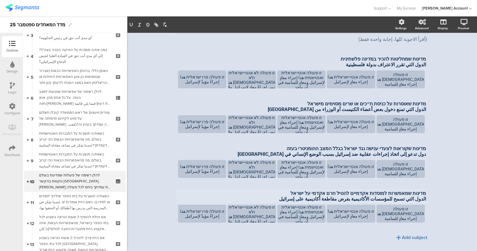
scroll to position [67, 0]
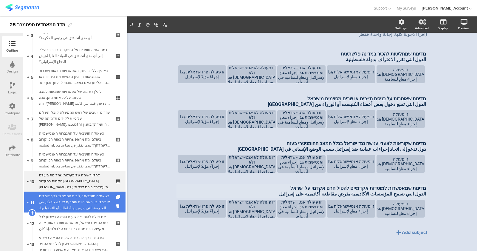
click at [82, 200] on div "כשאת/ה חושב/ת על בית הספר שילדיך לומדים או למדו בו, האם היית אומר/ת ש..عندما تف…" at bounding box center [74, 202] width 71 height 18
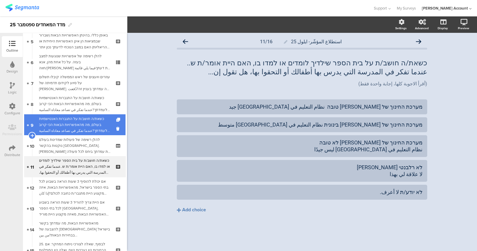
scroll to position [149, 0]
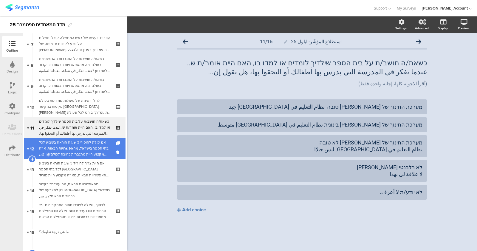
click at [86, 145] on div "אם יכולת להוסיף 3 שעות הוראה בשבוע לכל בתי הספר בישראל, מהאפשרויות הבאות, איזה …" at bounding box center [74, 148] width 71 height 18
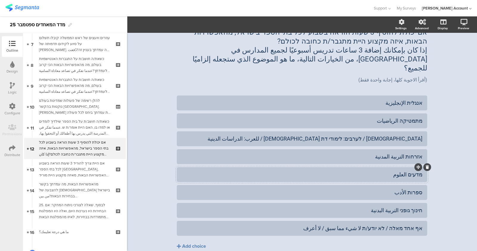
scroll to position [37, 0]
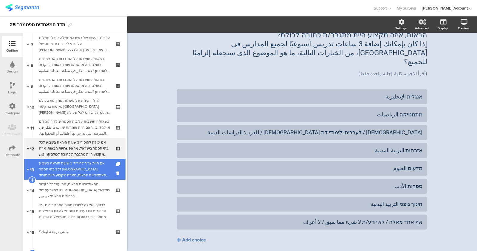
click at [84, 174] on div "אם היית צריך להוריד 3 שעות הוראה בשבוע לכל בתי הספר בישראל, מהאפשרויות הבאות, מ…" at bounding box center [74, 169] width 71 height 18
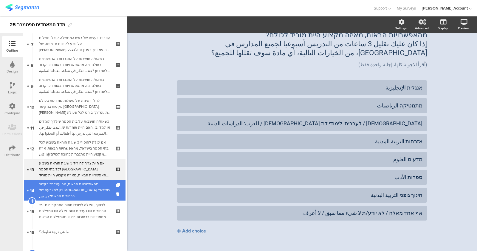
click at [86, 187] on div "מהאפשרויות הבאות, מה עמדתך בקשר להצבעה של [DEMOGRAPHIC_DATA] בישראל בבחירות הבא…" at bounding box center [74, 190] width 71 height 18
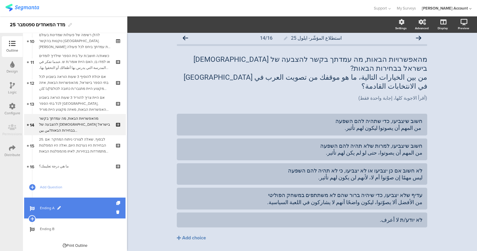
scroll to position [216, 0]
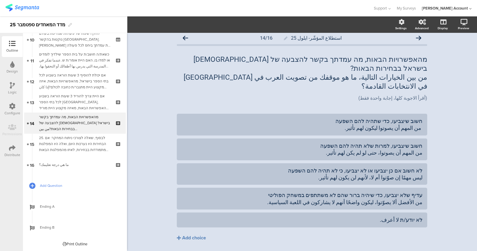
click at [54, 183] on span "Add Question" at bounding box center [78, 185] width 76 height 6
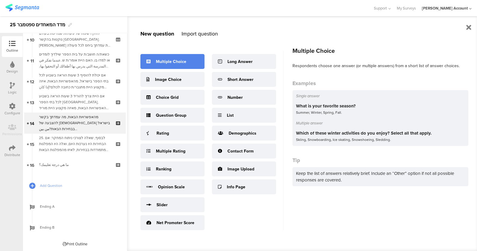
click at [172, 64] on div "Multiple Choice" at bounding box center [171, 61] width 30 height 6
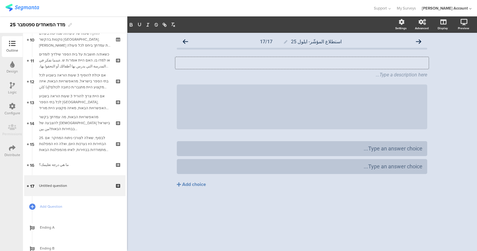
click at [392, 60] on div "Type your question here..." at bounding box center [301, 63] width 253 height 12
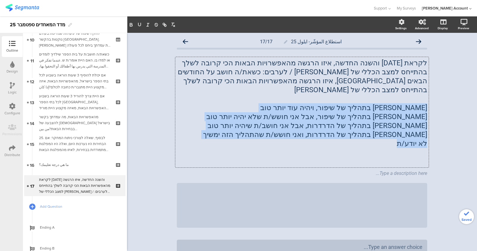
drag, startPoint x: 395, startPoint y: 133, endPoint x: 429, endPoint y: 98, distance: 48.3
click at [424, 98] on div "استطلاع المؤشّر- ايلول 25 17/17 לקראת ראש השנה והשנה החדשה, איזו הרגשה מהאפשרוי…" at bounding box center [302, 173] width 262 height 281
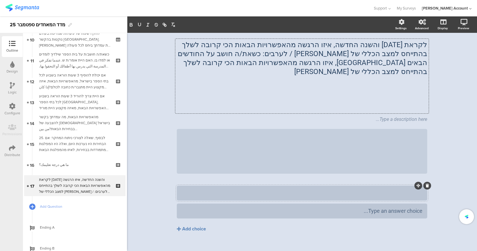
click at [394, 188] on div at bounding box center [302, 193] width 241 height 10
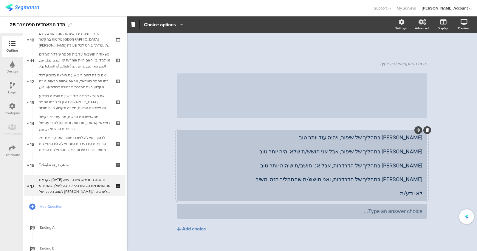
scroll to position [74, 0]
click at [181, 222] on button "Add choice" at bounding box center [302, 228] width 250 height 15
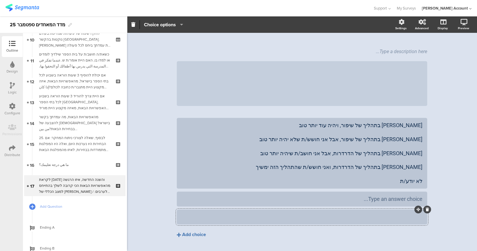
scroll to position [92, 0]
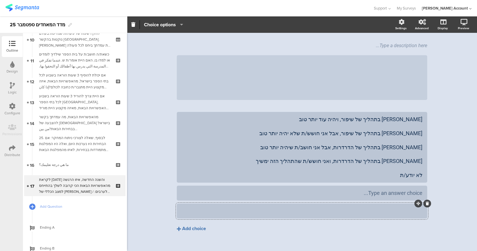
click at [194, 222] on div "Add choice" at bounding box center [194, 228] width 24 height 6
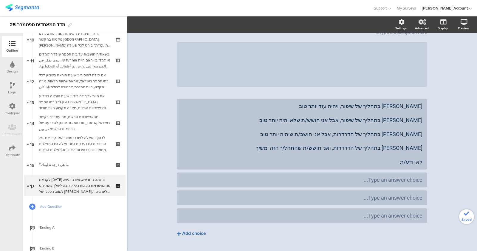
scroll to position [110, 0]
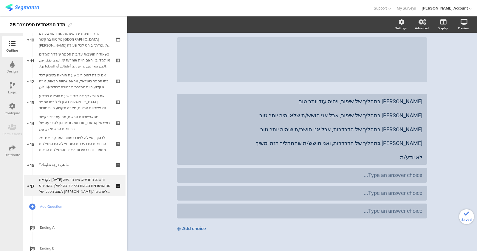
click at [193, 222] on div "Add choice" at bounding box center [194, 228] width 24 height 6
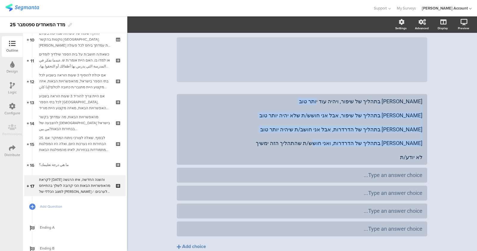
drag, startPoint x: 402, startPoint y: 149, endPoint x: 427, endPoint y: 102, distance: 53.2
click at [424, 102] on div "استطلاع المؤشّر- ايلول 25 17/17 לקראת ראש השנה והשנה החדשה, איזו הרגשה מהאפשרוי…" at bounding box center [302, 100] width 262 height 355
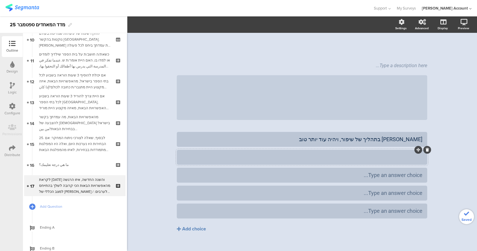
scroll to position [72, 0]
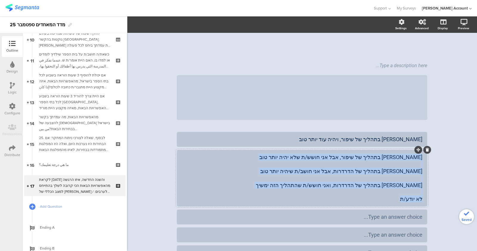
drag, startPoint x: 395, startPoint y: 202, endPoint x: 409, endPoint y: 178, distance: 28.6
click at [416, 162] on div "ישראל בתהליך של שיפור, אבל אני חושש/ת שלא יהיה יותר טוב ישראל בתהליך של הדרדרות…" at bounding box center [302, 178] width 250 height 57
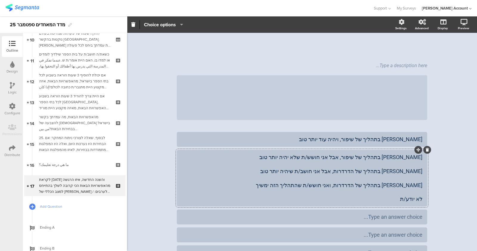
click at [398, 192] on div "ישראל בתהליך של שיפור, אבל אני חושש/ת שלא יהיה יותר טוב ישראל בתהליך של הדרדרות…" at bounding box center [302, 178] width 250 height 57
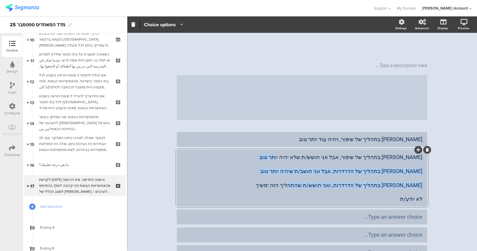
drag, startPoint x: 398, startPoint y: 191, endPoint x: 421, endPoint y: 160, distance: 39.1
click at [421, 160] on div "ישראל בתהליך של שיפור, אבל אני חושש/ת שלא יהיה יותר טוב ישראל בתהליך של הדרדרות…" at bounding box center [302, 178] width 250 height 57
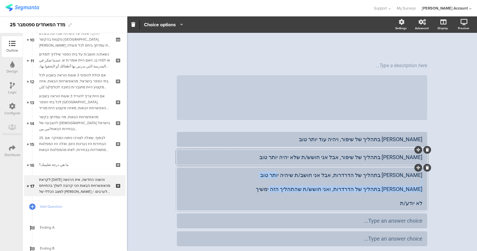
drag, startPoint x: 394, startPoint y: 196, endPoint x: 422, endPoint y: 177, distance: 33.7
click at [421, 176] on div "ישראל בתהליך של הדרדרות, אבל אני חושב/ת שיהיה יותר טוב ישראל בתהליך של הדרדרות,…" at bounding box center [302, 189] width 250 height 43
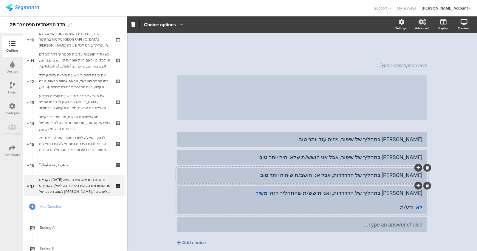
drag, startPoint x: 402, startPoint y: 204, endPoint x: 421, endPoint y: 201, distance: 19.6
click at [421, 201] on div "ישראל בתהליך של הדרדרות, ואני חושש/ת שהתהליך הזה ימשיך לא יודע/ת" at bounding box center [302, 199] width 250 height 29
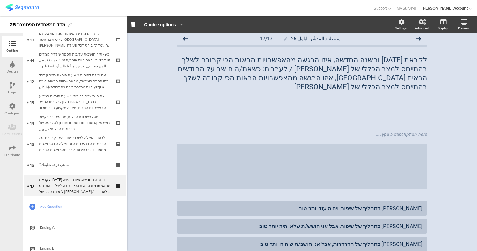
scroll to position [0, 0]
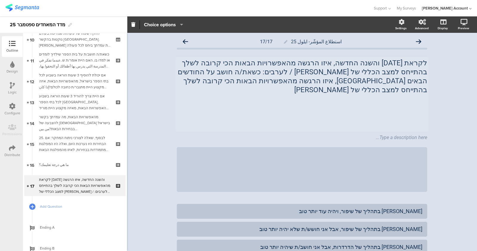
click at [391, 112] on p at bounding box center [302, 116] width 250 height 9
drag, startPoint x: 393, startPoint y: 101, endPoint x: 408, endPoint y: 88, distance: 19.6
click at [406, 94] on p at bounding box center [302, 98] width 250 height 9
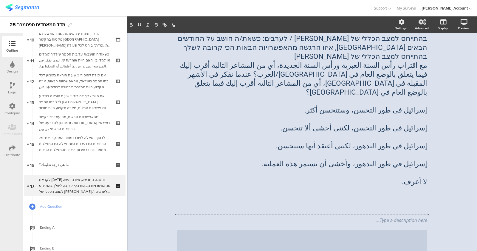
scroll to position [37, 0]
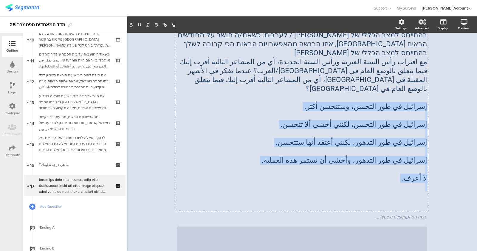
drag, startPoint x: 395, startPoint y: 166, endPoint x: 433, endPoint y: 87, distance: 87.9
click at [424, 87] on div "استطلاع المؤشّر- ايلول 25 17/17 לקראת ראש השנה והשנה החדשה, איזו הרגשה מהאפשרוי…" at bounding box center [302, 203] width 350 height 415
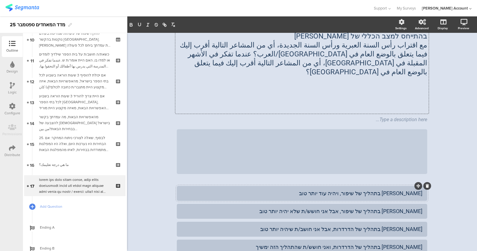
scroll to position [99, 0]
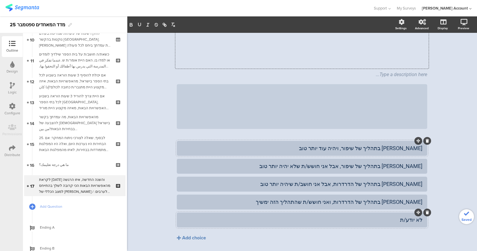
click at [309, 143] on div "ישראל בתהליך של שיפור, ויהיה עוד יותר טוב" at bounding box center [302, 148] width 241 height 10
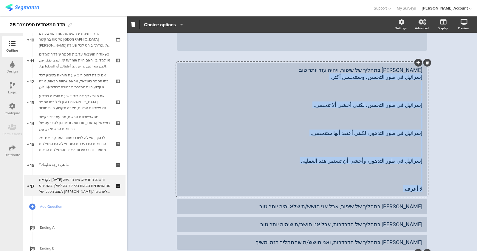
scroll to position [173, 0]
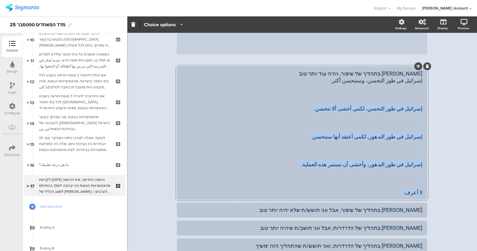
drag, startPoint x: 403, startPoint y: 135, endPoint x: 422, endPoint y: 90, distance: 48.8
click at [422, 90] on div "ישראל בתהליך של שיפור, ויהיה עוד יותר טוב إسرائيل في طور التحسن، وستتحسن أكثر. …" at bounding box center [302, 132] width 250 height 133
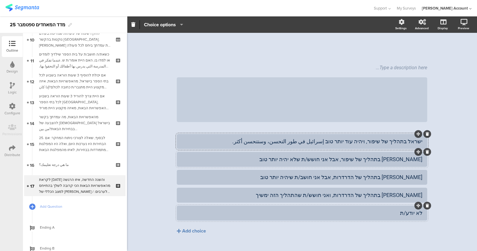
scroll to position [99, 0]
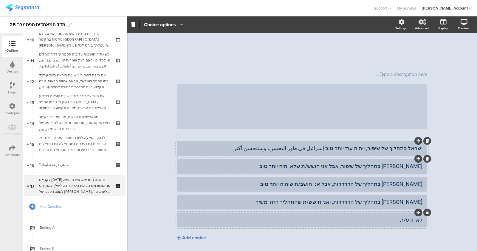
click at [289, 163] on div "ישראל בתהליך של שיפור, אבל אני חושש/ת שלא יהיה יותר טוב" at bounding box center [302, 166] width 241 height 7
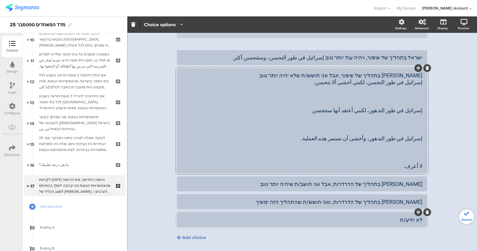
scroll to position [182, 0]
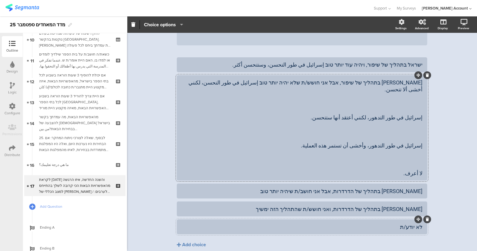
drag, startPoint x: 406, startPoint y: 151, endPoint x: 421, endPoint y: 95, distance: 57.7
click at [422, 91] on div at bounding box center [302, 127] width 250 height 105
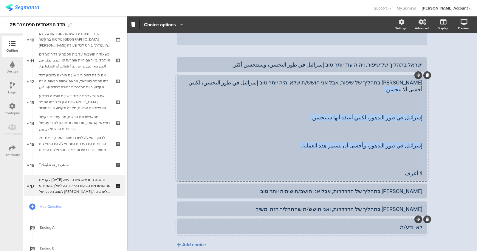
drag, startPoint x: 409, startPoint y: 148, endPoint x: 427, endPoint y: 91, distance: 59.8
click at [424, 91] on div "استطلاع المؤشّر- ايلول 25 17/17 לקראת ראש השנה והשנה החדשה, איזו הרגשה מהאפשרוי…" at bounding box center [302, 63] width 262 height 425
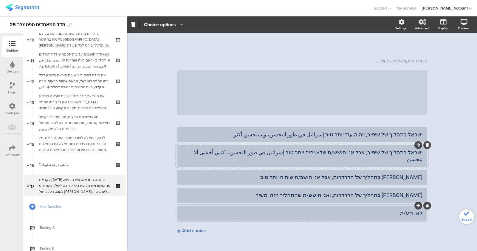
scroll to position [106, 0]
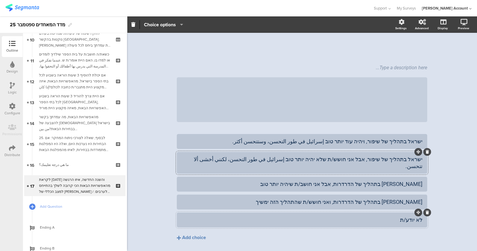
click at [292, 180] on div "ישראל בתהליך של הדרדרות, אבל אני חושב/ת שיהיה יותר טוב" at bounding box center [302, 183] width 241 height 7
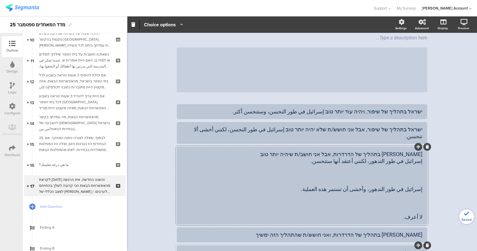
scroll to position [161, 0]
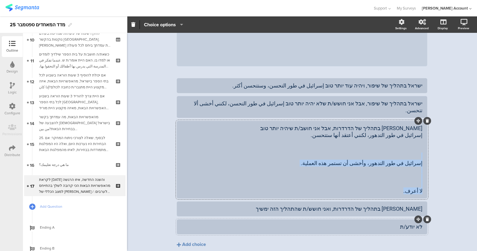
drag, startPoint x: 412, startPoint y: 166, endPoint x: 434, endPoint y: 132, distance: 40.5
click at [424, 132] on div "استطلاع المؤشّر- ايلول 25 17/17 לקראת ראש השנה והשנה החדשה, איזו הרגשה מהאפשרוי…" at bounding box center [302, 73] width 350 height 404
click at [424, 134] on div "استطلاع المؤشّر- ايلول 25 17/17 לקראת ראש השנה והשנה החדשה, איזו הרגשה מהאפשרוי…" at bounding box center [302, 73] width 350 height 404
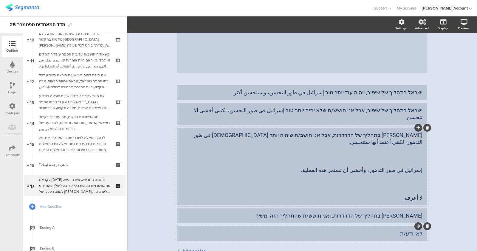
drag, startPoint x: 413, startPoint y: 167, endPoint x: 416, endPoint y: 150, distance: 16.9
click at [424, 137] on div "استطلاع المؤشّر- ايلول 25 17/17 לקראת ראש השנה והשנה החדשה, איזו הרגשה מהאפשרוי…" at bounding box center [302, 80] width 262 height 404
drag, startPoint x: 403, startPoint y: 168, endPoint x: 427, endPoint y: 135, distance: 40.6
click at [424, 135] on div "استطلاع المؤشّر- ايلول 25 17/17 לקראת ראש השנה והשנה החדשה, איזו הרגשה מהאפשרוי…" at bounding box center [302, 80] width 262 height 404
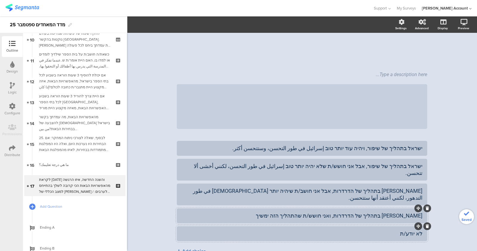
click at [291, 212] on div "ישראל בתהליך של הדרדרות, ואני חושש/ת שהתהליך הזה ימשיך" at bounding box center [302, 215] width 241 height 7
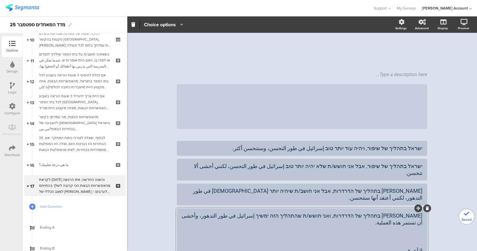
scroll to position [99, 0]
click at [304, 187] on div "ישראל בתהליך של הדרדרות, אבל אני חושב/ת שיהיה יותר טובإسرائيل في طور التدهور، ل…" at bounding box center [302, 194] width 241 height 14
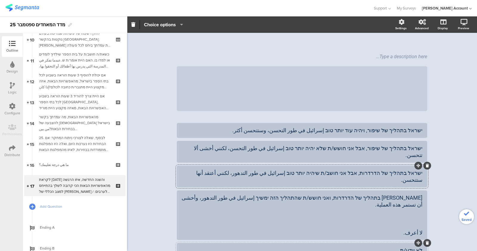
scroll to position [126, 0]
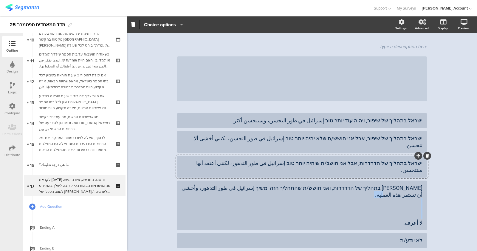
drag, startPoint x: 400, startPoint y: 185, endPoint x: 426, endPoint y: 183, distance: 26.6
click at [424, 183] on div "استطلاع المؤشّر- ايلول 25 17/17 לקראת ראש השנה והשנה החדשה, איזו הרגשה מהאפשרוי…" at bounding box center [302, 97] width 262 height 383
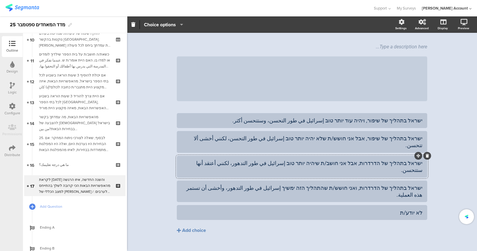
click at [390, 209] on div "לא יודע/ת" at bounding box center [302, 212] width 241 height 7
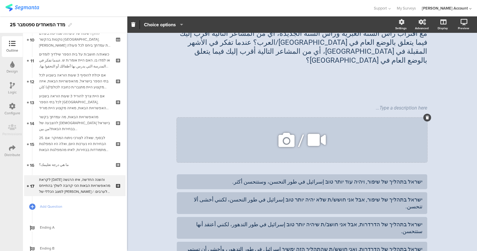
scroll to position [61, 0]
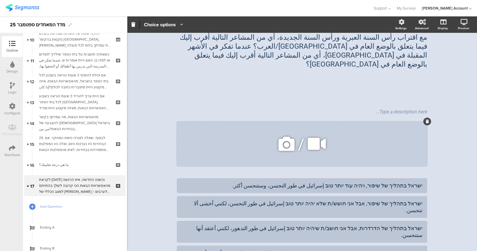
click at [424, 117] on div at bounding box center [427, 121] width 8 height 8
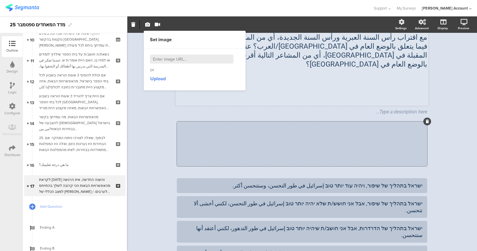
click at [343, 90] on div "לקראת ראש השנה והשנה החדשה, איזו הרגשה מהאפשרויות הבאות הכי קרובה לשלך בהתייחס …" at bounding box center [301, 51] width 253 height 110
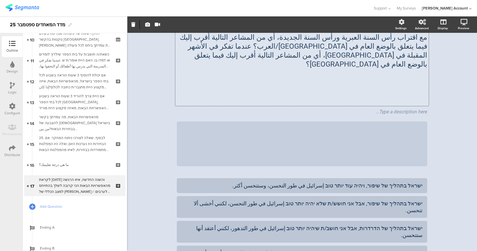
scroll to position [0, 0]
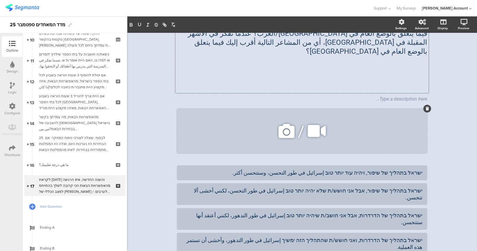
click at [424, 105] on div at bounding box center [427, 109] width 8 height 8
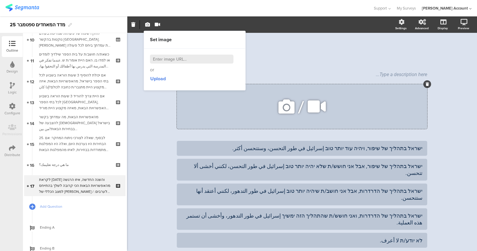
click at [424, 82] on icon at bounding box center [427, 84] width 3 height 4
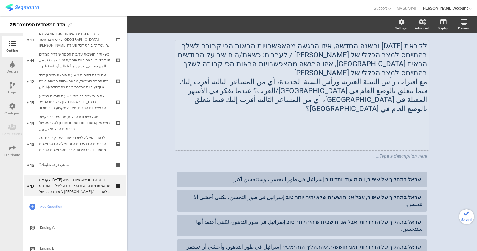
scroll to position [11, 0]
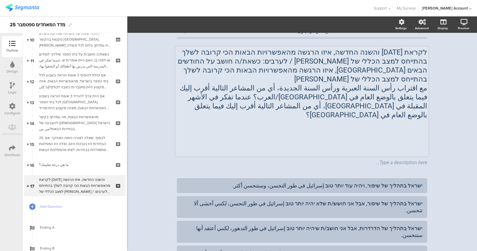
click at [406, 137] on p at bounding box center [302, 141] width 250 height 9
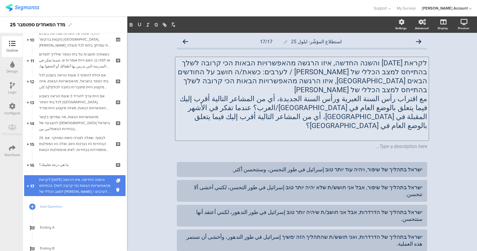
click at [116, 179] on icon at bounding box center [118, 181] width 5 height 4
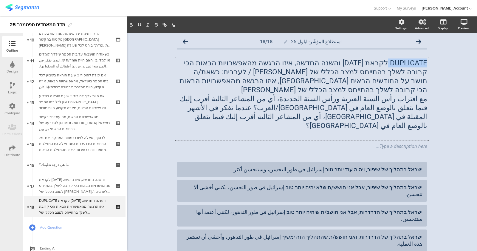
drag, startPoint x: 386, startPoint y: 63, endPoint x: 429, endPoint y: 67, distance: 43.1
click at [424, 67] on div "استطلاع المؤشّر- ايلول 25 18/18 DUPLICATE לקראת ראש השנה והשנה החדשה, איזו הרגש…" at bounding box center [302, 172] width 262 height 278
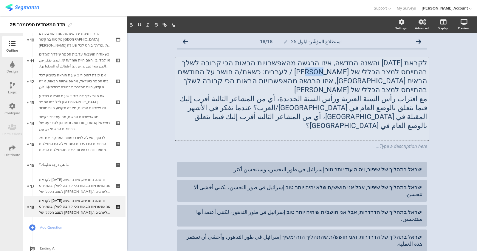
drag, startPoint x: 382, startPoint y: 74, endPoint x: 397, endPoint y: 75, distance: 14.7
click at [397, 75] on p "לקראת ראש השנה והשנה החדשה, איזו הרגשה מהאפשרויות הבאות הכי קרובה לשלך בהתייחס …" at bounding box center [302, 76] width 250 height 36
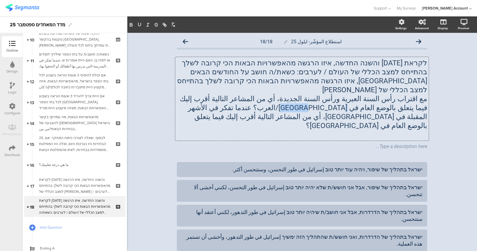
drag, startPoint x: 400, startPoint y: 100, endPoint x: 417, endPoint y: 101, distance: 16.4
click at [417, 101] on p "مع اقتراب رأس السنة العبرية ورأس السنة الجديدة، أي من المشاعر التالية أقرب إليك…" at bounding box center [302, 112] width 250 height 36
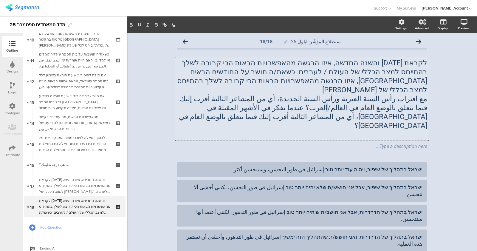
click at [402, 101] on p "مع اقتراب رأس السنة العبرية ورأس السنة الجديدة، أي من المشاعر التالية أقرب إليك…" at bounding box center [302, 112] width 250 height 36
click at [403, 99] on p "مع اقتراب رأس السنة العبرية ورأس السنة الجديدة، أي من المشاعر التالية أقرب إليك…" at bounding box center [302, 112] width 250 height 36
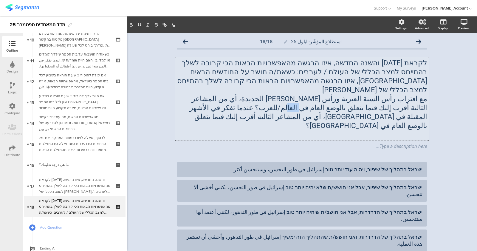
drag, startPoint x: 388, startPoint y: 100, endPoint x: 403, endPoint y: 99, distance: 15.6
click at [403, 99] on p "مع اقتراب رأس السنة العبرية ورأس السنة الجديدة، أي من المشاعر التالية أقرب إليك…" at bounding box center [302, 112] width 250 height 36
drag, startPoint x: 404, startPoint y: 101, endPoint x: 417, endPoint y: 100, distance: 12.5
click at [417, 100] on p "مع اقتراب رأس السنة العبرية ورأس السنة الجديدة، أي من المشاعر التالية أقرب إليك…" at bounding box center [302, 112] width 250 height 36
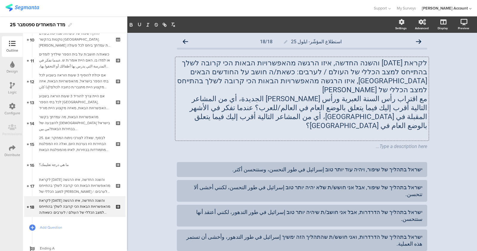
click at [372, 111] on p "مع اقتراب رأس السنة العبرية ورأس السنة الجديدة، أي من المشاعر التالية أقرب إليك…" at bounding box center [302, 112] width 250 height 36
drag, startPoint x: 369, startPoint y: 109, endPoint x: 386, endPoint y: 110, distance: 16.4
click at [386, 110] on p "مع اقتراب رأس السنة العبرية ورأس السنة الجديدة، أي من المشاعر التالية أقرب إليك…" at bounding box center [302, 112] width 250 height 36
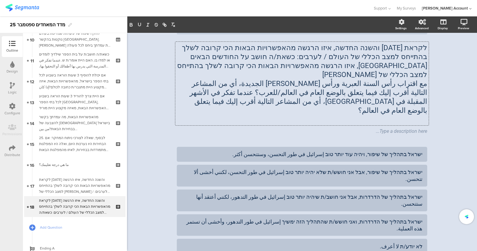
scroll to position [21, 0]
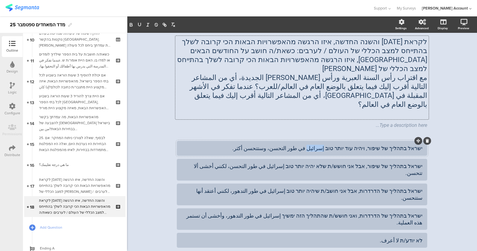
drag, startPoint x: 323, startPoint y: 132, endPoint x: 335, endPoint y: 134, distance: 12.0
click at [335, 143] on div "ישראל בתהליך של שיפור, ויהיה עוד יותר טוב إسرائيل في طور التحسن، وستتحسن أكثر." at bounding box center [302, 148] width 241 height 10
paste div
drag, startPoint x: 288, startPoint y: 149, endPoint x: 301, endPoint y: 150, distance: 13.5
click at [301, 163] on div "ישראל בתהליך של שיפור, אבל אני חושש/ת שלא יהיה יותר טוב إسرائيل في طور التحسن، …" at bounding box center [302, 170] width 241 height 14
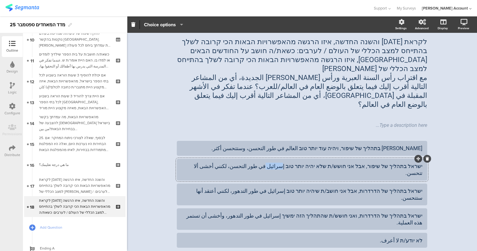
click at [298, 163] on div "ישראל בתהליך של שיפור, אבל אני חושש/ת שלא יהיה יותר טוב إسرائيل في طور التحسن، …" at bounding box center [302, 170] width 241 height 14
drag, startPoint x: 290, startPoint y: 150, endPoint x: 302, endPoint y: 151, distance: 11.9
click at [302, 163] on div "ישראל בתהליך של שיפור, אבל אני חושש/ת שלא יהיה יותר טוב إسرائيل في طور التحسن، …" at bounding box center [302, 170] width 241 height 14
paste div
drag, startPoint x: 292, startPoint y: 167, endPoint x: 304, endPoint y: 168, distance: 11.7
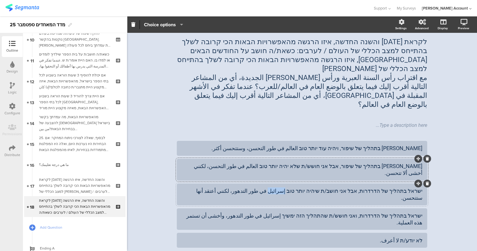
click at [304, 187] on div "ישראל בתהליך של הדרדרות, אבל אני חושב/ת שיהיה יותר טוב إسرائيل في طور التدهور، …" at bounding box center [302, 194] width 241 height 14
paste div
drag, startPoint x: 289, startPoint y: 185, endPoint x: 302, endPoint y: 185, distance: 13.1
click at [302, 212] on div "ישראל בתהליך של הדרדרות, ואני חושש/ת שהתהליך הזה ימשיך إسرائيل في طور التدهور، …" at bounding box center [302, 219] width 241 height 14
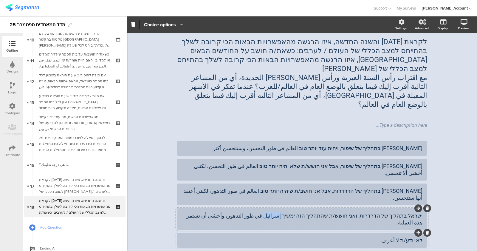
paste div
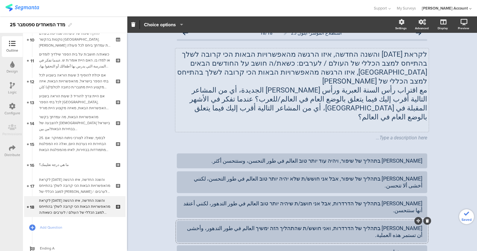
scroll to position [0, 0]
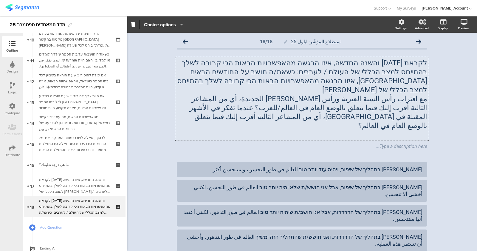
click at [398, 74] on div "לקראת ראש השנה והשנה החדשה, איזו הרגשה מהאפשרויות הבאות הכי קרובה לשלך בהתייחס …" at bounding box center [301, 98] width 253 height 83
click at [397, 74] on p "לקראת ראש השנה והשנה החדשה, איזו הרגשה מהאפשרויות הבאות הכי קרובה לשלך בהתייחס …" at bounding box center [302, 76] width 250 height 36
drag, startPoint x: 399, startPoint y: 74, endPoint x: 383, endPoint y: 74, distance: 16.7
click at [383, 74] on p "לקראת ראש השנה והשנה החדשה, איזו הרגשה מהאפשרויות הבאות הכי קרובה לשלך בהתייחס …" at bounding box center [302, 76] width 250 height 36
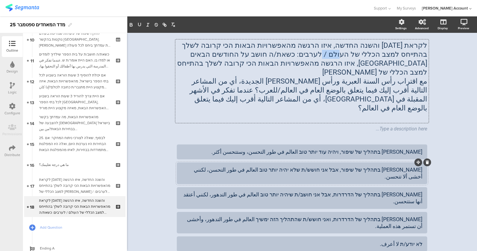
scroll to position [21, 0]
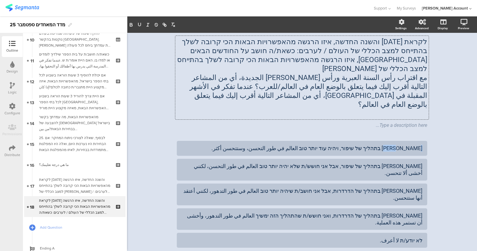
drag, startPoint x: 408, startPoint y: 130, endPoint x: 427, endPoint y: 131, distance: 18.8
click at [424, 131] on div "استطلاع المؤشّر- ايلول 25 18/18 לקראת ראש השנה והשנה החדשה, איזו הרגשה מהאפשרוי…" at bounding box center [302, 151] width 262 height 278
drag, startPoint x: 416, startPoint y: 151, endPoint x: 432, endPoint y: 151, distance: 16.4
click at [424, 151] on div "استطلاع المؤشّر- ايلول 25 18/18 לקראת ראש השנה והשנה החדשה, איזו הרגשה מהאפשרוי…" at bounding box center [302, 151] width 350 height 278
click at [410, 163] on div "ישראל בתהליך של שיפור, אבל אני חושש/ת שלא יהיה יותר טוב العالم في طور التحسن، ل…" at bounding box center [302, 170] width 241 height 14
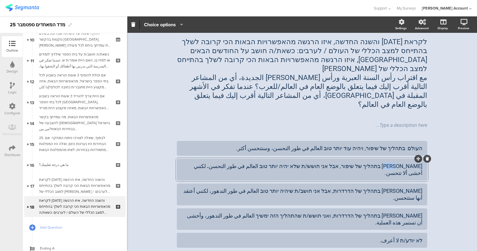
drag, startPoint x: 408, startPoint y: 148, endPoint x: 427, endPoint y: 149, distance: 19.1
click at [424, 149] on div "استطلاع المؤشّر- ايلول 25 18/18 לקראת ראש השנה והשנה החדשה, איזו הרגשה מהאפשרוי…" at bounding box center [302, 151] width 262 height 278
drag, startPoint x: 408, startPoint y: 165, endPoint x: 429, endPoint y: 166, distance: 21.2
click at [424, 166] on div "استطلاع المؤشّر- ايلول 25 18/18 לקראת ראש השנה והשנה החדשה, איזו הרגשה מהאפשרוי…" at bounding box center [302, 151] width 262 height 278
drag, startPoint x: 410, startPoint y: 183, endPoint x: 437, endPoint y: 185, distance: 26.9
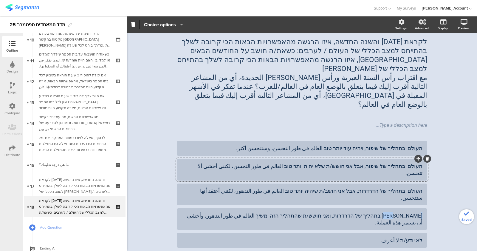
click at [424, 186] on div "استطلاع المؤشّر- ايلول 25 18/18 לקראת ראש השנה והשנה החדשה, איזו הרגשה מהאפשרוי…" at bounding box center [302, 151] width 350 height 278
drag, startPoint x: 403, startPoint y: 184, endPoint x: 409, endPoint y: 185, distance: 6.4
click at [409, 212] on div "העולם ל בתהליך של הדרדרות, ואני חושש/ת שהתהליך הזה ימשיך العالم في طور التدهور،…" at bounding box center [302, 219] width 241 height 14
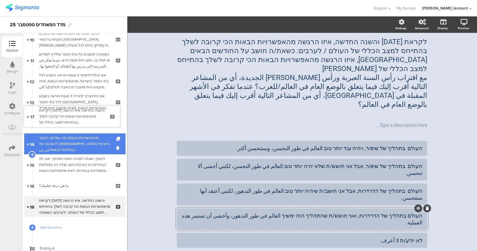
drag, startPoint x: 85, startPoint y: 188, endPoint x: 106, endPoint y: 134, distance: 57.3
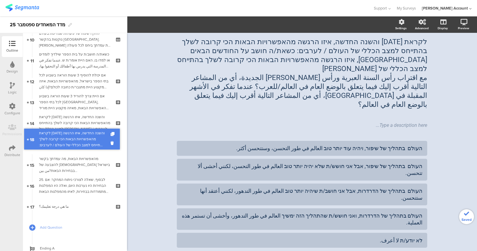
drag, startPoint x: 84, startPoint y: 204, endPoint x: 102, endPoint y: 136, distance: 70.6
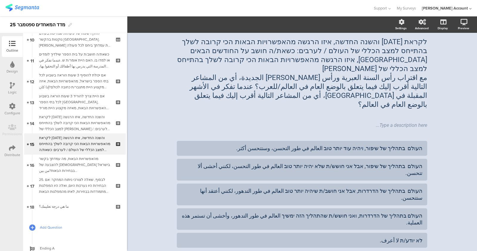
drag, startPoint x: 58, startPoint y: 228, endPoint x: 62, endPoint y: 227, distance: 4.2
click at [59, 222] on span "Add Question" at bounding box center [78, 227] width 76 height 6
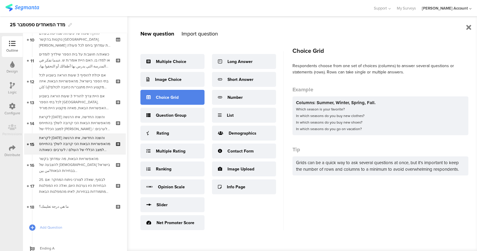
click at [183, 100] on div "Choice Grid" at bounding box center [172, 97] width 64 height 15
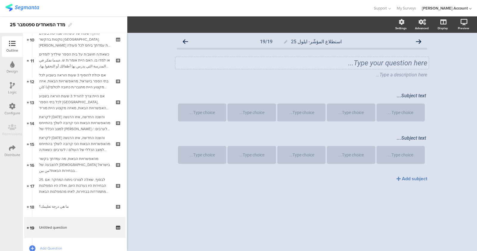
click at [393, 62] on div "Type your question here..." at bounding box center [301, 63] width 253 height 12
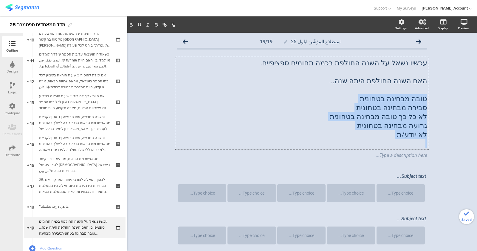
drag, startPoint x: 397, startPoint y: 139, endPoint x: 428, endPoint y: 101, distance: 49.4
click at [424, 101] on div "استطلاع المؤشّر- ايلول 25 19/19 עכשיו נשאל על השנה החולפת בכמה תחומים ספציפיים.…" at bounding box center [302, 159] width 262 height 253
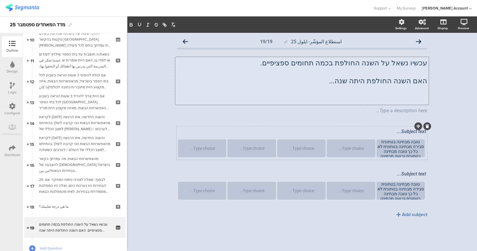
drag, startPoint x: 387, startPoint y: 157, endPoint x: 426, endPoint y: 145, distance: 40.4
click at [424, 145] on section "טובה מבחינה בטחונית סבירה מבחינה בטחונית לא כל כך טובה מבחינה בטחונית גרועה מבח…" at bounding box center [302, 148] width 248 height 19
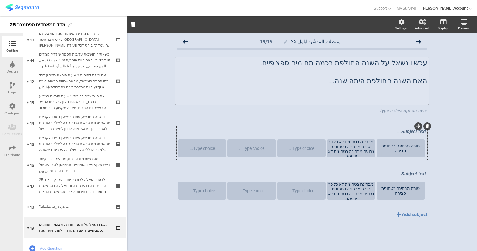
drag, startPoint x: 335, startPoint y: 152, endPoint x: 375, endPoint y: 150, distance: 40.0
click at [375, 150] on section "טובה מבחינה בטחונית סבירה מבחינה בטחונית לא כל כך טובה מבחינה בטחונית גרועה מבח…" at bounding box center [302, 148] width 248 height 19
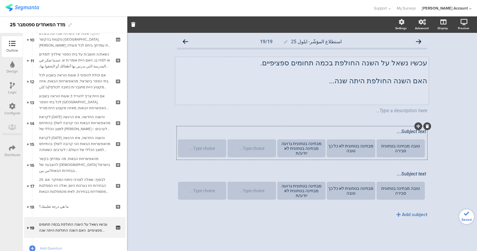
drag, startPoint x: 303, startPoint y: 153, endPoint x: 322, endPoint y: 151, distance: 18.9
click at [322, 151] on div "מבחינה בטחונית גרועה מבחינה בטחונית לא יודע/ת" at bounding box center [301, 148] width 47 height 14
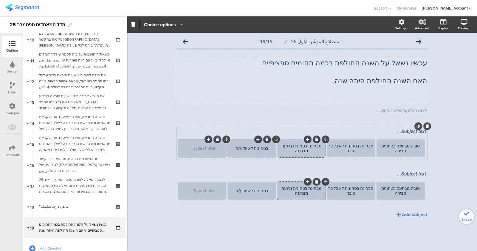
click at [217, 140] on icon at bounding box center [217, 139] width 3 height 4
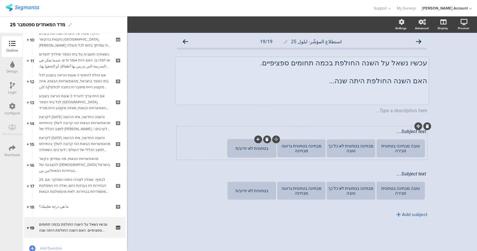
click at [255, 138] on div at bounding box center [258, 139] width 8 height 8
drag, startPoint x: 253, startPoint y: 148, endPoint x: 233, endPoint y: 149, distance: 20.3
click at [233, 149] on div "בטחונית לא יודע/ת" at bounding box center [251, 148] width 47 height 5
click at [236, 151] on div "בטחונית לא יודע/ת" at bounding box center [251, 148] width 47 height 18
drag, startPoint x: 247, startPoint y: 150, endPoint x: 252, endPoint y: 151, distance: 5.7
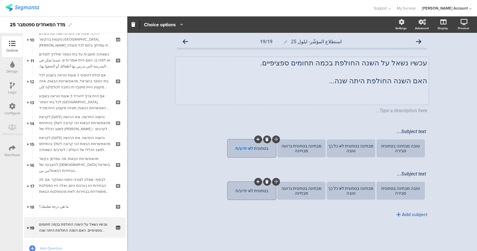
click at [252, 151] on div "בטחונית לא יודע/ת" at bounding box center [251, 148] width 47 height 18
click at [257, 139] on icon at bounding box center [257, 139] width 3 height 4
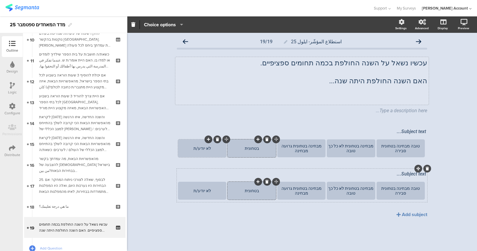
click at [241, 185] on div "בטחונית" at bounding box center [251, 191] width 47 height 18
click at [244, 190] on div "בטחונית" at bounding box center [251, 190] width 47 height 5
click at [156, 25] on span "Choice options" at bounding box center [160, 24] width 32 height 7
click at [134, 23] on icon at bounding box center [133, 24] width 4 height 5
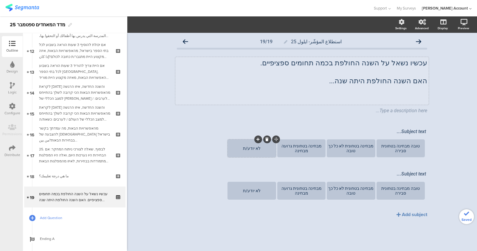
scroll to position [253, 0]
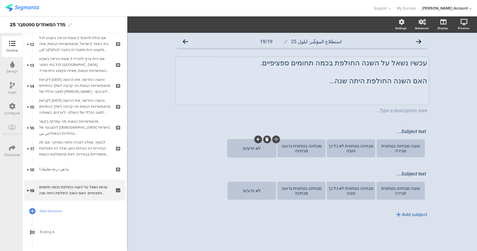
click at [53, 208] on span "Add Question" at bounding box center [78, 211] width 76 height 6
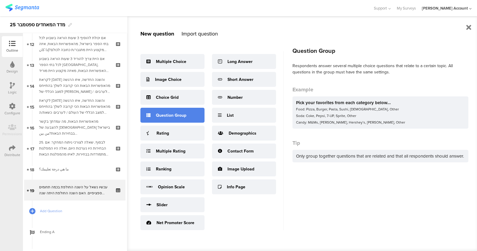
click at [178, 117] on div "Question Group" at bounding box center [171, 115] width 30 height 6
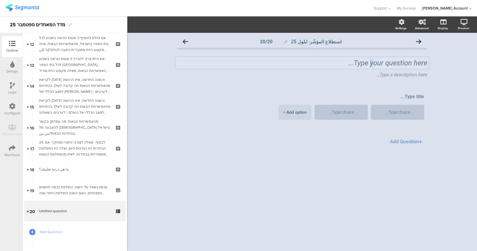
click at [370, 61] on div "Type your question here..." at bounding box center [301, 63] width 253 height 12
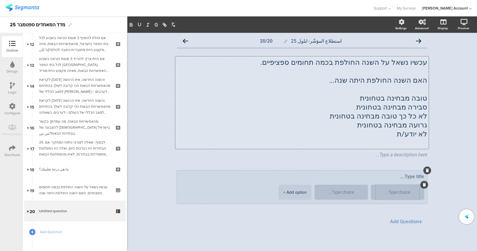
scroll to position [1, 0]
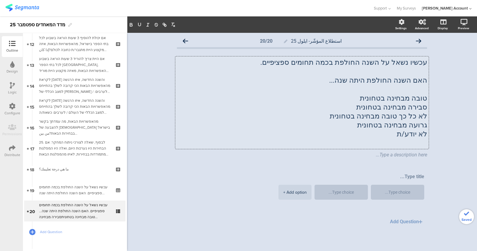
click at [408, 217] on button "Add Question" at bounding box center [407, 222] width 40 height 12
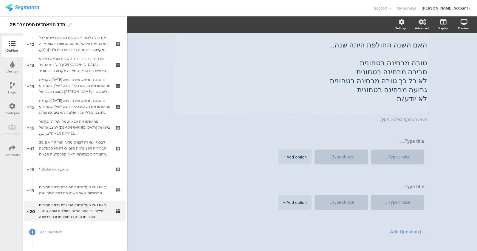
scroll to position [46, 0]
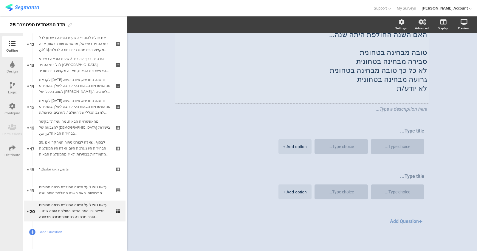
click at [408, 220] on button "Add Question" at bounding box center [407, 221] width 40 height 12
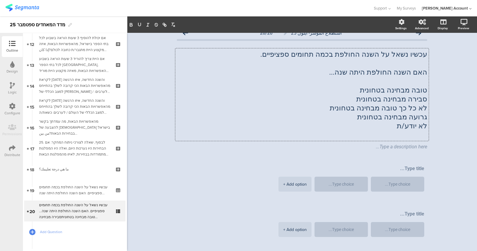
scroll to position [0, 0]
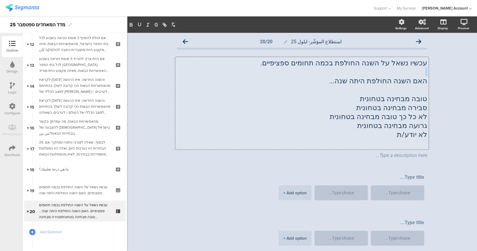
drag, startPoint x: 353, startPoint y: 72, endPoint x: 425, endPoint y: 82, distance: 73.1
click at [424, 81] on div "استطلاع المؤشّر- ايلول 25 20/20 עכשיו נשאל על השנה החולפת בכמה תחומים ספציפיים.…" at bounding box center [302, 188] width 350 height 310
click at [419, 82] on p "האם השנה החולפת היתה שנה..." at bounding box center [302, 80] width 250 height 9
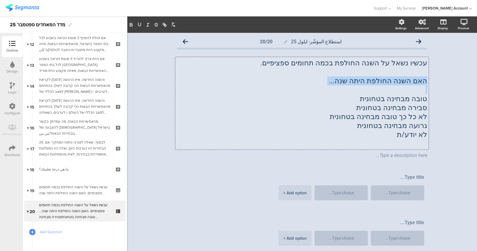
click at [326, 83] on p "האם השנה החולפת היתה שנה..." at bounding box center [302, 80] width 250 height 9
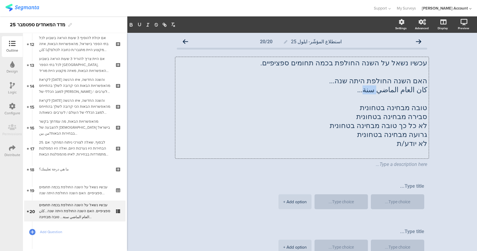
drag, startPoint x: 375, startPoint y: 89, endPoint x: 384, endPoint y: 91, distance: 9.1
click at [384, 91] on p "كان العام الماضي سنة..." at bounding box center [302, 89] width 250 height 9
click at [383, 91] on p "كان العام الماضي سنة..." at bounding box center [302, 89] width 250 height 9
drag, startPoint x: 375, startPoint y: 90, endPoint x: 382, endPoint y: 92, distance: 7.2
click at [382, 92] on p "كان العام الماضي سنة..." at bounding box center [302, 89] width 250 height 9
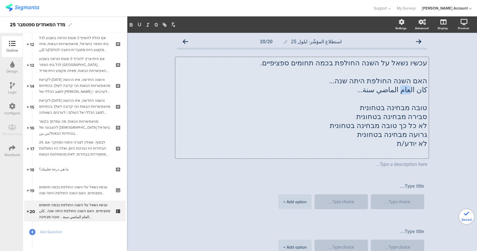
drag, startPoint x: 405, startPoint y: 90, endPoint x: 411, endPoint y: 92, distance: 6.4
click at [411, 92] on p "كان العام الماضي سنة..." at bounding box center [302, 89] width 250 height 9
click at [384, 91] on p "كان السنة الماضي سنة..." at bounding box center [302, 89] width 250 height 9
click at [422, 70] on p at bounding box center [302, 71] width 250 height 9
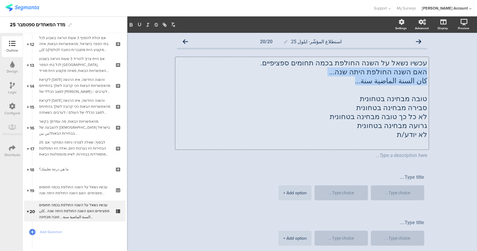
drag, startPoint x: 363, startPoint y: 83, endPoint x: 426, endPoint y: 73, distance: 63.6
click at [424, 73] on div "استطلاع المؤشّر- ايلول 25 20/20 עכשיו נשאל על השנה החולפת בכמה תחומים ספציפיים.…" at bounding box center [302, 188] width 262 height 310
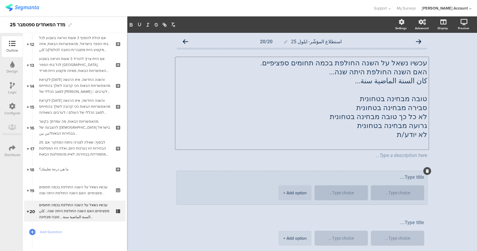
click at [398, 178] on textarea at bounding box center [302, 177] width 244 height 6
paste textarea "האם השנה החולפת היתה שנה... كان السنة الماضية سنة..."
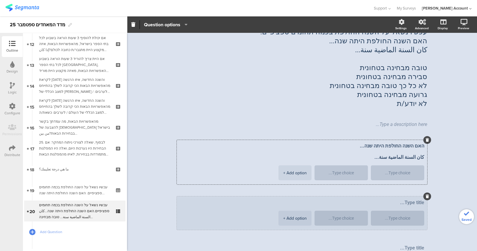
scroll to position [37, 0]
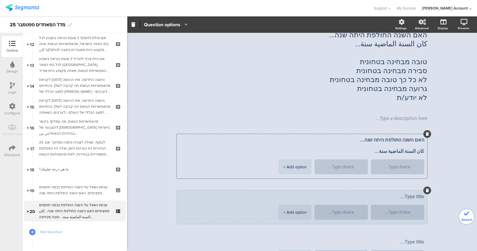
type textarea "האם השנה החולפת היתה שנה... كان السنة الماضية سنة..."
click at [405, 194] on textarea at bounding box center [302, 197] width 244 height 6
paste textarea "האם השנה החולפת היתה שנה... كان السنة الماضية سنة..."
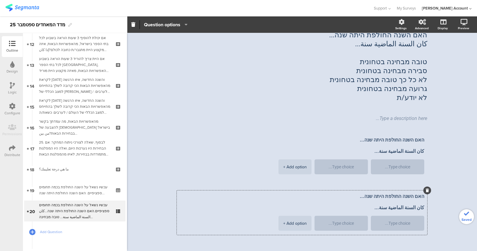
scroll to position [74, 0]
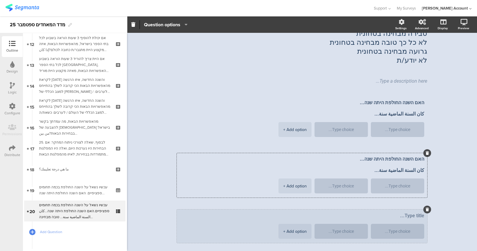
type textarea "האם השנה החולפת היתה שנה... كان السنة الماضية سنة..."
click at [409, 213] on textarea at bounding box center [302, 216] width 244 height 6
paste textarea "האם השנה החולפת היתה שנה... كان السنة الماضية سنة..."
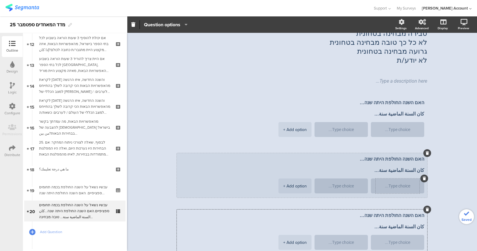
scroll to position [112, 0]
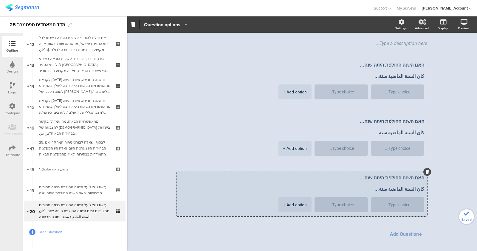
click at [416, 190] on textarea "האם השנה החולפת היתה שנה... كان السنة الماضية سنة..." at bounding box center [302, 183] width 244 height 17
click at [424, 190] on div "האם השנה החולפת היתה שנה... كانت السنة الماضية سنة... + Add option" at bounding box center [302, 194] width 250 height 44
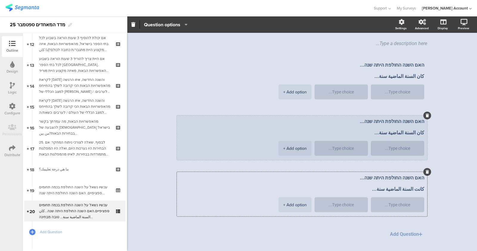
type textarea "האם השנה החולפת היתה שנה... كانت السنة الماضية سنة..."
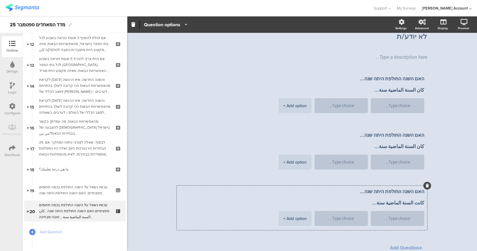
scroll to position [124, 0]
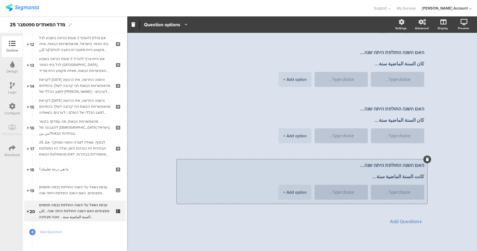
click at [420, 177] on textarea "האם השנה החולפת היתה שנה... كانت السنة الماضية سنة..." at bounding box center [302, 170] width 244 height 17
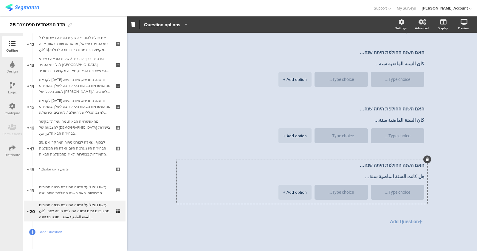
drag, startPoint x: 375, startPoint y: 176, endPoint x: 430, endPoint y: 162, distance: 57.4
click at [424, 161] on div "استطلاع المؤشّر- ايلول 25 20/20 עכשיו נשאל על השנה החולפת בכמה תחומים ספציפיים.…" at bounding box center [302, 79] width 262 height 343
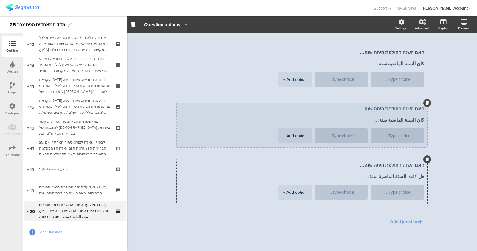
type textarea "האם השנה החולפת היתה שנה... هل كانت السنة الماضية سنة..."
drag, startPoint x: 399, startPoint y: 119, endPoint x: 425, endPoint y: 104, distance: 29.5
click at [424, 104] on div "האם השנה החולפת היתה שנה... كان السنة الماضية سنة... + Add option" at bounding box center [302, 125] width 250 height 44
paste textarea "ل كانت"
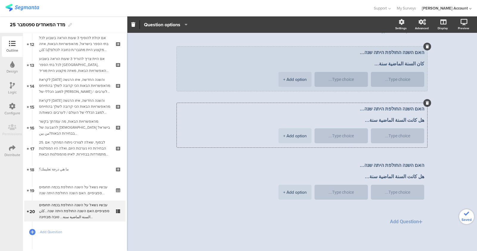
type textarea "האם השנה החולפת היתה שנה... هل كانت السنة الماضية سنة..."
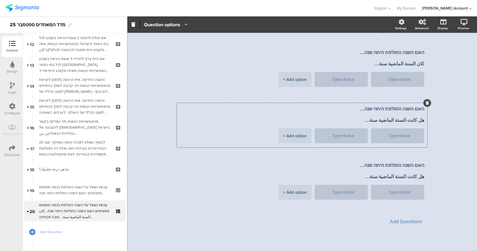
drag, startPoint x: 381, startPoint y: 63, endPoint x: 425, endPoint y: 53, distance: 44.5
click at [424, 53] on div "استطلاع المؤشّر- ايلول 25 20/20 עכשיו נשאל על השנה החולפת בכמה תחומים ספציפיים.…" at bounding box center [302, 79] width 262 height 343
paste textarea "ل كانت"
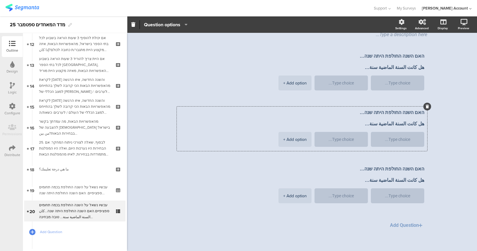
scroll to position [124, 0]
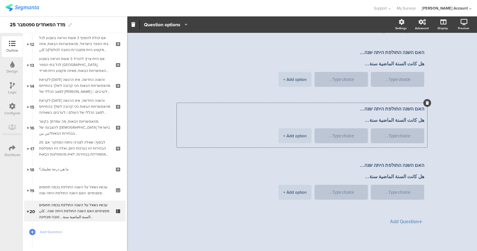
type textarea "האם השנה החולפת היתה שנה... هل كانت السنة الماضية سنة..."
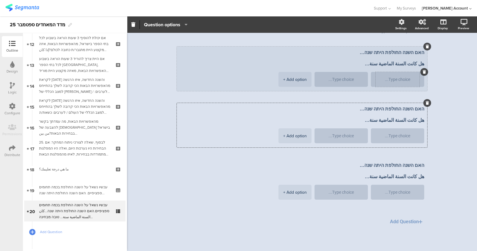
click at [392, 78] on textarea at bounding box center [398, 79] width 44 height 4
paste textarea "טובה מבחינה בטחונית סבירה מבחינה בטחונית לא כל כך טובה מבחינה בטחונית גרועה מבח…"
click at [300, 79] on div "+ Add option" at bounding box center [295, 79] width 24 height 15
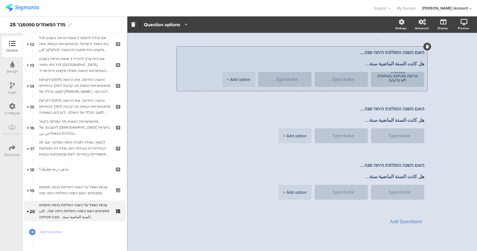
type textarea "טובה מבחינה בטחונית סבירה מבחינה בטחונית לא כל כך טובה מבחינה בטחונית גרועה מבח…"
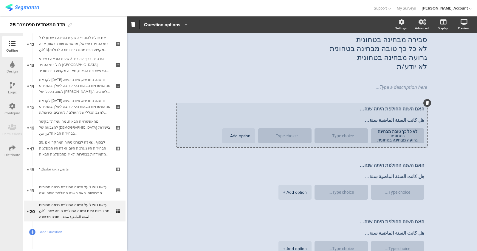
drag, startPoint x: 242, startPoint y: 140, endPoint x: 240, endPoint y: 137, distance: 3.7
click at [239, 136] on div "+ Add option" at bounding box center [239, 135] width 24 height 15
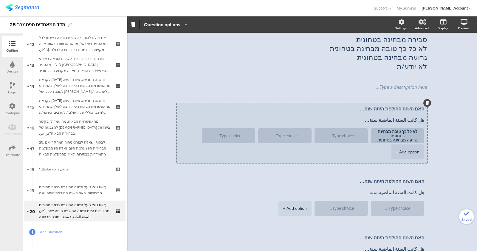
click at [396, 154] on div "+ Add option" at bounding box center [408, 151] width 24 height 15
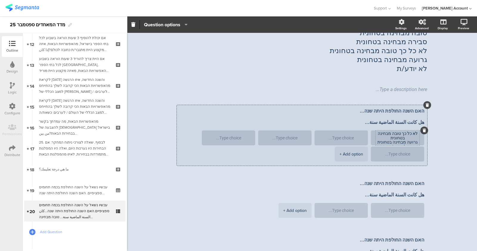
click at [393, 137] on textarea "טובה מבחינה בטחונית סבירה מבחינה בטחונית לא כל כך טובה מבחינה בטחונית גרועה מבח…" at bounding box center [398, 138] width 44 height 31
drag, startPoint x: 381, startPoint y: 141, endPoint x: 412, endPoint y: 120, distance: 37.5
click at [413, 117] on div "האם השנה החולפת היתה שנה... هل كانت السنة الماضية سنة... טובה מבחינה בטחונית סב…" at bounding box center [302, 135] width 250 height 61
click at [406, 137] on textarea "טובה מבחינה בטחונית סבירה מבחינה בטחונית לא כל כך טובה מבחינה בטחונית גרועה מבח…" at bounding box center [398, 138] width 44 height 31
drag, startPoint x: 397, startPoint y: 138, endPoint x: 417, endPoint y: 135, distance: 19.6
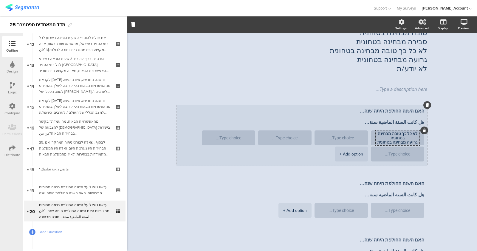
click at [417, 135] on textarea "טובה מבחינה בטחונית סבירה מבחינה בטחונית לא כל כך טובה מבחינה בטחונית גרועה מבח…" at bounding box center [398, 138] width 44 height 31
type textarea "טובה מבחינה בטחונית סבירה מבחינה בטחונית גרועה מבחינה בטחונית לא יודע/ת"
click at [307, 138] on textarea at bounding box center [285, 138] width 44 height 4
paste textarea "לא כל כך טובה מבחינה בטחונית"
type textarea "לא כל כך טובה מבחינה בטחונית"
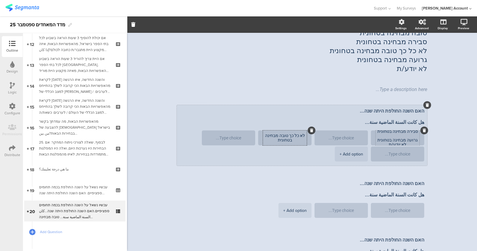
drag, startPoint x: 387, startPoint y: 144, endPoint x: 406, endPoint y: 144, distance: 18.8
click at [406, 144] on textarea "טובה מבחינה בטחונית סבירה מבחינה בטחונית גרועה מבחינה בטחונית לא יודע/ת" at bounding box center [398, 138] width 44 height 26
type textarea "טובה מבחינה בטחונית סבירה מבחינה בטחונית גרועה מבחינה בטחונית"
click at [402, 155] on textarea at bounding box center [398, 154] width 44 height 4
paste textarea "לא יודע/ת"
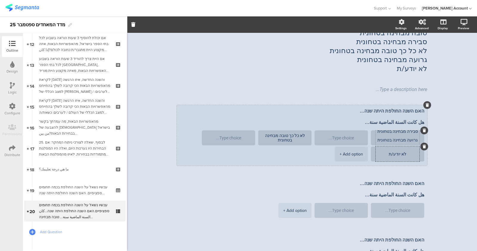
type textarea "לא יודע/ת"
drag, startPoint x: 384, startPoint y: 141, endPoint x: 417, endPoint y: 140, distance: 33.4
click at [417, 140] on li "טובה מבחינה בטחונית סבירה מבחינה בטחונית גרועה מבחינה בטחונית" at bounding box center [397, 137] width 53 height 15
type textarea "טובה מבחינה בטחונית סבירה מבחינה בטחונית"
click at [239, 136] on textarea at bounding box center [229, 138] width 44 height 4
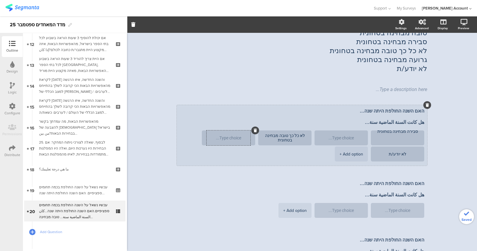
paste textarea "גרועה מבחינה בטחונית"
type textarea "גרועה מבחינה בטחונית"
drag, startPoint x: 391, startPoint y: 133, endPoint x: 416, endPoint y: 131, distance: 24.8
click at [416, 131] on textarea "טובה מבחינה בטחונית סבירה מבחינה בטחונית" at bounding box center [398, 138] width 44 height 26
type textarea "טובה מבחינה בטחונית"
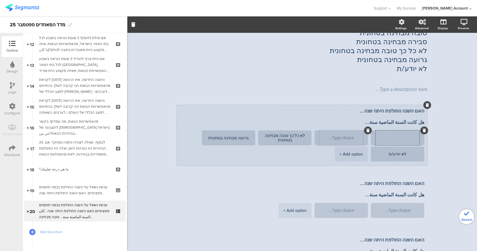
click at [332, 136] on textarea at bounding box center [341, 138] width 44 height 4
paste textarea "סבירה מבחינה בטחונית"
type textarea "סבירה מבחינה בטחונית"
click at [400, 139] on textarea "טובה מבחינה בטחונית" at bounding box center [398, 138] width 44 height 26
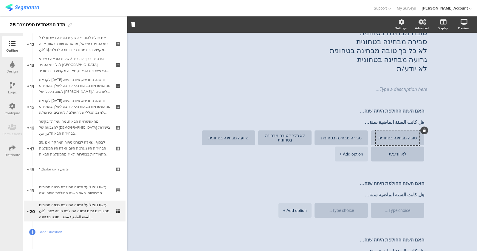
type textarea "טובה מבחינה בטחונית"
click at [392, 88] on div "Type a description here..." at bounding box center [301, 90] width 253 height 10
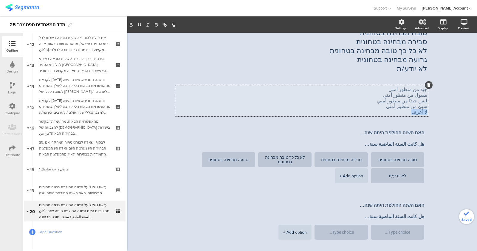
drag, startPoint x: 409, startPoint y: 112, endPoint x: 426, endPoint y: 114, distance: 17.1
click at [424, 114] on div "استطلاع المؤشّر- ايلول 25 20/20 עכשיו נשאל על השנה החולפת בכמה תחומים ספציפיים.…" at bounding box center [302, 157] width 262 height 380
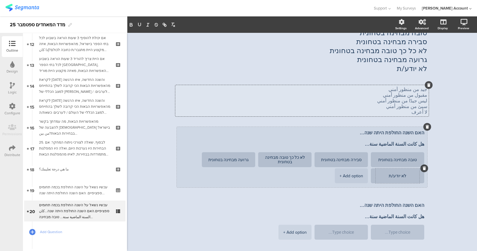
click at [385, 174] on textarea "לא יודע/ת" at bounding box center [398, 176] width 44 height 4
paste textarea "لا أعرف"
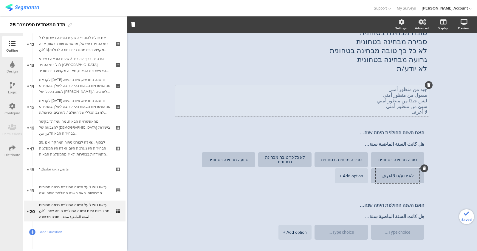
type textarea "לא יודע/ת لا أعرف"
click at [400, 112] on div "جيد من منظور أمني مقبول من منظور أمني ليس جيدًا من منظور أمني سيئ من منظور أمني…" at bounding box center [301, 100] width 253 height 31
drag, startPoint x: 401, startPoint y: 112, endPoint x: 429, endPoint y: 108, distance: 28.1
click at [424, 108] on div "استطلاع المؤشّر- ايلول 25 20/20 עכשיו נשאל על השנה החולפת בכמה תחומים ספציפיים.…" at bounding box center [302, 157] width 262 height 380
click at [384, 103] on p "ليس جيدًا من منظور أمني" at bounding box center [302, 101] width 250 height 6
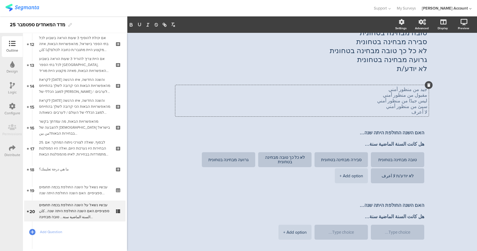
drag, startPoint x: 409, startPoint y: 115, endPoint x: 426, endPoint y: 99, distance: 23.4
click at [424, 99] on div "استطلاع المؤشّر- ايلول 25 20/20 עכשיו נשאל על השנה החולפת בכמה תחומים ספציפיים.…" at bounding box center [302, 157] width 262 height 380
drag, startPoint x: 413, startPoint y: 112, endPoint x: 422, endPoint y: 101, distance: 14.6
click at [424, 94] on div "استطلاع المؤشّر- ايلول 25 20/20 עכשיו נשאל על השנה החולפת בכמה תחומים ספציפיים.…" at bounding box center [302, 157] width 262 height 380
drag, startPoint x: 409, startPoint y: 115, endPoint x: 404, endPoint y: 112, distance: 6.0
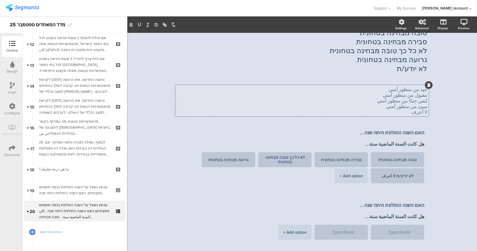
click at [408, 114] on div "جيد من منظور أمني مقبول من منظور أمني ليس جيدًا من منظور أمني سيئ من منظور أمني…" at bounding box center [301, 100] width 253 height 31
click at [404, 112] on p "لا أعرف" at bounding box center [302, 112] width 250 height 6
drag, startPoint x: 404, startPoint y: 112, endPoint x: 429, endPoint y: 84, distance: 37.8
click at [424, 85] on div "جيد من منظور أمني مقبول من منظور أمني ليس جيدًا من منظور أمني سيئ من منظور أمني…" at bounding box center [301, 100] width 253 height 31
paste div
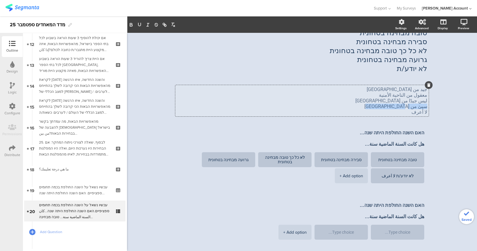
drag, startPoint x: 411, startPoint y: 109, endPoint x: 430, endPoint y: 106, distance: 19.9
click at [424, 106] on div "استطلاع المؤشّر- ايلول 25 20/20 עכשיו נשאל על השנה החולפת בכמה תחומים ספציפיים.…" at bounding box center [302, 157] width 262 height 380
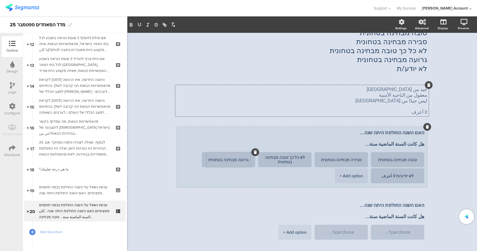
click at [214, 161] on textarea "גרועה מבחינה בטחונית" at bounding box center [229, 159] width 44 height 4
paste textarea "سيئ من الناحية الأمنية"
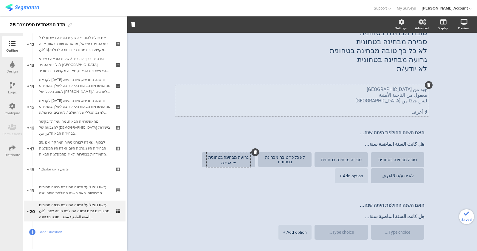
type textarea "גרועה מבחינה בטחונית سيئ من الناحية الأمنية"
drag, startPoint x: 381, startPoint y: 100, endPoint x: 422, endPoint y: 103, distance: 41.0
click at [423, 103] on div "جيد من الناحية الأمنية معقول من الناحية الأمنية ليس جيدًا من الناحية الأمنية لا…" at bounding box center [301, 100] width 253 height 31
click at [422, 103] on p "ليس جيدًا من الناحية الأمنية" at bounding box center [302, 101] width 250 height 6
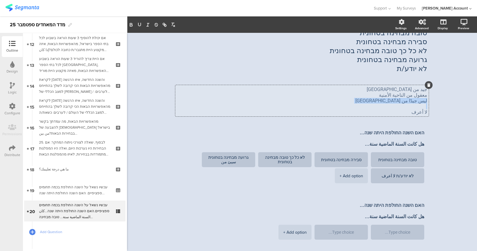
click at [422, 103] on p "ليس جيدًا من الناحية الأمنية" at bounding box center [302, 101] width 250 height 6
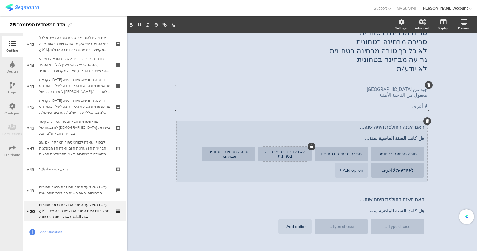
click at [273, 157] on textarea "לא כל כך טובה מבחינה בטחונית" at bounding box center [285, 153] width 44 height 9
paste textarea "ليس جيدًا من الناحية الأمنية"
click at [296, 165] on ul "טובה מבחינה בטחונית סבירה מבחינה בטחונית לא כל כך טובה מבחינה בטחונית ليس جيدًا…" at bounding box center [300, 162] width 247 height 32
click at [300, 157] on textarea "לא כל כך טובה מבחינה בטחונית ليس جيدًا من الناحية الأمنية" at bounding box center [285, 150] width 44 height 22
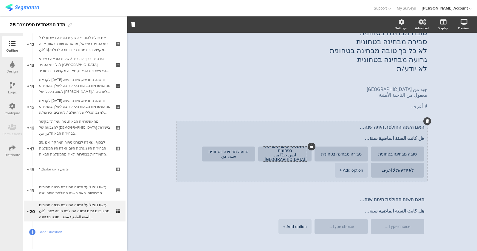
scroll to position [0, 0]
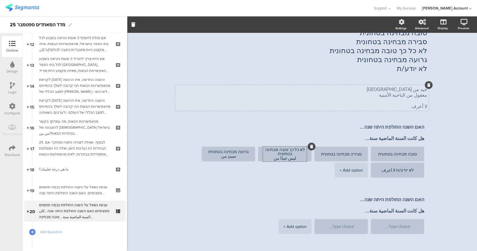
type textarea "לא כל כך טובה מבחינה בטחונית ليس جيدًا من الناحية الأمنية"
drag, startPoint x: 386, startPoint y: 95, endPoint x: 426, endPoint y: 95, distance: 40.3
click at [424, 95] on div "استطلاع المؤشّر- ايلول 25 20/20 עכשיו נשאל על השנה החולפת בכמה תחומים ספציפיים.…" at bounding box center [302, 154] width 262 height 375
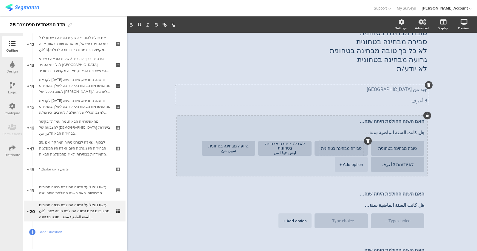
click at [324, 148] on textarea "סבירה מבחינה בטחונית" at bounding box center [341, 148] width 44 height 4
paste textarea "معقول من الناحية الأمنية"
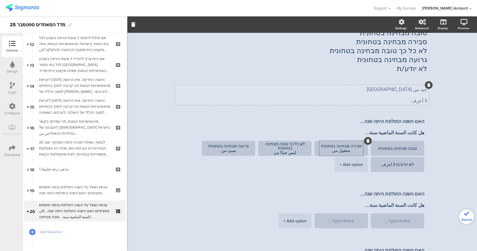
type textarea "סבירה מבחינה בטחונית معقول من الناحية الأمنية"
drag, startPoint x: 396, startPoint y: 89, endPoint x: 425, endPoint y: 89, distance: 29.2
click at [424, 89] on div "جيد من الناحية الأمنية لا أعرف جيد من الناحية الأمنية لا أعرف جيد من الناحية ال…" at bounding box center [301, 95] width 253 height 20
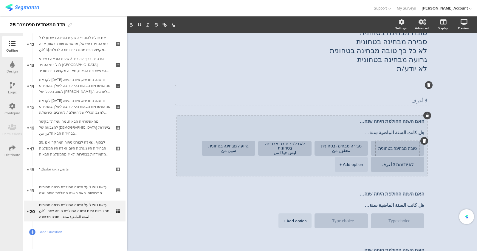
click at [380, 148] on textarea "טובה מבחינה בטחונית" at bounding box center [398, 148] width 44 height 4
paste textarea "جيد من الناحية الأمنية"
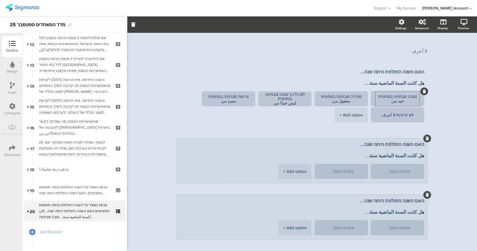
scroll to position [151, 0]
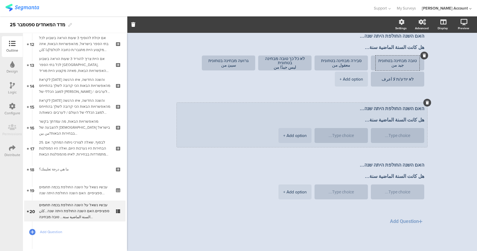
click at [295, 137] on div "+ Add option" at bounding box center [295, 135] width 24 height 15
click at [245, 137] on div "+ Add option" at bounding box center [239, 135] width 24 height 15
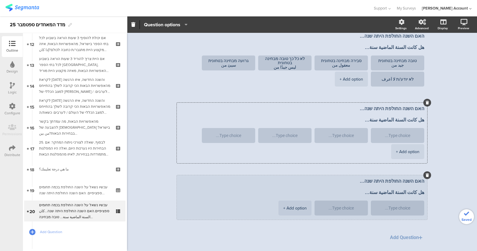
click at [291, 203] on div "+ Add option" at bounding box center [295, 207] width 24 height 15
click at [246, 209] on div "+ Add option" at bounding box center [239, 207] width 24 height 15
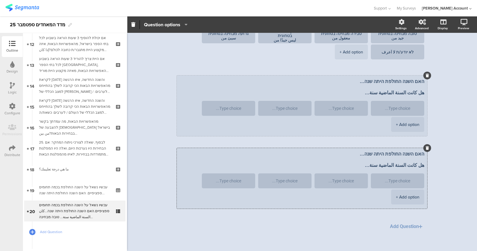
scroll to position [183, 0]
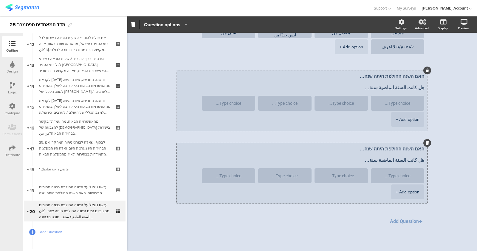
click at [400, 193] on div "+ Add option" at bounding box center [408, 191] width 24 height 15
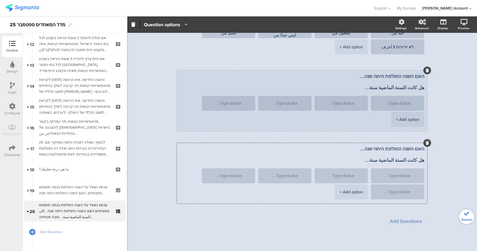
click at [402, 118] on div "+ Add option" at bounding box center [408, 119] width 24 height 15
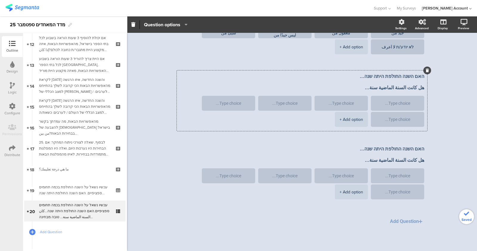
type textarea "טובה מבחינה בטחונית جيد من الناحية الأمنية"
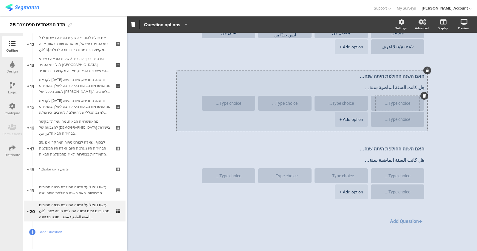
click at [389, 103] on textarea at bounding box center [398, 103] width 44 height 4
paste textarea "טובה מבחינה כלכלית סבירה מבחינה כלכלית לא כל כך טובה מבחינה כלכלית גרועה מבחינה…"
drag, startPoint x: 379, startPoint y: 105, endPoint x: 411, endPoint y: 105, distance: 31.9
click at [411, 105] on textarea "טובה מבחינה כלכלית סבירה מבחינה כלכלית לא כל כך טובה מבחינה כלכלית גרועה מבחינה…" at bounding box center [398, 97] width 44 height 26
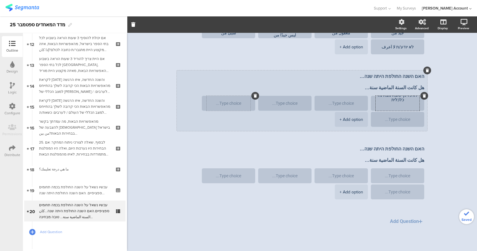
type textarea "טובה מבחינה כלכלית סבירה מבחינה כלכלית לא כל כך טובה מבחינה כלכלית"
click at [226, 103] on textarea at bounding box center [229, 103] width 44 height 4
paste textarea "גרועה מבחינה כלכלית"
type textarea "גרועה מבחינה כלכלית"
drag, startPoint x: 390, startPoint y: 101, endPoint x: 416, endPoint y: 96, distance: 26.7
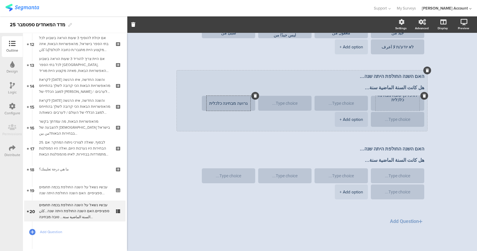
click at [416, 96] on textarea "טובה מבחינה כלכלית סבירה מבחינה כלכלית לא כל כך טובה מבחינה כלכלית" at bounding box center [398, 97] width 44 height 26
type textarea "טובה מבחינה כלכלית סבירה מבחינה כלכלית"
click at [293, 103] on textarea at bounding box center [285, 103] width 44 height 4
paste textarea "לא כל כך טובה מבחינה כלכלית"
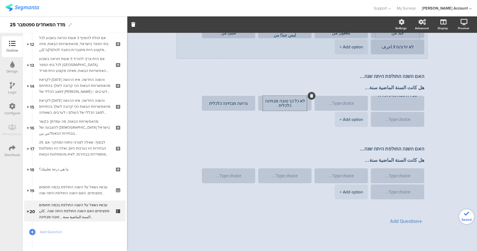
drag, startPoint x: 405, startPoint y: 111, endPoint x: 408, endPoint y: 109, distance: 4.3
type textarea "לא כל כך טובה מבחינה כלכלית"
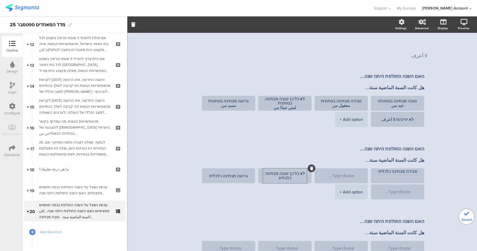
click at [408, 109] on div "טובה מבחינה בטחונית جيد من الناحية الأمنية" at bounding box center [398, 103] width 44 height 15
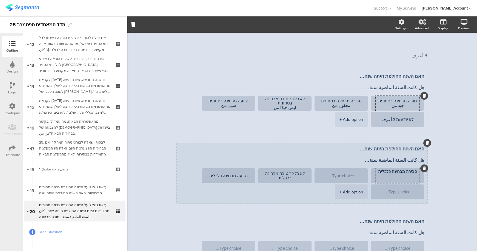
click at [404, 179] on textarea "טובה מבחינה כלכלית סבירה מבחינה כלכלית" at bounding box center [398, 176] width 44 height 22
drag, startPoint x: 377, startPoint y: 178, endPoint x: 414, endPoint y: 177, distance: 37.0
click at [414, 177] on textarea "טובה מבחינה כלכלית סבירה מבחינה כלכלית" at bounding box center [398, 175] width 44 height 13
type textarea "טובה מבחינה כלכלית"
click at [332, 177] on textarea at bounding box center [341, 176] width 44 height 4
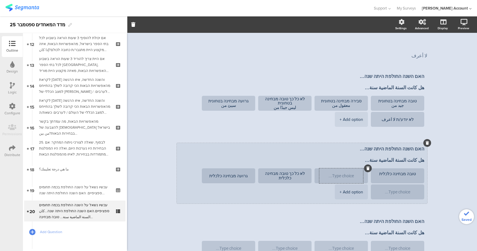
paste textarea "סבירה מבחינה כלכלית"
click at [397, 182] on div "טובה מבחינה כלכלית" at bounding box center [398, 175] width 44 height 15
type textarea "סבירה מבחינה כלכלית"
click at [402, 178] on textarea "טובה מבחינה כלכלית" at bounding box center [398, 175] width 44 height 9
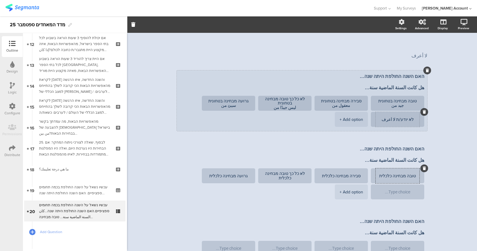
type textarea "טובה מבחינה כלכלית"
click at [393, 120] on textarea "לא יודע/ת لا أعرف" at bounding box center [398, 119] width 44 height 4
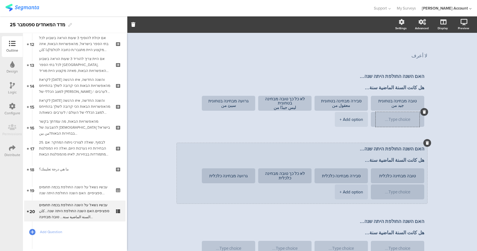
paste textarea "לא יודע/ת لا أعرف"
type textarea "לא יודע/ת لا أعرف"
click at [394, 190] on textarea at bounding box center [398, 192] width 44 height 4
paste textarea "לא יודע/ת لا أعرف"
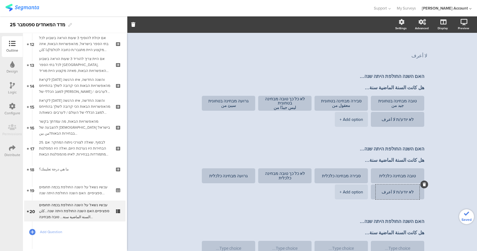
type textarea "לא יודע/ת لا أعرف"
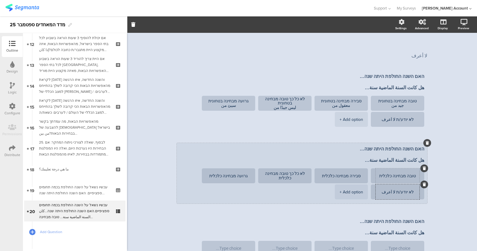
click at [379, 179] on div "טובה מבחינה כלכלית" at bounding box center [398, 175] width 44 height 15
click at [379, 176] on textarea "טובה מבחינה כלכלית" at bounding box center [398, 176] width 44 height 4
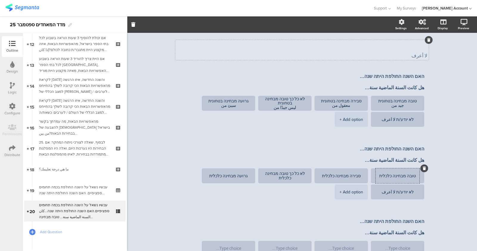
scroll to position [74, 0]
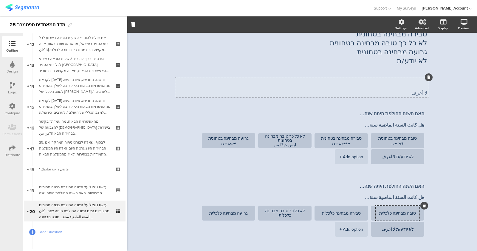
click at [391, 92] on div "لا أعرف لا أعرف" at bounding box center [301, 87] width 253 height 20
drag, startPoint x: 394, startPoint y: 88, endPoint x: 437, endPoint y: 87, distance: 43.3
click at [424, 86] on div "استطلاع المؤشّر- ايلول 25 20/20 עכשיו נשאל על השנה החולפת בכמה תחומים ספציפיים.…" at bounding box center [302, 159] width 350 height 401
click at [400, 92] on p "لا أعرف" at bounding box center [302, 93] width 250 height 6
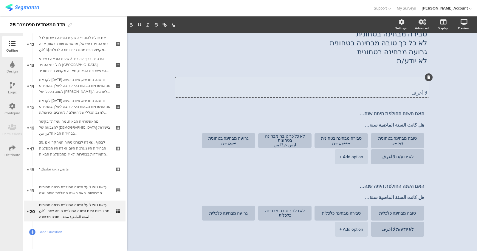
click at [400, 92] on p "لا أعرف" at bounding box center [302, 93] width 250 height 6
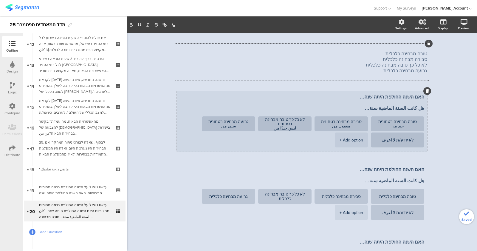
scroll to position [111, 0]
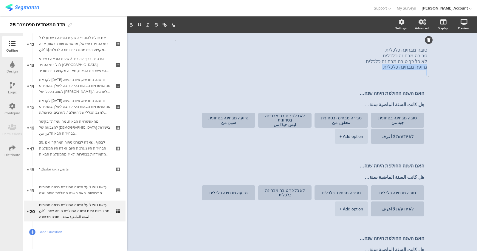
drag, startPoint x: 387, startPoint y: 70, endPoint x: 428, endPoint y: 65, distance: 41.4
click at [424, 66] on div "استطلاع المؤشّر- ايلول 25 20/20 עכשיו נשאל על השנה החולפת בכמה תחומים ספציפיים.…" at bounding box center [302, 131] width 262 height 418
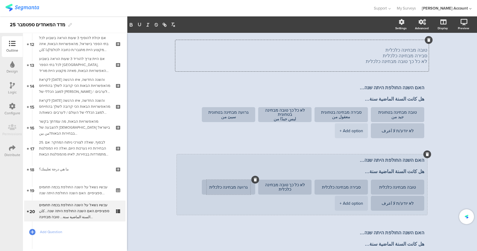
click at [217, 187] on textarea "גרועה מבחינה כלכלית" at bounding box center [229, 187] width 44 height 4
drag, startPoint x: 215, startPoint y: 188, endPoint x: 219, endPoint y: 189, distance: 4.0
click at [216, 188] on textarea "גרועה מבחינה כלכלית" at bounding box center [229, 187] width 44 height 4
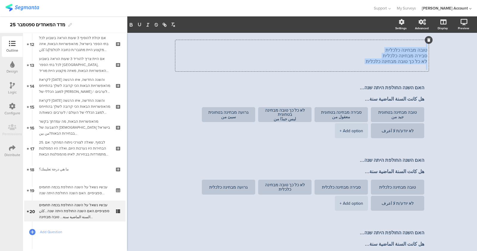
drag, startPoint x: 358, startPoint y: 64, endPoint x: 427, endPoint y: 46, distance: 70.9
click at [424, 46] on div "استطلاع المؤشّر- ايلول 25 20/20 עכשיו נשאל על השנה החולפת בכמה תחומים ספציפיים.…" at bounding box center [302, 128] width 262 height 413
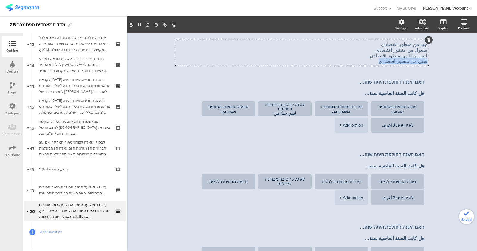
drag, startPoint x: 388, startPoint y: 61, endPoint x: 430, endPoint y: 60, distance: 42.4
click at [424, 61] on div "استطلاع المؤشّر- ايلول 25 20/20 עכשיו נשאל על השנה החולפת בכמה תחומים ספציפיים.…" at bounding box center [302, 125] width 262 height 407
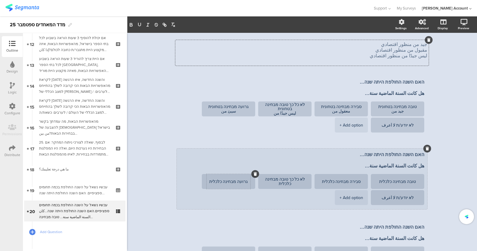
click at [215, 182] on textarea "גרועה מבחינה כלכלית" at bounding box center [229, 181] width 44 height 4
paste textarea "سيئ من منظور اقتصادي"
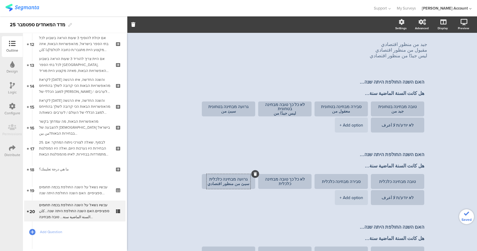
type textarea "גרועה מבחינה כלכלית سيئ من منظور اقتصادي"
drag, startPoint x: 454, startPoint y: 59, endPoint x: 426, endPoint y: 57, distance: 28.1
click at [424, 57] on div "استطلاع المؤشّر- ايلول 25 20/20 עכשיו נשאל על השנה החולפת בכמה תחומים ספציפיים.…" at bounding box center [302, 125] width 262 height 407
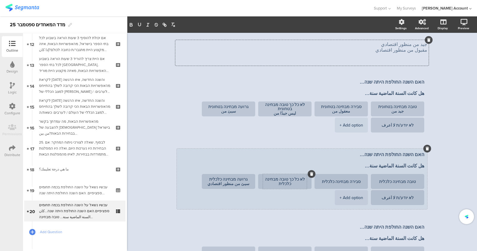
click at [277, 185] on textarea "לא כל כך טובה מבחינה כלכלית" at bounding box center [285, 181] width 44 height 9
paste textarea "ليس جيدًا من منظور اقتصادي"
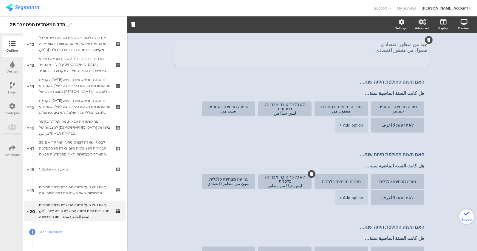
type textarea "לא כל כך טובה מבחינה כלכלית ليس جيدًا من منظور اقتصادي"
drag, startPoint x: 385, startPoint y: 51, endPoint x: 426, endPoint y: 50, distance: 41.5
click at [424, 50] on div "استطلاع المؤشّر- ايلول 25 20/20 עכשיו נשאל על השנה החולפת בכמה תחומים ספציפיים.…" at bounding box center [302, 125] width 262 height 407
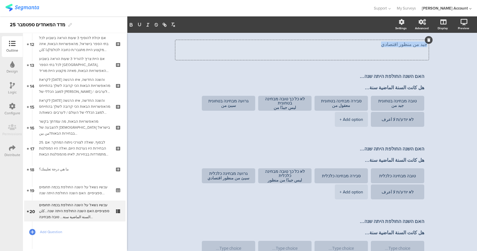
drag, startPoint x: 414, startPoint y: 44, endPoint x: 435, endPoint y: 44, distance: 21.8
click at [424, 46] on div "استطلاع المؤشّر- ايلول 25 20/20 עכשיו נשאל על השנה החולפת בכמה תחומים ספציפיים.…" at bounding box center [302, 122] width 350 height 401
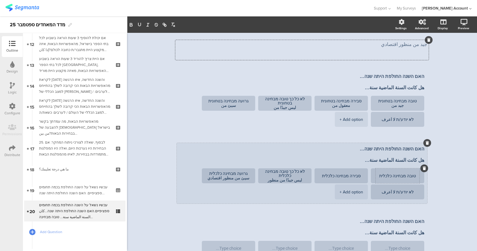
click at [376, 175] on textarea "טובה מבחינה כלכלית" at bounding box center [398, 176] width 44 height 4
paste textarea "جيد من منظور اقتصادي"
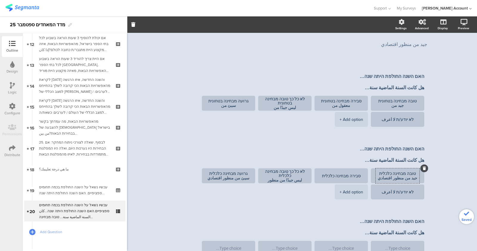
type textarea "טובה מבחינה כלכלית جيد من منظور اقتصادي"
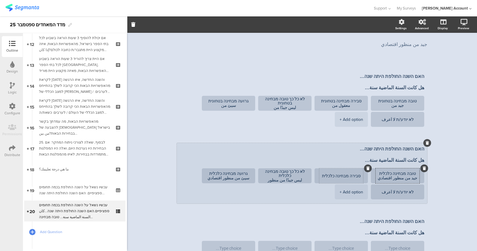
click at [324, 174] on textarea "סבירה מבחינה כלכלית" at bounding box center [341, 176] width 44 height 4
paste textarea "مقبول من منظور اقتصادي"
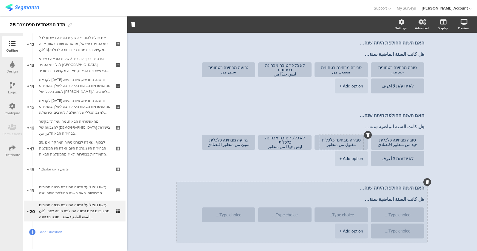
scroll to position [148, 0]
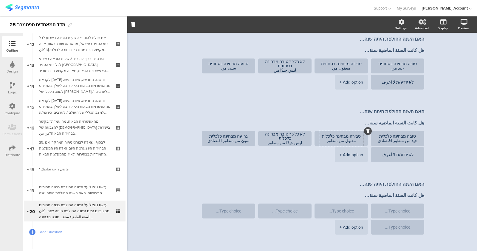
type textarea "סבירה מבחינה כלכלית مقبول من منظور اقتصادي"
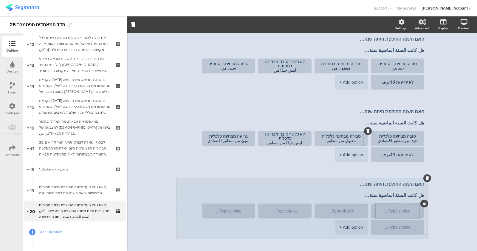
click at [388, 212] on textarea at bounding box center [398, 211] width 44 height 4
paste textarea "טובה מבחינה חברתית סבירה מבחינה חברתית לא כל כך טובה מבחינה חברתית גרועה מבחינה…"
drag, startPoint x: 380, startPoint y: 213, endPoint x: 418, endPoint y: 210, distance: 38.3
click at [418, 210] on li "טובה מבחינה חברתית סבירה מבחינה חברתית לא כל כך טובה מבחינה חברתית גרועה מבחינה…" at bounding box center [397, 210] width 53 height 15
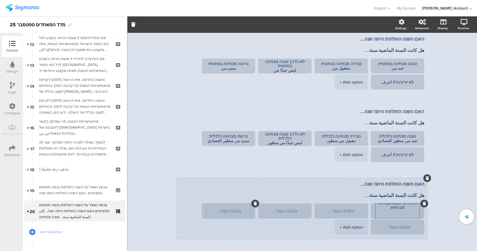
type textarea "טובה מבחינה חברתית סבירה מבחינה חברתית לא כל כך טובה מבחינה חברתית"
click at [242, 212] on textarea at bounding box center [229, 211] width 44 height 4
paste textarea "גרועה מבחינה חברתית"
type textarea "גרועה מבחינה חברתית"
drag, startPoint x: 389, startPoint y: 208, endPoint x: 416, endPoint y: 204, distance: 28.1
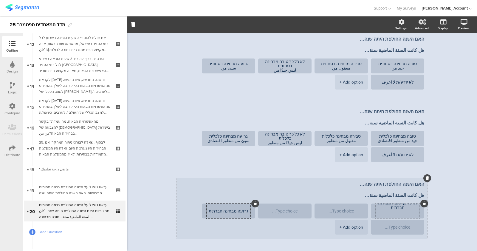
click at [416, 204] on div "טובה מבחינה חברתית סבירה מבחינה חברתית לא כל כך טובה מבחינה חברתית" at bounding box center [398, 210] width 44 height 15
click at [389, 209] on textarea "טובה מבחינה חברתית סבירה מבחינה חברתית לא כל כך טובה מבחינה חברתית" at bounding box center [398, 205] width 44 height 26
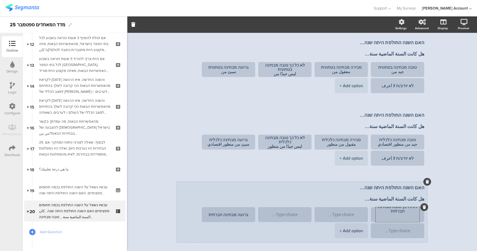
scroll to position [148, 0]
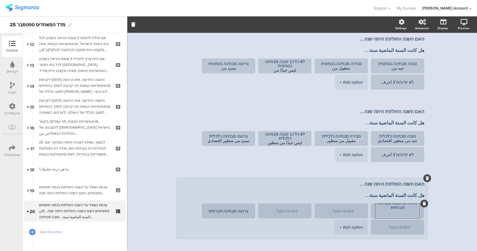
click at [399, 216] on textarea "טובה מבחינה חברתית סבירה מבחינה חברתית לא כל כך טובה מבחינה חברתית" at bounding box center [398, 205] width 44 height 26
drag, startPoint x: 393, startPoint y: 216, endPoint x: 414, endPoint y: 211, distance: 22.2
click at [414, 211] on textarea "טובה מבחינה חברתית סבירה מבחינה חברתית לא כל כך טובה מבחינה חברתית" at bounding box center [398, 209] width 44 height 18
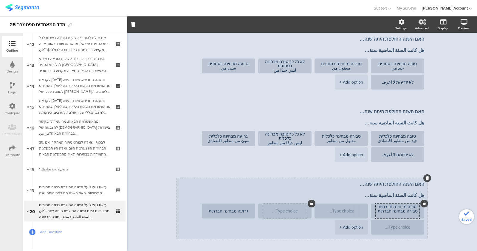
type textarea "טובה מבחינה חברתית סבירה מבחינה חברתית"
click at [296, 212] on textarea at bounding box center [285, 211] width 44 height 4
paste textarea "לא כל כך טובה מבחינה חברתית"
type textarea "לא כל כך טובה מבחינה חברתית"
drag, startPoint x: 376, startPoint y: 212, endPoint x: 414, endPoint y: 212, distance: 37.9
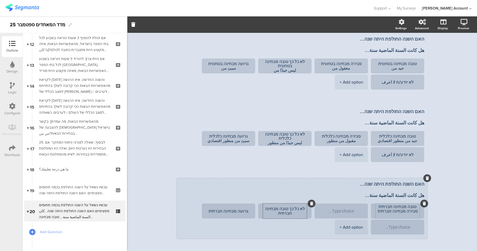
click at [414, 212] on textarea "טובה מבחינה חברתית סבירה מבחינה חברתית" at bounding box center [398, 210] width 44 height 13
type textarea "טובה מבחינה חברתית"
click at [345, 211] on textarea at bounding box center [341, 211] width 44 height 4
paste textarea "סבירה מבחינה חברתית"
type textarea "סבירה מבחינה חברתית"
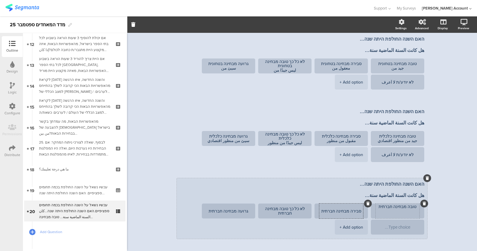
click at [386, 215] on textarea "טובה מבחינה חברתית" at bounding box center [398, 210] width 44 height 13
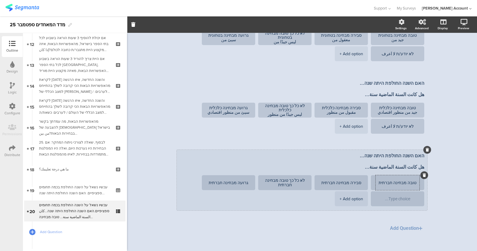
scroll to position [183, 0]
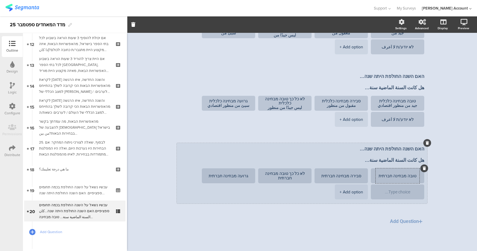
click at [380, 177] on textarea "טובה מבחינה חברתית" at bounding box center [398, 176] width 44 height 4
paste textarea "جيد اجتماعيًا معقول اجتماعيًا ليس اجتماعيًا جدًا سيئ اجتماعيًا"
drag, startPoint x: 398, startPoint y: 180, endPoint x: 408, endPoint y: 180, distance: 10.4
click at [408, 180] on textarea "טובה מבחינה חברתית جيد اجتماعيًا معقول اجتماعيًا ليس اجتماعيًا جدًا سيئ اجتماعي…" at bounding box center [398, 172] width 44 height 22
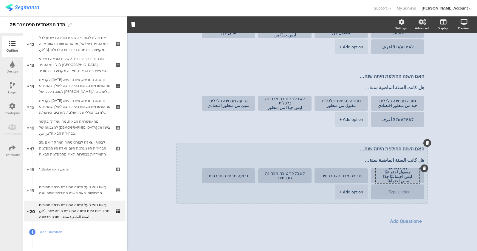
click at [408, 179] on textarea "טובה מבחינה חברתית جيد اجتماعيًا معقول اجتماعيًا ليس اجتماعيًا جدًا سيئ اجتماعي…" at bounding box center [398, 172] width 44 height 22
type textarea "טובה מבחינה חברתית جيد اجتماعيًا معقول اجتماعيًا ليس اجتماعيًا جدًا"
drag, startPoint x: 216, startPoint y: 176, endPoint x: 219, endPoint y: 176, distance: 3.6
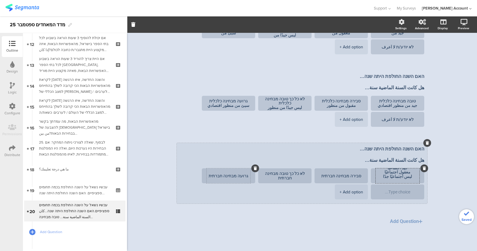
click at [216, 176] on textarea "גרועה מבחינה חברתית" at bounding box center [229, 176] width 44 height 4
paste textarea "سيئ اجتماعيًا"
type textarea "גרועה מבחינה חברתית سيئ اجتماعيًا"
click at [392, 177] on textarea "טובה מבחינה חברתית جيد اجتماعيًا معقول اجتماعيًا ليس اجتماعيًا جدًا" at bounding box center [398, 172] width 44 height 22
click at [393, 177] on textarea "טובה מבחינה חברתית جيد اجتماعيًا معقول اجتماعيًا ليس اجتماعيًا جدًا" at bounding box center [398, 172] width 44 height 22
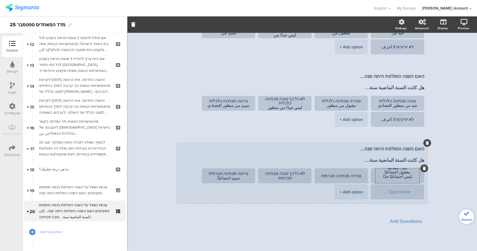
click at [393, 177] on textarea "טובה מבחינה חברתית جيد اجتماعيًا معقول اجتماعيًا ليس اجتماعيًا جدًا" at bounding box center [398, 172] width 44 height 22
type textarea "טובה מבחינה חברתית جيد اجتماعيًا معقول اجتماعيًا"
click at [279, 177] on textarea "לא כל כך טובה מבחינה חברתית" at bounding box center [285, 175] width 44 height 9
paste textarea "ليس اجتماعيًا جدًا"
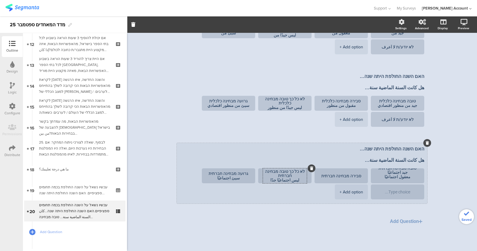
scroll to position [0, 0]
type textarea "לא כל כך טובה מבחינה חברתית ليس اجتماعيًا جدًا"
drag, startPoint x: 386, startPoint y: 174, endPoint x: 409, endPoint y: 174, distance: 22.7
click at [409, 174] on textarea "טובה מבחינה חברתית جيد اجتماعيًا معقول اجتماعيًا" at bounding box center [398, 175] width 44 height 18
click at [388, 178] on textarea "טובה מבחינה חברתית جيد اجتماعيًا معقول اجتماعيًا" at bounding box center [398, 175] width 44 height 18
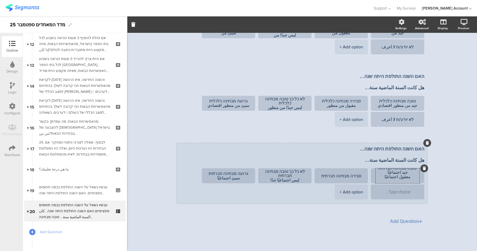
drag, startPoint x: 386, startPoint y: 178, endPoint x: 410, endPoint y: 177, distance: 23.6
click at [410, 177] on textarea "טובה מבחינה חברתית جيد اجتماعيًا معقول اجتماعيًا" at bounding box center [398, 175] width 44 height 18
click at [383, 177] on textarea "טובה מבחינה חברתית جيد اجتماعيًا معقول اجتماعيًا" at bounding box center [398, 175] width 44 height 18
drag, startPoint x: 383, startPoint y: 177, endPoint x: 412, endPoint y: 178, distance: 29.5
click at [412, 178] on textarea "טובה מבחינה חברתית جيد اجتماعيًا معقول اجتماعيًا" at bounding box center [398, 175] width 44 height 18
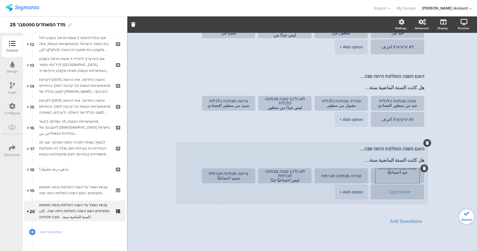
click at [400, 179] on textarea "טובה מבחינה חברתית جيد اجتماعيًا" at bounding box center [398, 175] width 44 height 18
type textarea "טובה מבחינה חברתית جيد اجتماعيًا"
drag, startPoint x: 323, startPoint y: 175, endPoint x: 327, endPoint y: 177, distance: 4.7
click at [323, 175] on textarea "סבירה מבחינה חברתית" at bounding box center [341, 176] width 44 height 4
paste textarea "معقول اجتماعيًا"
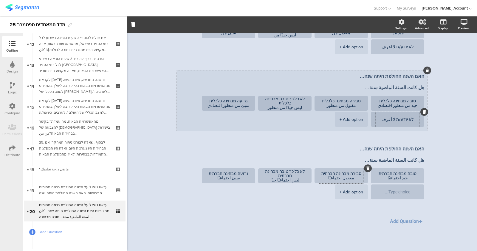
type textarea "סבירה מבחינה חברתית معقول اجتماعيًا"
click at [395, 121] on textarea "לא יודע/ת لا أعرف" at bounding box center [398, 119] width 44 height 4
click at [396, 121] on textarea "לא יודע/ת لا أعرف" at bounding box center [398, 119] width 44 height 4
click at [397, 123] on div "לא יודע/ת لا أعرف" at bounding box center [398, 119] width 44 height 15
click at [397, 120] on textarea "לא יודע/ת لا أعرف" at bounding box center [398, 119] width 44 height 4
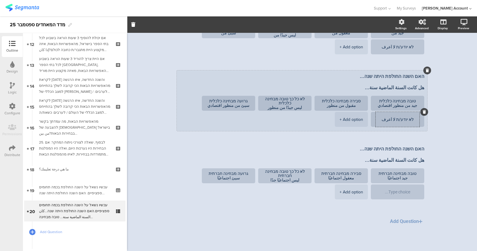
click at [397, 120] on textarea "לא יודע/ת لا أعرف" at bounding box center [398, 119] width 44 height 4
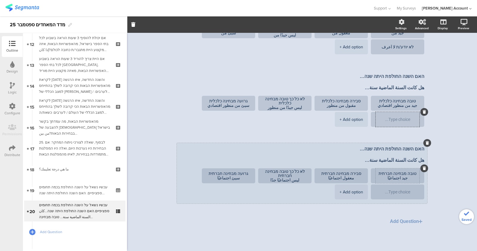
paste textarea "לא יודע/ת لا أعرف"
type textarea "לא יודע/ת لا أعرف"
click at [397, 190] on textarea at bounding box center [398, 192] width 44 height 4
paste textarea "לא יודע/ת لا أعرف"
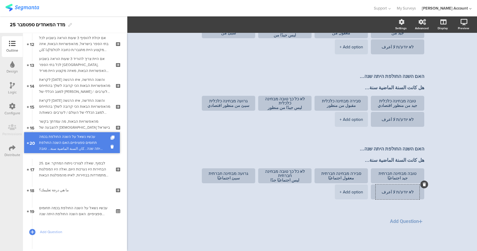
drag, startPoint x: 75, startPoint y: 206, endPoint x: 90, endPoint y: 138, distance: 70.3
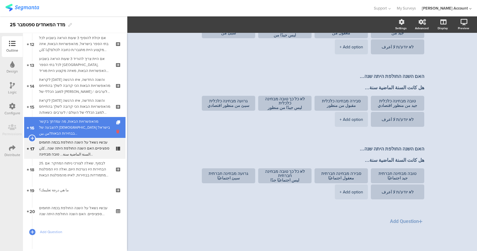
click at [116, 131] on icon at bounding box center [118, 132] width 5 height 6
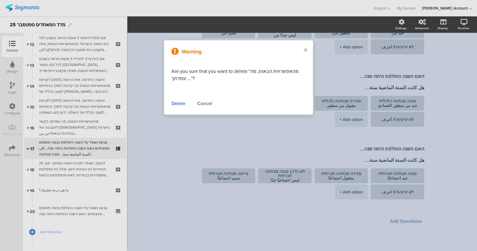
type textarea "לא יודע/ת لا أعرف"
click at [177, 104] on div "Delete" at bounding box center [178, 103] width 14 height 7
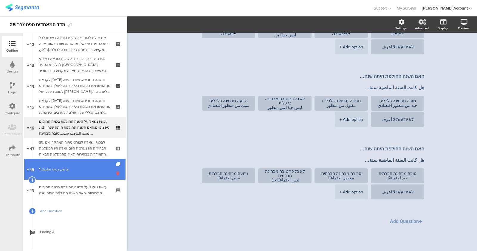
click at [116, 174] on icon at bounding box center [118, 173] width 5 height 6
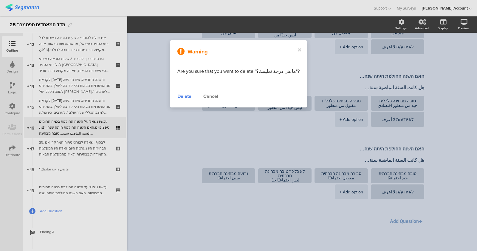
click at [191, 96] on div "Delete" at bounding box center [184, 96] width 14 height 7
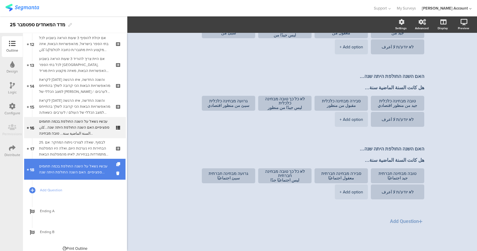
click at [89, 170] on div "עכשיו נשאל על השנה החולפת בכמה תחומים ספציפיים. האם השנה החולפת היתה שנה..." at bounding box center [74, 169] width 71 height 12
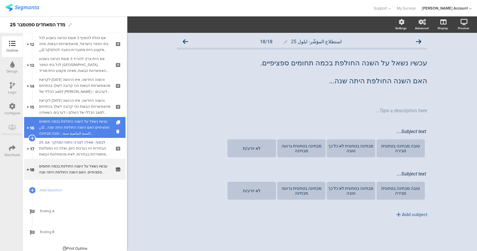
click at [100, 130] on div "עכשיו נשאל על השנה החולפת בכמה תחומים ספציפיים.האם השנה החולפת היתה שנה...كان ا…" at bounding box center [74, 127] width 71 height 18
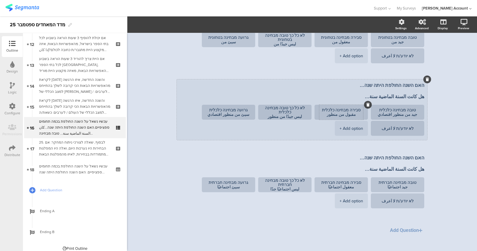
scroll to position [183, 0]
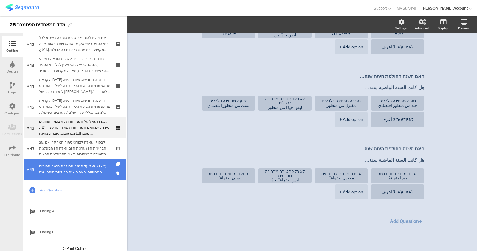
click at [76, 162] on link "18 עכשיו נשאל על השנה החולפת בכמה תחומים ספציפיים. האם השנה החולפת היתה שנה..." at bounding box center [74, 169] width 101 height 21
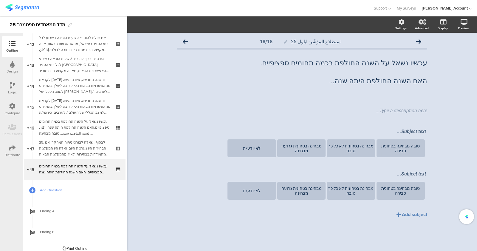
scroll to position [237, 0]
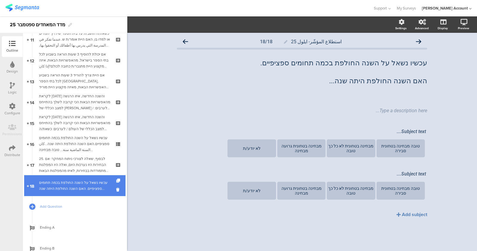
click at [116, 185] on div at bounding box center [118, 185] width 5 height 21
click at [116, 189] on icon at bounding box center [118, 190] width 5 height 6
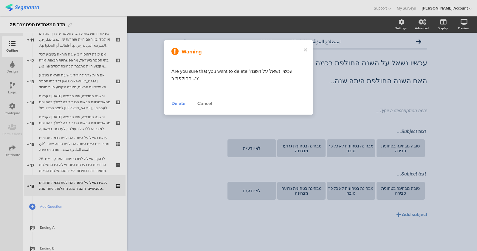
click at [178, 102] on div "Delete" at bounding box center [178, 103] width 14 height 7
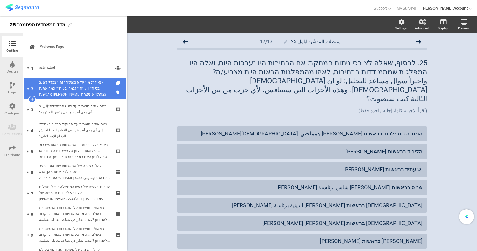
click at [72, 93] on div "2. אנא דרג מ-1 עד 5 (כאשר 1 זה ״בכלל לא בטוח״ ו-5 זה ״לגמרי בטוח״) כמה את/ה מרג…" at bounding box center [74, 88] width 71 height 18
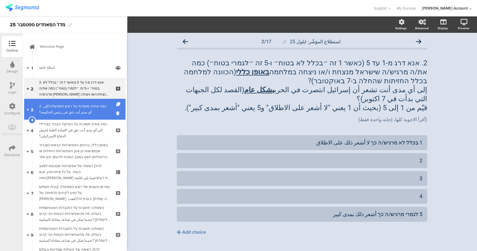
click at [74, 109] on div "2. כמה את/ה סומכ/ת על ראש הממשלה?إلى أي مدى أنت تثق في رئيس الحكومة؟" at bounding box center [74, 109] width 71 height 12
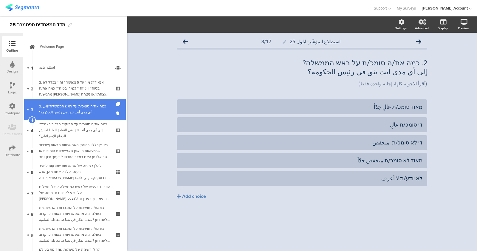
click at [72, 110] on div "2. כמה את/ה סומכ/ת על ראש הממשלה?إلى أي مدى أنت تثق في رئيس الحكومة؟" at bounding box center [74, 109] width 71 height 12
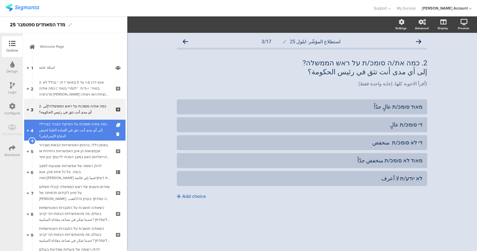
click at [77, 125] on div "כמה את/ה סומכ/ת על הפיקוד הבכיר בצה"ל?إلى أي مدى أنت تثق في القيادة العليا لجيش…" at bounding box center [74, 130] width 71 height 18
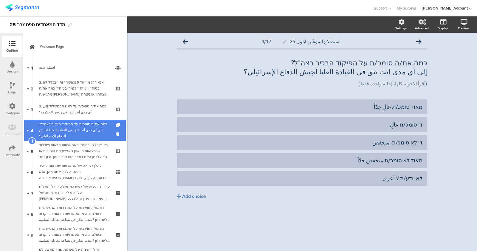
click at [73, 140] on link "4 כמה את/ה סומכ/ת על הפיקוד הבכיר בצה"ל?إلى أي مدى أنت تثق في القيادة العليا لج…" at bounding box center [74, 130] width 101 height 21
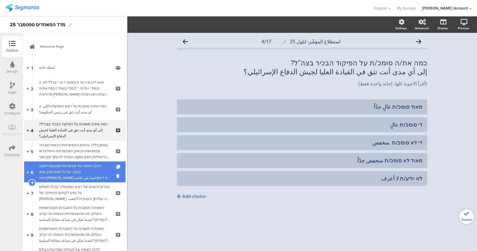
click at [76, 172] on div "להלן רשימה של אפשרויות שנוגעות למצב בעזה. על כל אחת מהן, אנא חווה/[PERSON_NAME]…" at bounding box center [74, 172] width 71 height 18
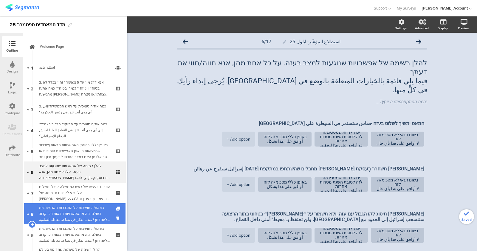
scroll to position [37, 0]
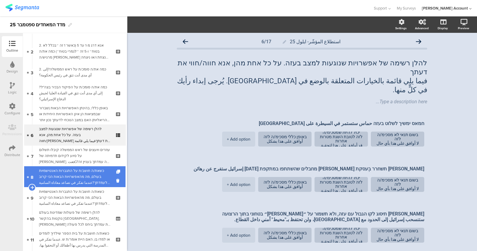
click at [71, 174] on div "כשאת/ה חושב/ת על התגברות האנטישמיות בעולם, מה מהאפשרויות הבאות הכי קרוב לעמדתך?…" at bounding box center [74, 177] width 71 height 18
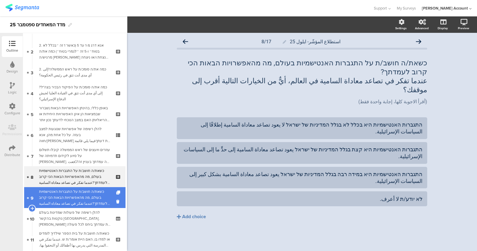
click at [86, 193] on div "כשאת/ה חושב/ת על התגברות האנטישמיות בעולם, מה מהאפשרויות הבאות הכי קרוב לעמדתך?…" at bounding box center [74, 197] width 71 height 18
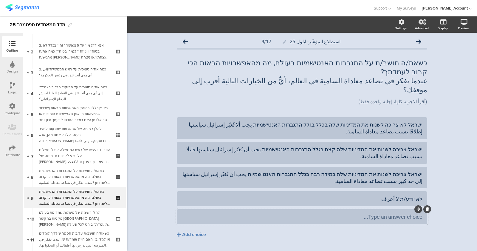
click at [424, 205] on div at bounding box center [427, 209] width 8 height 8
click at [424, 207] on icon at bounding box center [427, 209] width 3 height 4
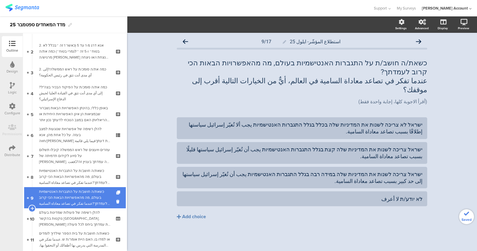
click at [64, 200] on div "כשאת/ה חושב/ת על התגברות האנטישמיות בעולם, מה מהאפשרויות הבאות הכי קרוב לעמדתך?…" at bounding box center [74, 197] width 71 height 18
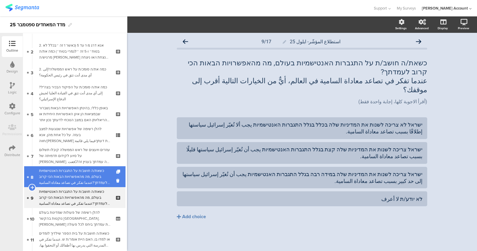
click at [75, 184] on div "כשאת/ה חושב/ת על התגברות האנטישמיות בעולם, מה מהאפשרויות הבאות הכי קרוב לעמדתך?…" at bounding box center [74, 177] width 71 height 18
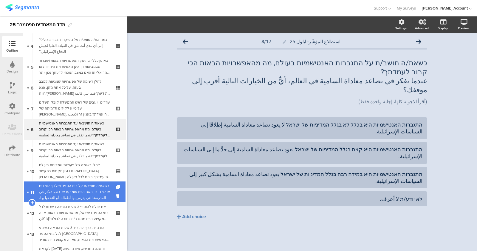
scroll to position [149, 0]
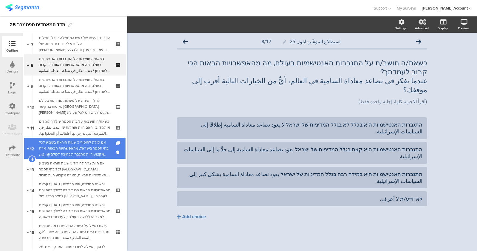
click at [82, 154] on div "אם יכולת להוסיף 3 שעות הוראה בשבוע לכל בתי הספר בישראל, מהאפשרויות הבאות, איזה …" at bounding box center [74, 148] width 71 height 18
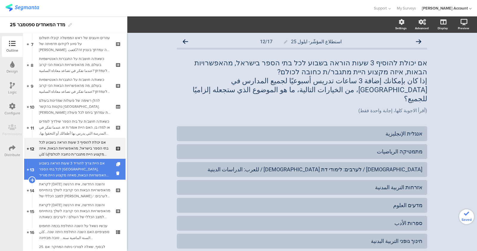
click at [80, 169] on div "אם היית צריך להוריד 3 שעות הוראה בשבוע לכל בתי הספר בישראל, מהאפשרויות הבאות, מ…" at bounding box center [74, 169] width 71 height 18
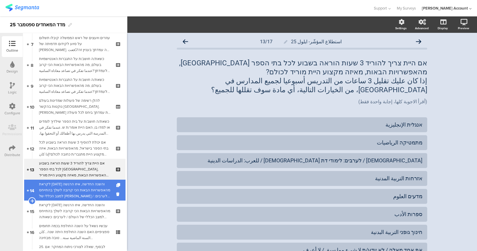
click at [66, 189] on div "לקראת ראש השנה והשנה החדשה, איזו הרגשה מהאפשרויות הבאות הכי קרובה לשלך בהתייחס …" at bounding box center [74, 190] width 71 height 18
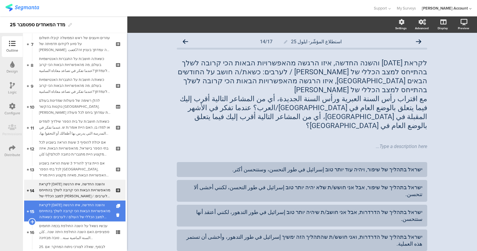
scroll to position [186, 0]
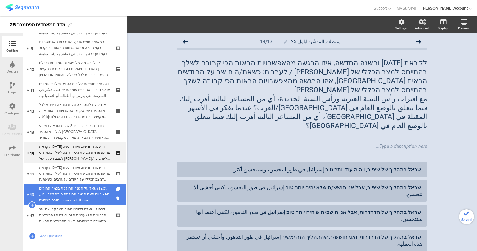
click at [77, 195] on div "עכשיו נשאל על השנה החולפת בכמה תחומים ספציפיים.האם השנה החולפת היתה שנה...كان ا…" at bounding box center [74, 194] width 71 height 18
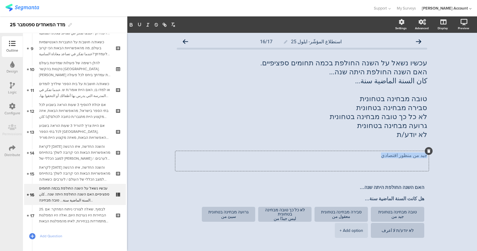
drag, startPoint x: 373, startPoint y: 158, endPoint x: 433, endPoint y: 153, distance: 60.5
click at [424, 153] on div "استطلاع المؤشّر- ايلول 25 16/17 עכשיו נשאל על השנה החולפת בכמה תחומים ספציפיים.…" at bounding box center [302, 233] width 350 height 401
click at [421, 98] on div "עכשיו נשאל על השנה החולפת בכמה תחומים ספציפיים. האם השנה החולפת היתה שנה... كان…" at bounding box center [301, 103] width 253 height 92
click at [421, 91] on p at bounding box center [302, 89] width 250 height 9
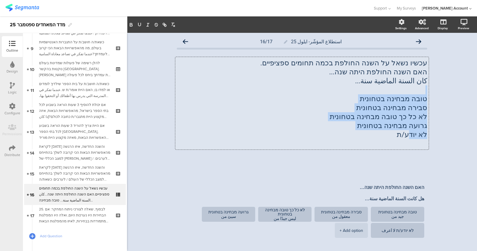
drag, startPoint x: 421, startPoint y: 88, endPoint x: 408, endPoint y: 137, distance: 50.8
click at [408, 137] on div "עכשיו נשאל על השנה החולפת בכמה תחומים ספציפיים. האם השנה החולפת היתה שנה... كان…" at bounding box center [302, 102] width 250 height 89
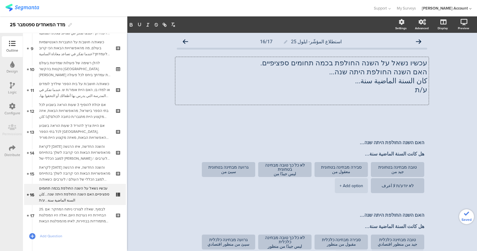
drag, startPoint x: 406, startPoint y: 96, endPoint x: 412, endPoint y: 88, distance: 9.7
click at [424, 95] on div "استطلاع المؤشّر- ايلول 25 16/17 עכשיו נשאל על השנה החולפת בכמה תחומים ספציפיים.…" at bounding box center [302, 211] width 350 height 357
drag, startPoint x: 406, startPoint y: 85, endPoint x: 422, endPoint y: 90, distance: 16.3
click at [423, 89] on div "עכשיו נשאל על השנה החולפת בכמה תחומים ספציפיים. האם השנה החולפת היתה שנה... كان…" at bounding box center [302, 80] width 250 height 45
click at [416, 90] on p "ע/ת" at bounding box center [302, 89] width 250 height 9
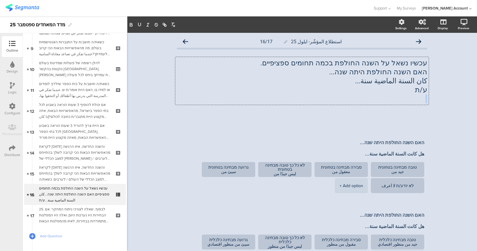
drag, startPoint x: 414, startPoint y: 91, endPoint x: 435, endPoint y: 95, distance: 20.6
click at [424, 95] on div "استطلاع المؤشّر- ايلول 25 16/17 עכשיו נשאל על השנה החולפת בכמה תחומים ספציפיים.…" at bounding box center [302, 211] width 350 height 357
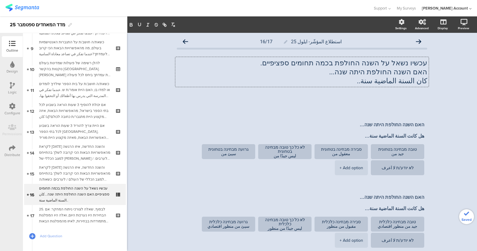
drag, startPoint x: 418, startPoint y: 136, endPoint x: 425, endPoint y: 139, distance: 7.6
click at [424, 139] on div "استطلاع المؤشّر- ايلول 25 16/17 עכשיו נשאל על השנה החולפת בכמה תחומים ספציפיים.…" at bounding box center [302, 202] width 262 height 339
click at [424, 83] on p "كان السنة الماضية سنة.." at bounding box center [302, 80] width 250 height 9
click at [354, 80] on p "هل كان السنة الماضية سنة.." at bounding box center [302, 80] width 250 height 9
click at [424, 89] on icon at bounding box center [428, 88] width 3 height 4
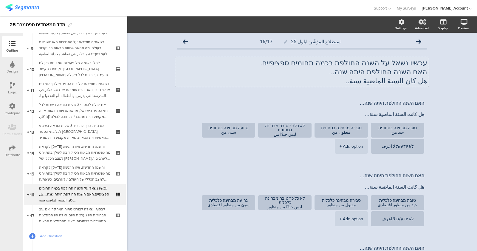
click at [409, 83] on div "עכשיו נשאל על השנה החולפת בכמה תחומים ספציפיים. האם השנה החולפת היתה שנה... هل …" at bounding box center [301, 72] width 253 height 30
click at [86, 222] on link "Add Question" at bounding box center [74, 235] width 101 height 21
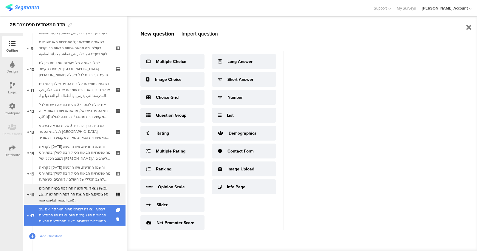
click at [95, 215] on div "25. לבסוף, שאלה לצורכי ניתוח המחקר: אם הבחירות היו נערכות היום, ואלה היו המפלגו…" at bounding box center [74, 215] width 71 height 18
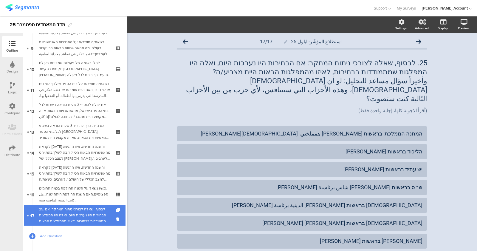
click at [83, 208] on div "25. לבסוף, שאלה לצורכי ניתוח המחקר: אם הבחירות היו נערכות היום, ואלה היו המפלגו…" at bounding box center [74, 215] width 71 height 18
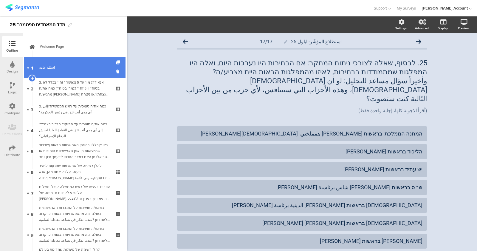
click at [82, 73] on link "1 اسئلة عامة" at bounding box center [74, 67] width 101 height 21
